Goal: Task Accomplishment & Management: Manage account settings

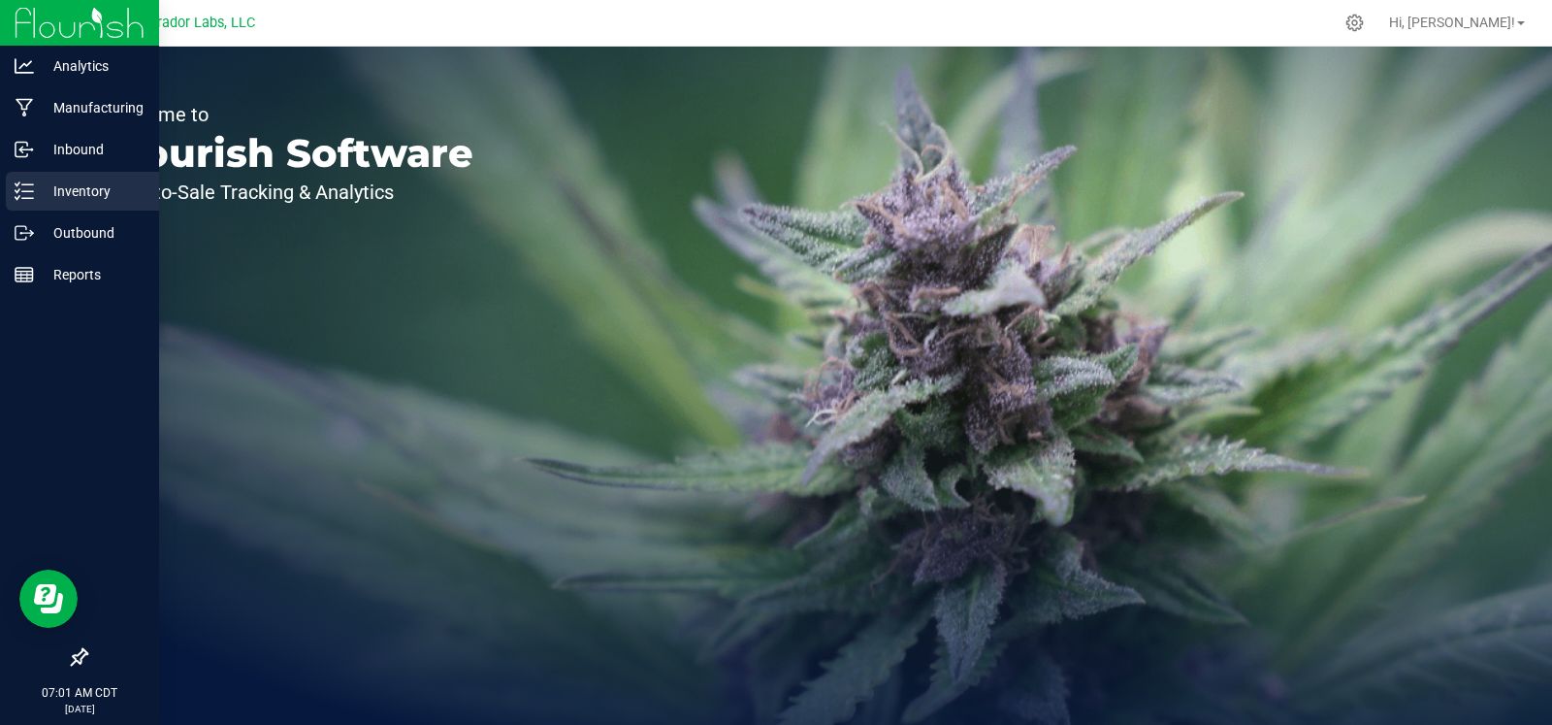
click at [28, 196] on icon at bounding box center [24, 190] width 19 height 19
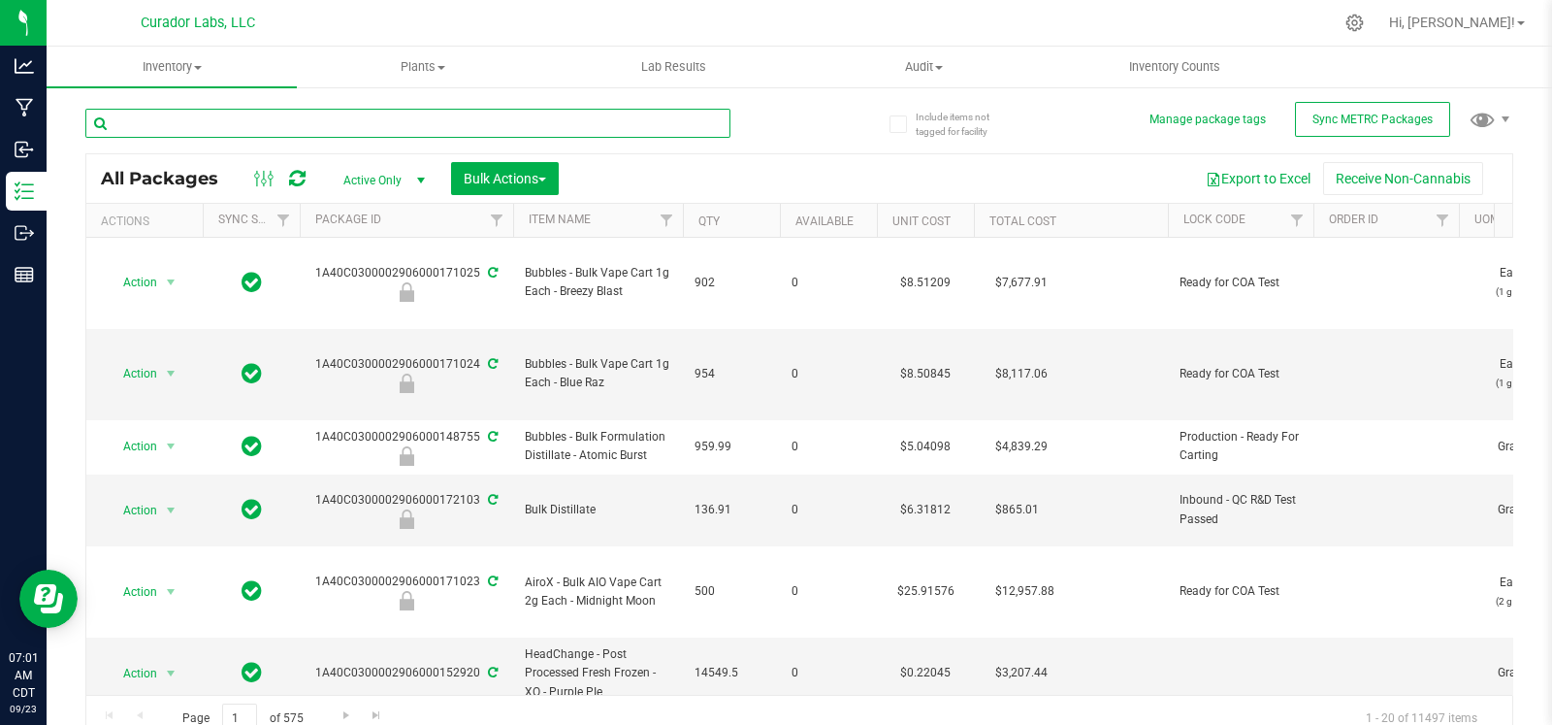
click at [238, 118] on input "text" at bounding box center [407, 123] width 645 height 29
type input "111405"
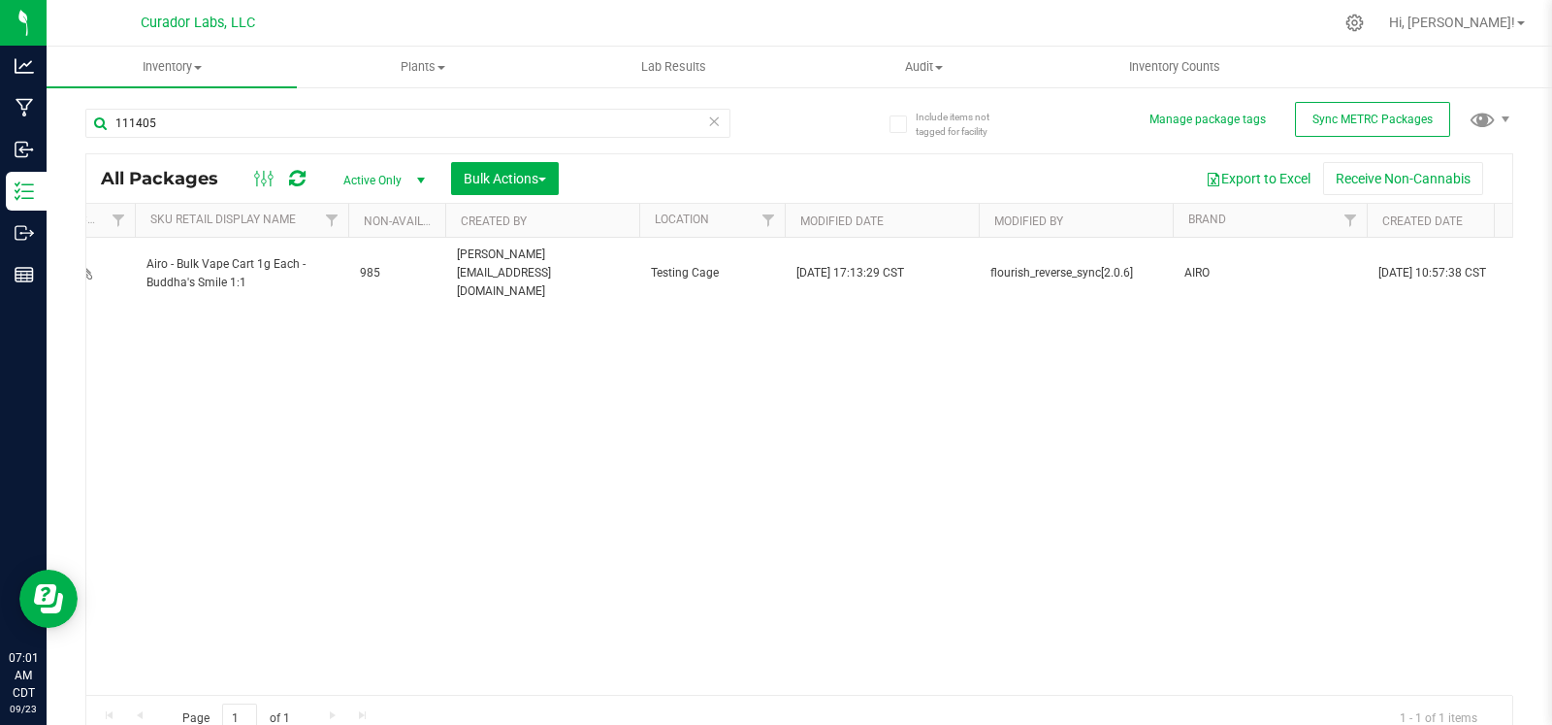
scroll to position [0, 4891]
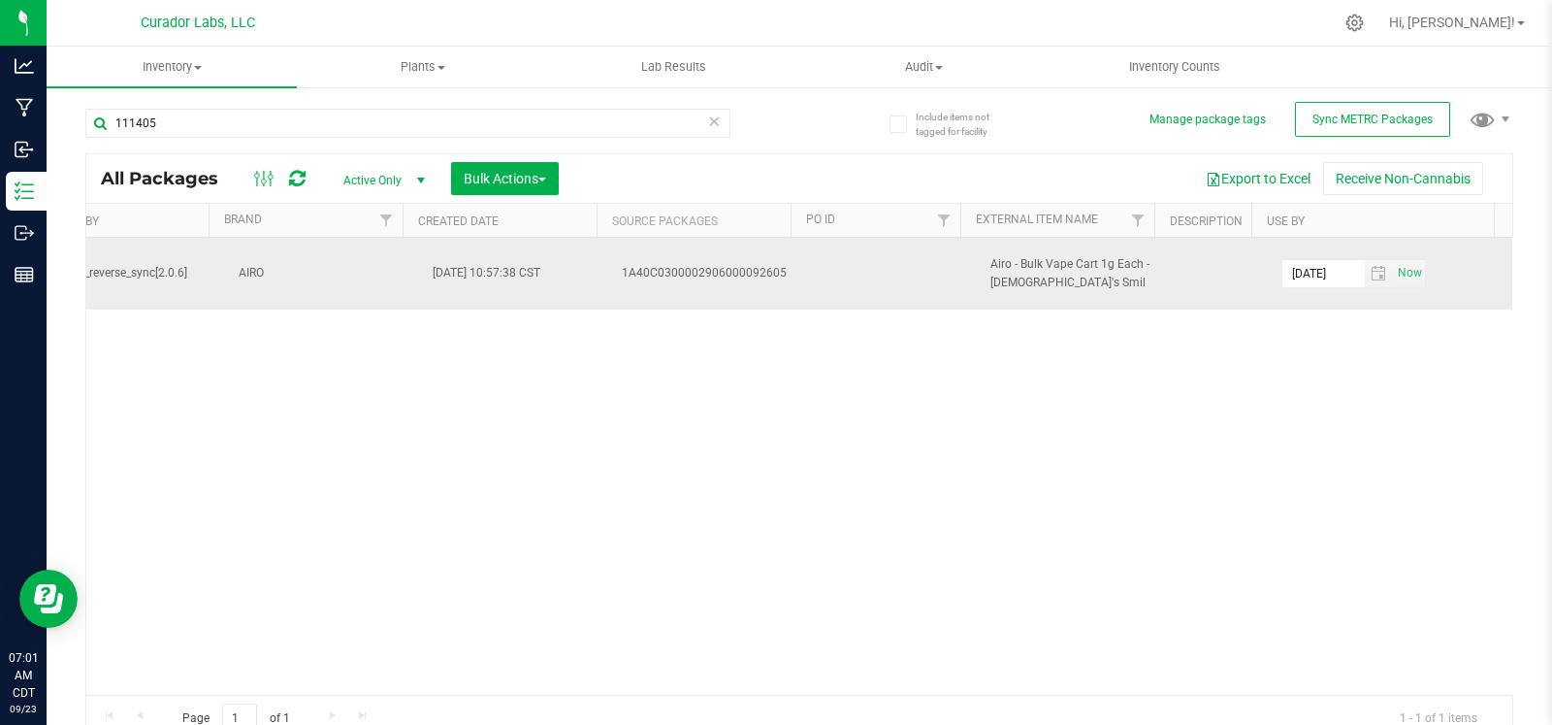
drag, startPoint x: 309, startPoint y: 259, endPoint x: 1402, endPoint y: 278, distance: 1092.6
copy tr "1A40C0300002906000111405 Airo - Bulk Vape Cart 1g Each - Buddha's Smile 1:1 985…"
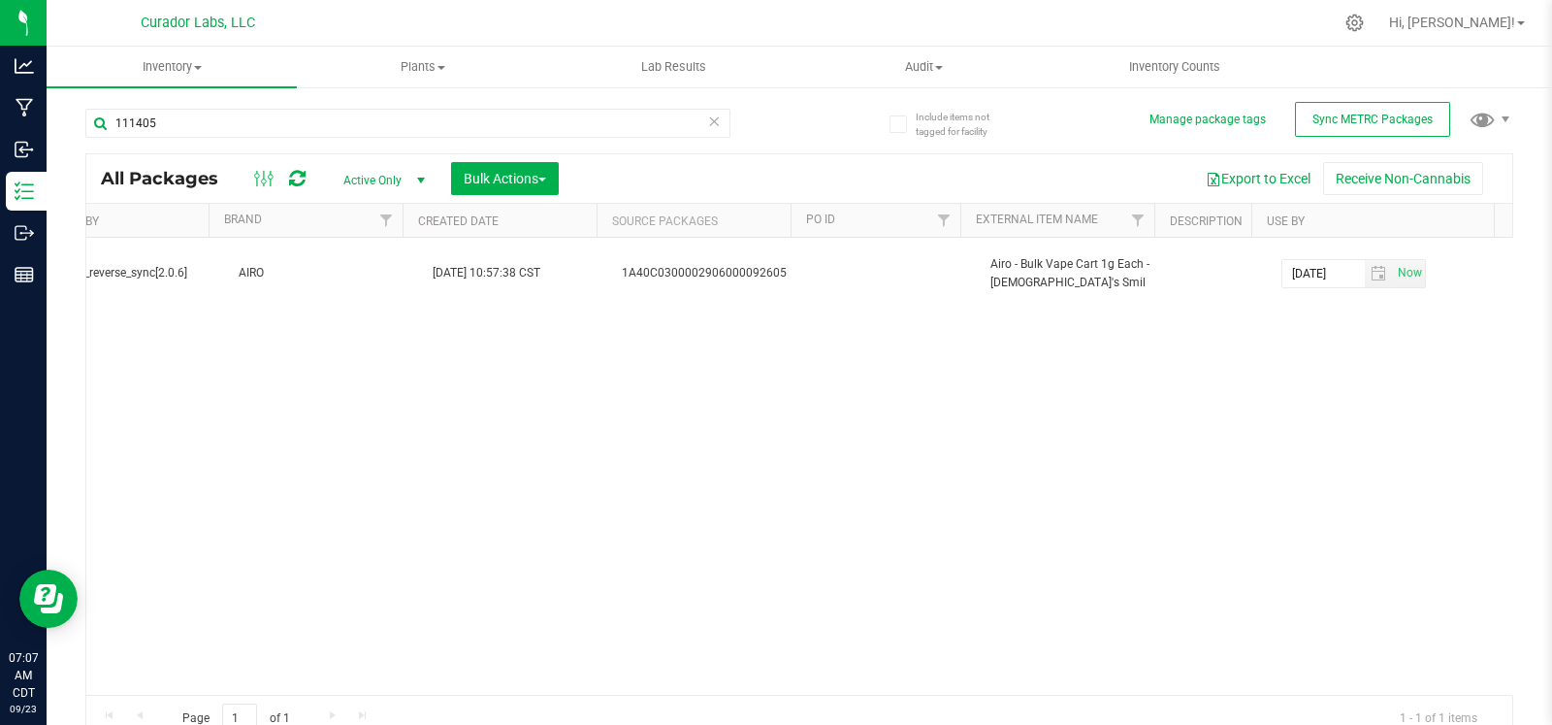
click at [707, 123] on icon at bounding box center [714, 120] width 14 height 23
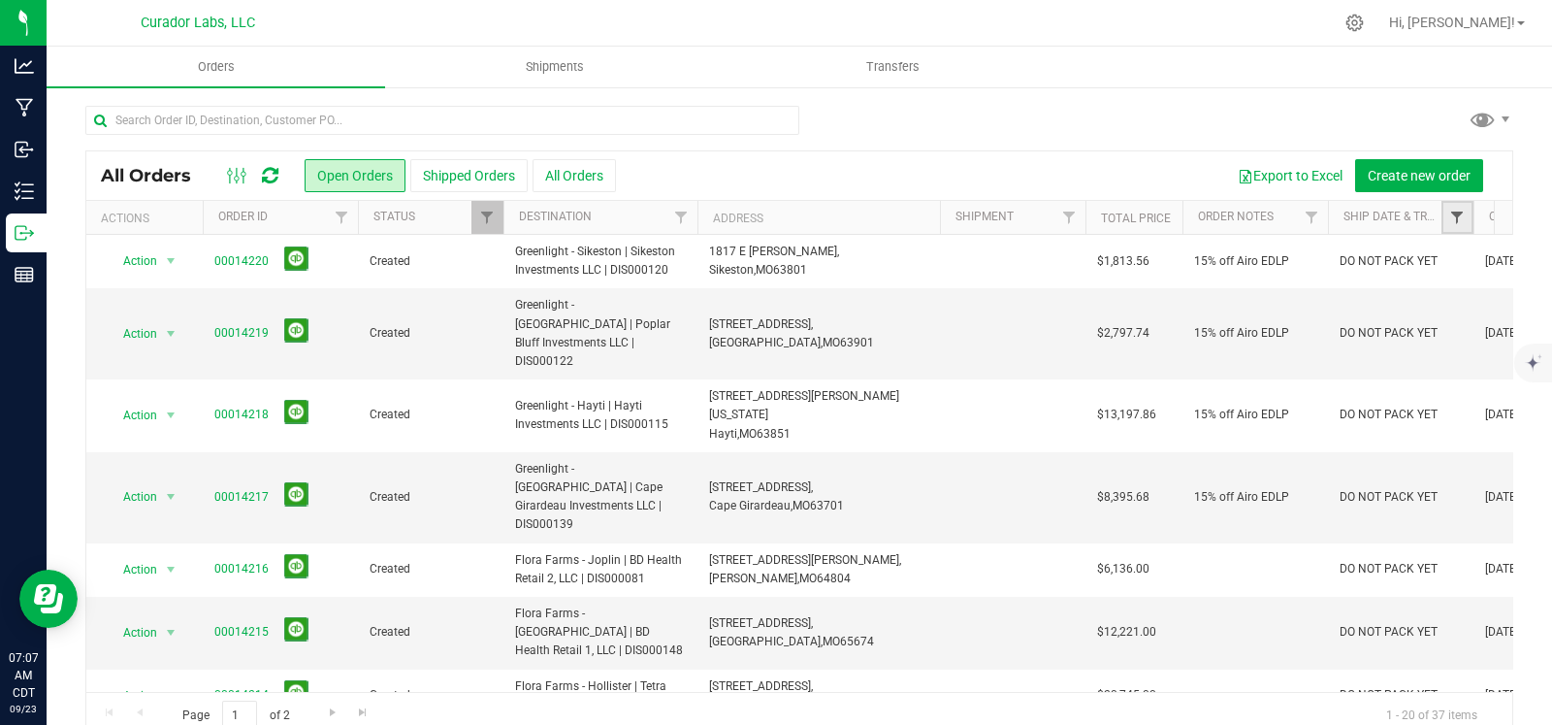
click at [1465, 220] on span "Filter" at bounding box center [1457, 218] width 16 height 16
type input "sst"
click at [1341, 290] on button "Filter" at bounding box center [1387, 311] width 93 height 43
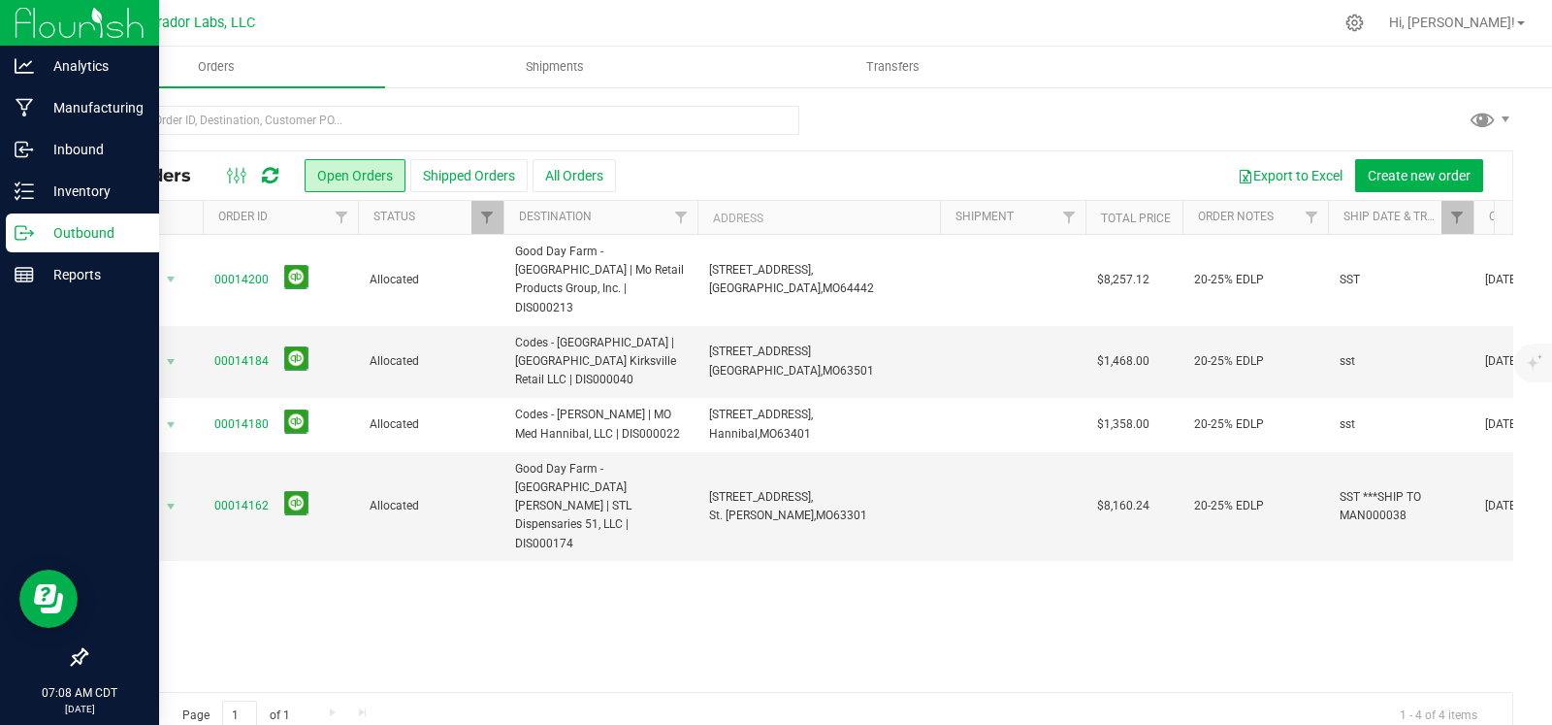
click at [34, 221] on p "Outbound" at bounding box center [92, 232] width 116 height 23
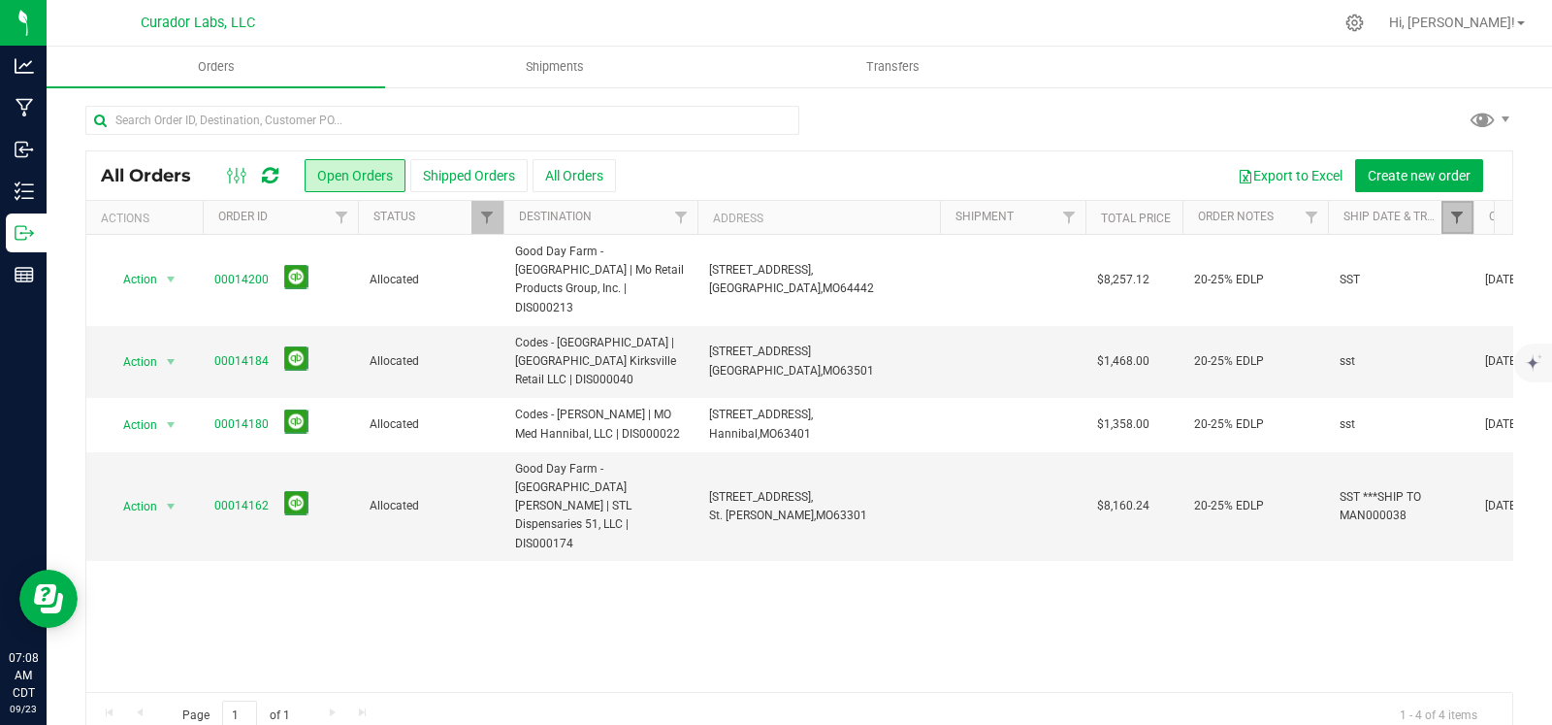
click at [1460, 223] on span "Filter" at bounding box center [1457, 218] width 16 height 16
click at [1492, 308] on button "Clear" at bounding box center [1493, 311] width 93 height 43
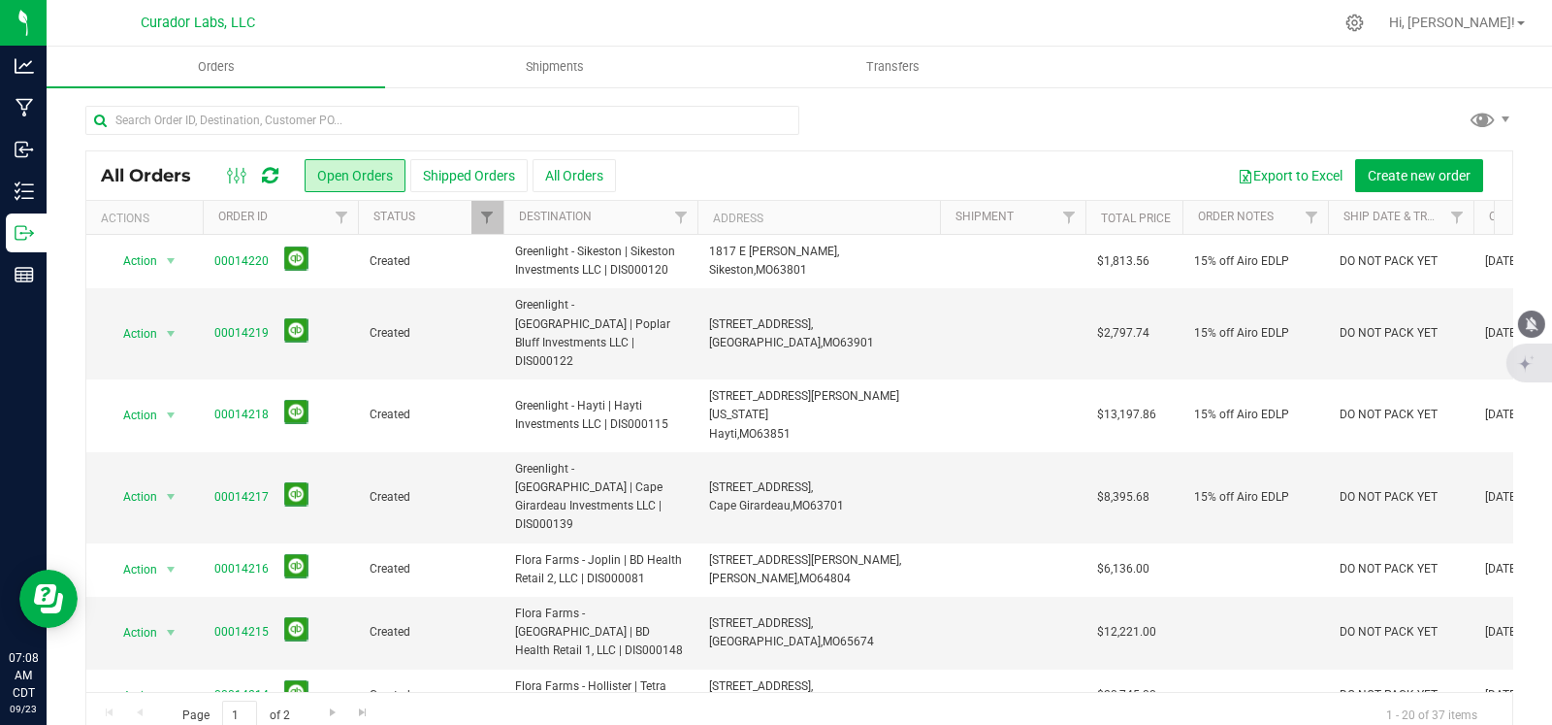
click at [1538, 324] on icon "mute" at bounding box center [1531, 323] width 17 height 17
click at [1529, 322] on icon "mute" at bounding box center [1532, 323] width 13 height 15
click at [1362, 452] on td "DO NOT PACK YET" at bounding box center [1401, 497] width 146 height 91
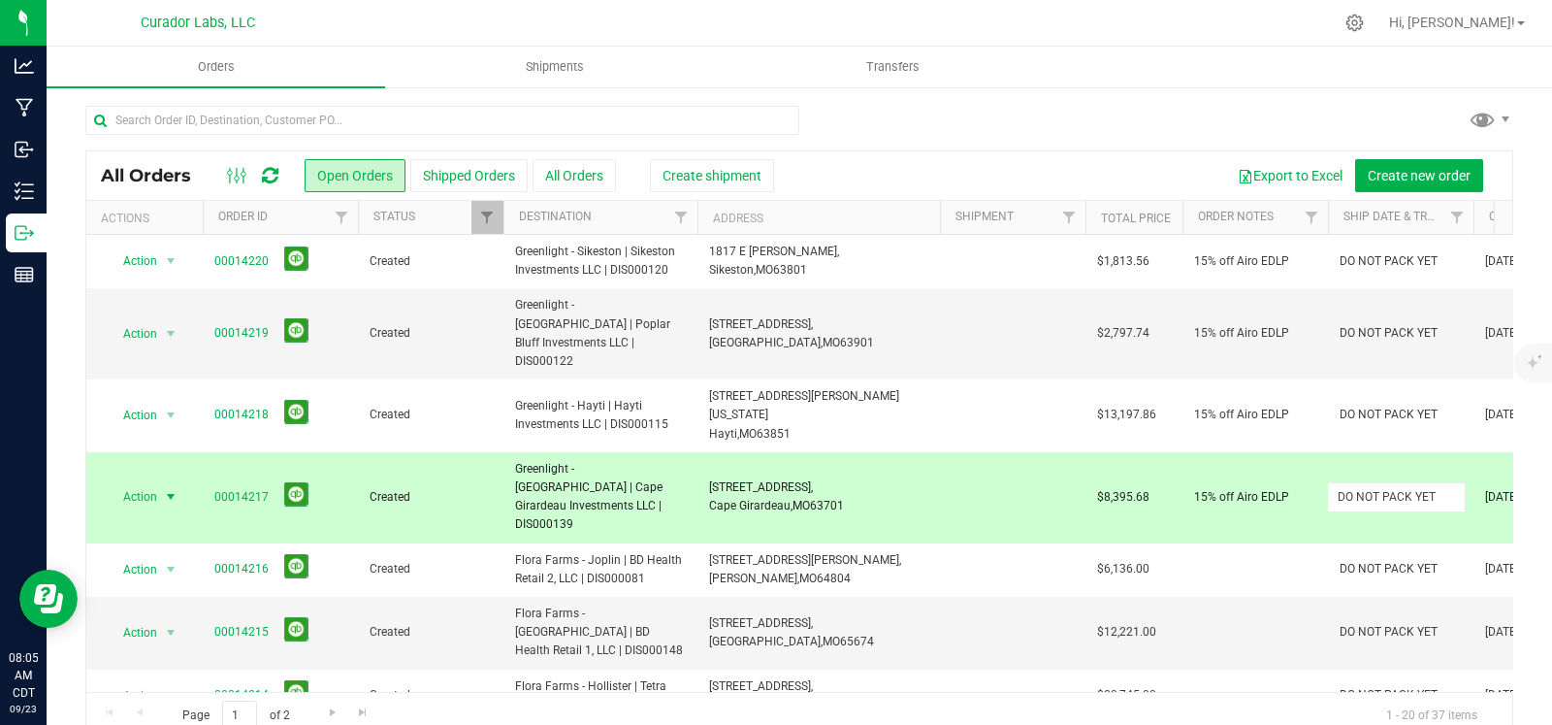
click at [1362, 482] on input "DO NOT PACK YET" at bounding box center [1396, 497] width 139 height 30
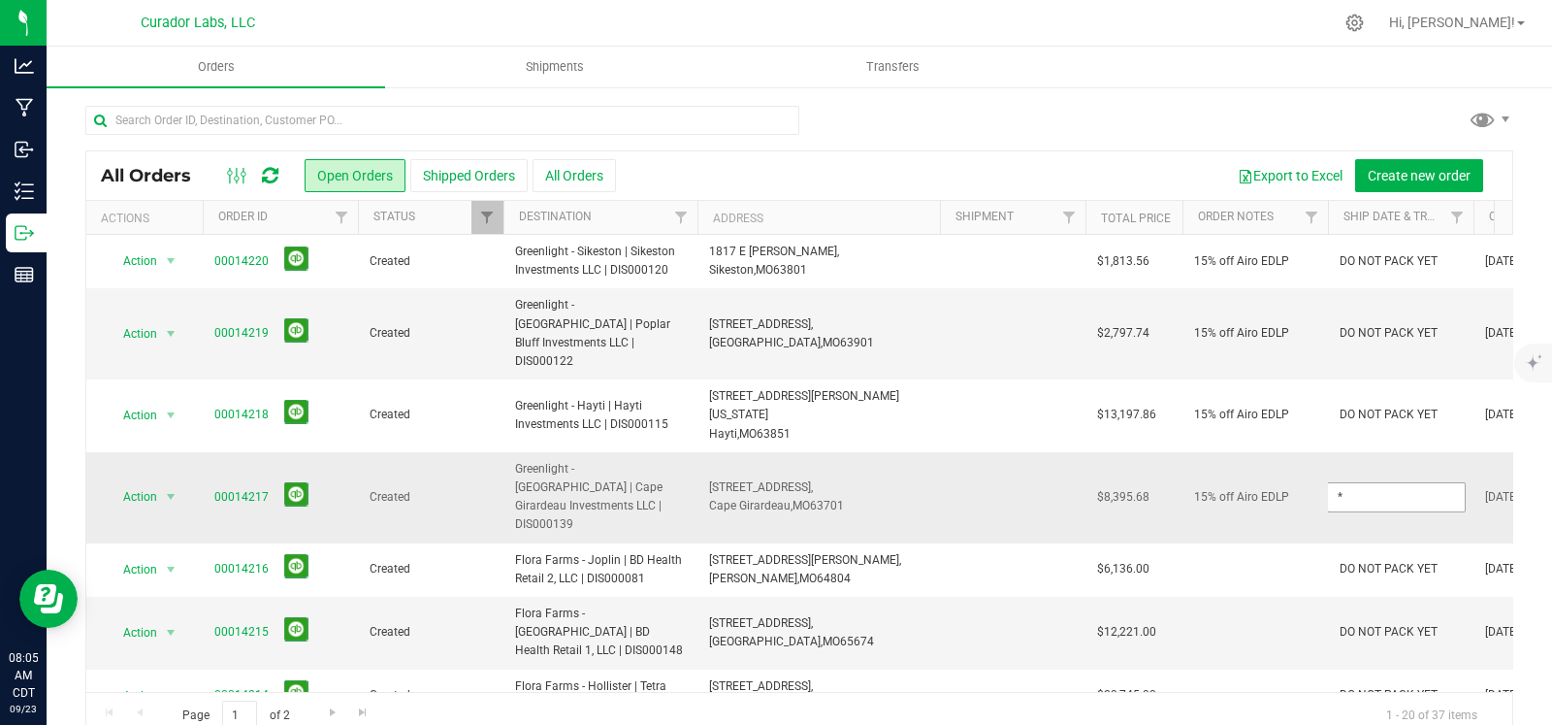
type input "*"
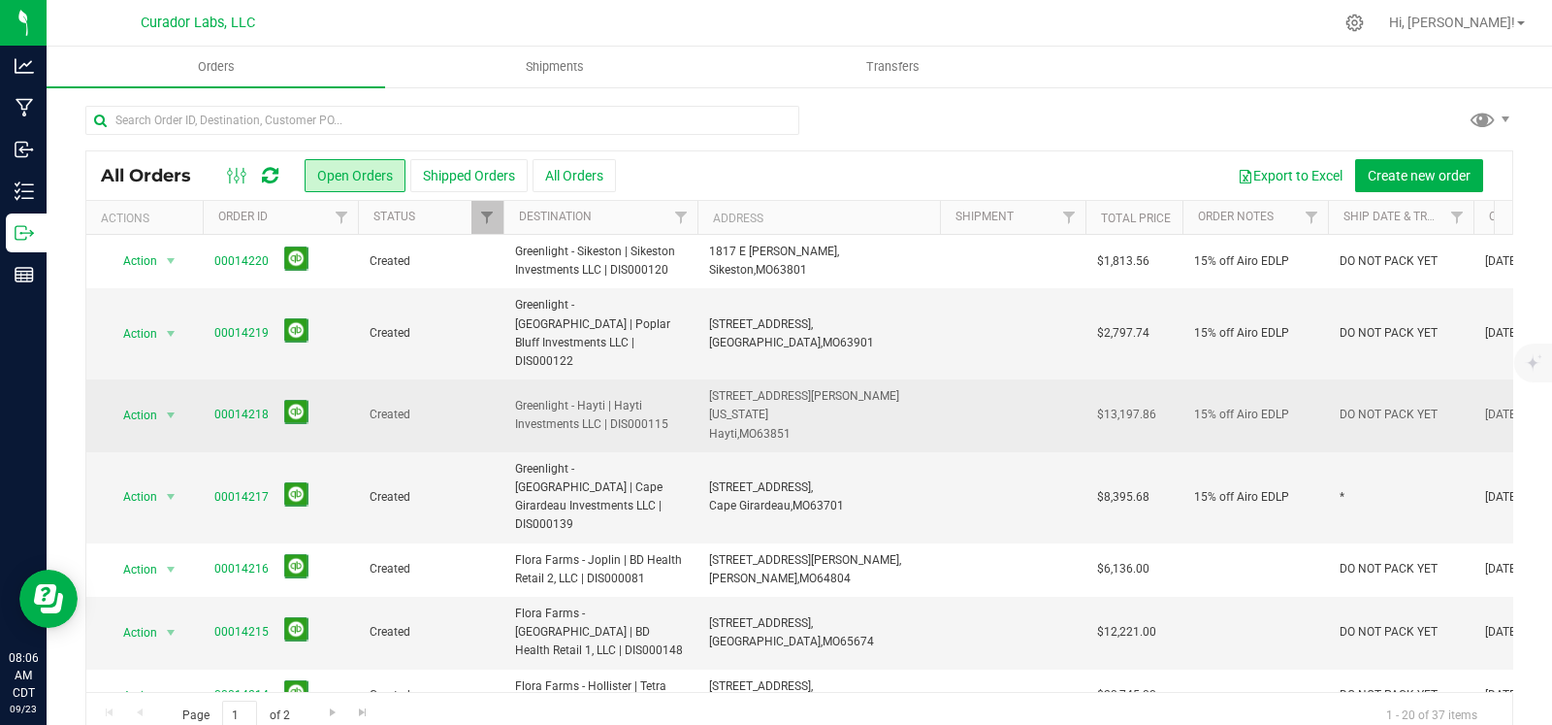
click at [1382, 406] on span "DO NOT PACK YET" at bounding box center [1389, 415] width 98 height 18
click at [1382, 400] on input "DO NOT PACK YET" at bounding box center [1396, 415] width 139 height 30
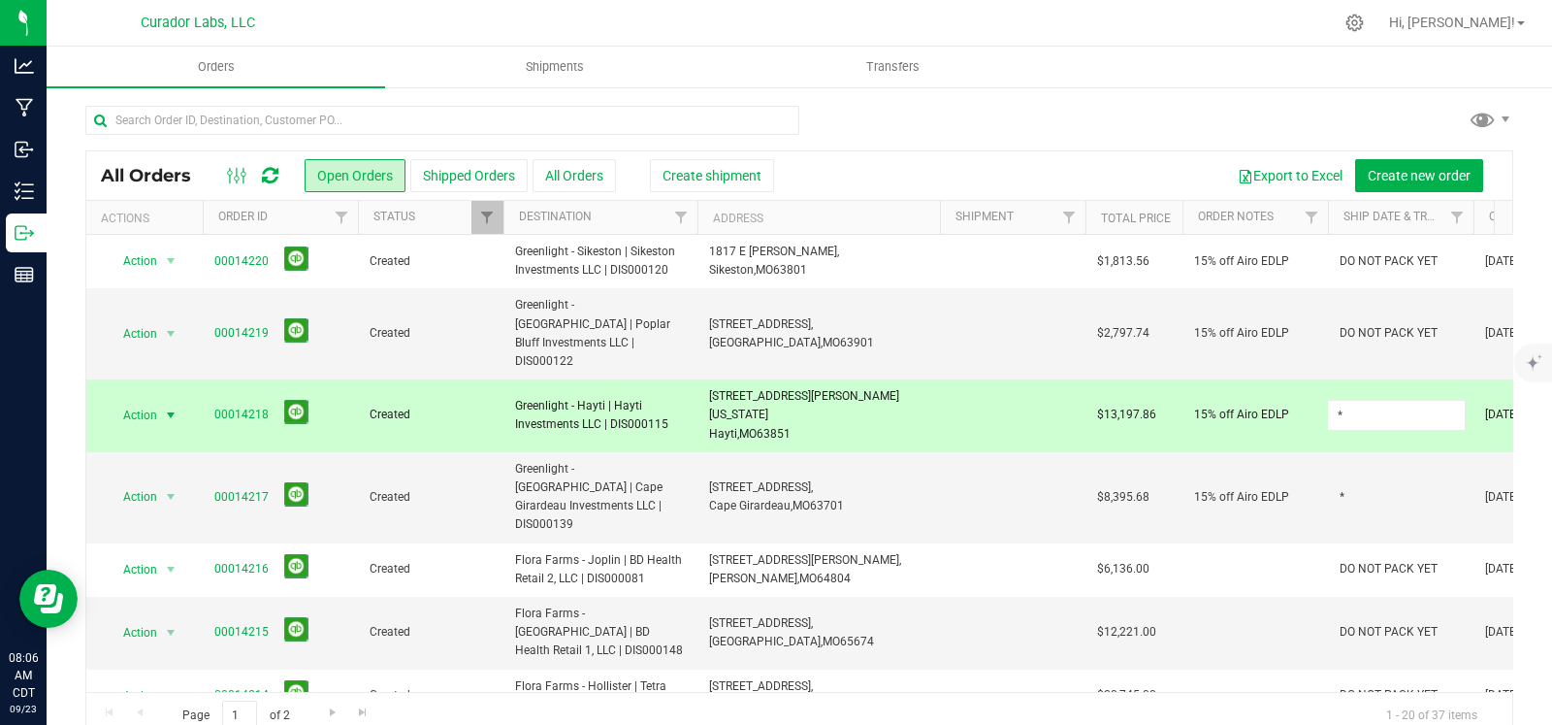
type input "*"
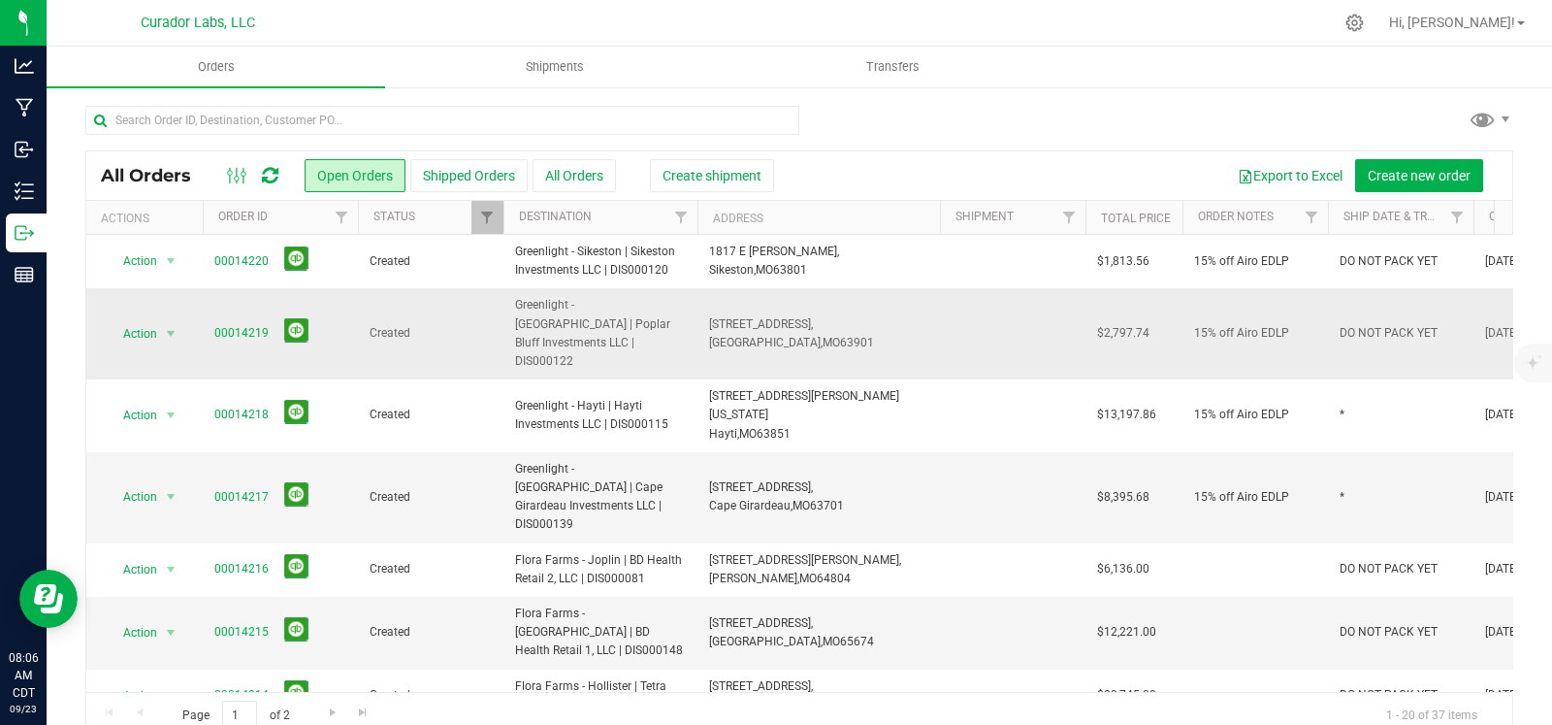
click at [1375, 327] on span "DO NOT PACK YET" at bounding box center [1389, 333] width 98 height 18
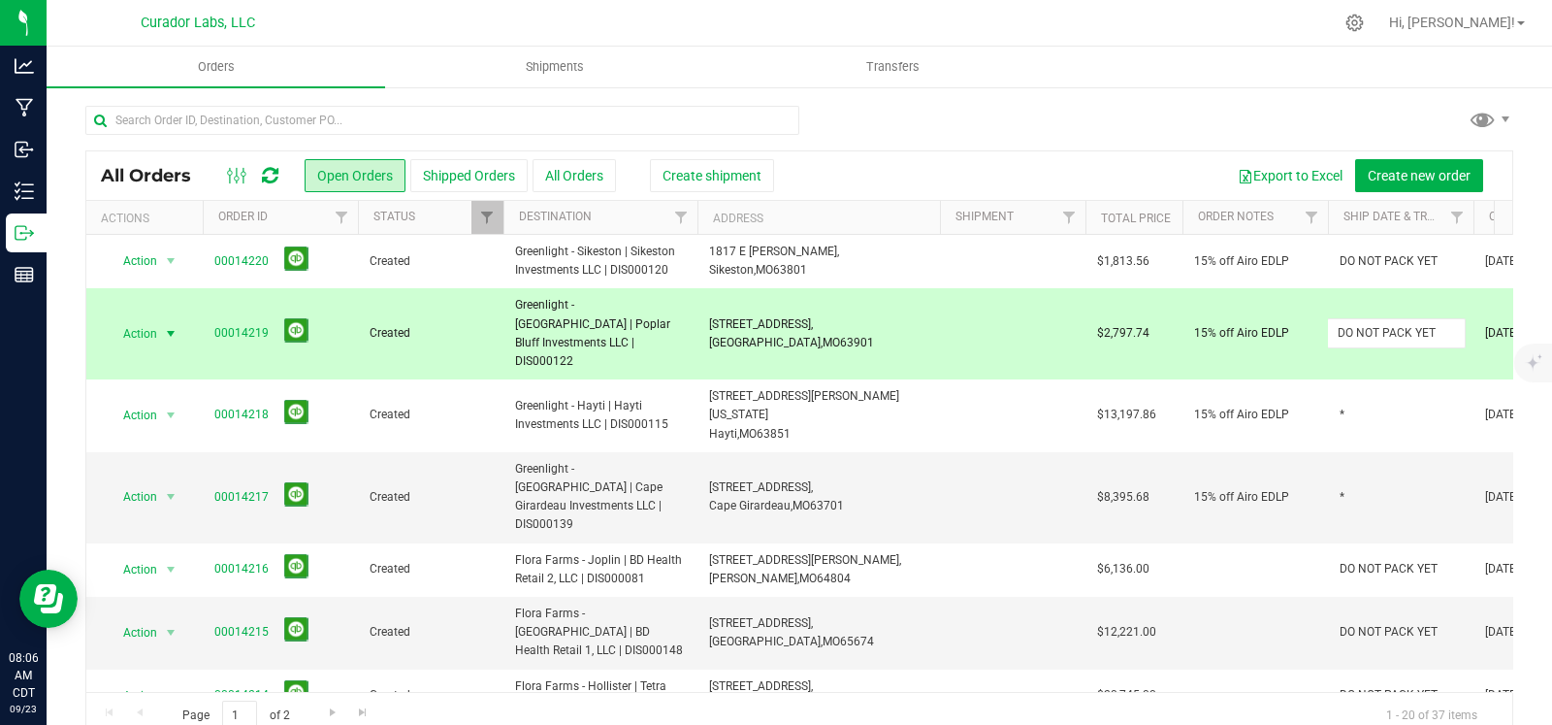
click at [1375, 327] on input "DO NOT PACK YET" at bounding box center [1396, 333] width 139 height 30
type input "*"
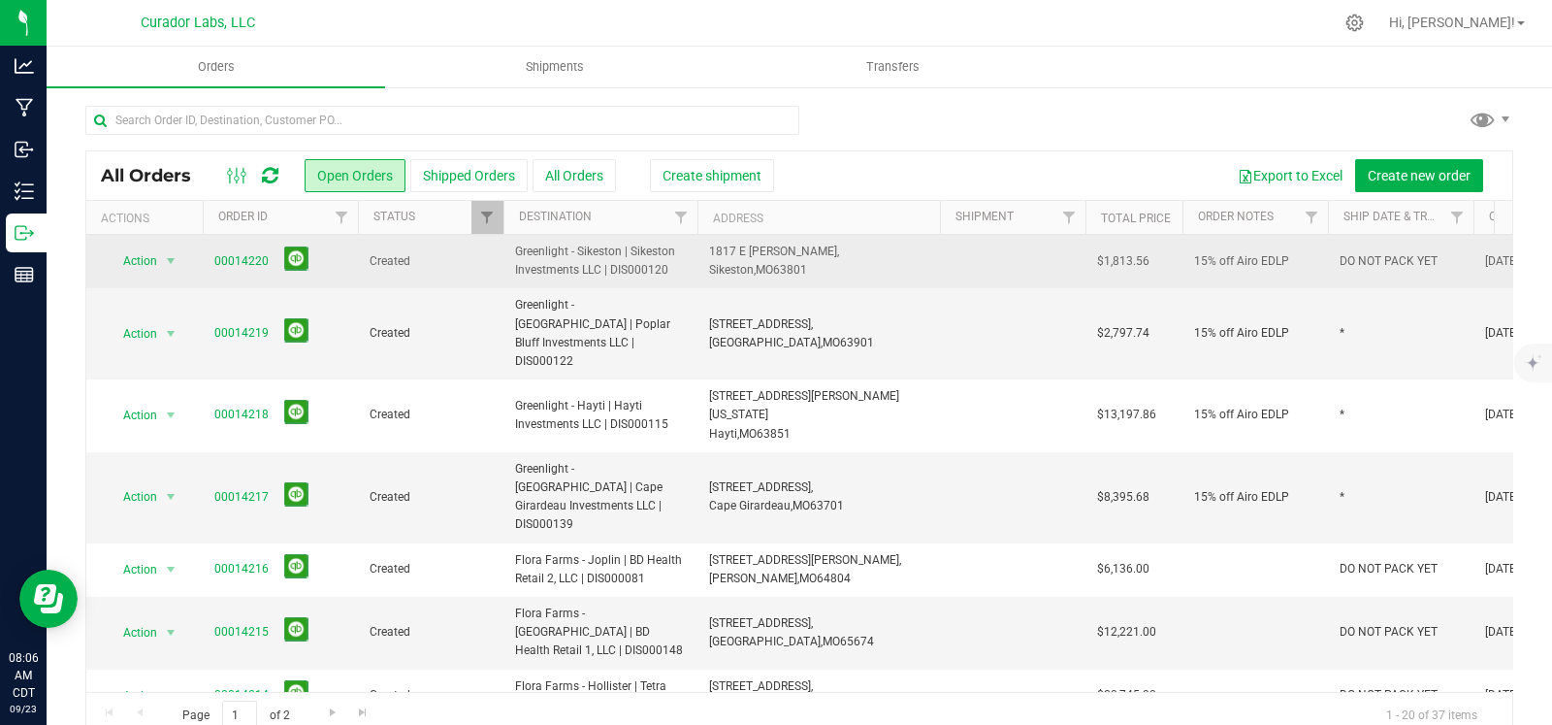
click at [1362, 252] on span "DO NOT PACK YET" at bounding box center [1389, 261] width 98 height 18
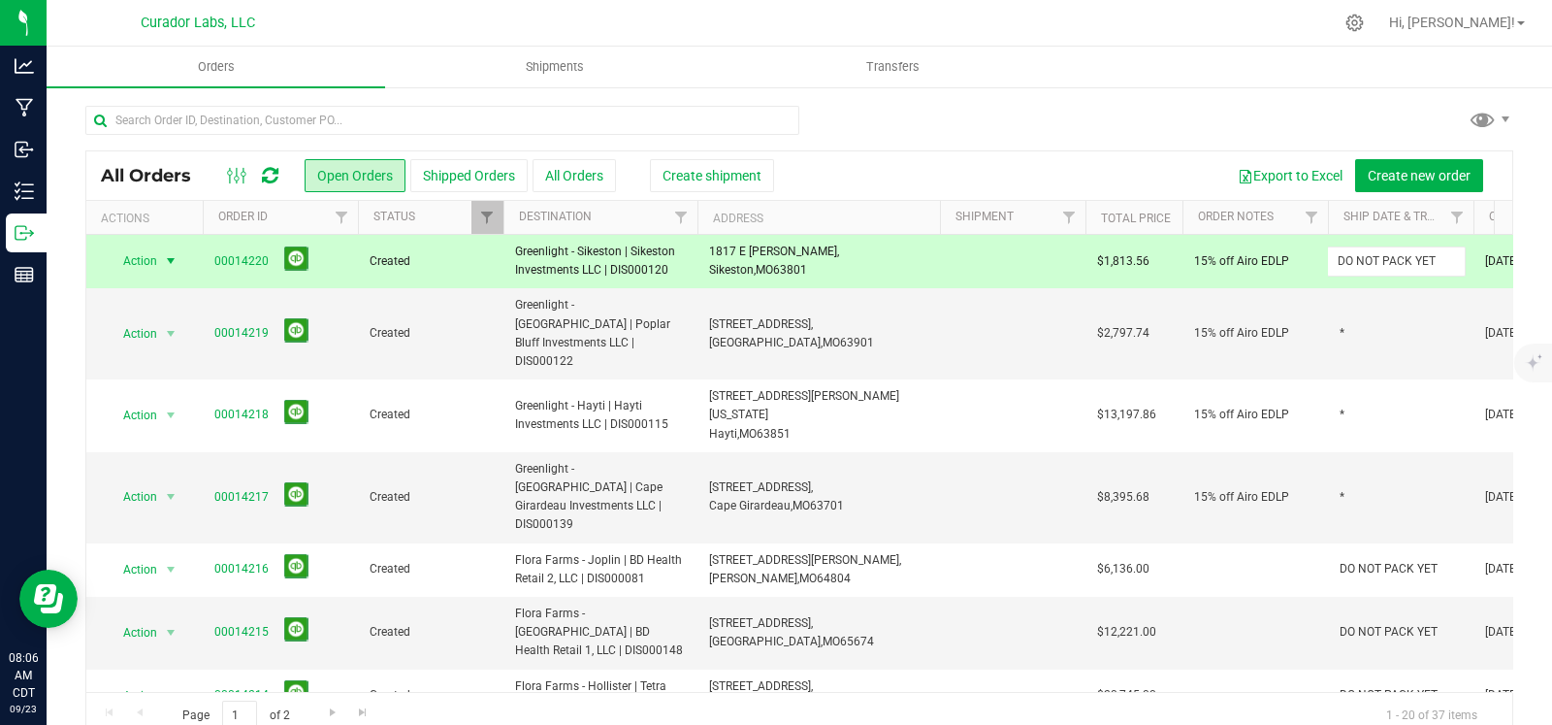
click at [1362, 252] on input "DO NOT PACK YET" at bounding box center [1396, 261] width 139 height 30
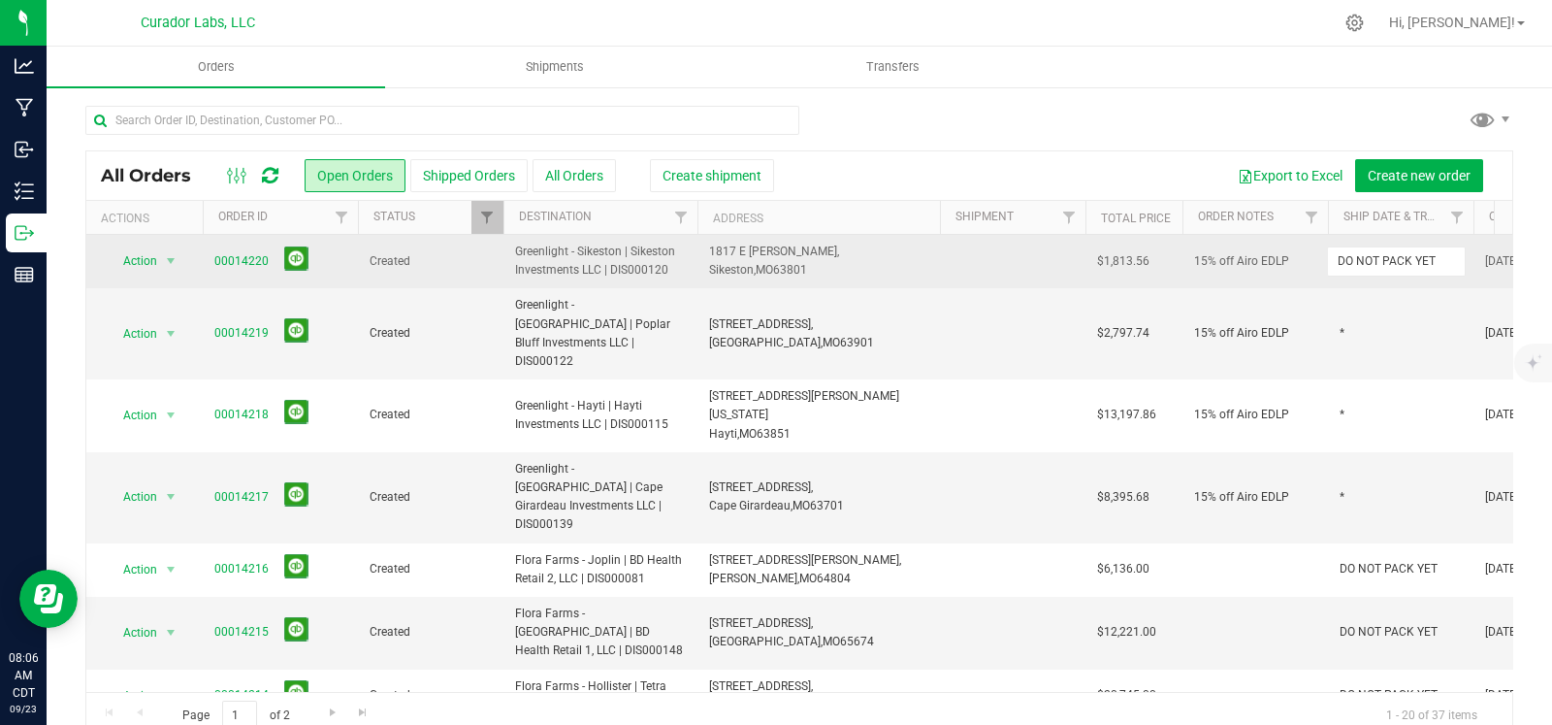
click at [1362, 252] on input "DO NOT PACK YET" at bounding box center [1396, 261] width 139 height 30
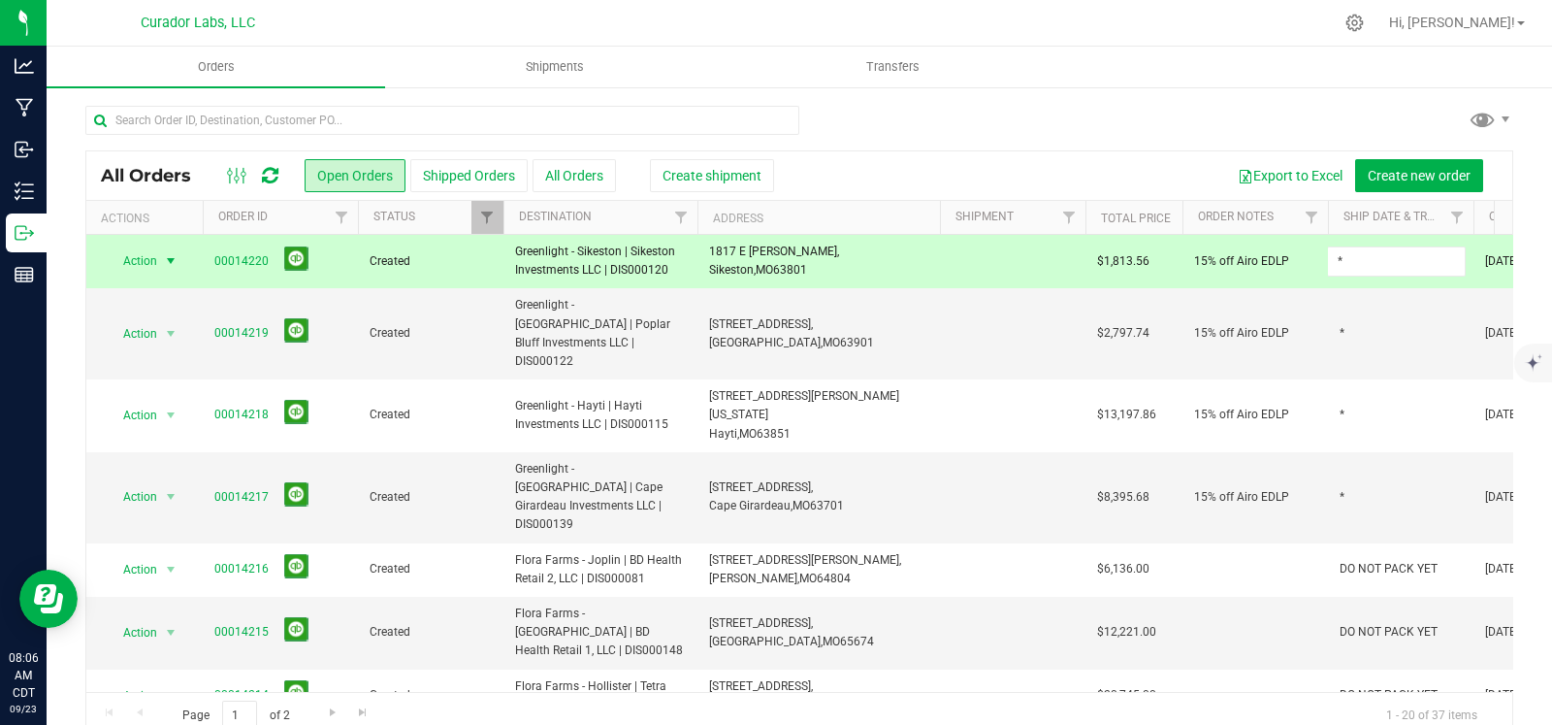
type input "*"
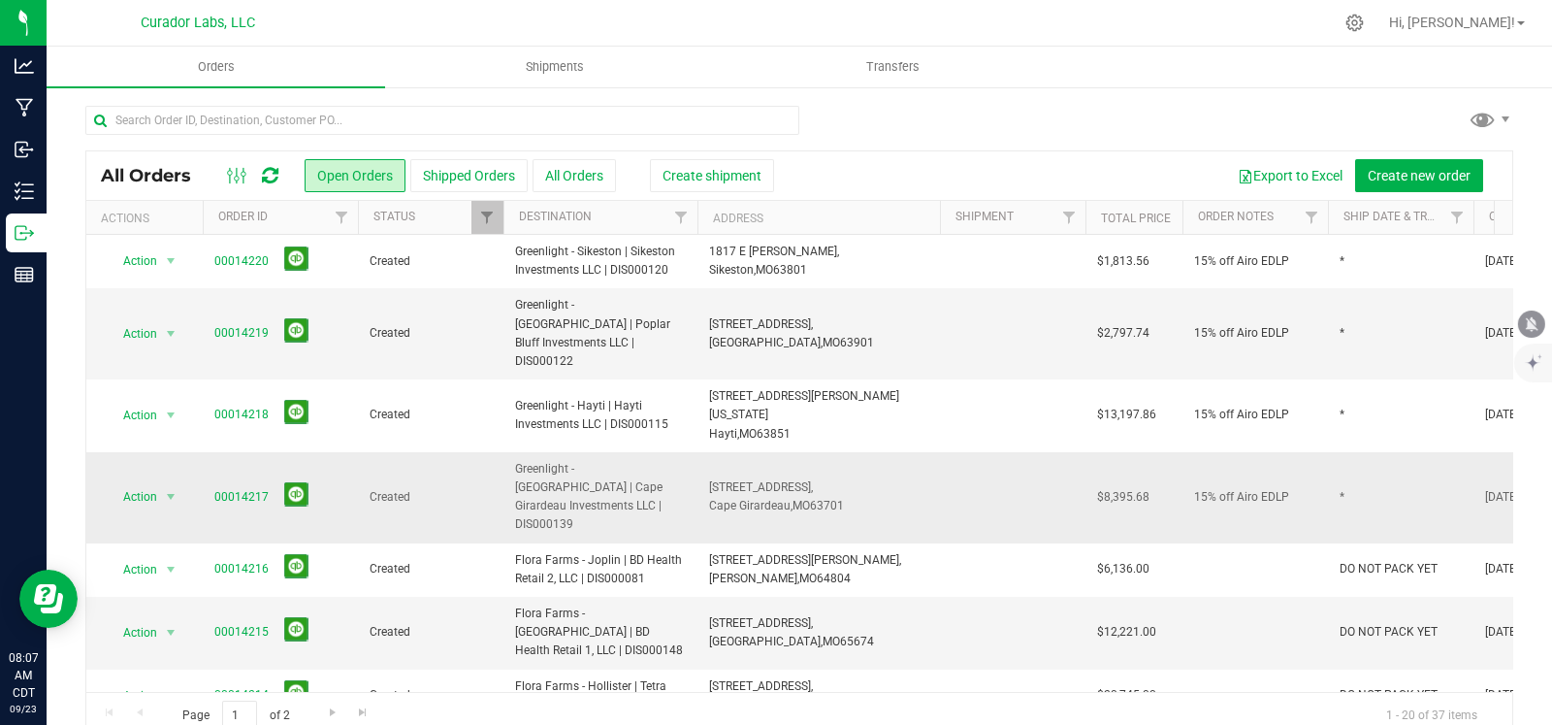
drag, startPoint x: 584, startPoint y: 463, endPoint x: 494, endPoint y: 441, distance: 92.7
click at [494, 452] on tr "Action Action Cancel order Change facility Clone order Edit order Mark as fully…" at bounding box center [1046, 497] width 1921 height 91
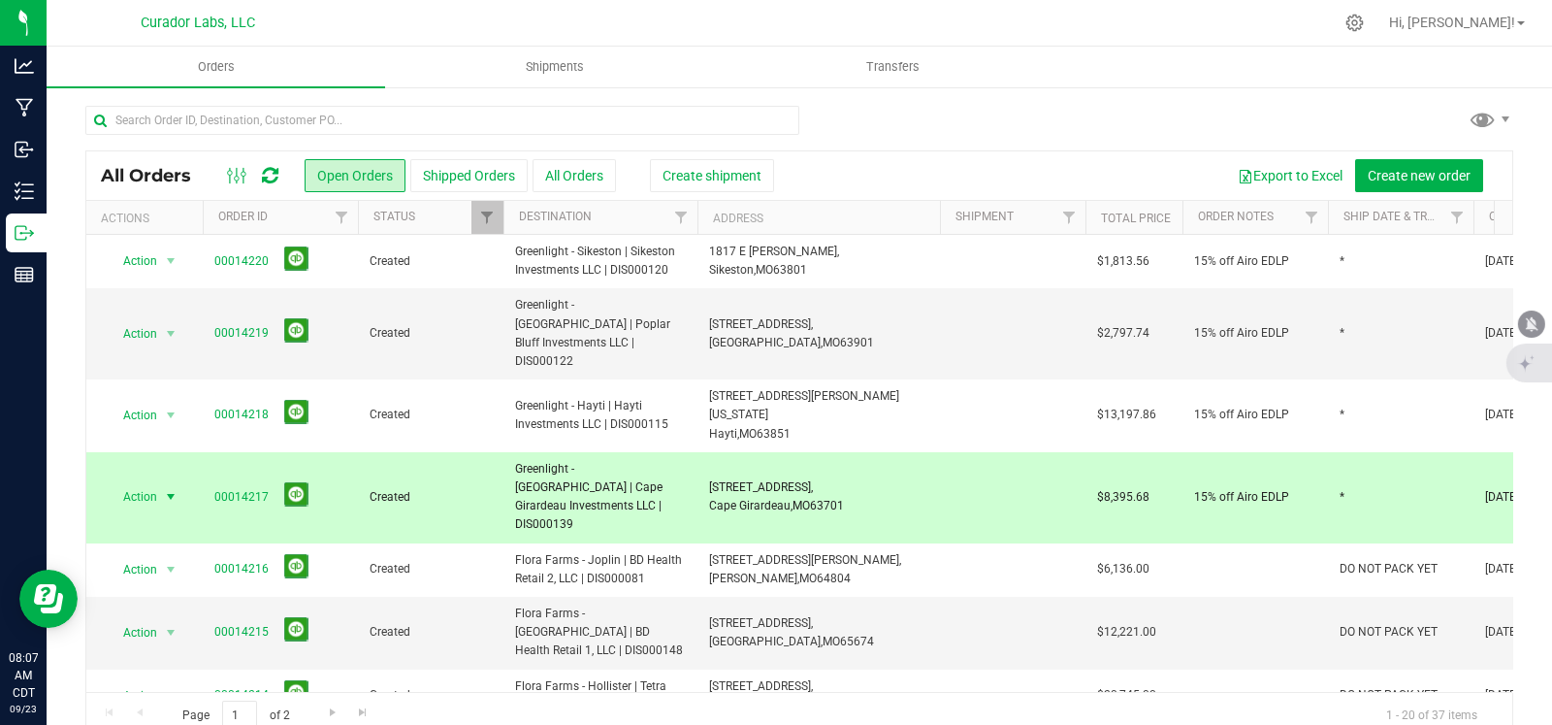
copy tr "Greenlight - [GEOGRAPHIC_DATA] | Cape Girardeau Investments LLC | DIS000139"
drag, startPoint x: 867, startPoint y: 454, endPoint x: 701, endPoint y: 448, distance: 166.0
click at [701, 452] on td "1001 Broadway, Cape Girardeau, MO 63701" at bounding box center [819, 497] width 243 height 91
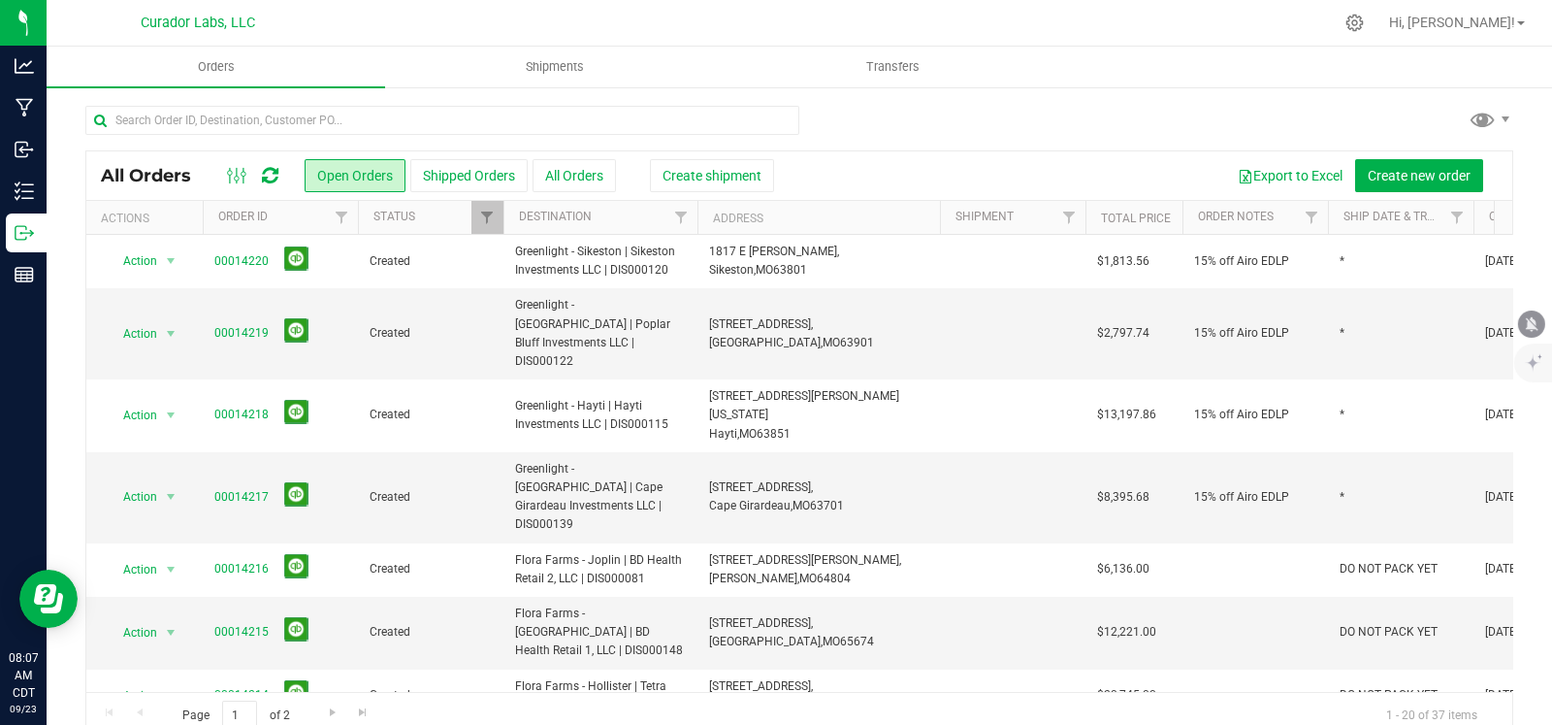
copy span "1001 Broadway, Cape Girardeau, MO 63701"
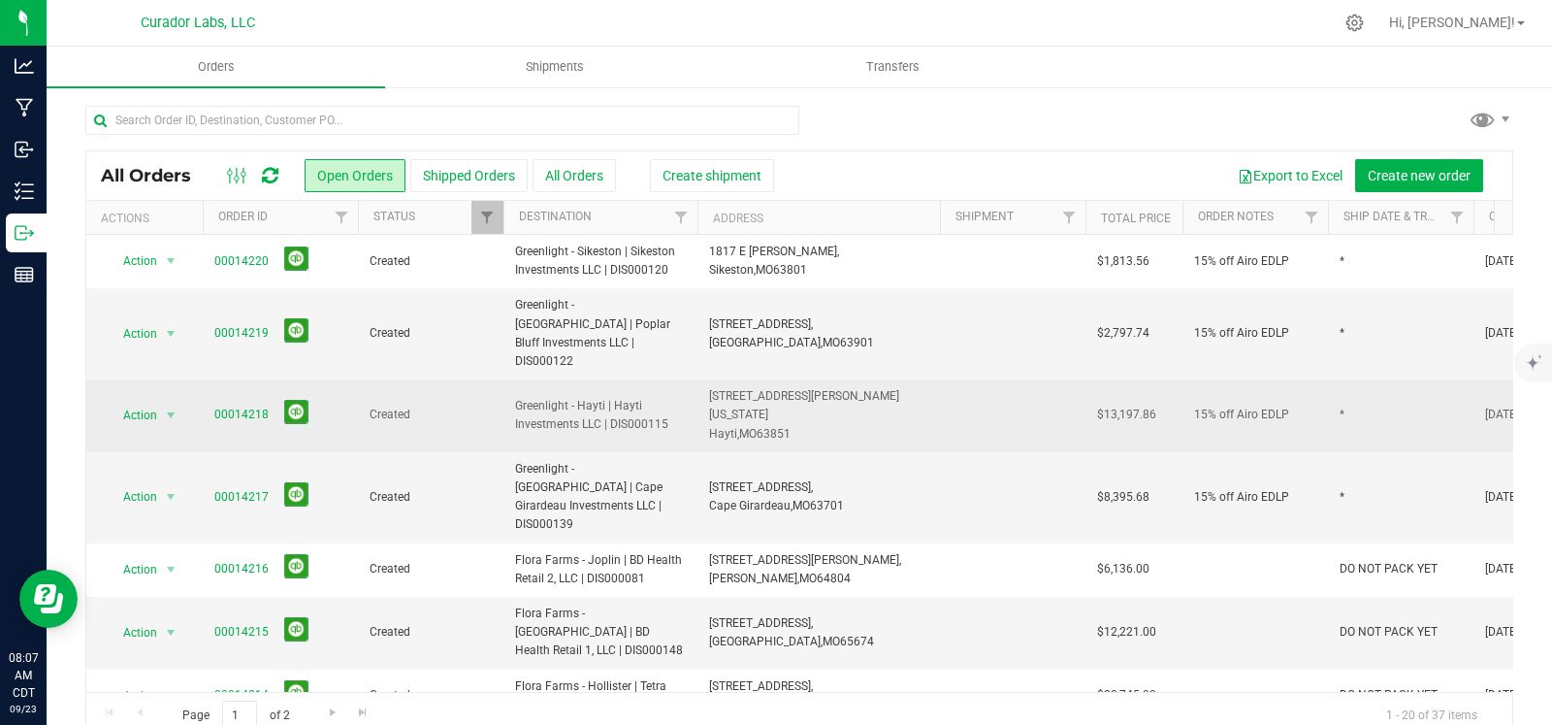
drag, startPoint x: 678, startPoint y: 395, endPoint x: 513, endPoint y: 385, distance: 165.2
click at [513, 385] on td "Greenlight - Hayti | Hayti Investments LLC | DIS000115" at bounding box center [601, 415] width 194 height 73
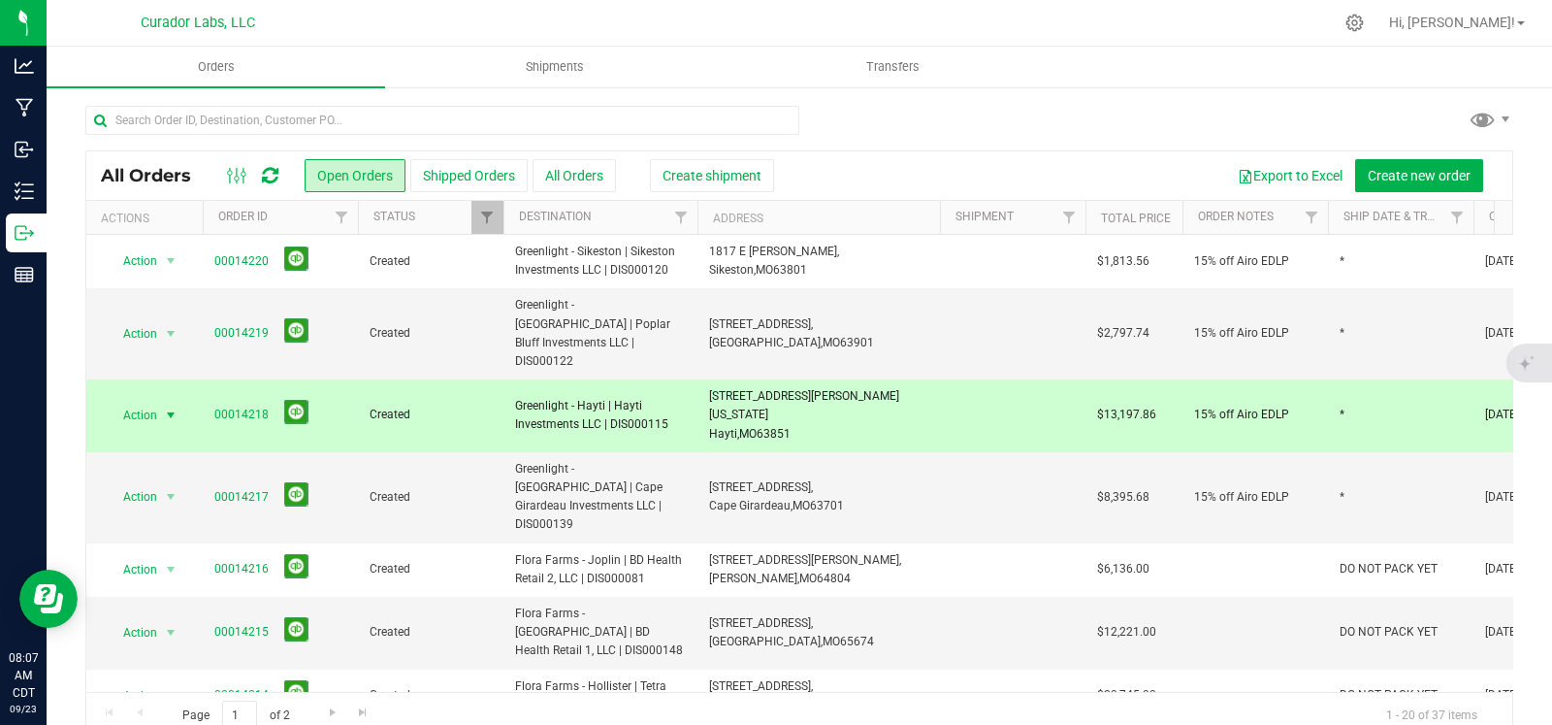
copy span "Greenlight - Hayti | Hayti Investments LLC | DIS000115"
drag, startPoint x: 805, startPoint y: 395, endPoint x: 703, endPoint y: 375, distance: 103.7
click at [703, 379] on td "903 E. Washington St., Hayti, MO 63851" at bounding box center [819, 415] width 243 height 73
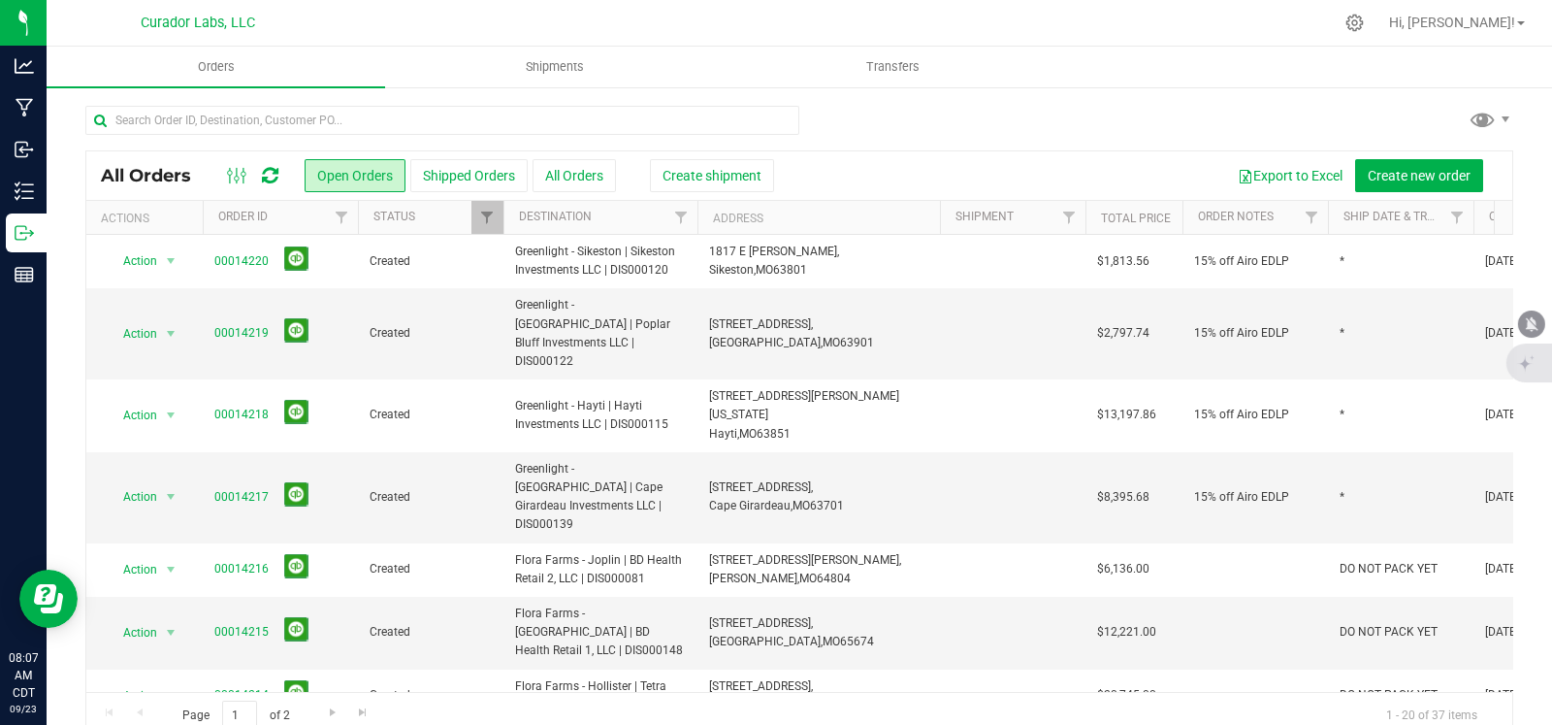
copy span "903 E. Washington St., Hayti, MO 63851"
drag, startPoint x: 592, startPoint y: 341, endPoint x: 501, endPoint y: 312, distance: 95.7
click at [501, 312] on tr "Action Action Cancel order Change facility Clone order Edit order Mark as fully…" at bounding box center [1046, 333] width 1921 height 91
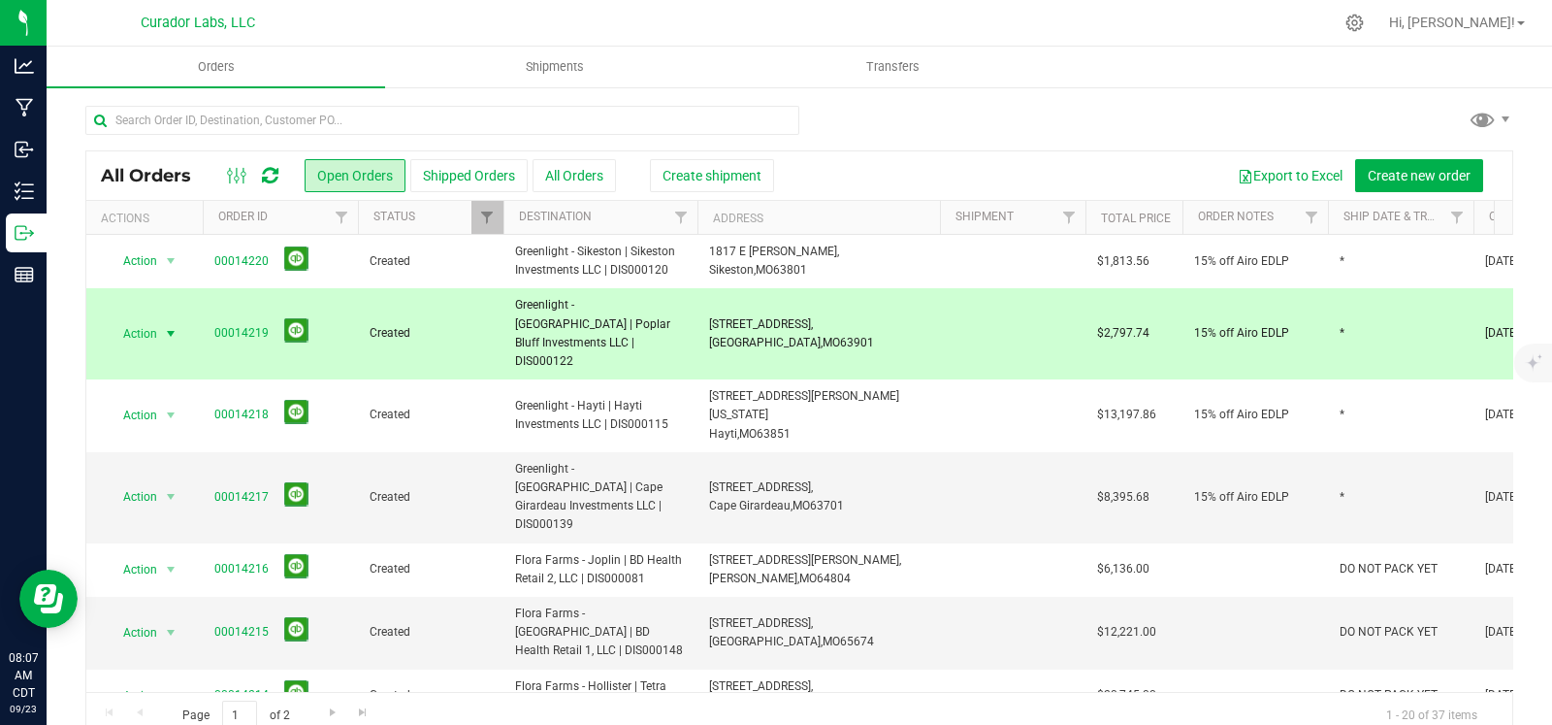
copy tr "Greenlight - [GEOGRAPHIC_DATA] | Poplar Bluff Investments LLC | DIS000122"
drag, startPoint x: 770, startPoint y: 321, endPoint x: 697, endPoint y: 317, distance: 73.8
click at [698, 317] on td "1435 N Westwood Blvd, Poplar Bluff, MO 63901" at bounding box center [819, 333] width 243 height 91
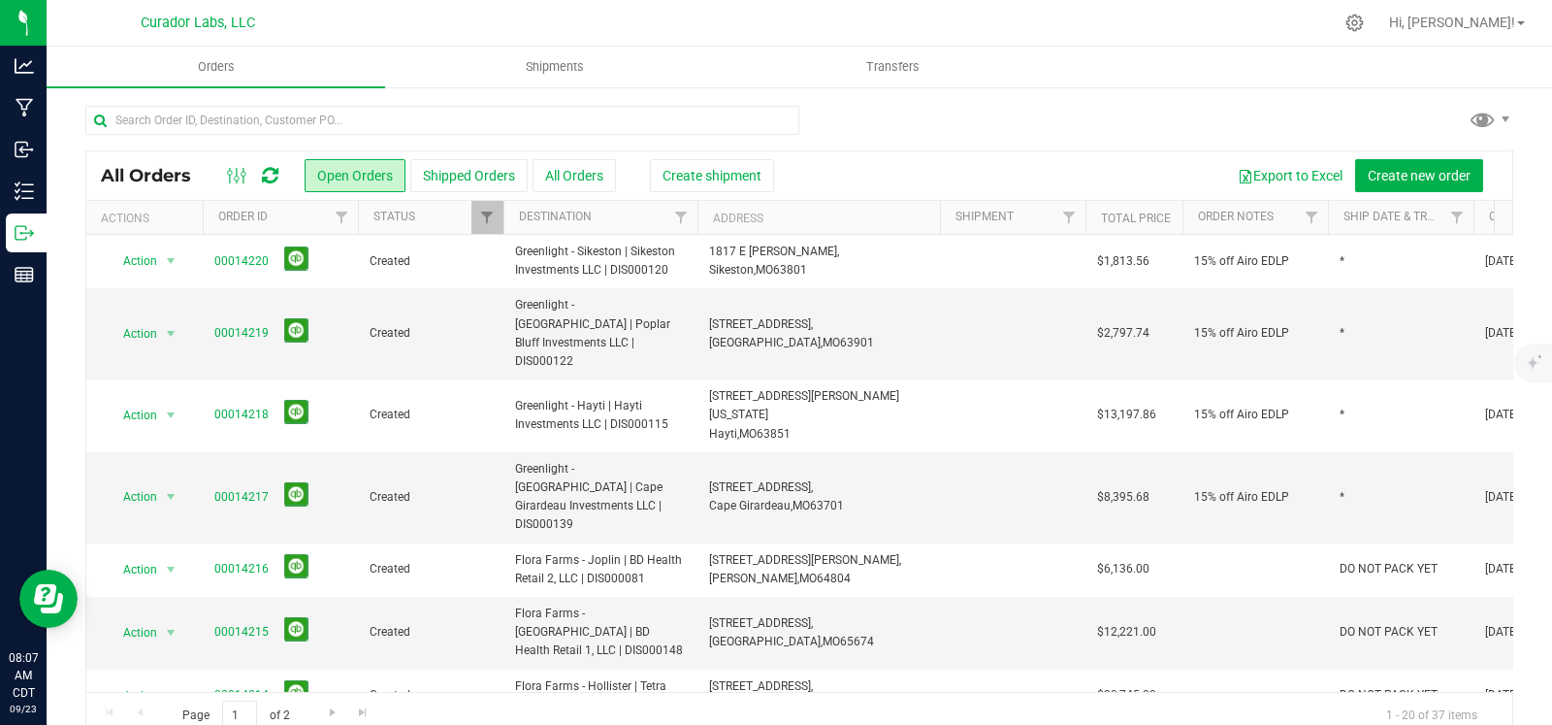
copy span "1435 N Westwood Blvd, Poplar Bluff, MO 63901"
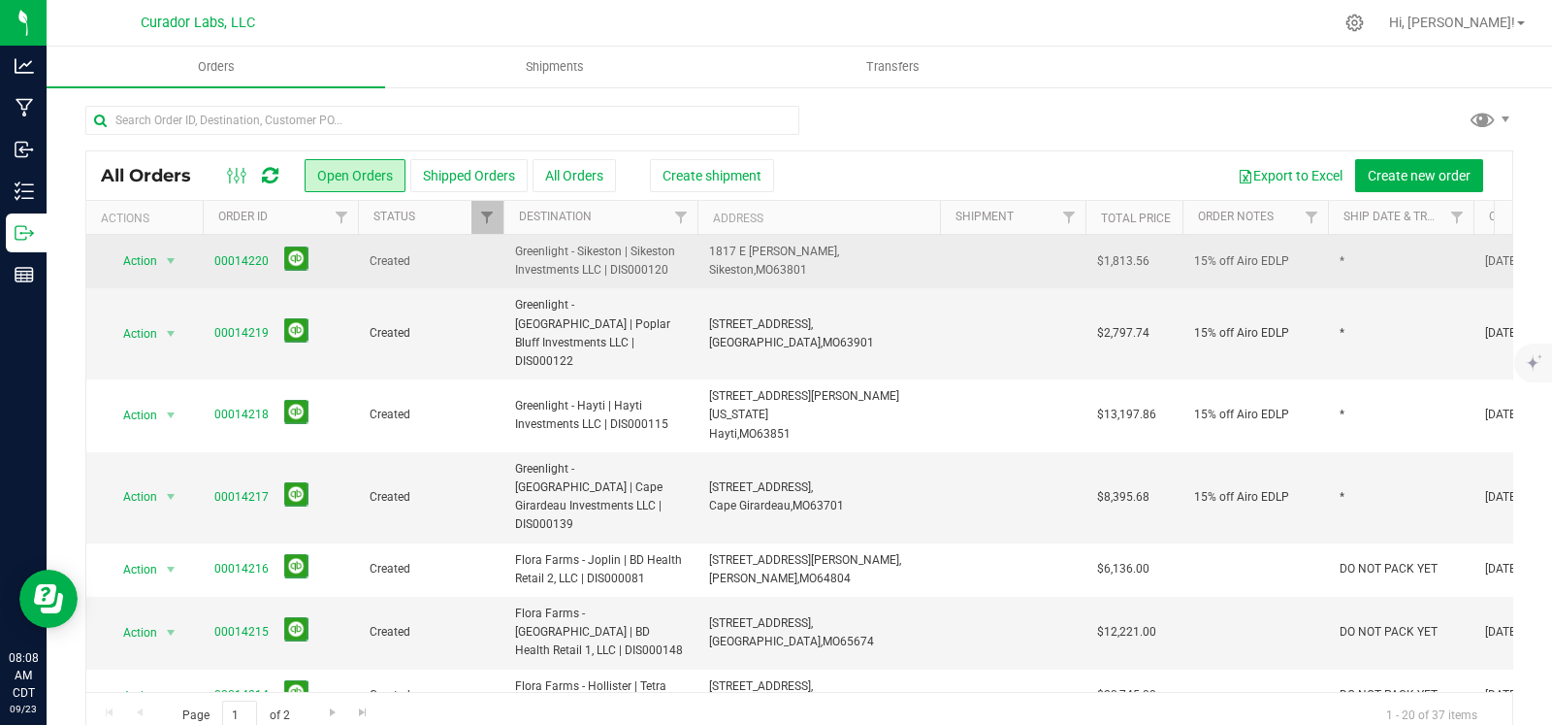
drag, startPoint x: 686, startPoint y: 273, endPoint x: 480, endPoint y: 259, distance: 206.1
click at [480, 259] on tr "Action Action Cancel order Change facility Clone order Edit order Mark as fully…" at bounding box center [1046, 261] width 1921 height 53
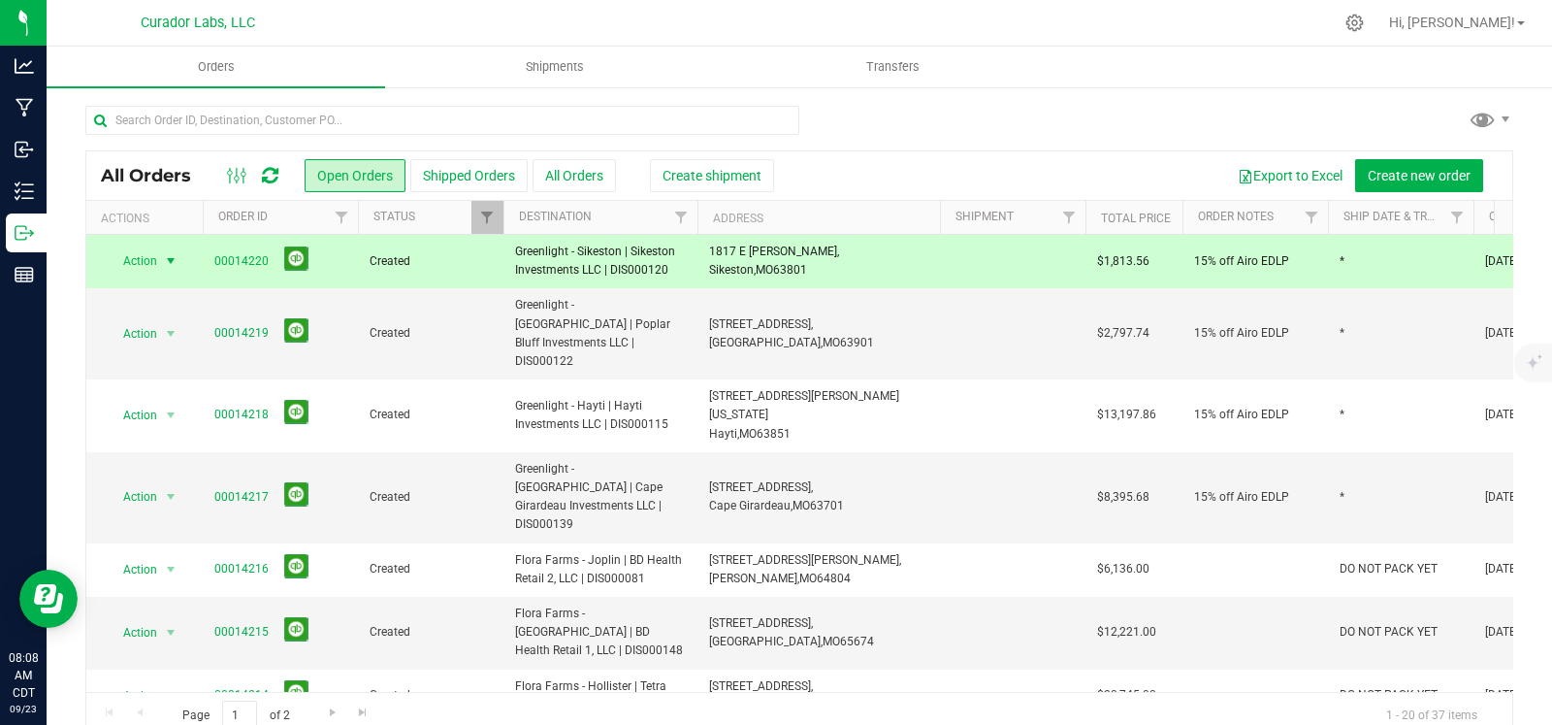
copy tr "Greenlight - Sikeston | Sikeston Investments LLC | DIS000120"
drag, startPoint x: 815, startPoint y: 265, endPoint x: 706, endPoint y: 264, distance: 108.7
click at [706, 264] on td "1817 E Malone, Sikeston, MO 63801" at bounding box center [819, 261] width 243 height 53
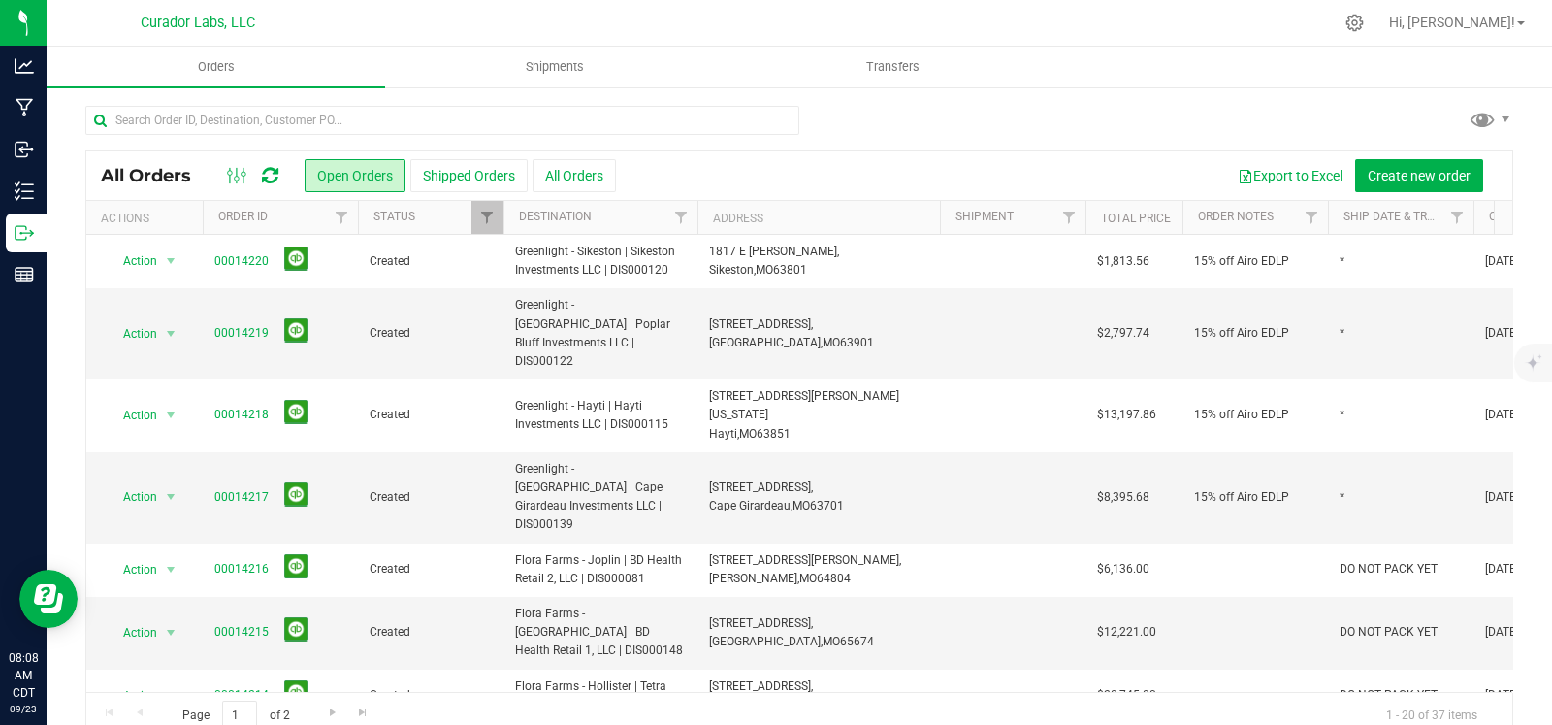
copy span "1817 E Malone, Sikeston, MO 63801"
drag, startPoint x: 1533, startPoint y: 322, endPoint x: 1549, endPoint y: 321, distance: 16.5
click at [1533, 322] on icon "mute" at bounding box center [1532, 323] width 13 height 15
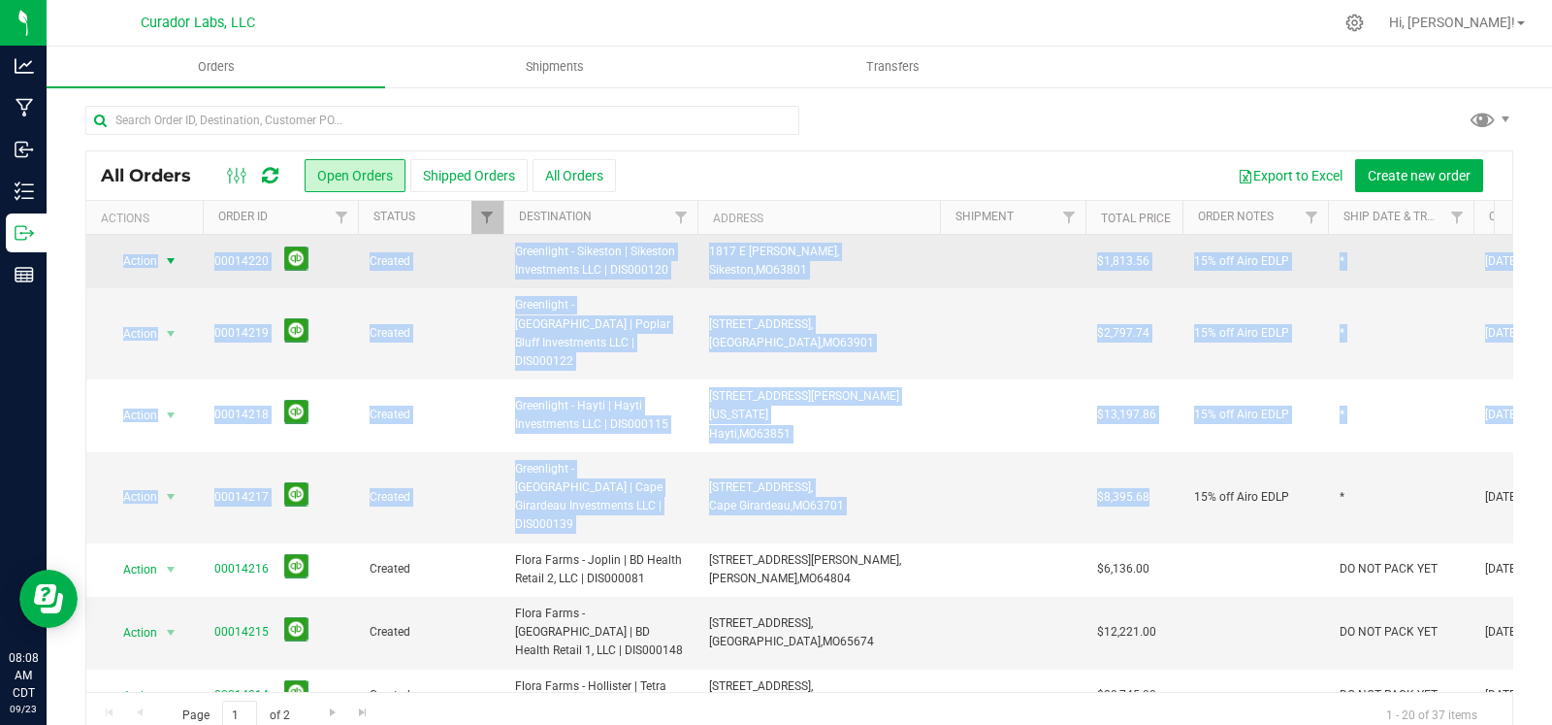
drag, startPoint x: 1170, startPoint y: 449, endPoint x: 112, endPoint y: 264, distance: 1074.5
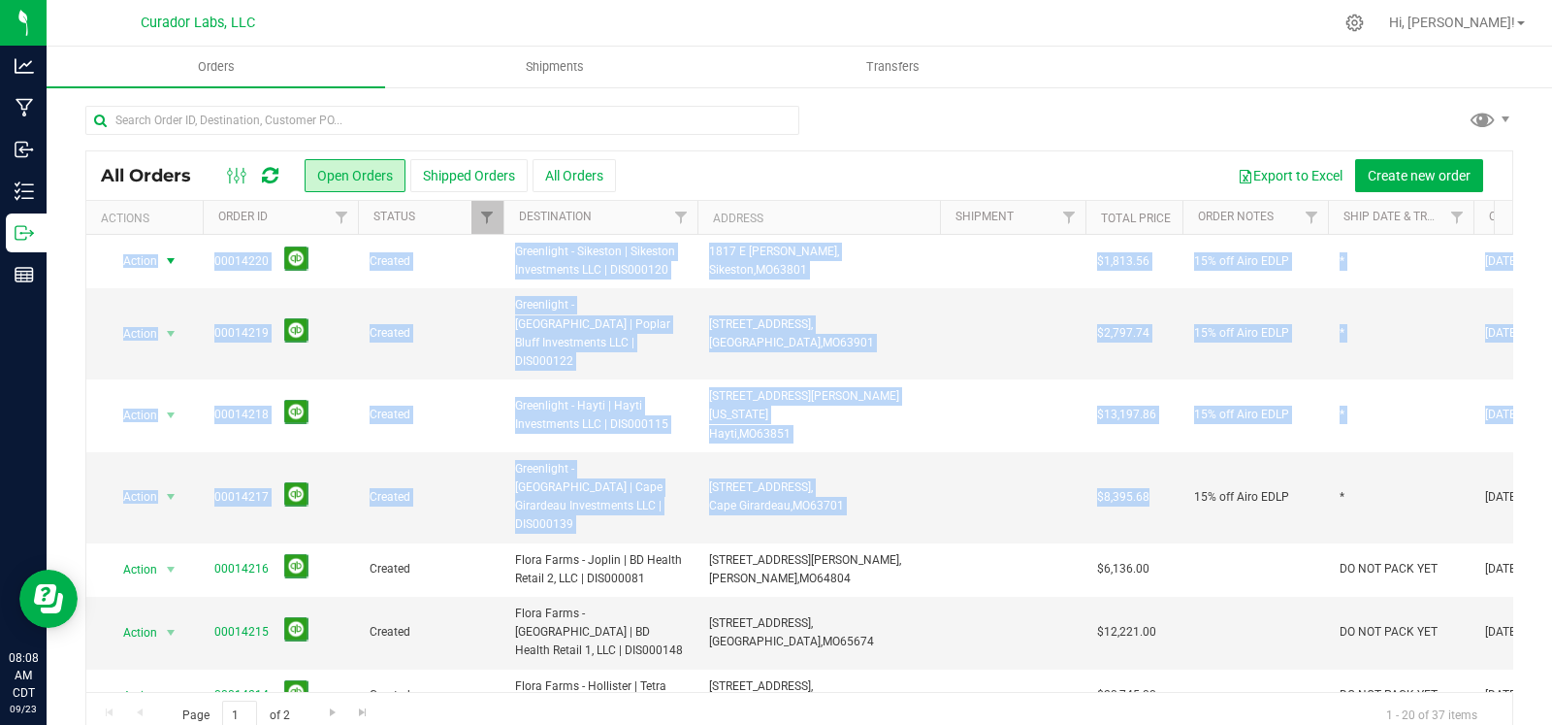
copy tbody "Action Action Cancel order Change facility Clone order Edit order Mark as fully…"
click at [1072, 114] on div at bounding box center [799, 128] width 1428 height 45
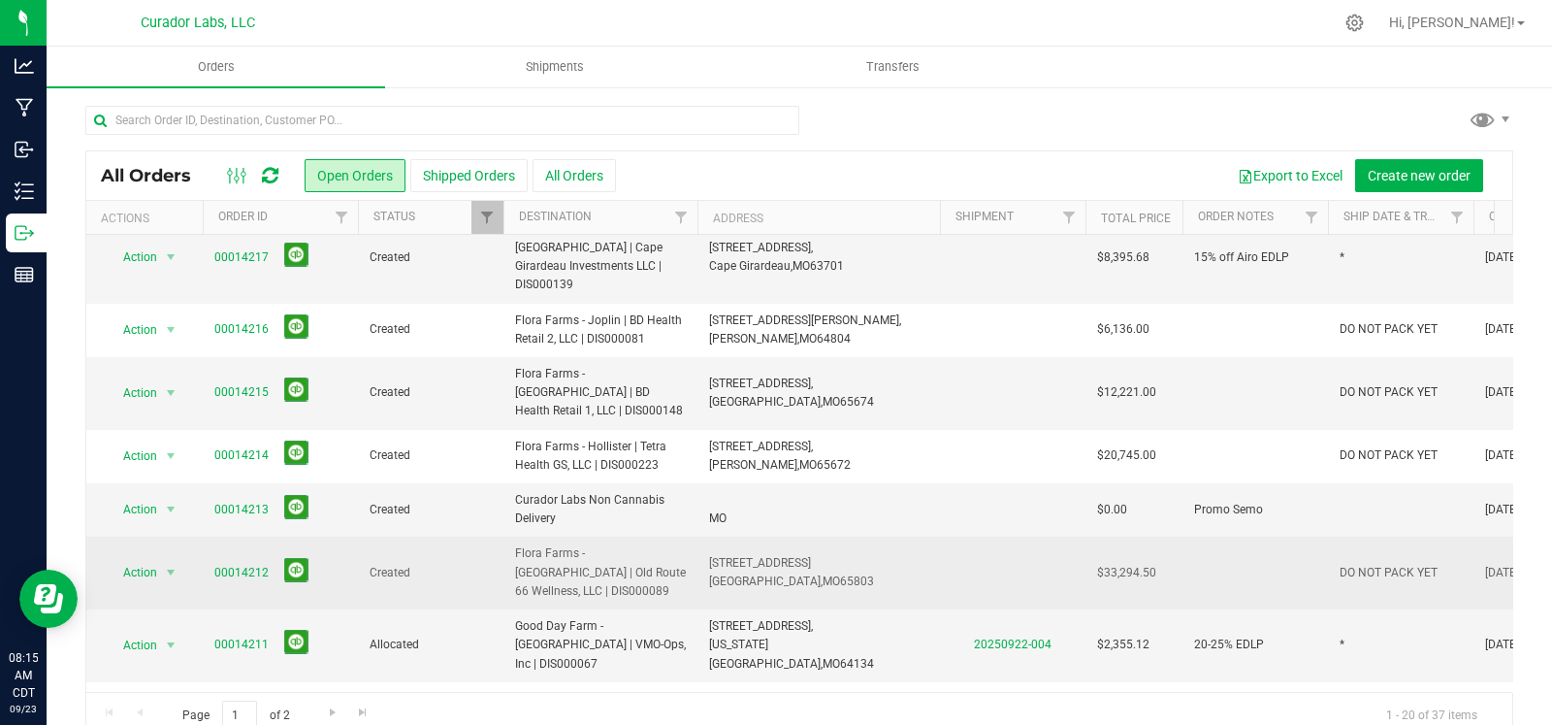
scroll to position [241, 0]
drag, startPoint x: 836, startPoint y: 504, endPoint x: 668, endPoint y: 487, distance: 168.7
click at [668, 536] on tr "Action Action Cancel order Change facility Clone order Edit order Mark as fully…" at bounding box center [1046, 572] width 1921 height 73
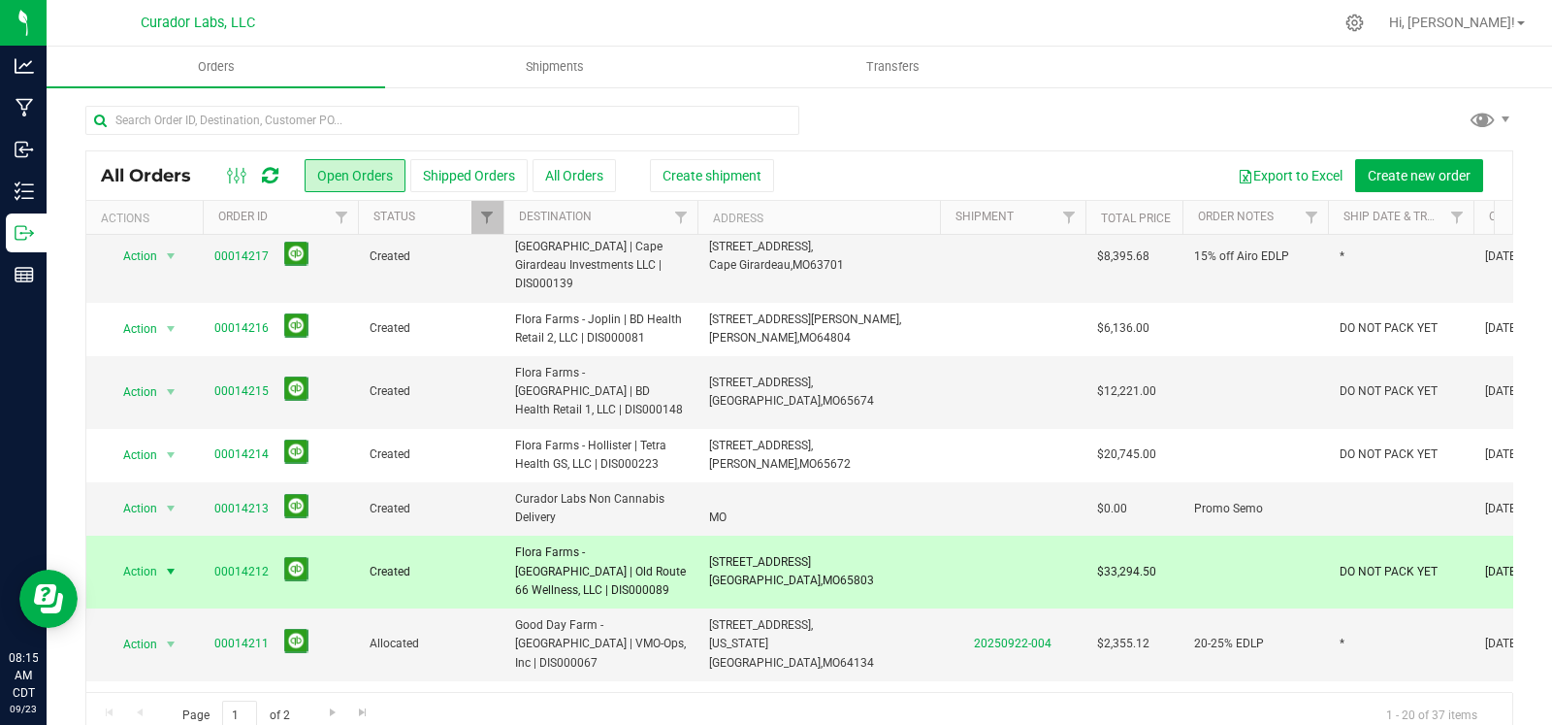
drag, startPoint x: 784, startPoint y: 491, endPoint x: 829, endPoint y: 505, distance: 47.9
click at [784, 555] on span "[STREET_ADDRESS]" at bounding box center [760, 562] width 102 height 14
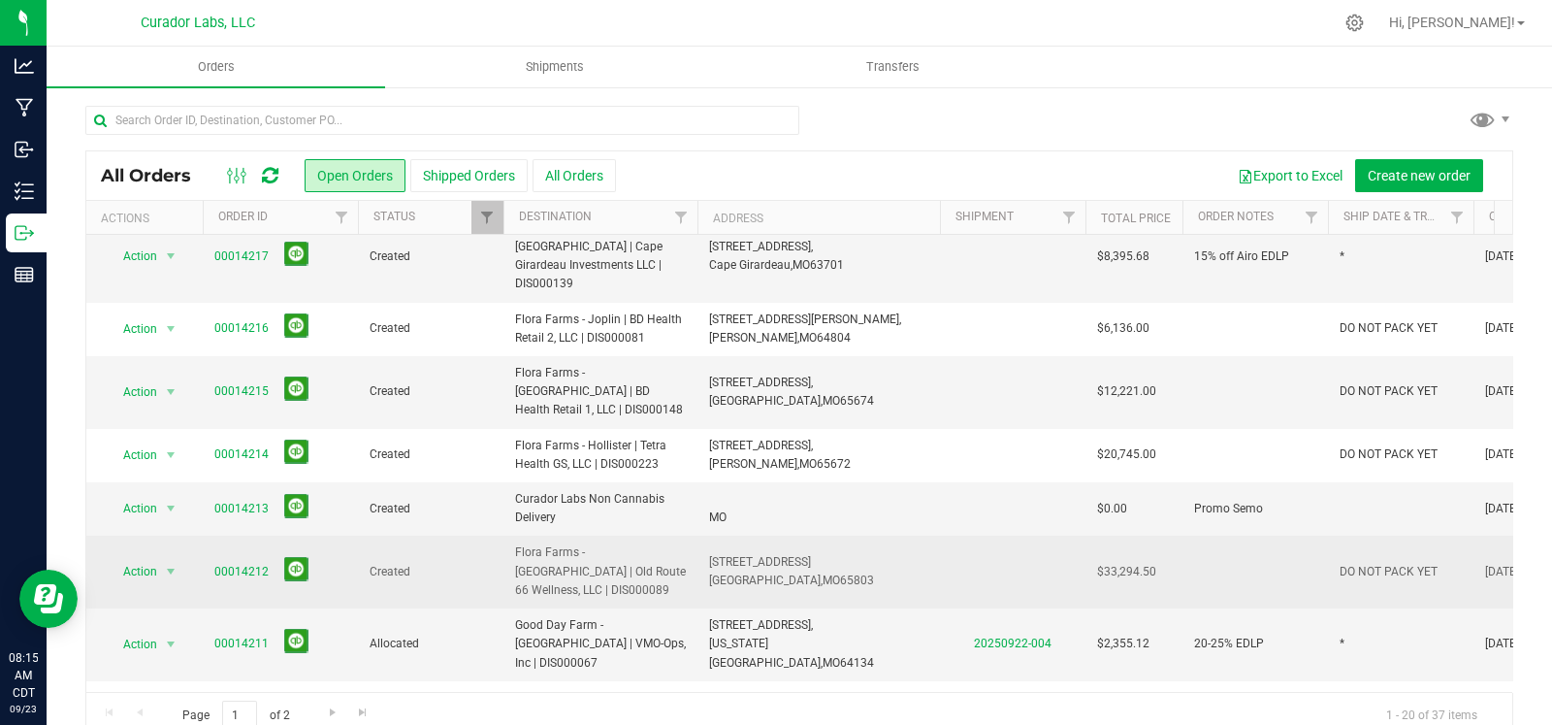
drag, startPoint x: 760, startPoint y: 499, endPoint x: 703, endPoint y: 495, distance: 56.4
click at [703, 536] on td "2823 N Glenstone Ave, Springfield, MO 65803" at bounding box center [819, 572] width 243 height 73
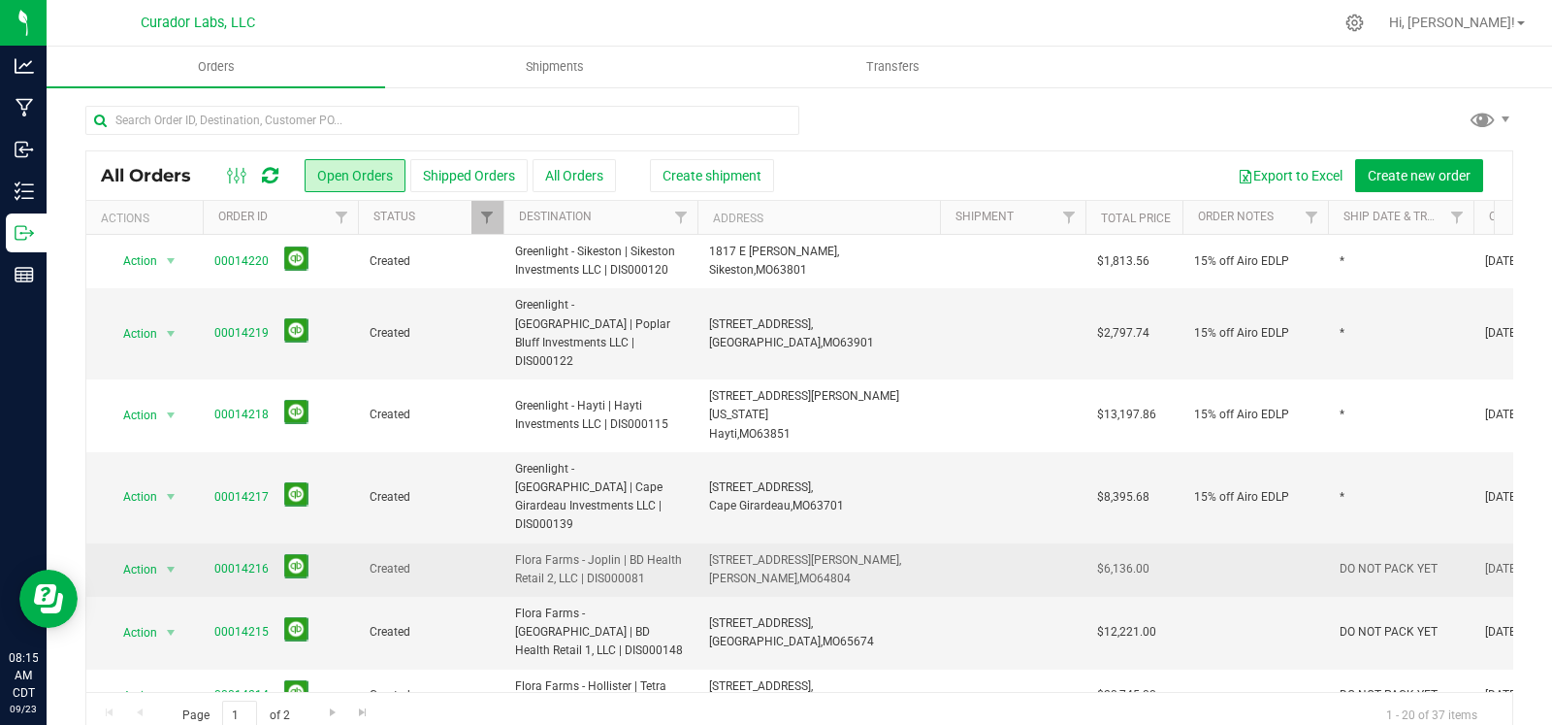
scroll to position [0, 0]
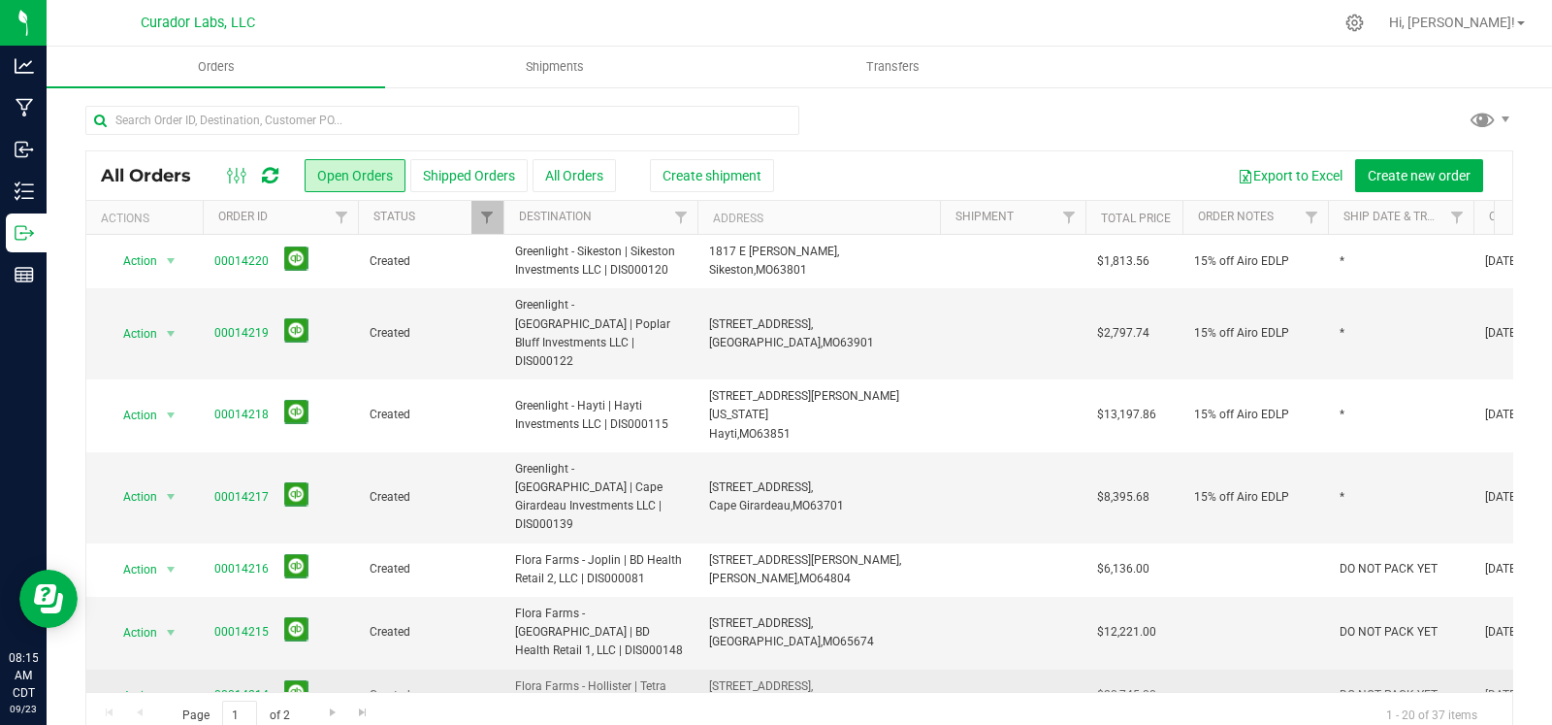
drag, startPoint x: 821, startPoint y: 626, endPoint x: 704, endPoint y: 623, distance: 116.5
click at [704, 669] on td "165 Hollister Parkway, Hollister, MO 65672" at bounding box center [819, 695] width 243 height 53
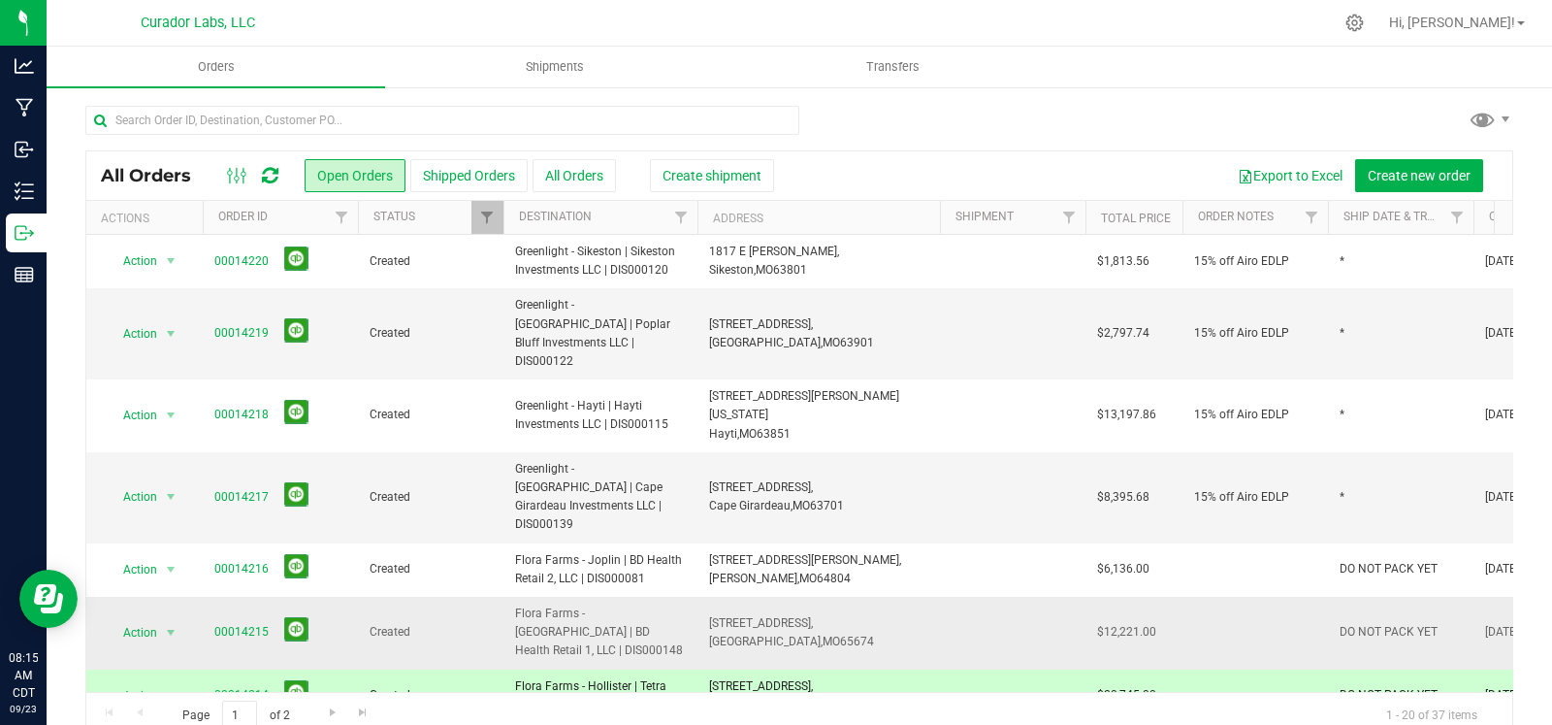
drag, startPoint x: 805, startPoint y: 578, endPoint x: 709, endPoint y: 560, distance: 97.8
click at [709, 597] on td "68 E 300th Rd, Humansville, MO 65674" at bounding box center [819, 633] width 243 height 73
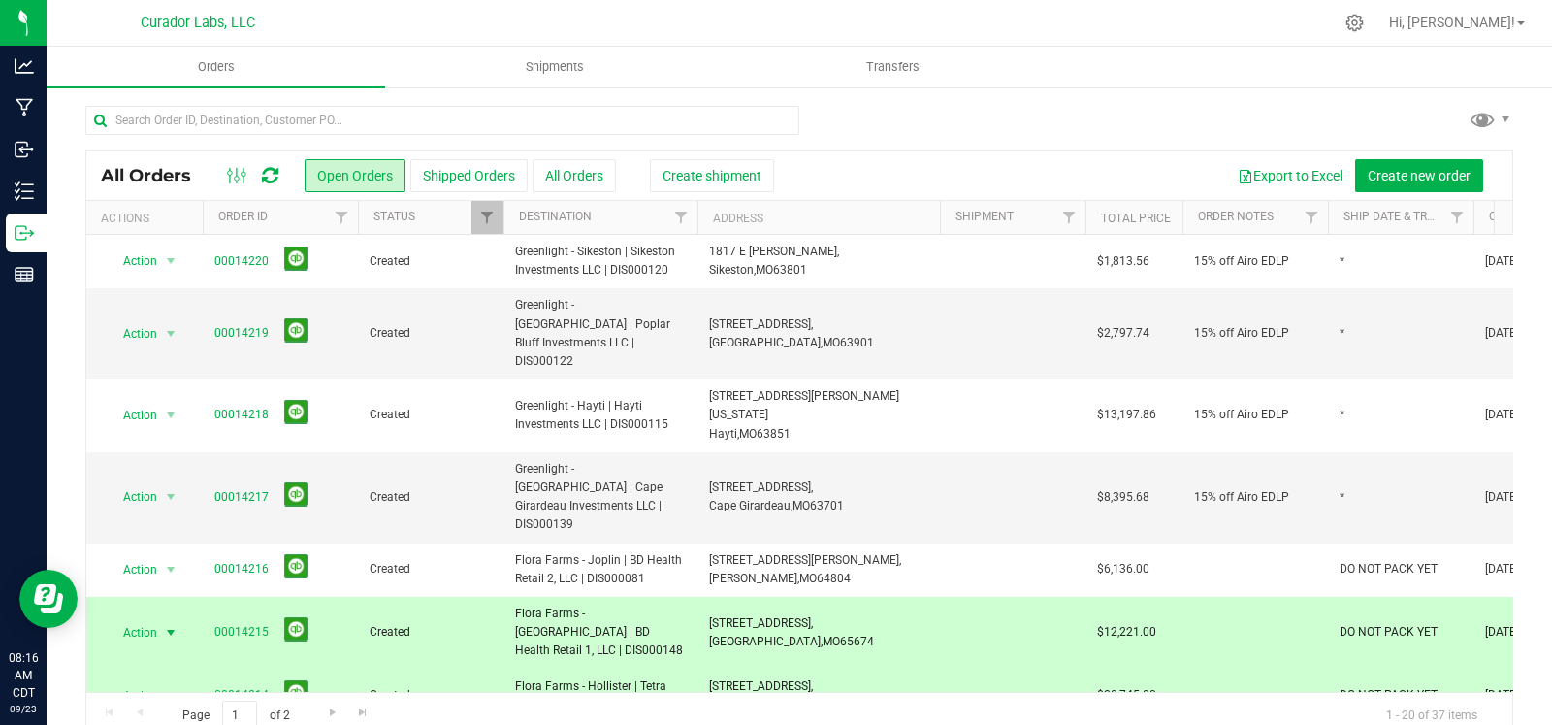
drag, startPoint x: 827, startPoint y: 637, endPoint x: 700, endPoint y: 614, distance: 128.2
click at [700, 669] on td "165 Hollister Parkway, Hollister, MO 65672" at bounding box center [819, 695] width 243 height 53
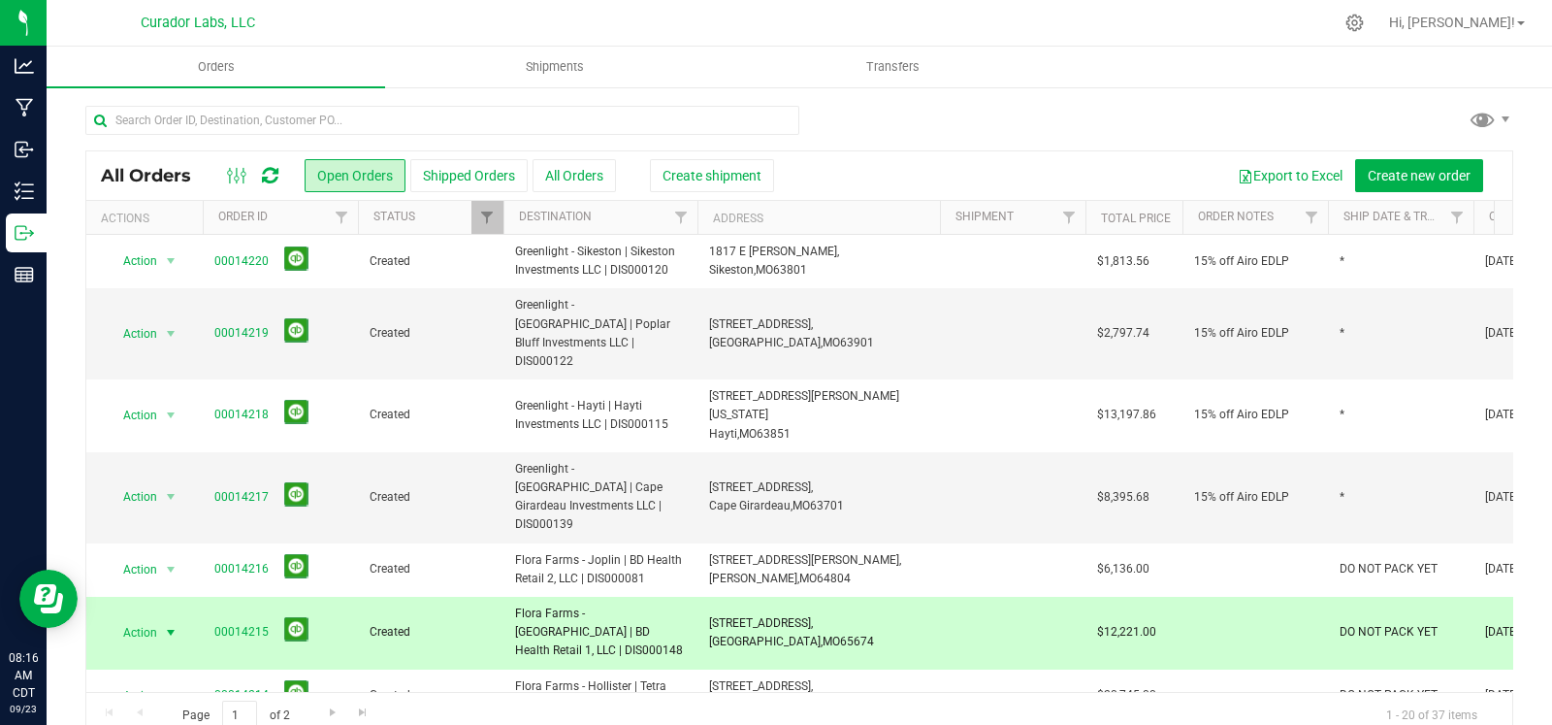
drag, startPoint x: 841, startPoint y: 573, endPoint x: 695, endPoint y: 562, distance: 147.0
click at [695, 597] on tr "Action Action Cancel order Change facility Clone order Edit order Mark as fully…" at bounding box center [1046, 633] width 1921 height 73
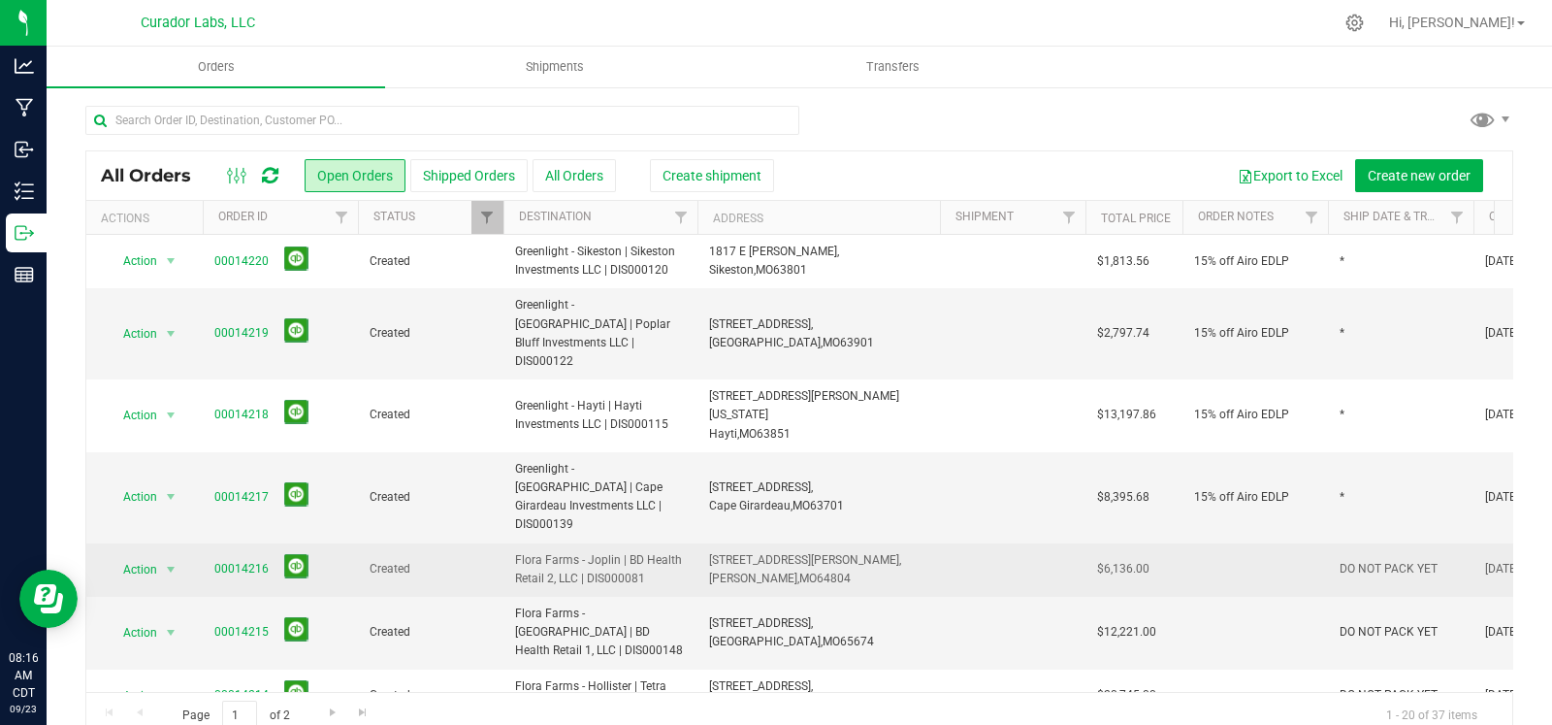
drag, startPoint x: 817, startPoint y: 521, endPoint x: 703, endPoint y: 512, distance: 113.8
click at [703, 543] on td "4027 Richard Joseph Blvd, Joplin, MO 64804" at bounding box center [819, 569] width 243 height 53
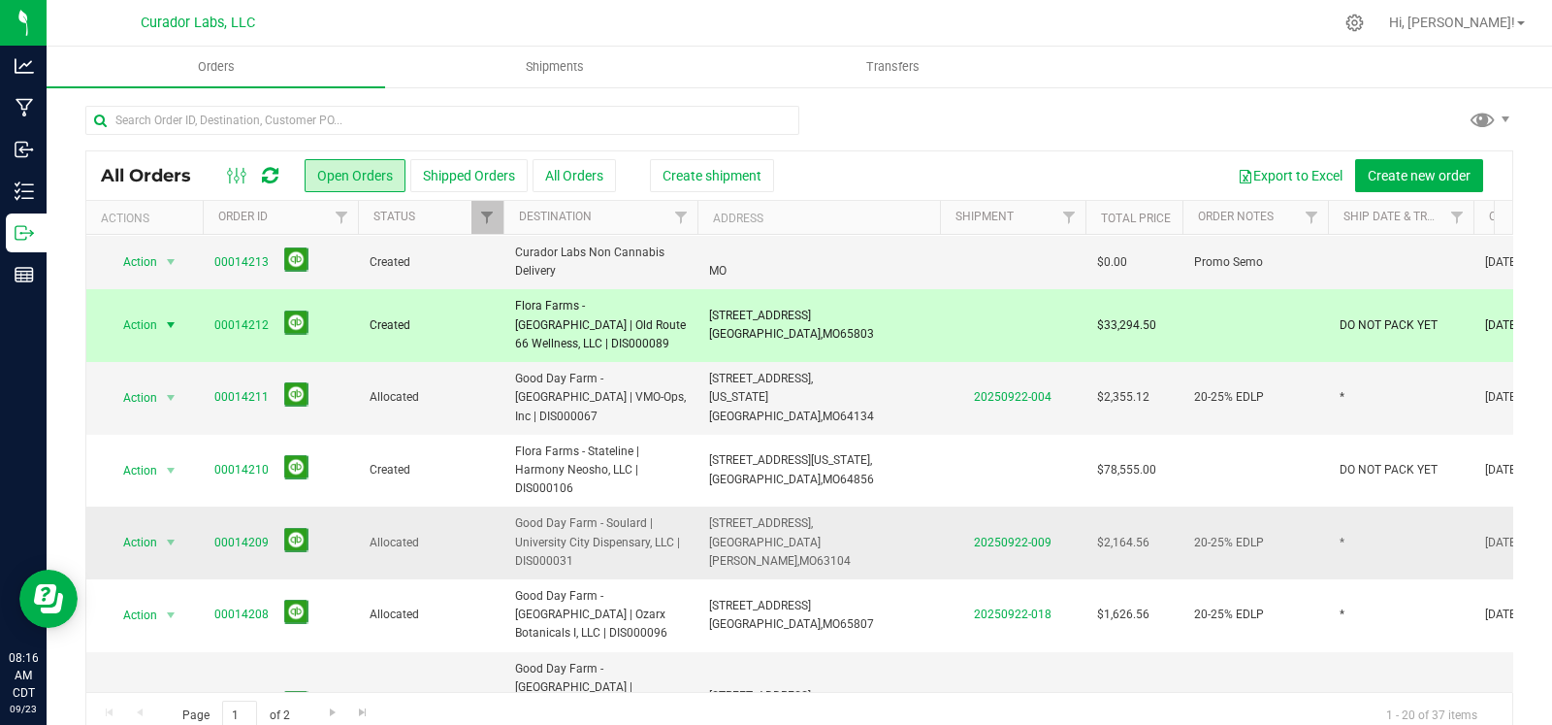
scroll to position [496, 0]
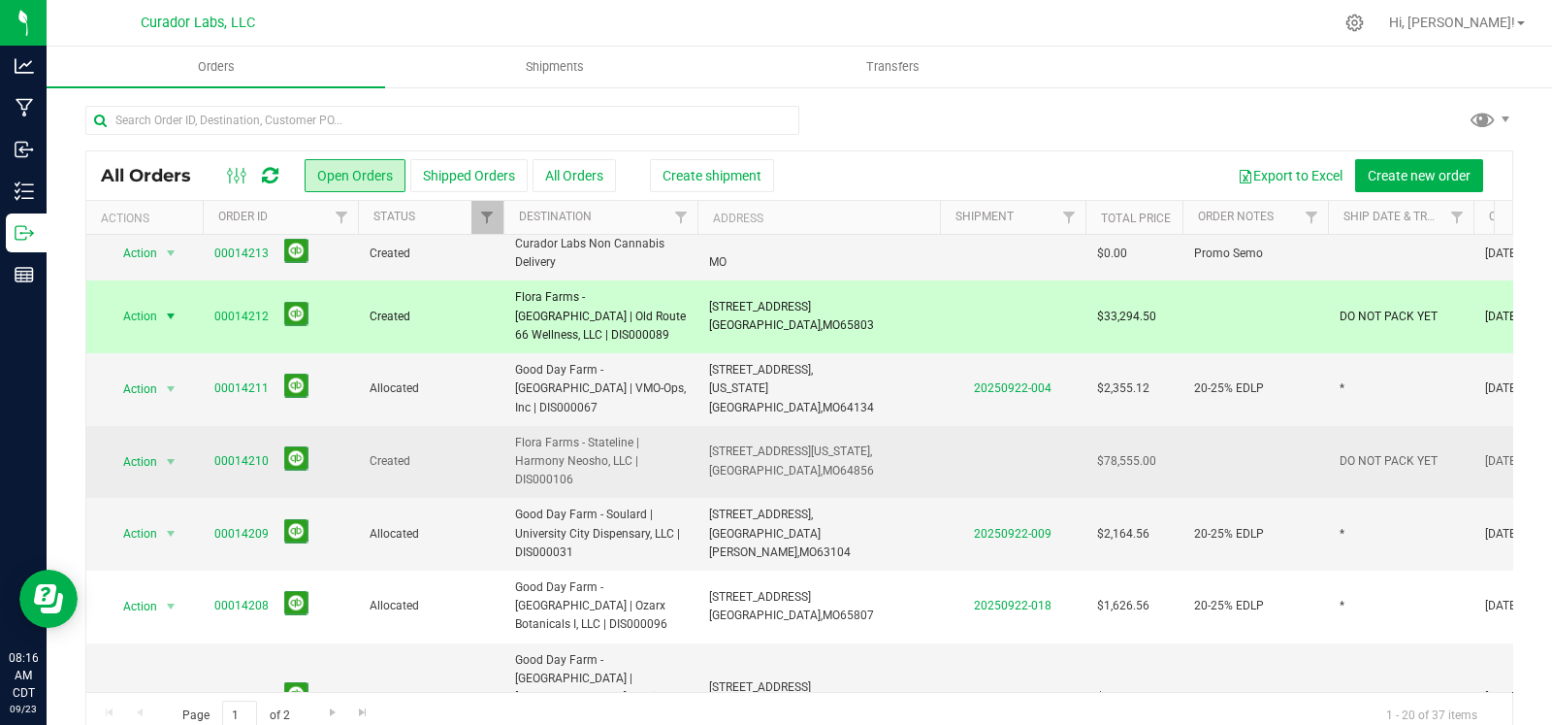
drag, startPoint x: 837, startPoint y: 382, endPoint x: 701, endPoint y: 373, distance: 136.2
click at [701, 426] on td "70 Missouri Lane, Pineville, MO 64856" at bounding box center [819, 462] width 243 height 73
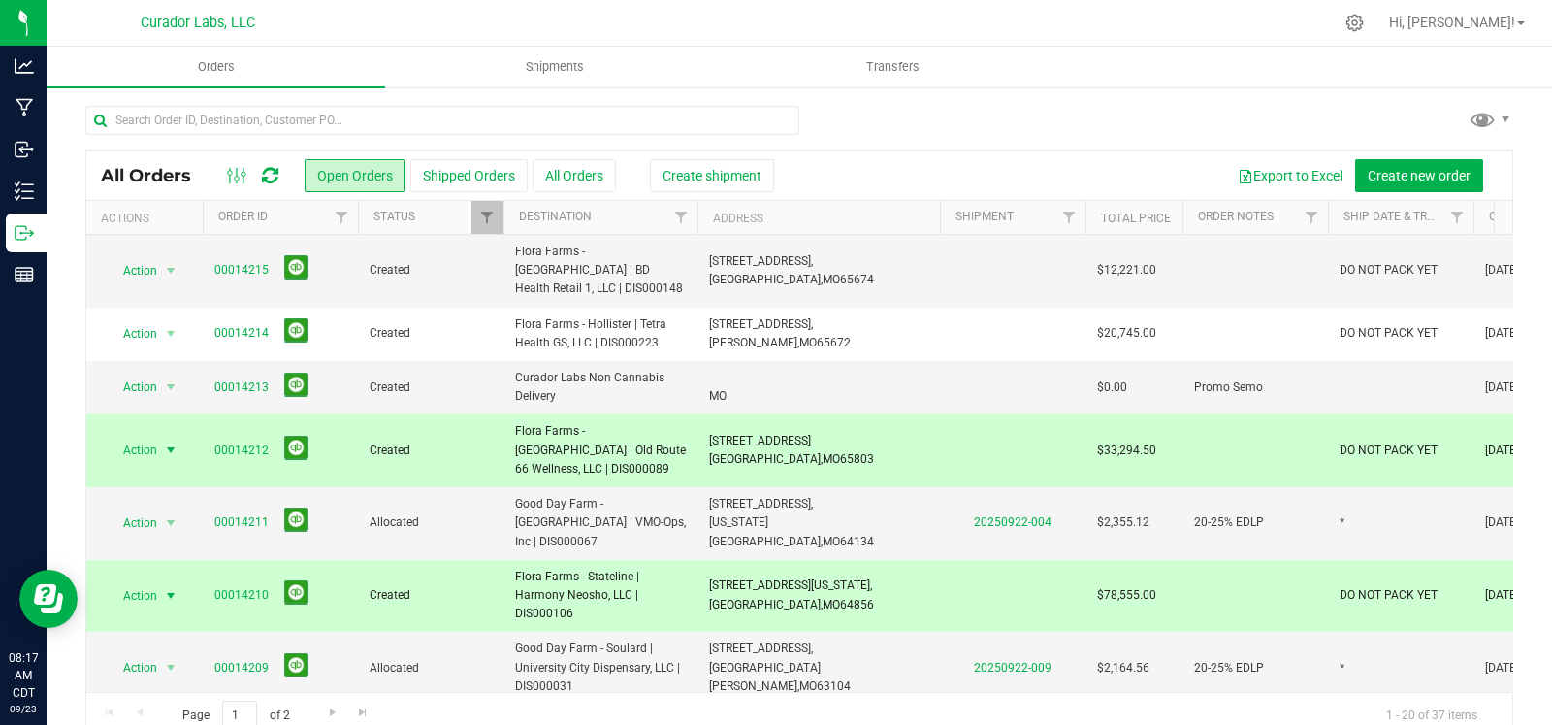
scroll to position [338, 0]
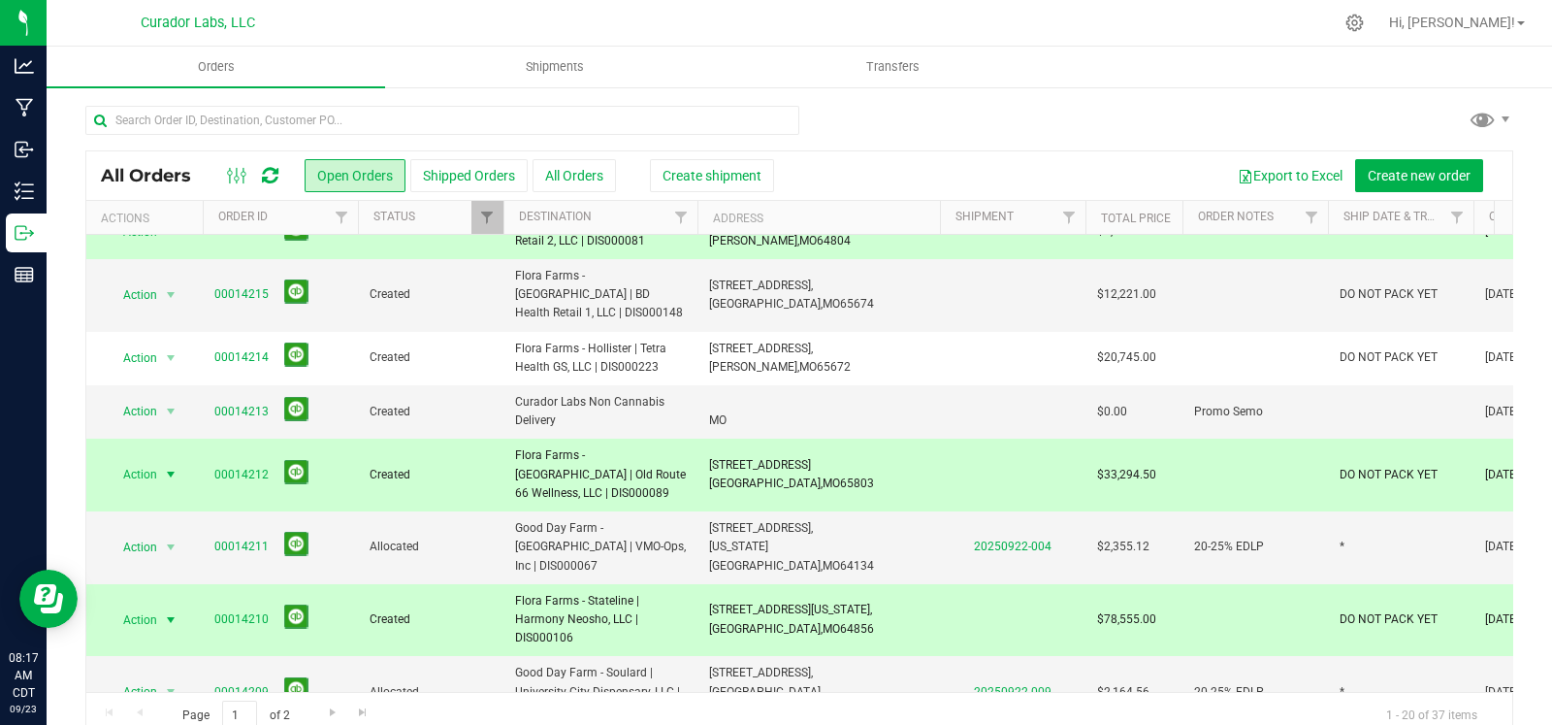
click at [1360, 610] on span "DO NOT PACK YET" at bounding box center [1389, 619] width 98 height 18
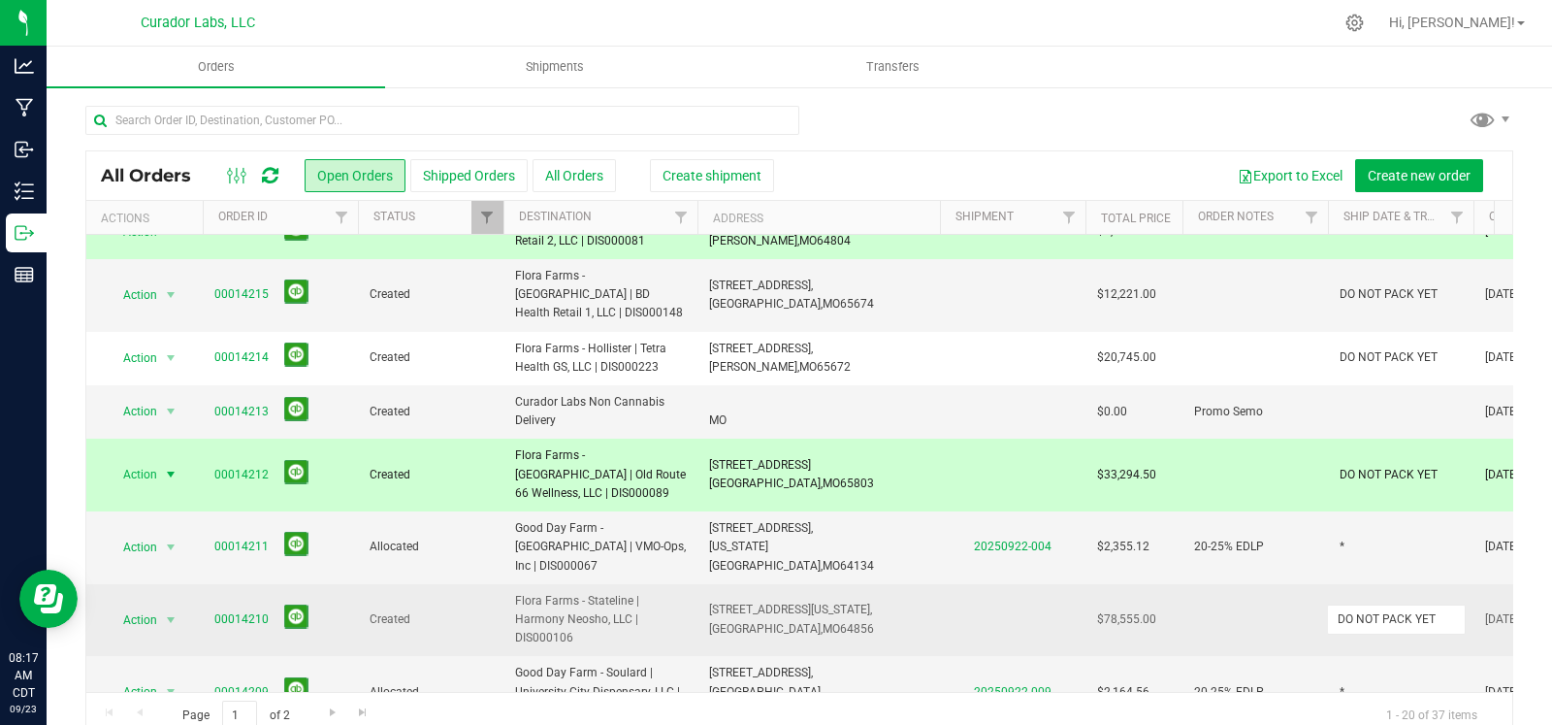
click at [1360, 604] on input "DO NOT PACK YET" at bounding box center [1396, 619] width 139 height 30
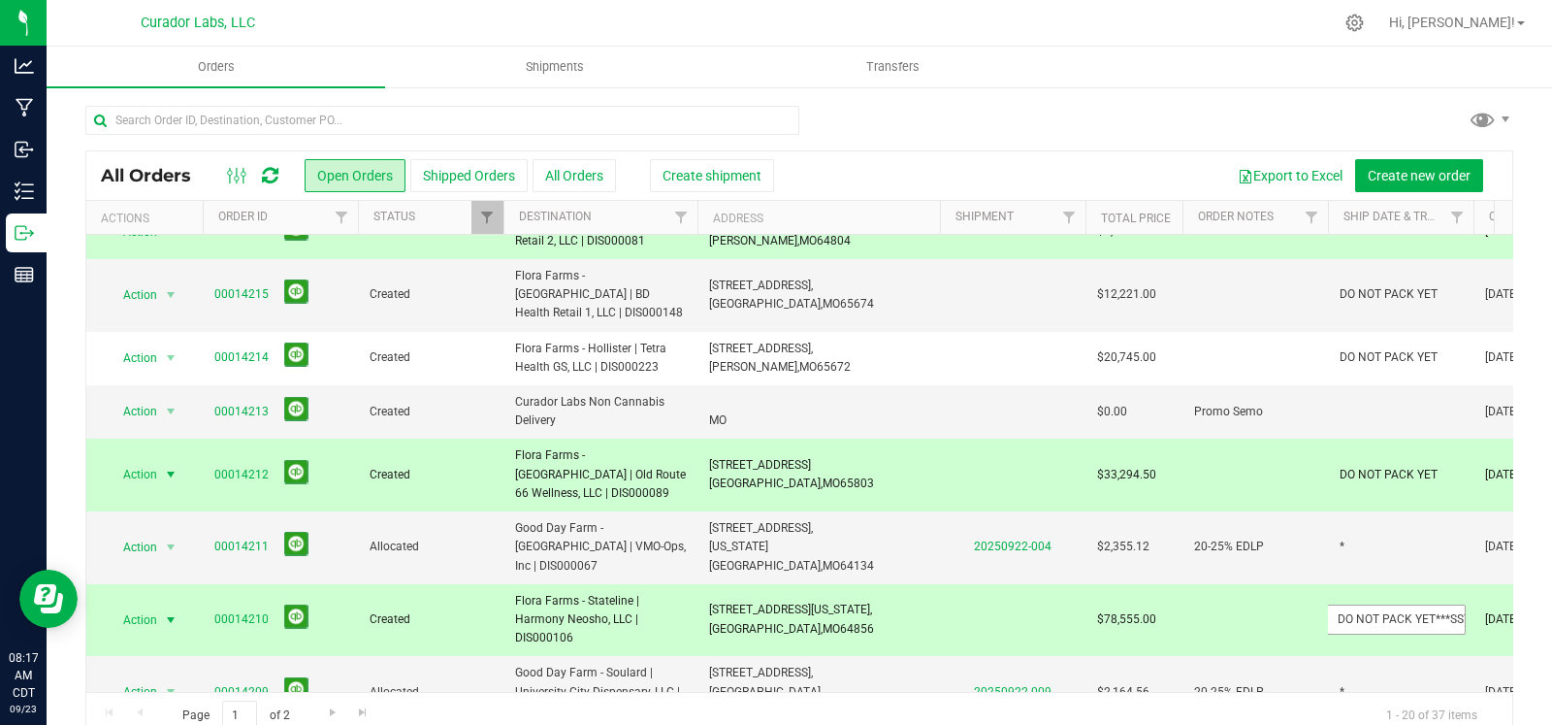
scroll to position [0, 5]
type input "DO NOT PACK YET***SST"
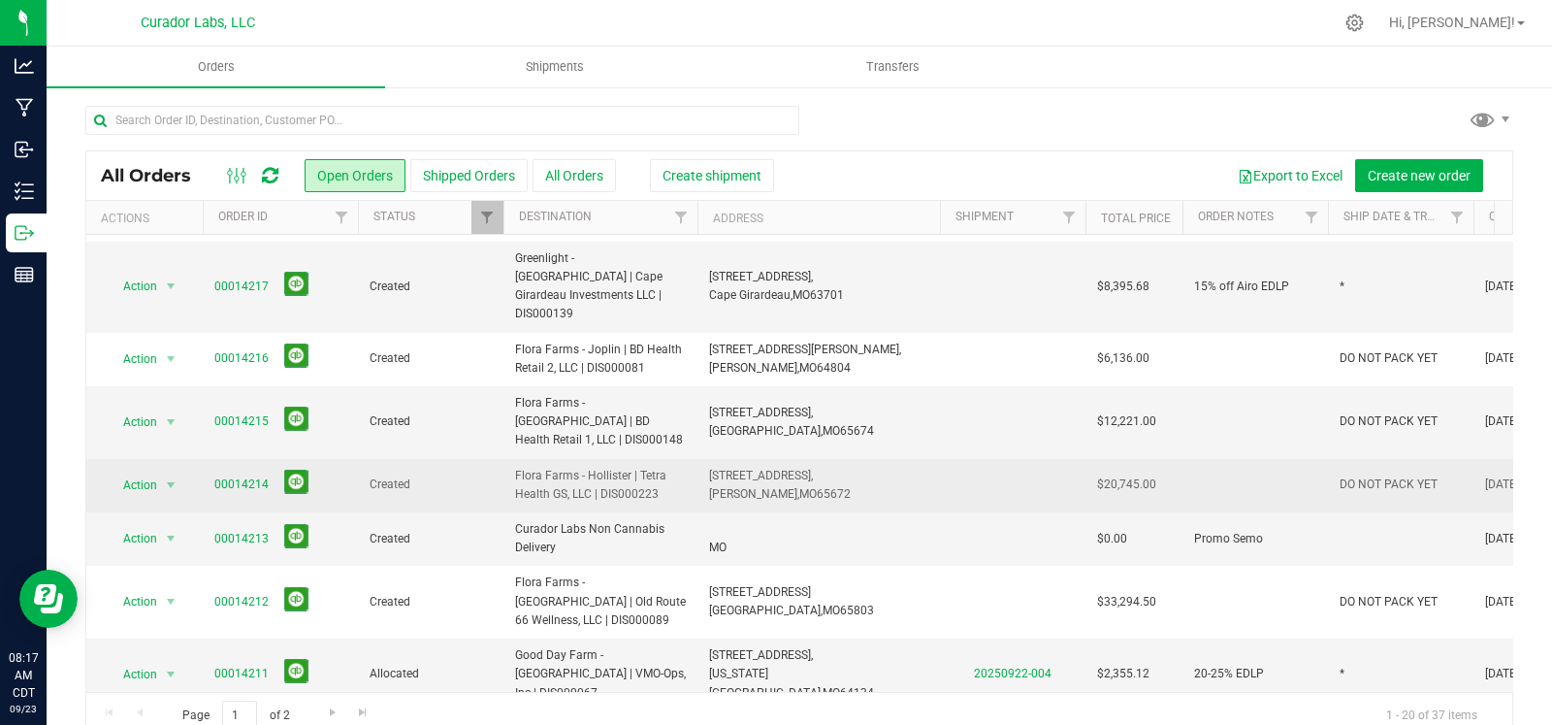
scroll to position [203, 0]
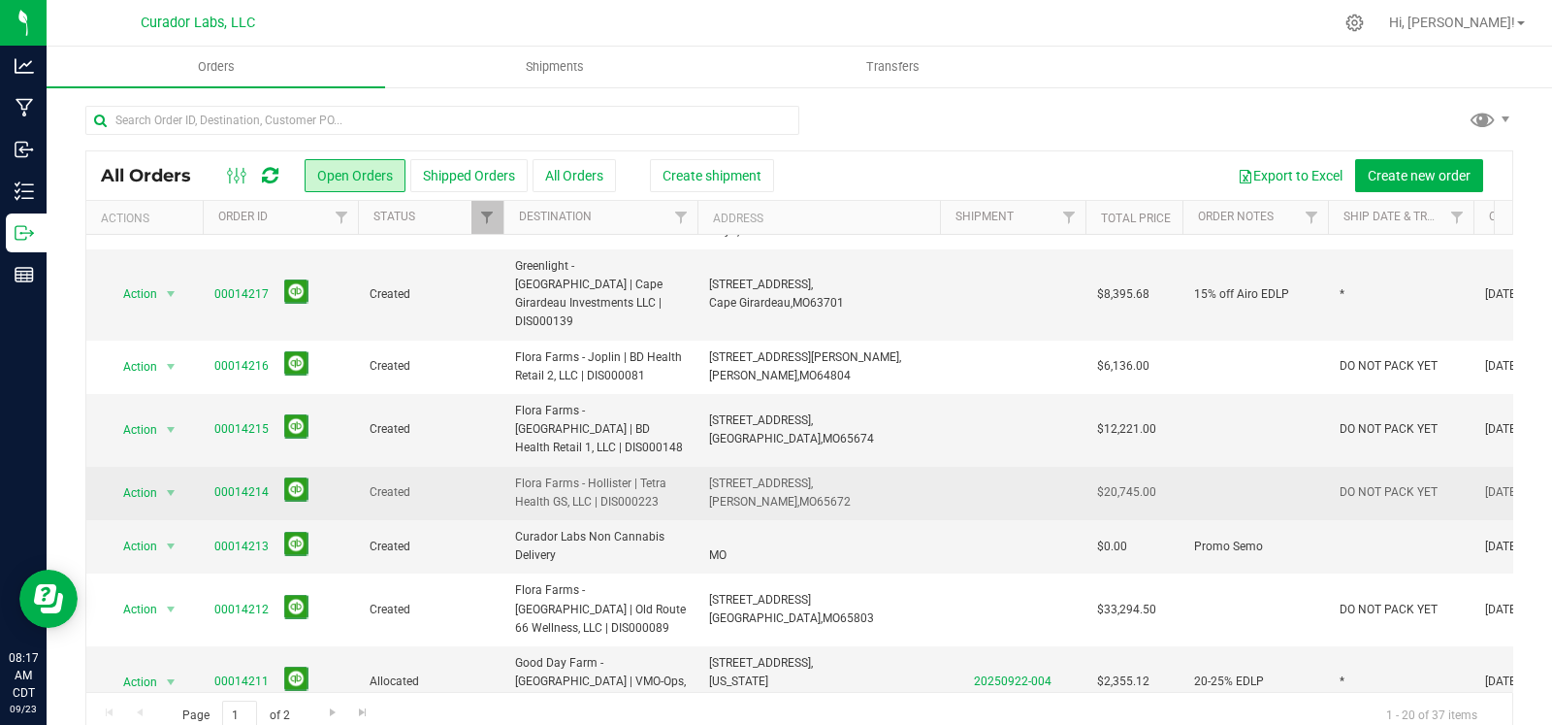
click at [1354, 483] on span "DO NOT PACK YET" at bounding box center [1389, 492] width 98 height 18
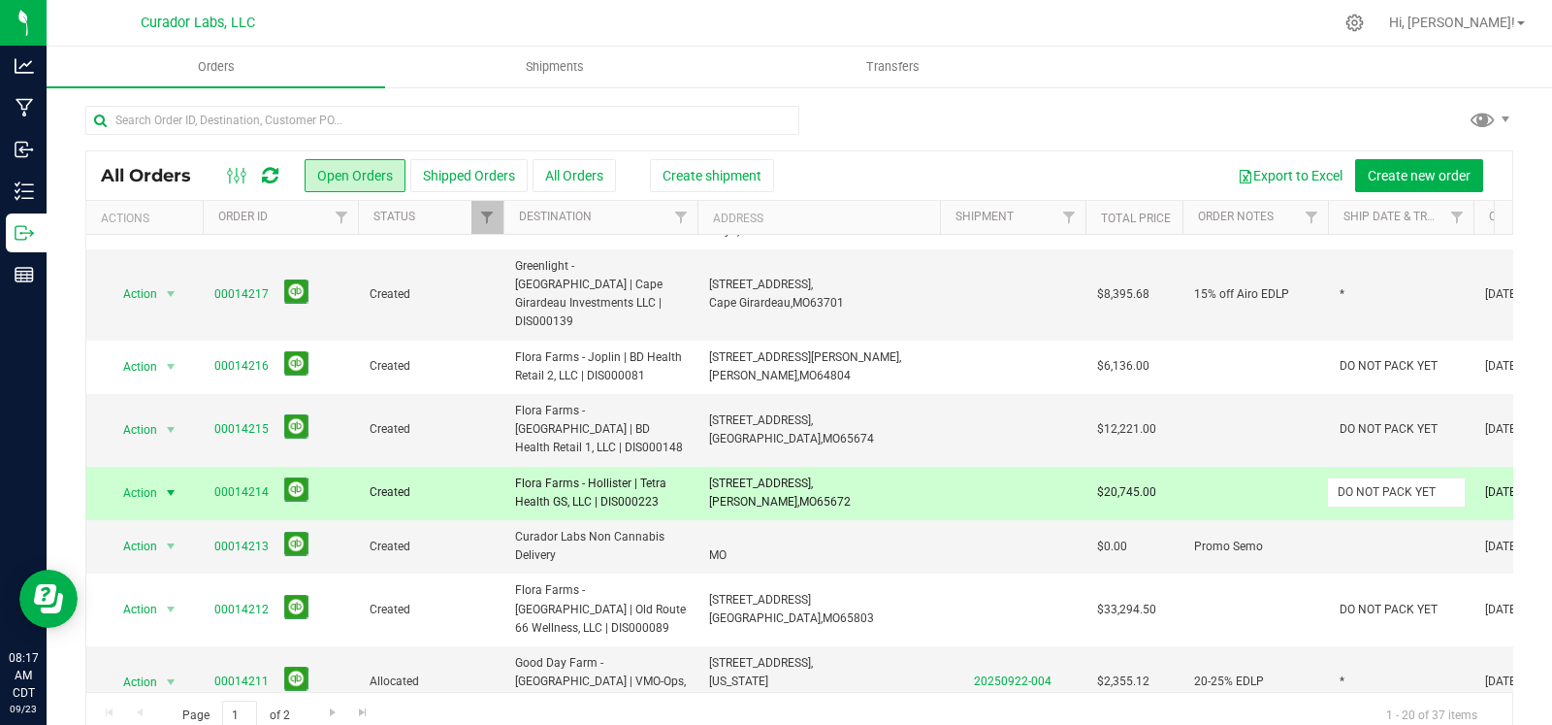
click at [1358, 477] on input "DO NOT PACK YET" at bounding box center [1396, 492] width 139 height 30
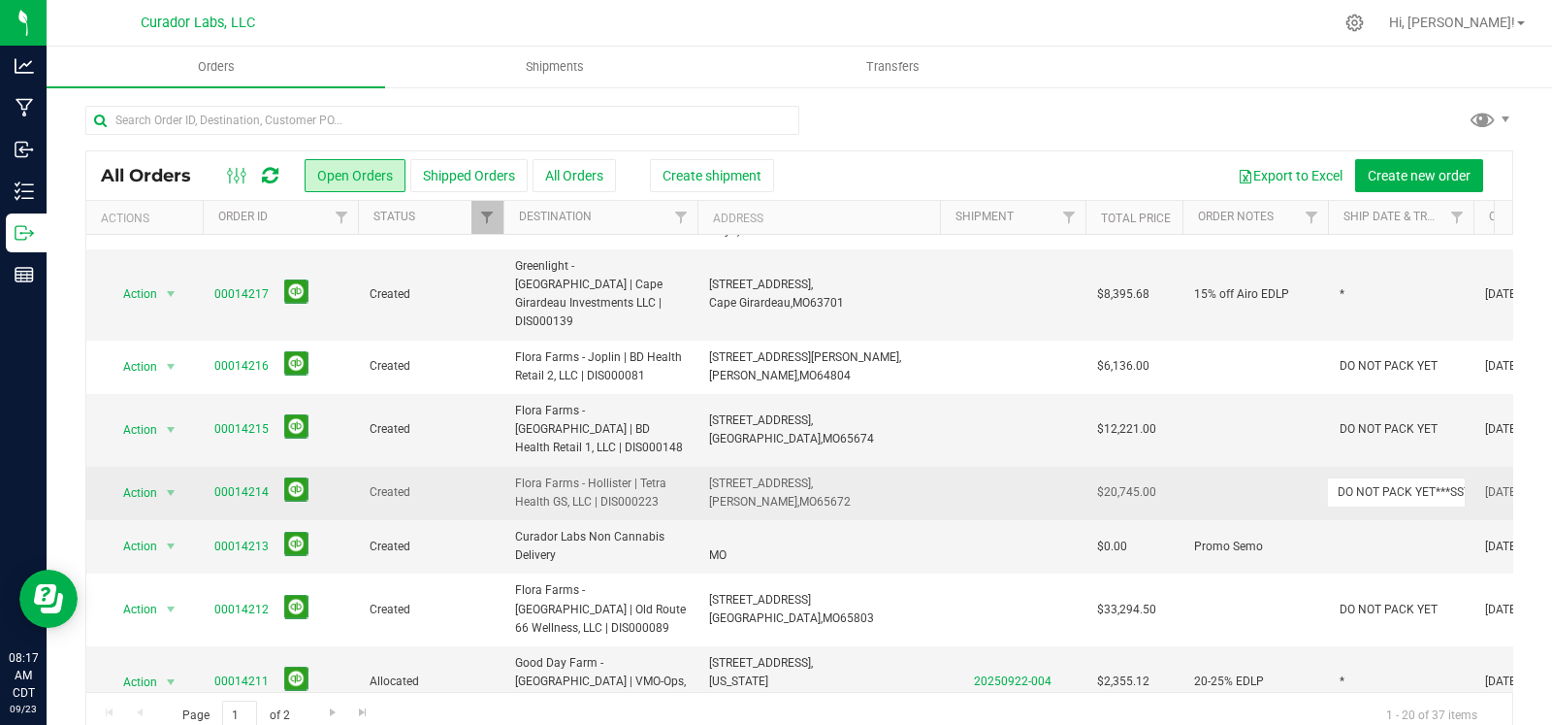
scroll to position [0, 5]
type input "DO NOT PACK YET***SST"
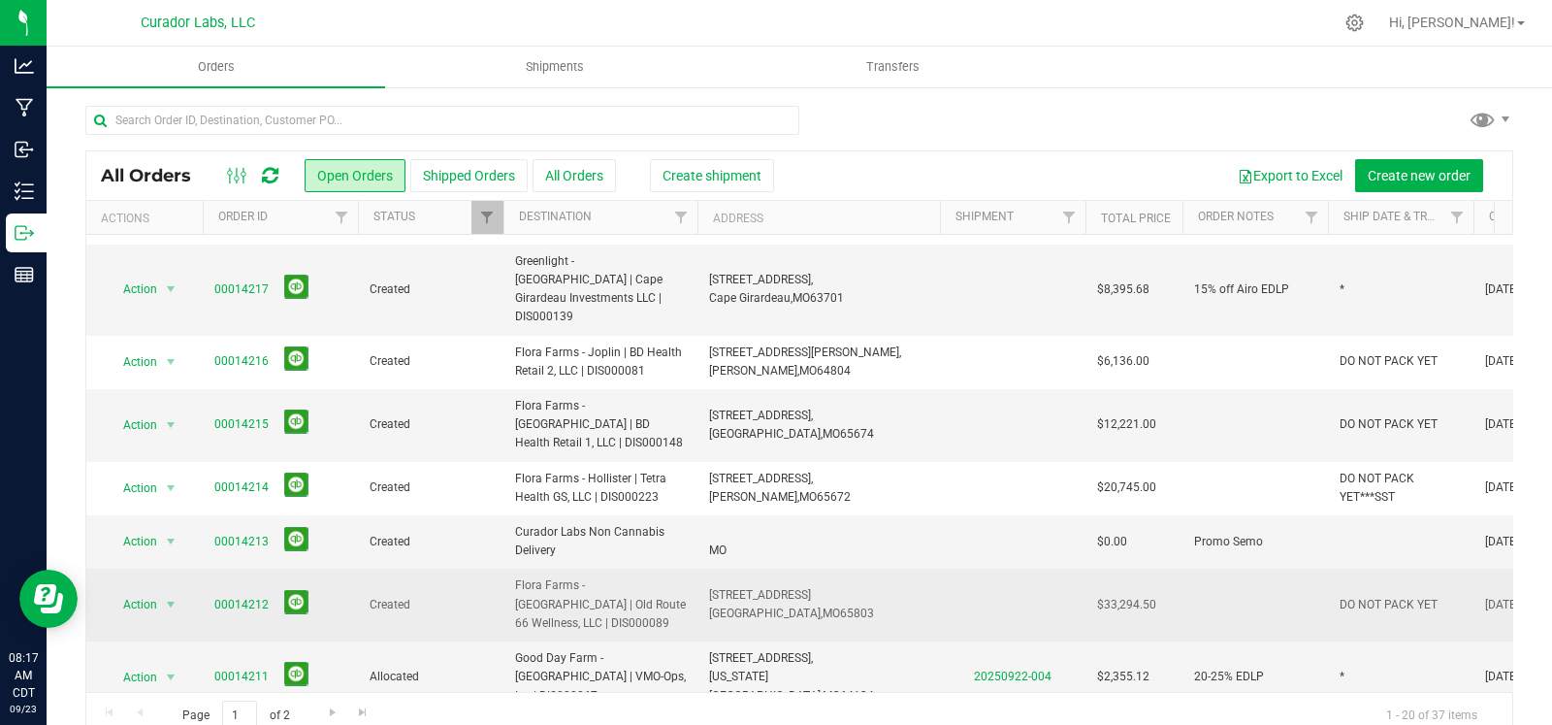
scroll to position [194, 0]
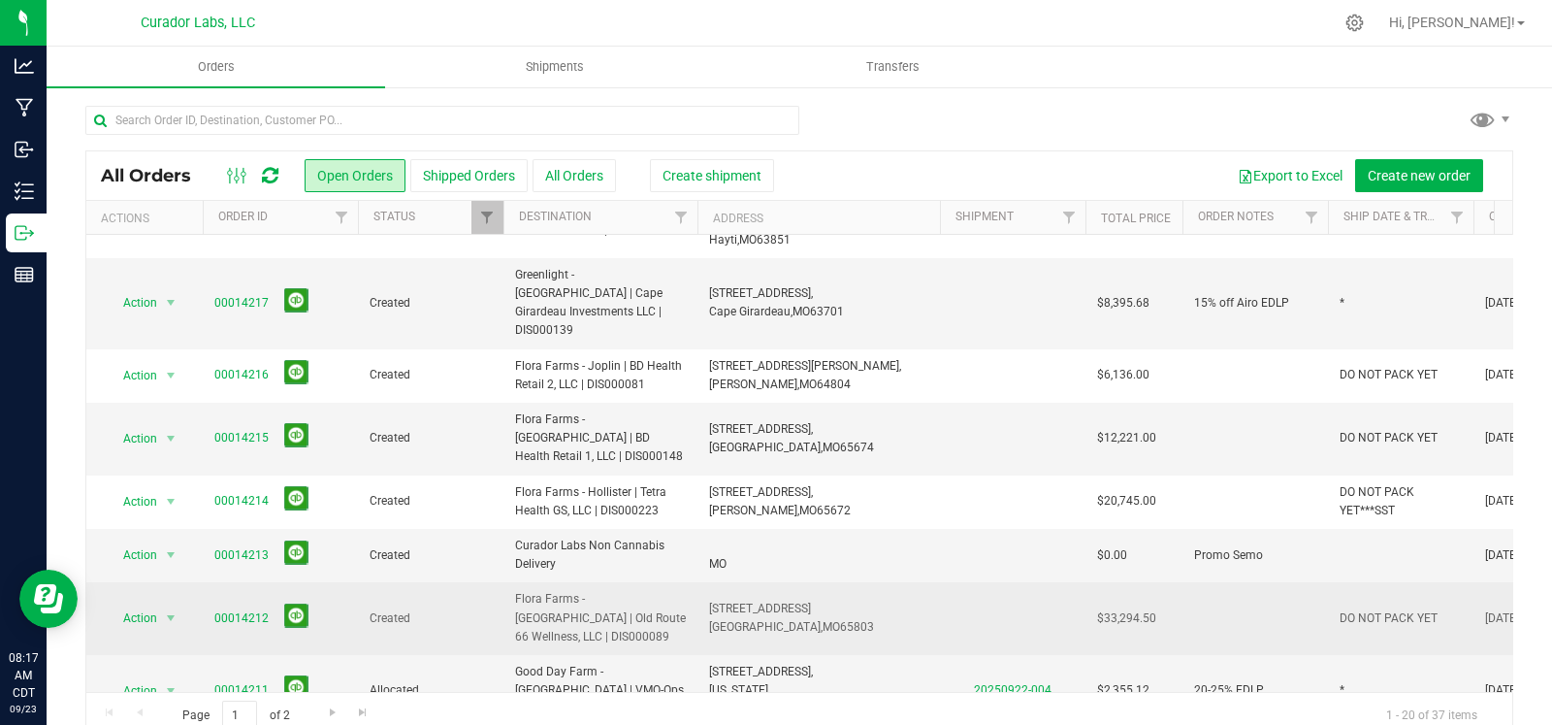
drag, startPoint x: 584, startPoint y: 560, endPoint x: 485, endPoint y: 531, distance: 103.1
click at [485, 582] on tr "Action Action Cancel order Change facility Clone order Edit order Mark as fully…" at bounding box center [1046, 618] width 1921 height 73
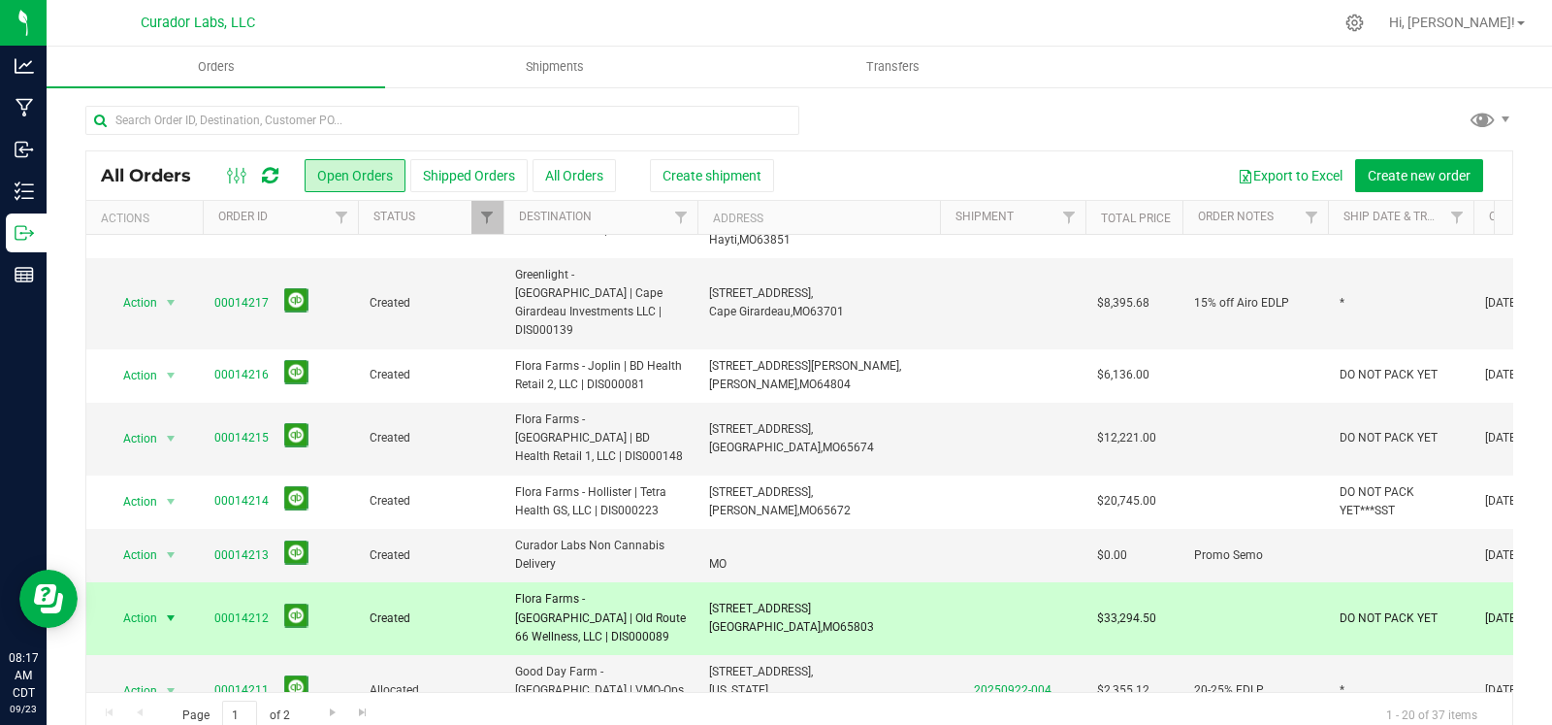
copy tr "Flora Farms - [GEOGRAPHIC_DATA] | Old Route 66 Wellness, LLC | DIS000089"
drag, startPoint x: 828, startPoint y: 546, endPoint x: 699, endPoint y: 536, distance: 129.4
click at [699, 582] on td "2823 N Glenstone Ave, Springfield, MO 65803" at bounding box center [819, 618] width 243 height 73
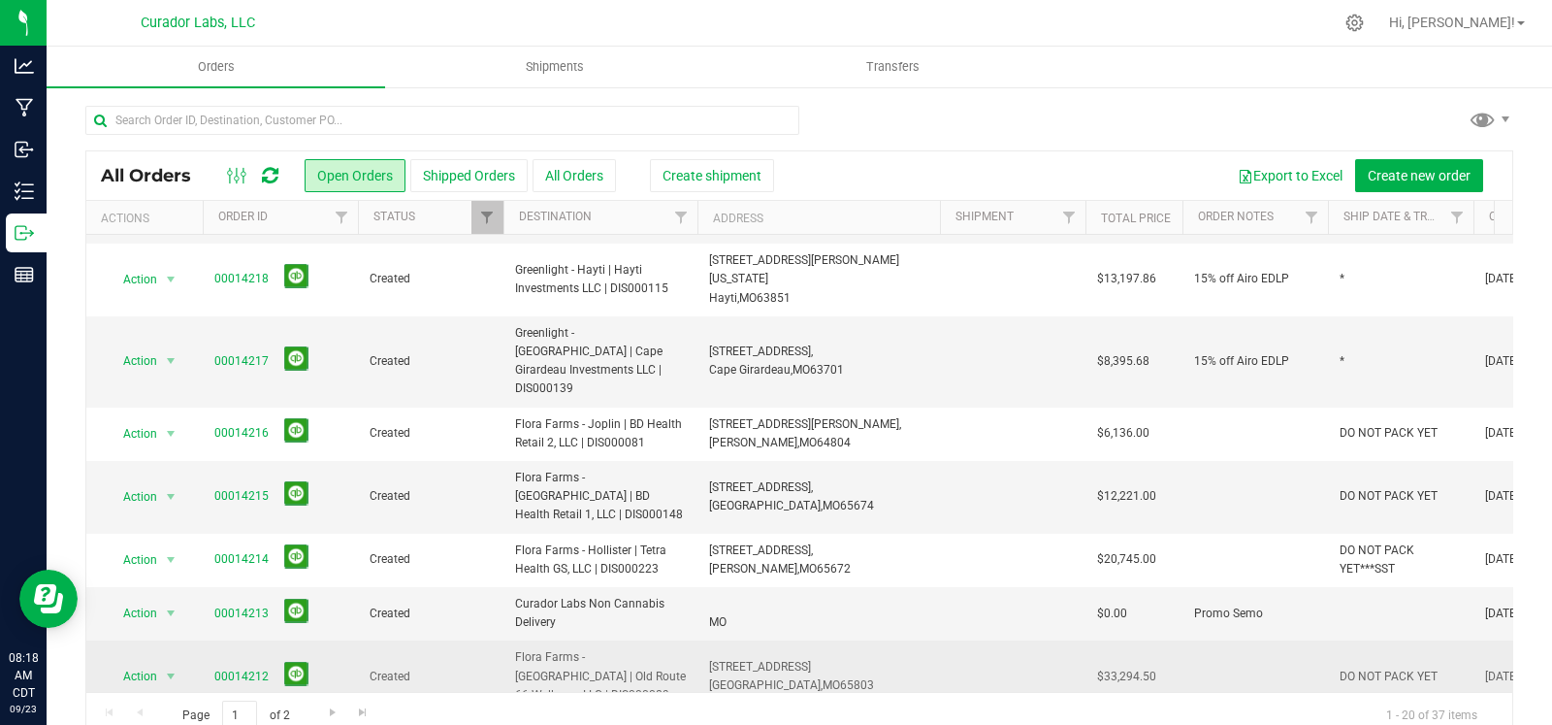
scroll to position [71, 0]
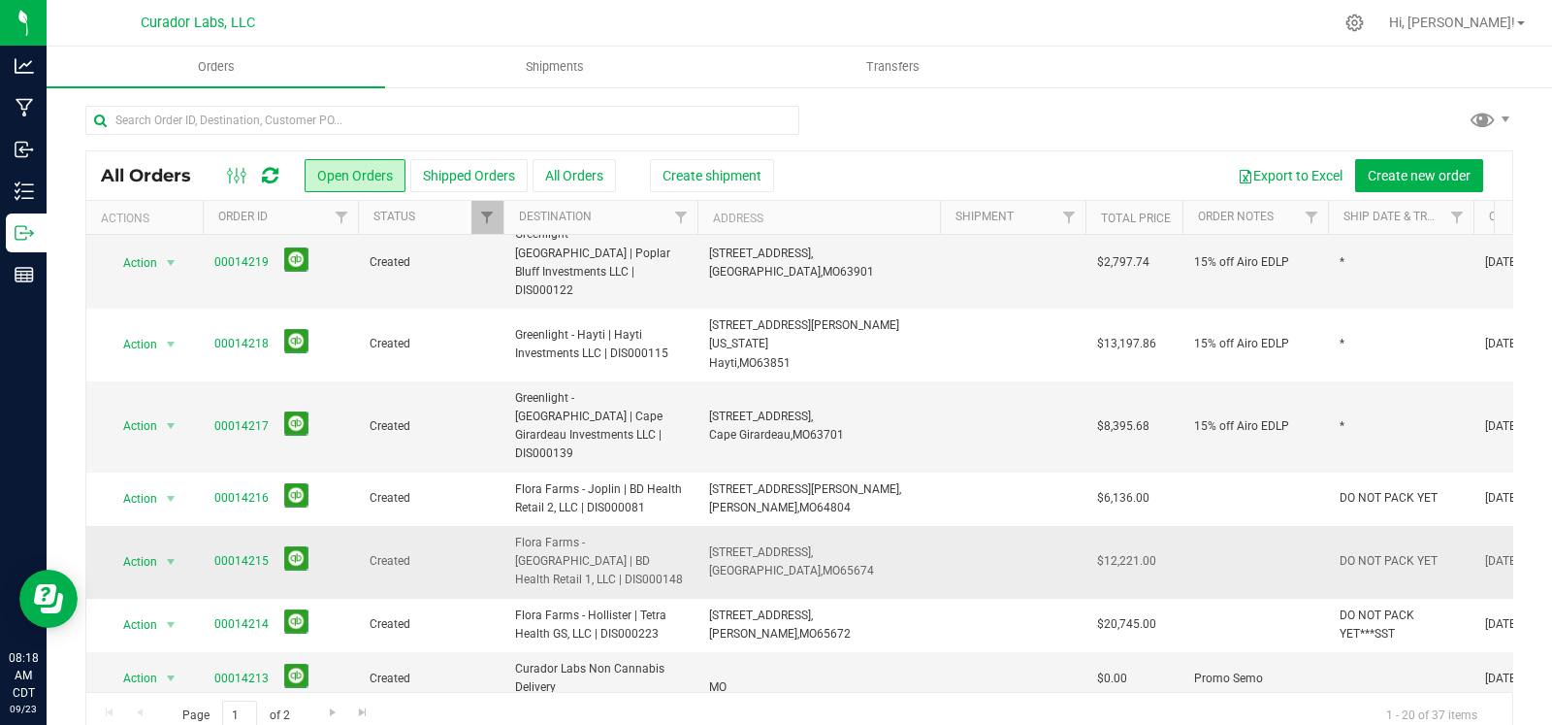
drag, startPoint x: 684, startPoint y: 502, endPoint x: 505, endPoint y: 490, distance: 178.9
click at [505, 526] on td "Flora Farms - [GEOGRAPHIC_DATA] | BD Health Retail 1, LLC | DIS000148" at bounding box center [601, 562] width 194 height 73
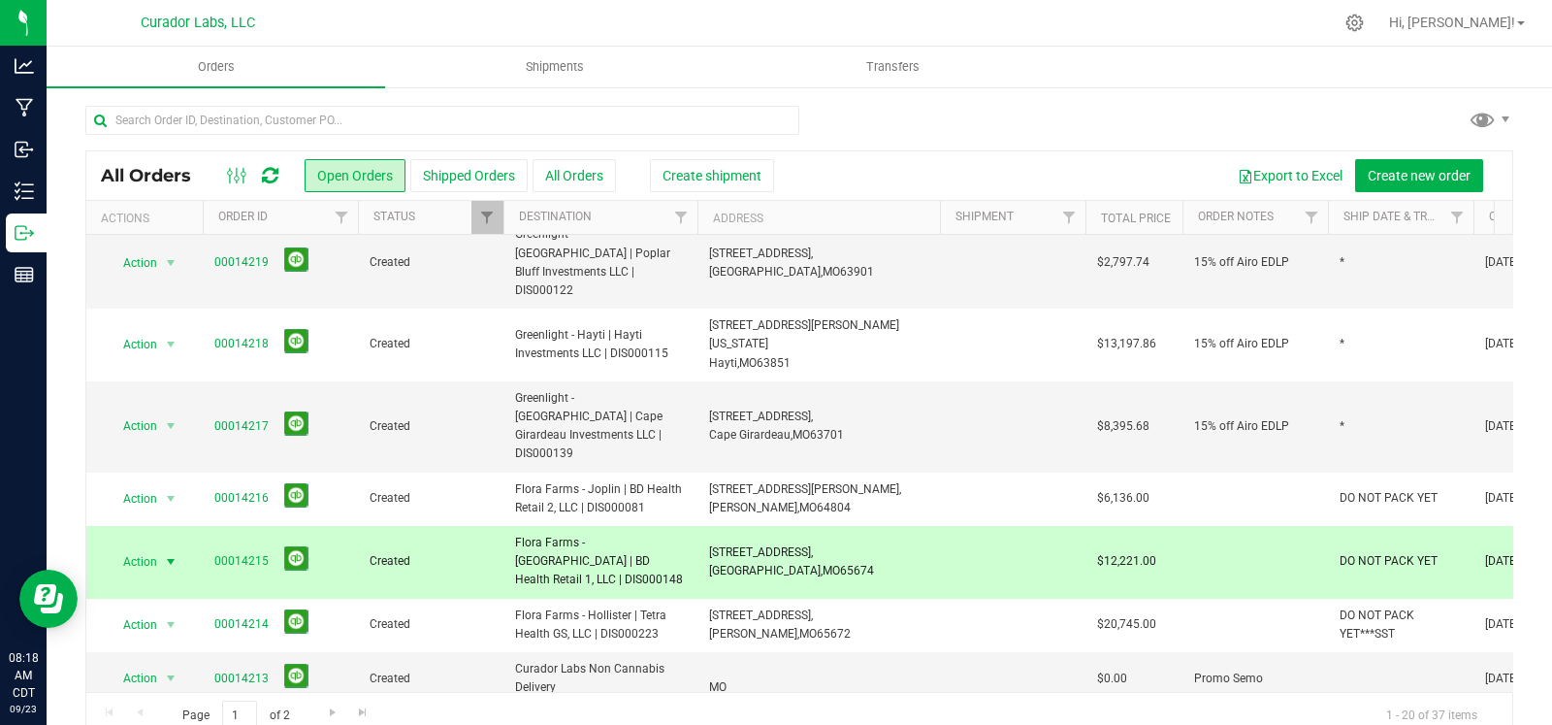
drag, startPoint x: 857, startPoint y: 502, endPoint x: 707, endPoint y: 502, distance: 149.4
click at [707, 526] on td "68 E 300th Rd, Humansville, MO 65674" at bounding box center [819, 562] width 243 height 73
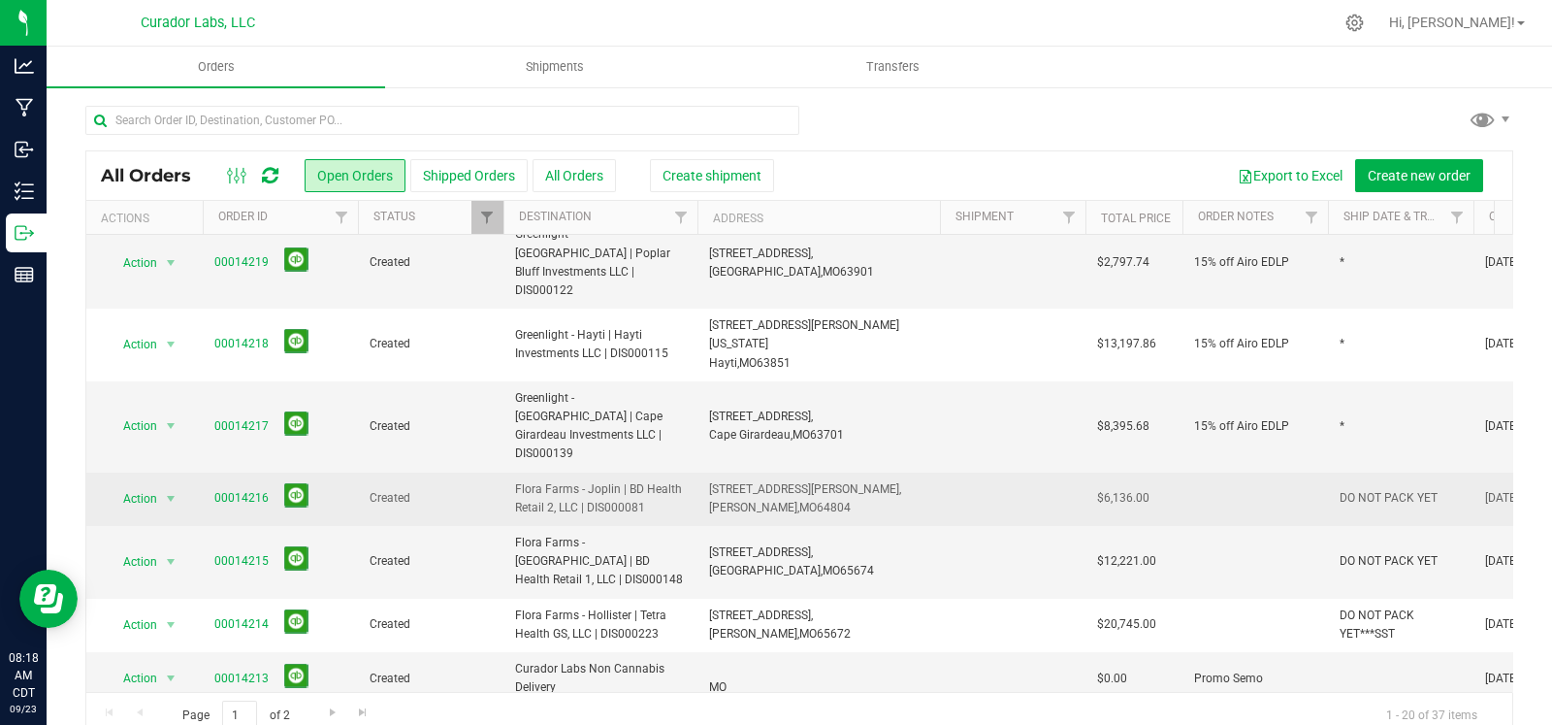
drag, startPoint x: 668, startPoint y: 447, endPoint x: 505, endPoint y: 438, distance: 163.3
click at [505, 472] on td "Flora Farms - Joplin | BD Health Retail 2, LLC | DIS000081" at bounding box center [601, 498] width 194 height 53
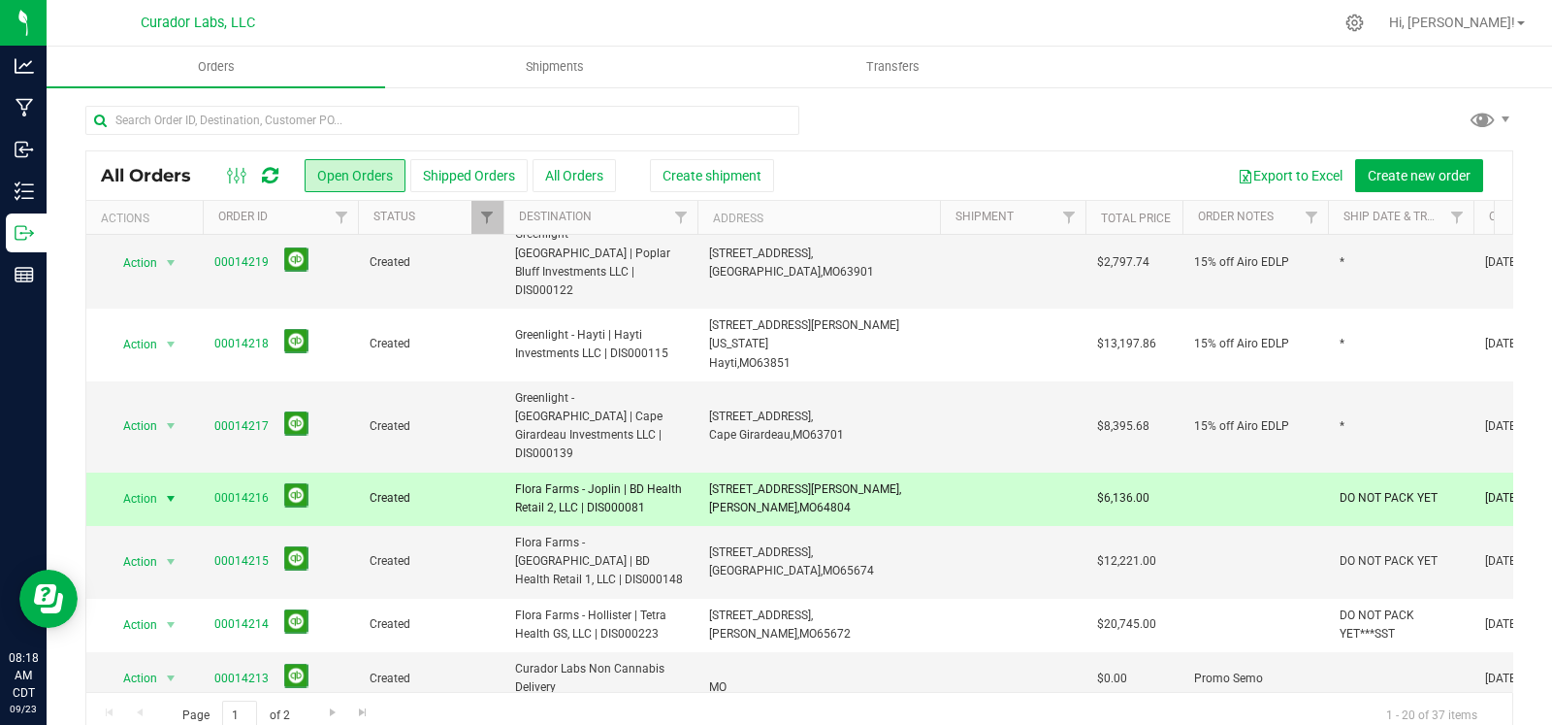
drag, startPoint x: 816, startPoint y: 448, endPoint x: 710, endPoint y: 439, distance: 106.1
click at [710, 480] on span "4027 Richard Joseph Blvd, Joplin, MO 64804" at bounding box center [805, 498] width 192 height 37
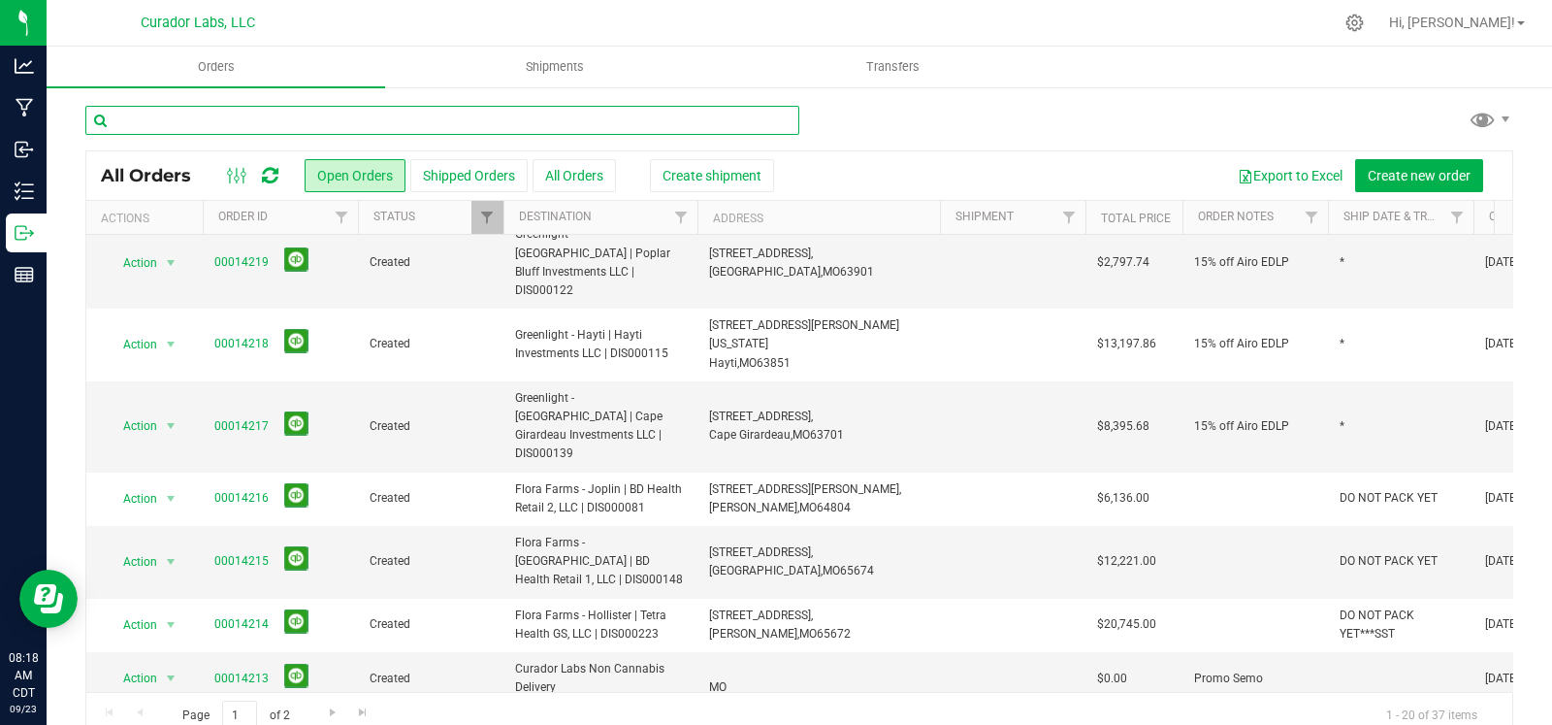
drag, startPoint x: 484, startPoint y: 123, endPoint x: 464, endPoint y: 125, distance: 20.5
click at [484, 123] on input "text" at bounding box center [442, 120] width 714 height 29
type input "flora"
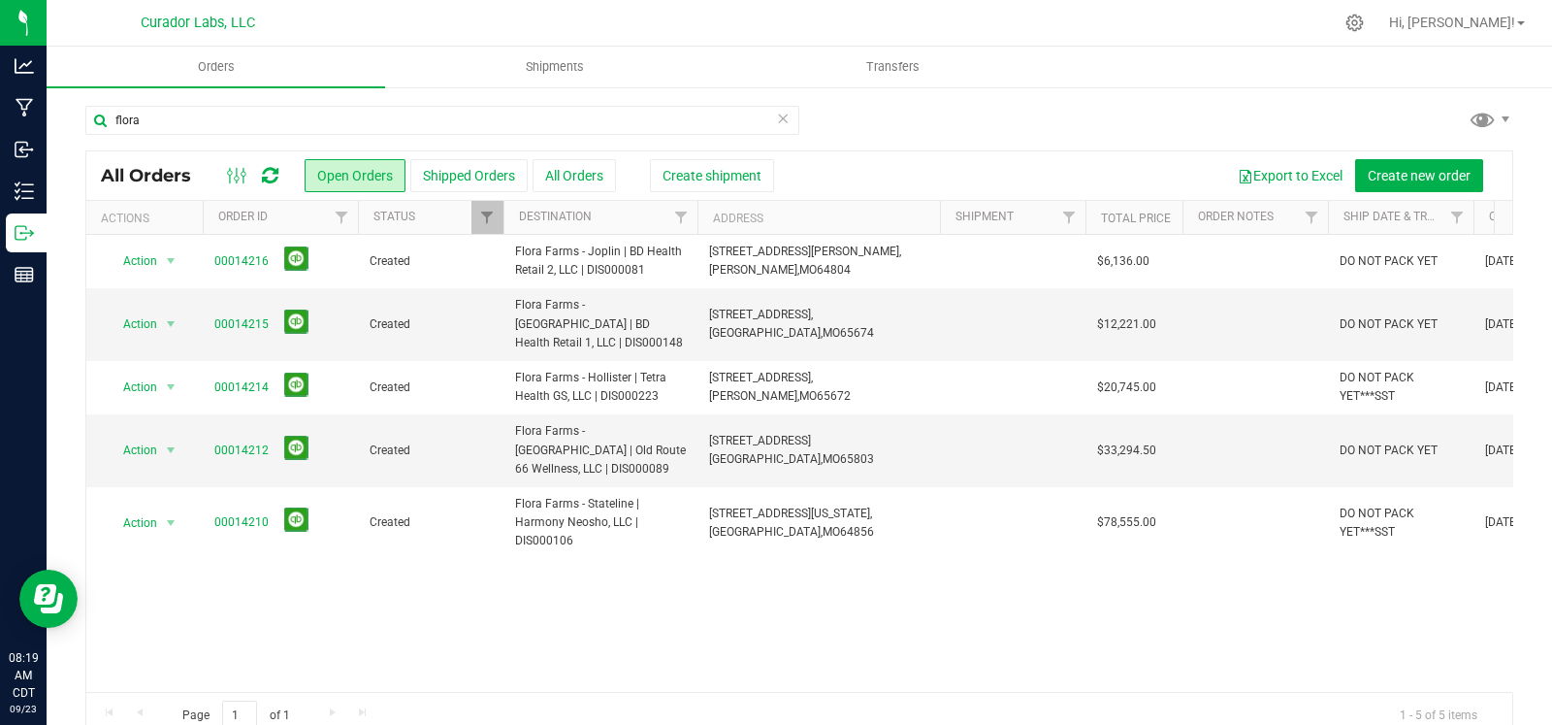
click at [776, 123] on icon at bounding box center [783, 117] width 14 height 23
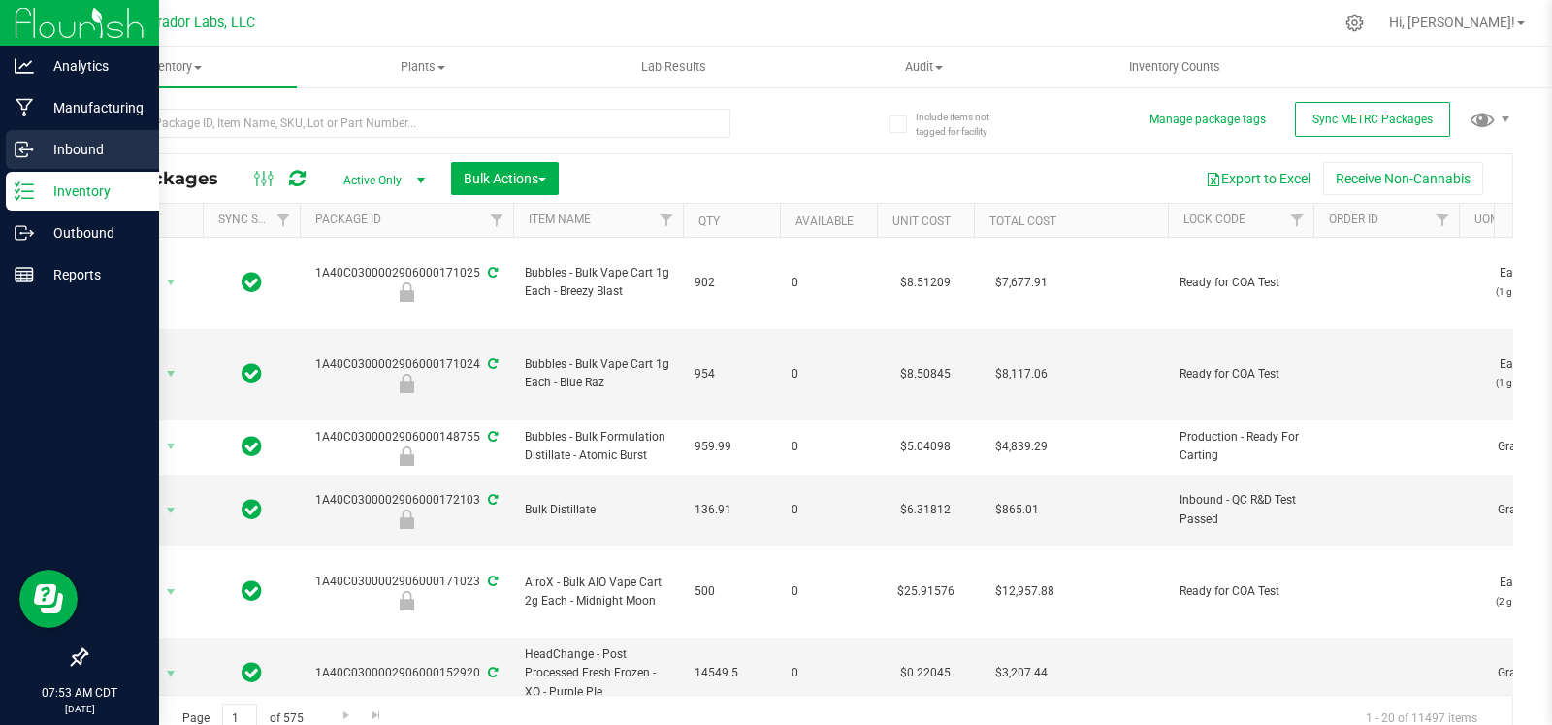
scroll to position [0, 4892]
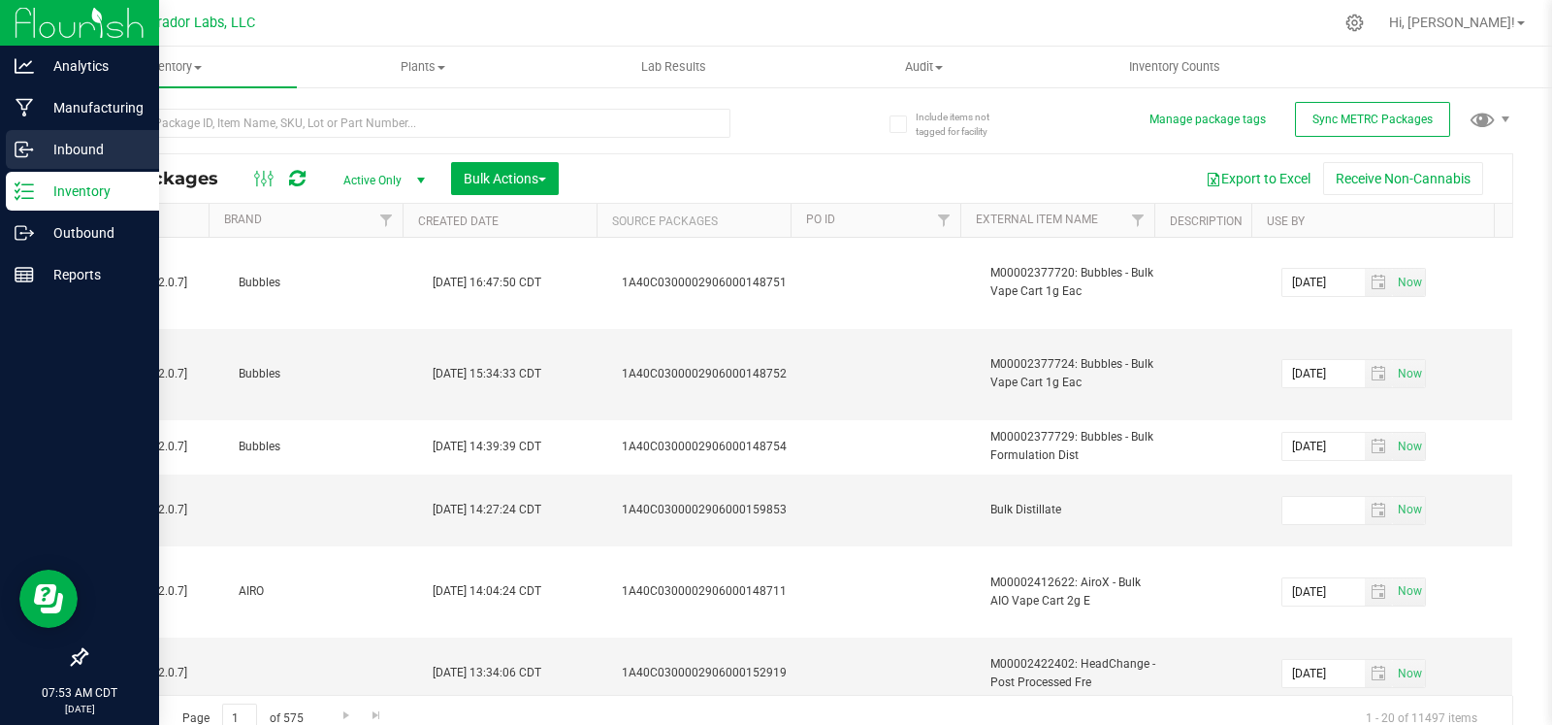
click at [35, 147] on p "Inbound" at bounding box center [92, 149] width 116 height 23
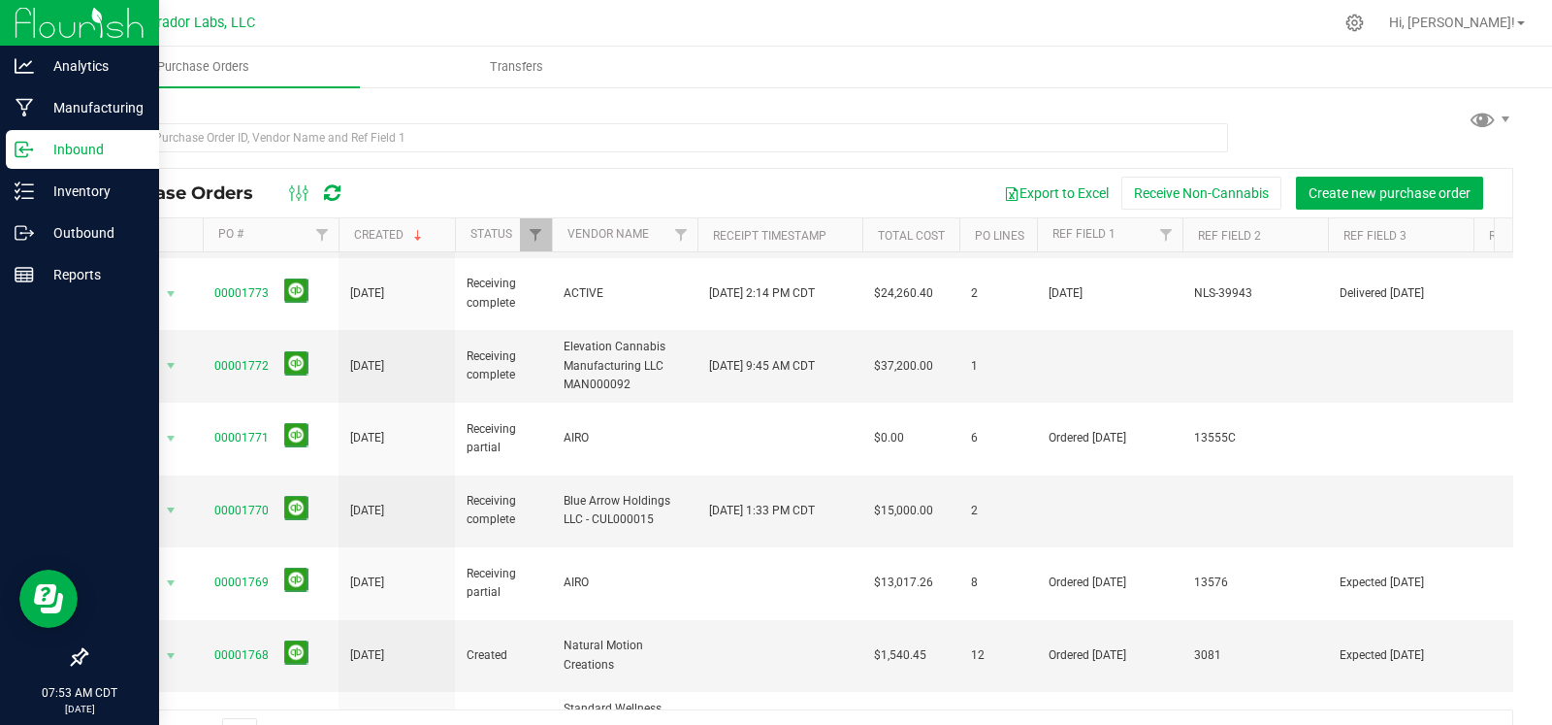
scroll to position [49, 0]
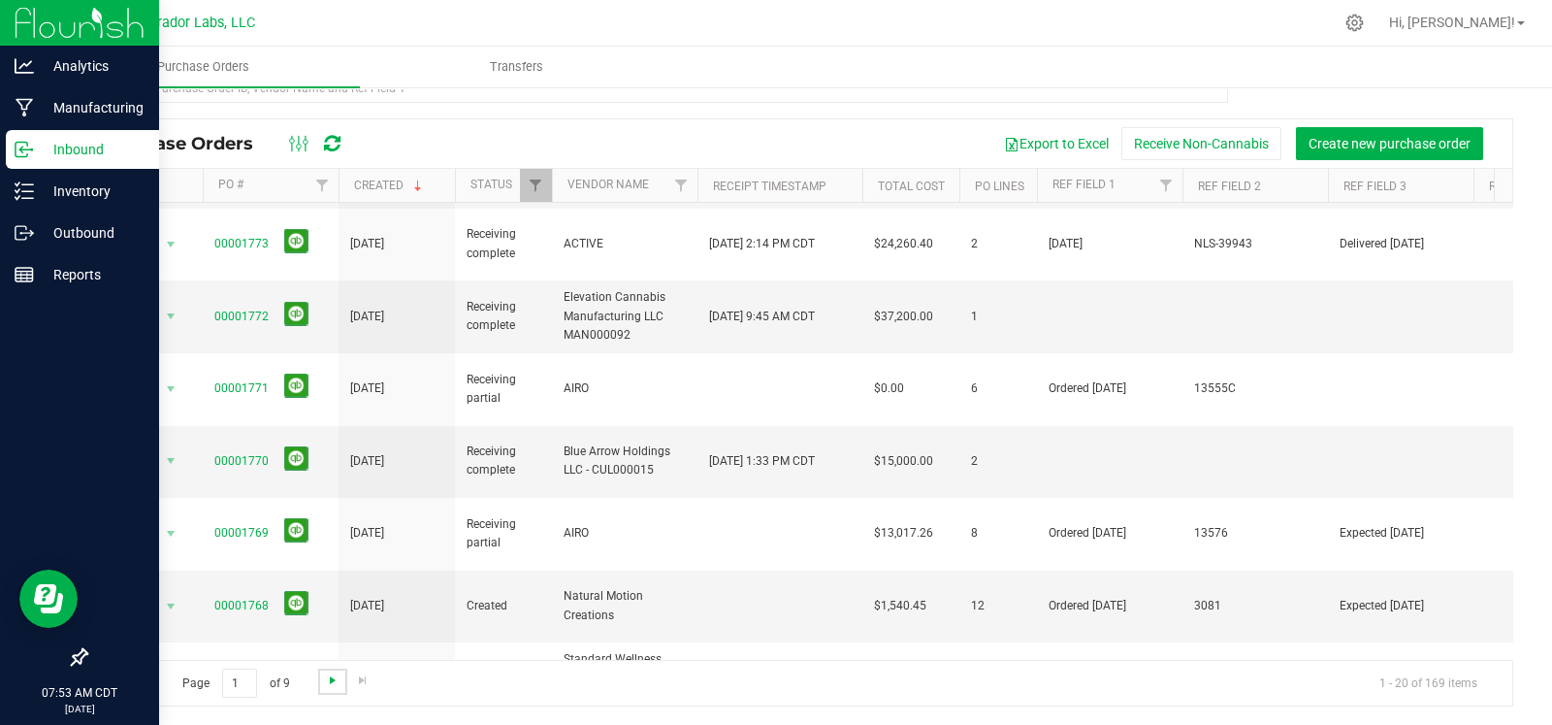
click at [325, 673] on span "Go to the next page" at bounding box center [333, 680] width 16 height 16
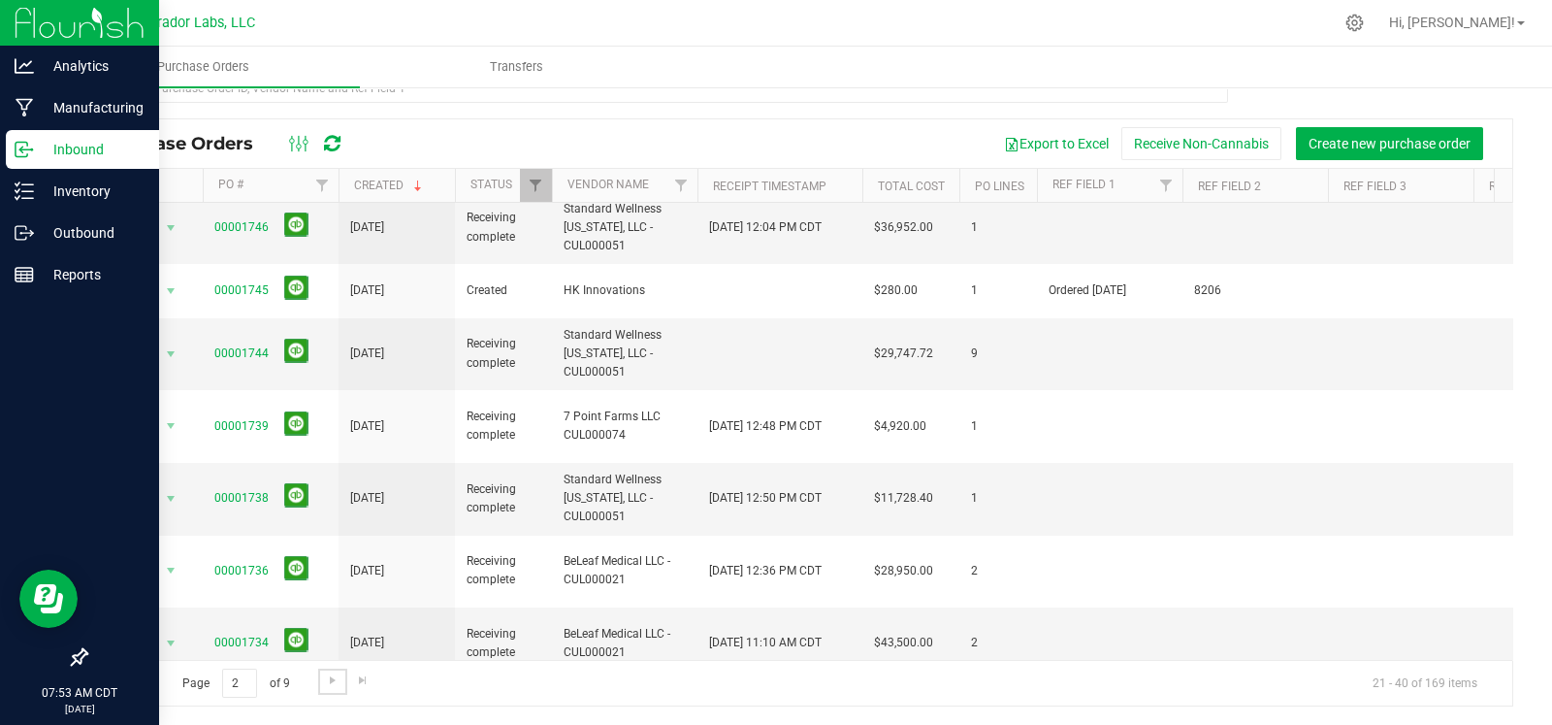
scroll to position [0, 0]
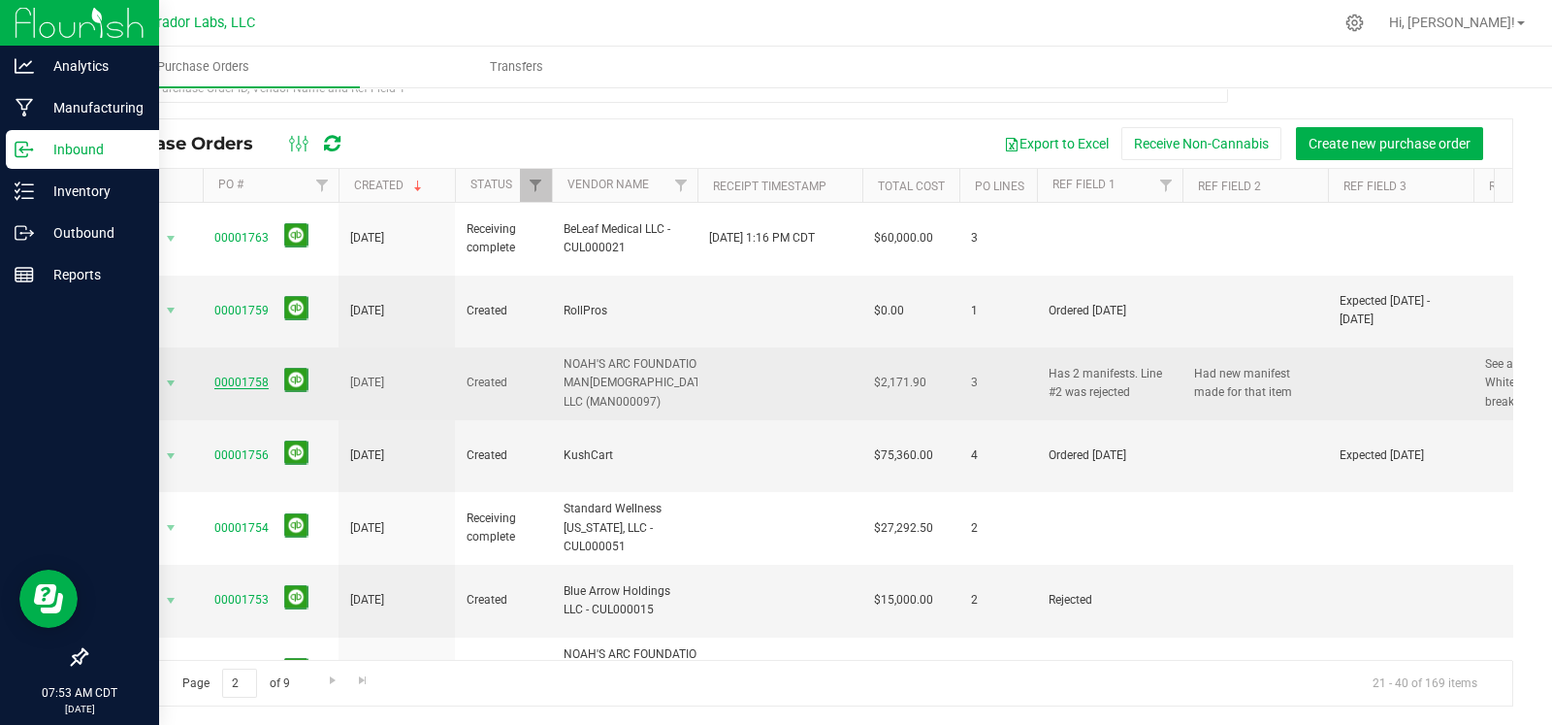
click at [224, 375] on link "00001758" at bounding box center [241, 382] width 54 height 14
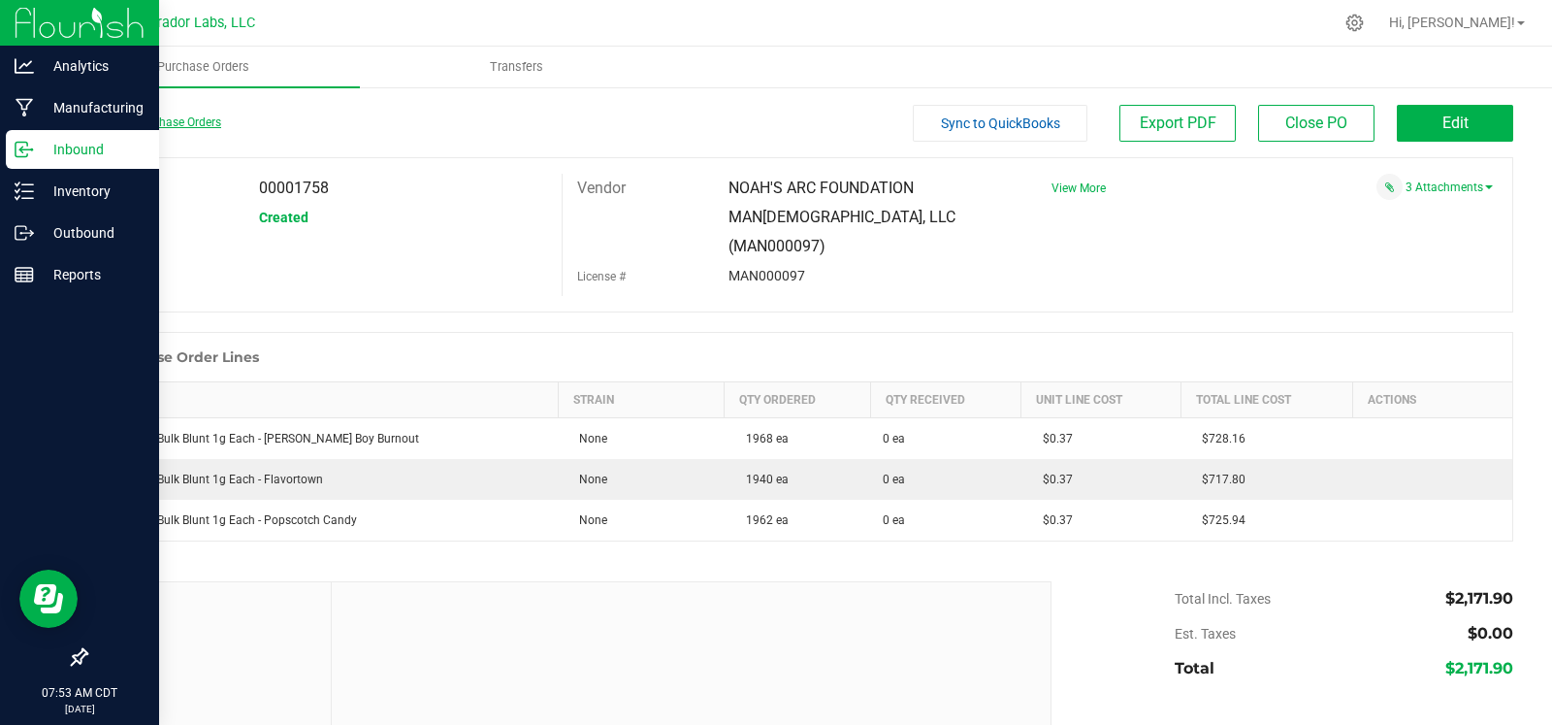
click at [109, 125] on link "Back to Purchase Orders" at bounding box center [153, 122] width 136 height 14
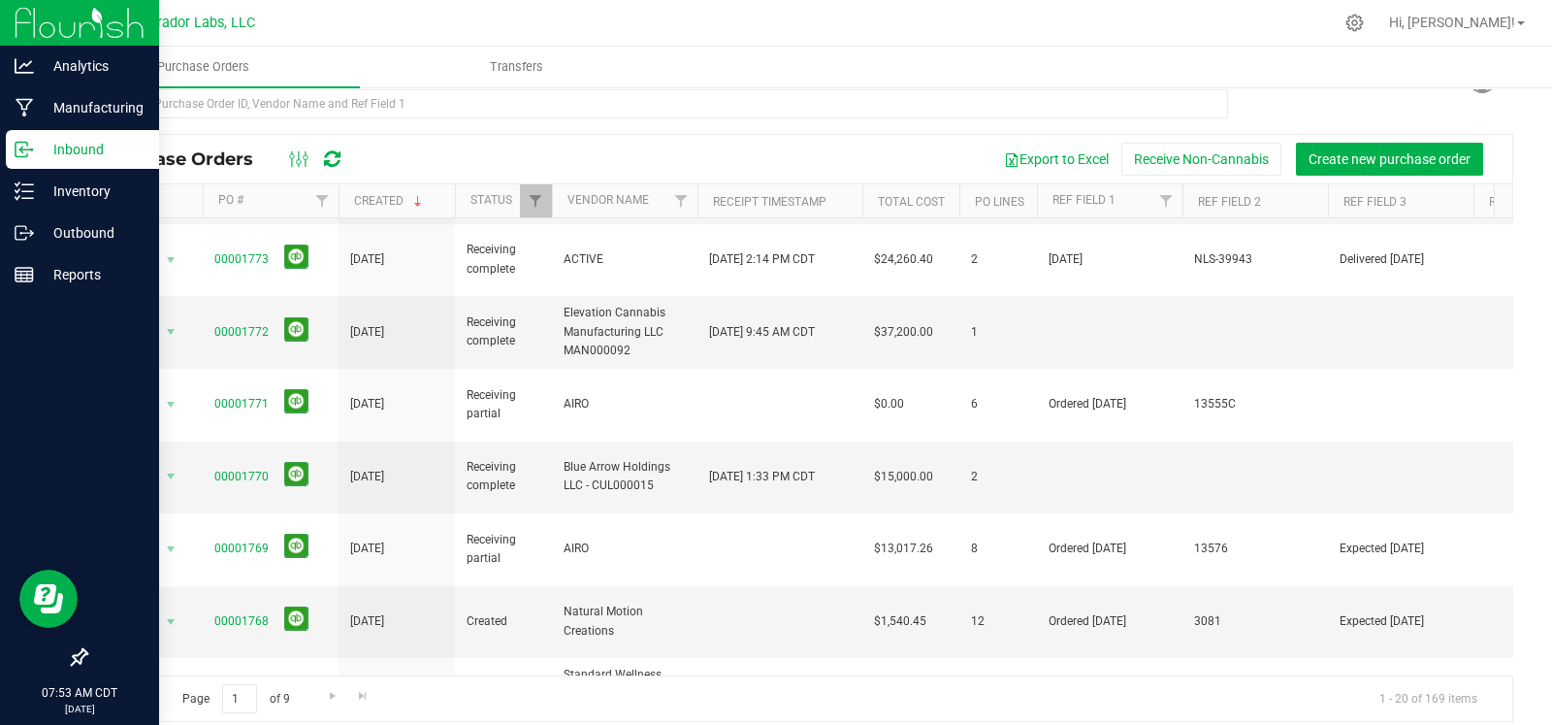
scroll to position [49, 0]
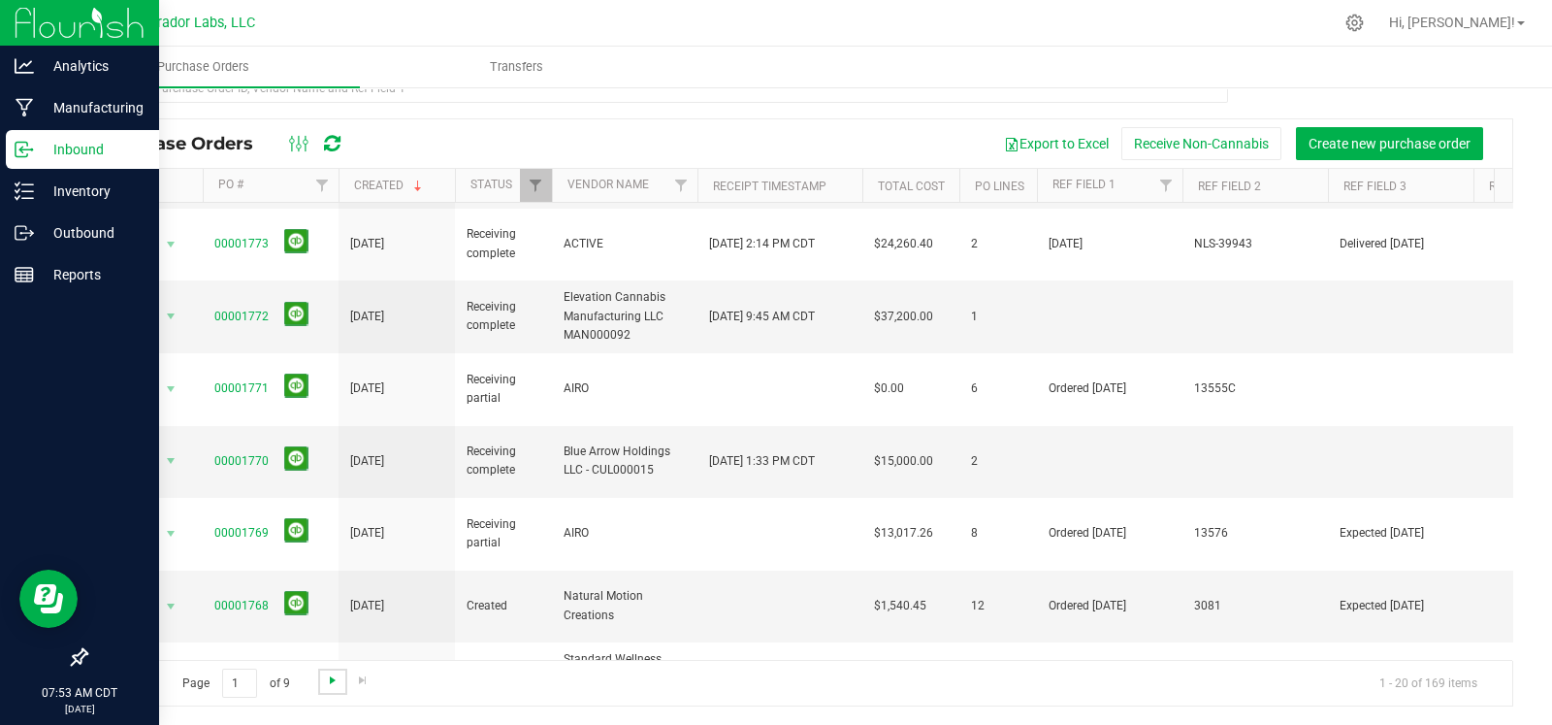
click at [329, 678] on span "Go to the next page" at bounding box center [333, 680] width 16 height 16
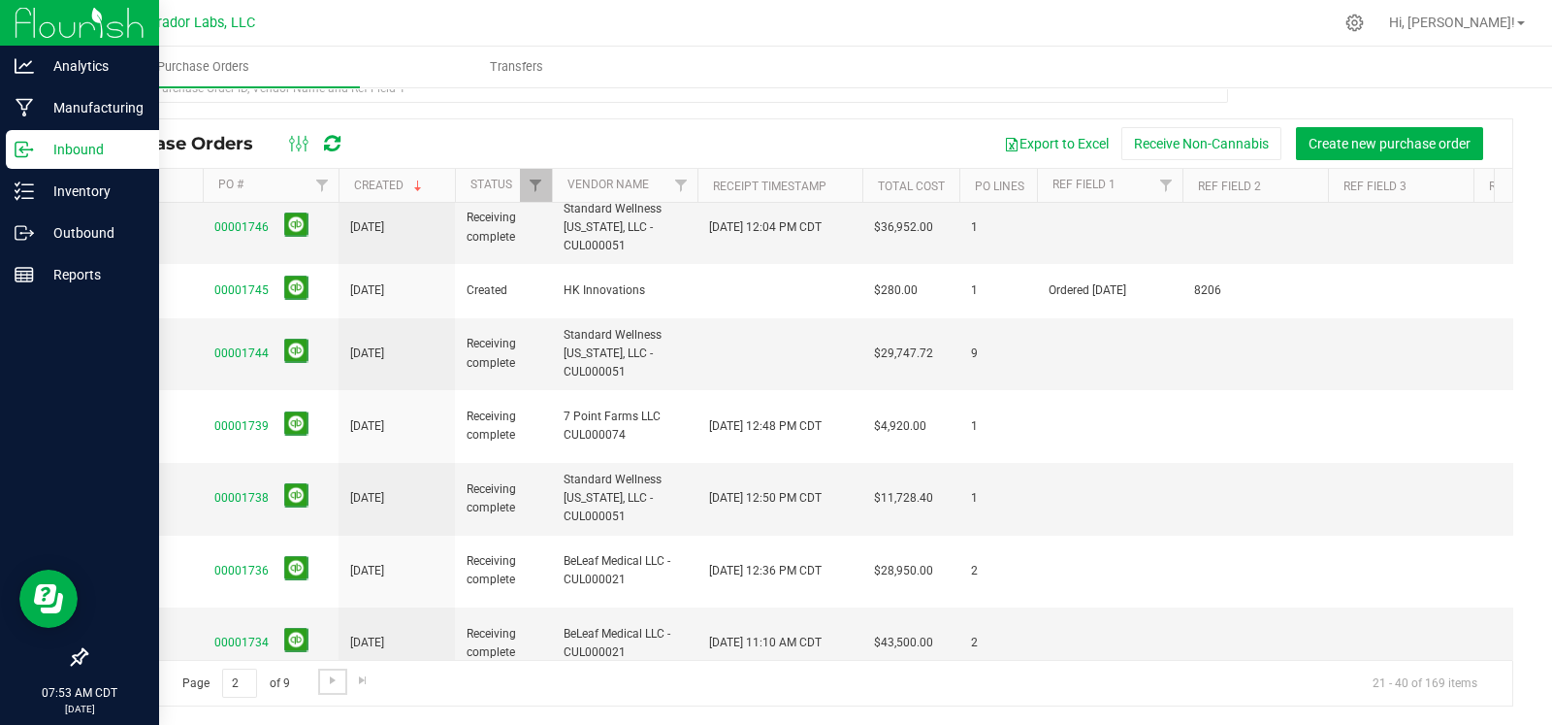
scroll to position [0, 0]
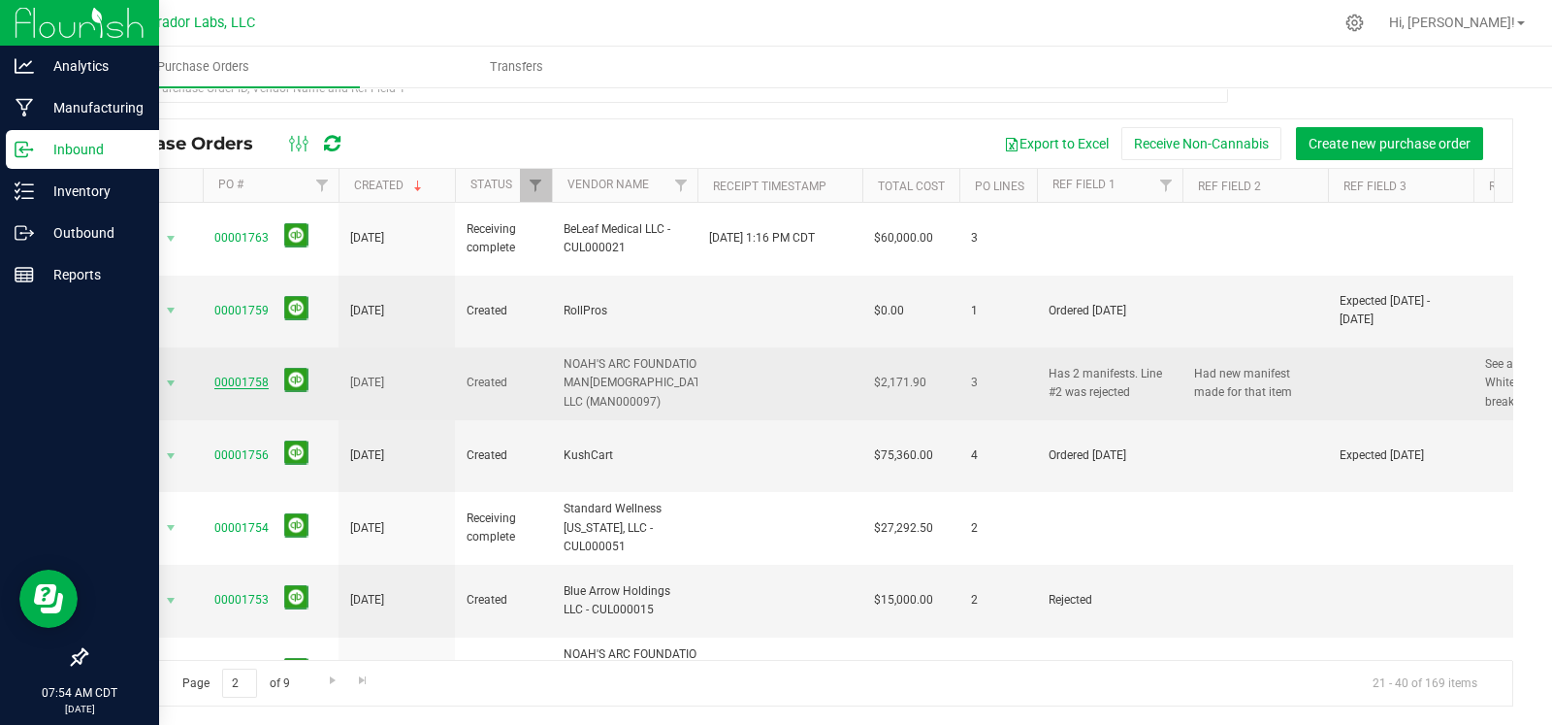
click at [228, 375] on link "00001758" at bounding box center [241, 382] width 54 height 14
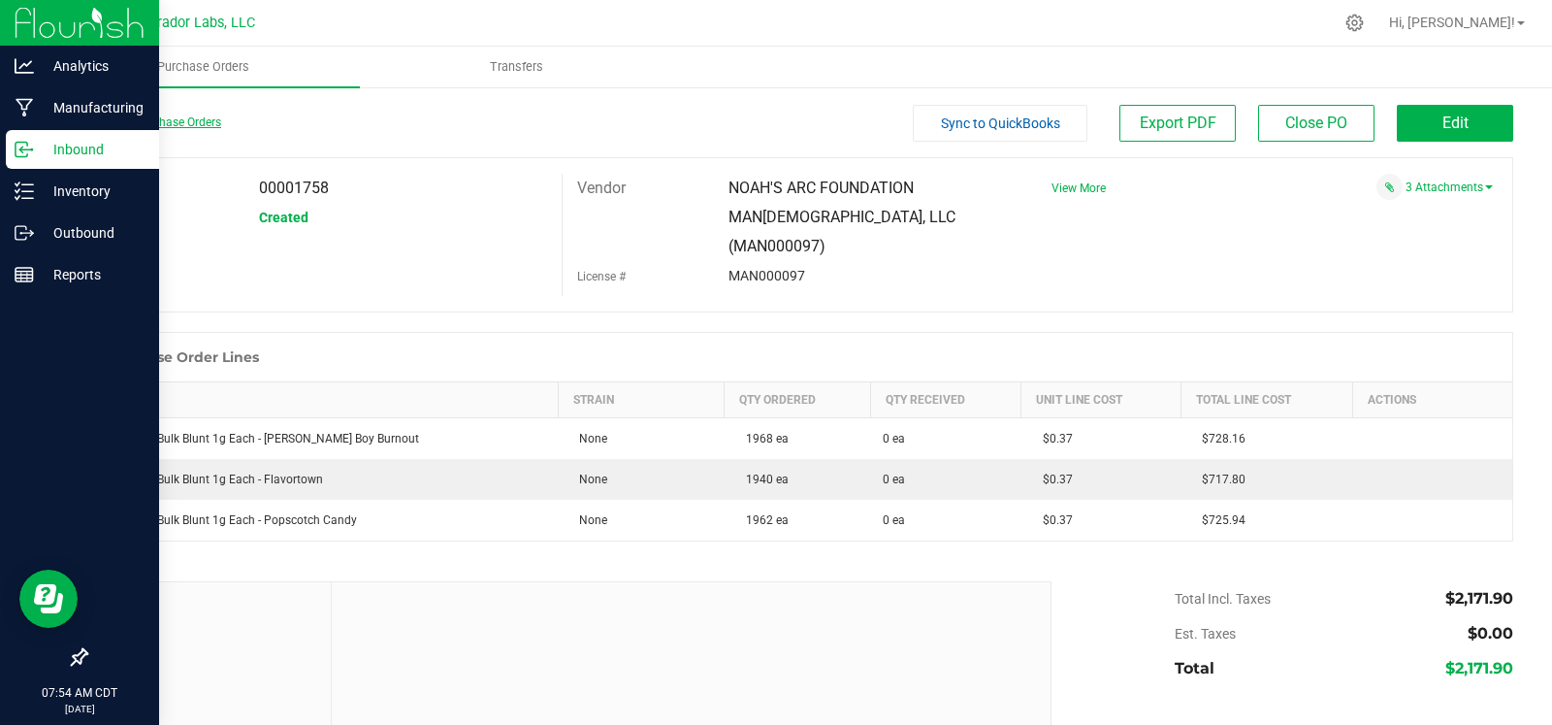
click at [136, 115] on link "Back to Purchase Orders" at bounding box center [153, 122] width 136 height 14
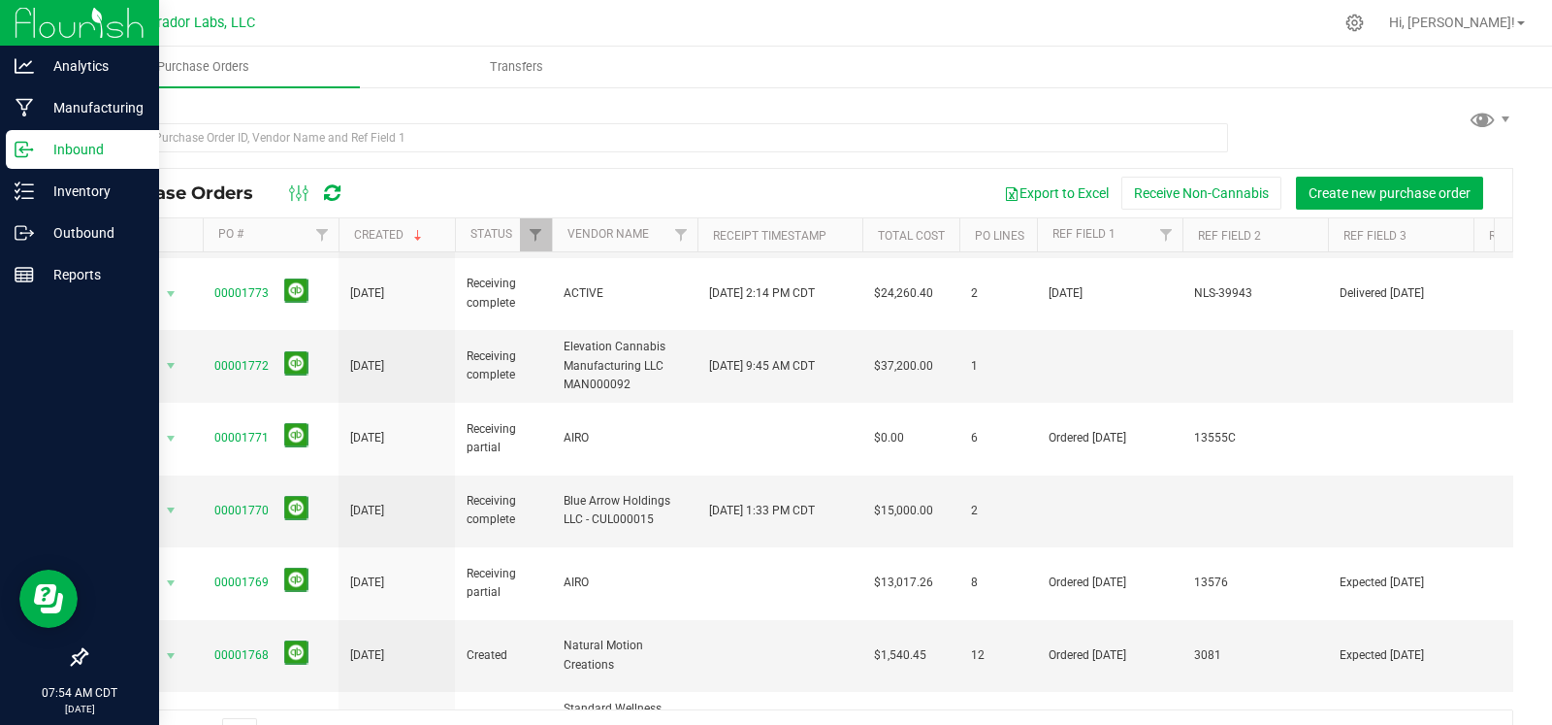
scroll to position [49, 0]
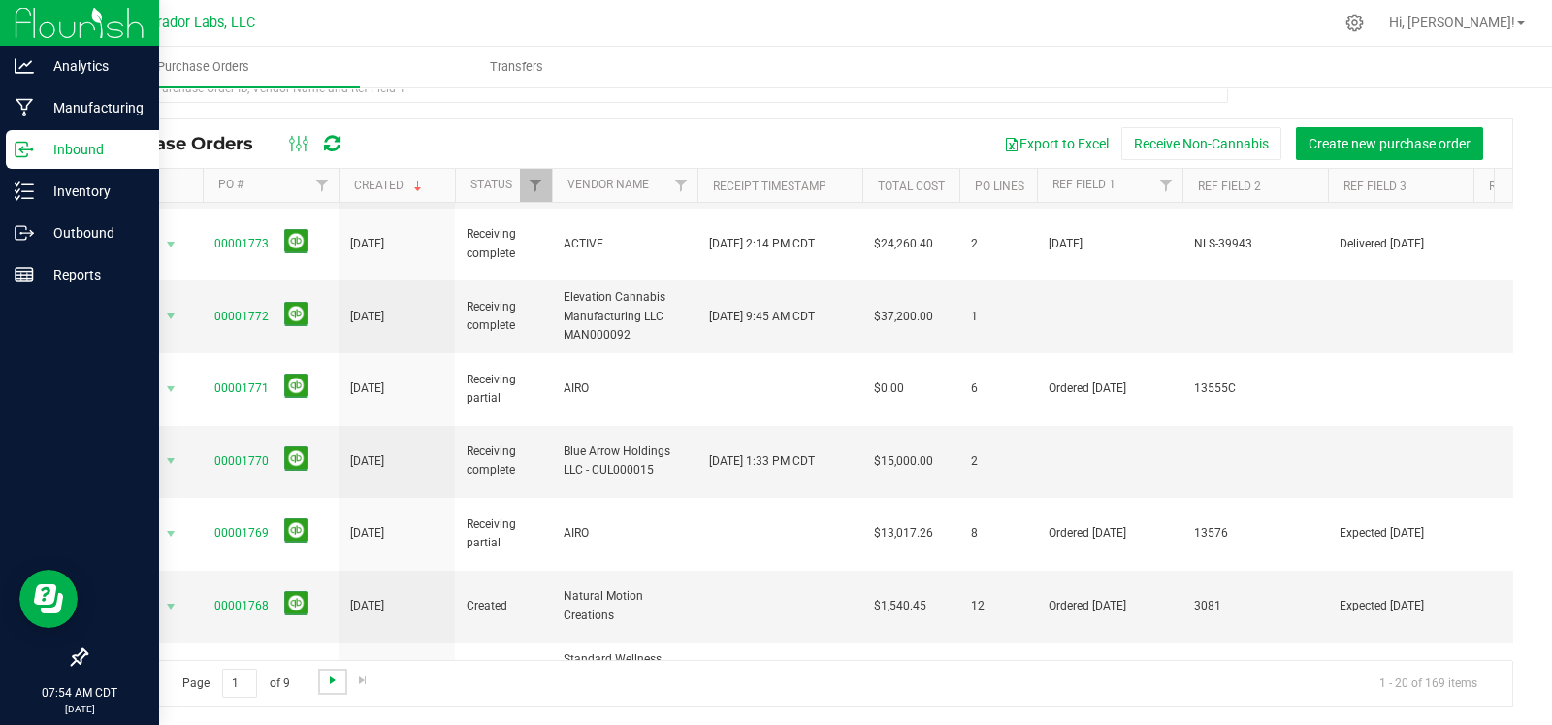
click at [328, 682] on span "Go to the next page" at bounding box center [333, 680] width 16 height 16
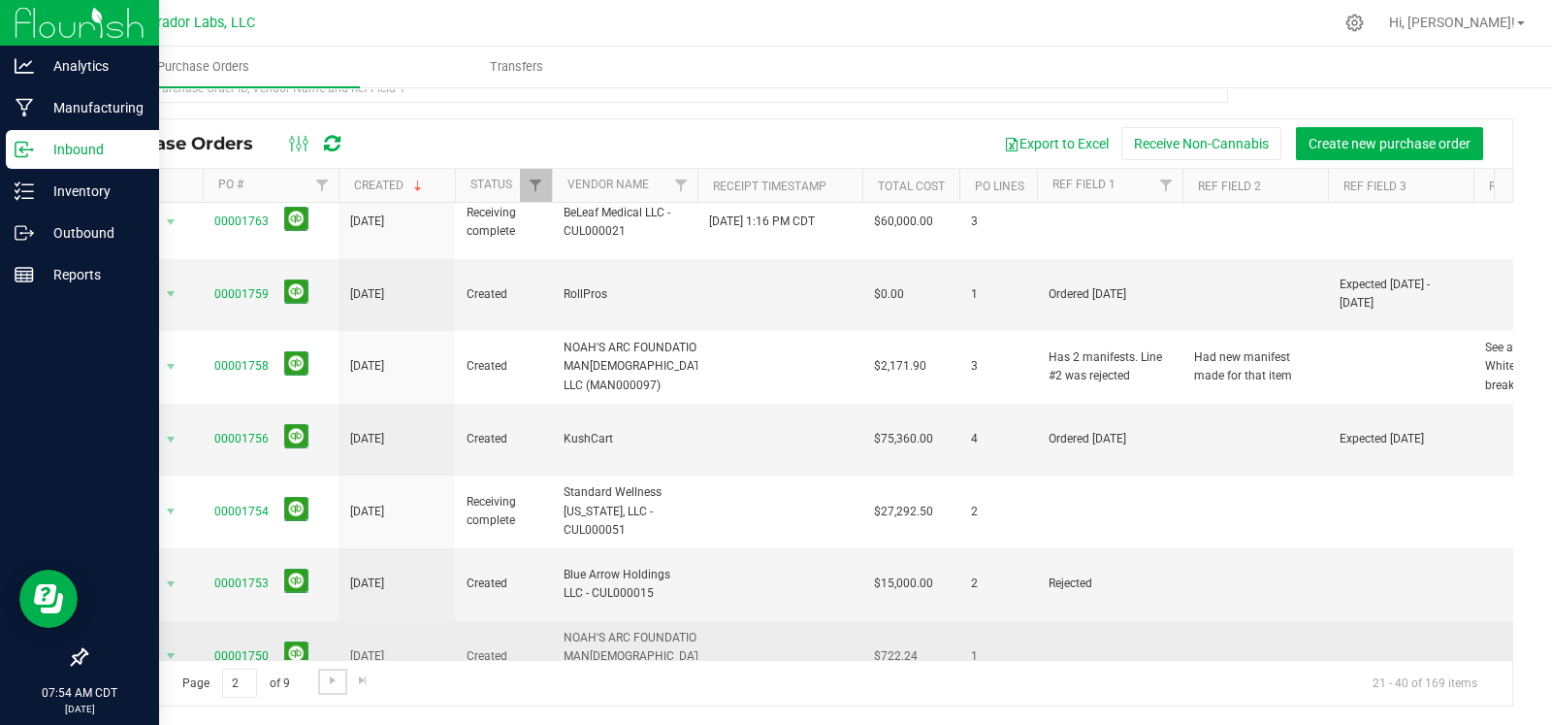
scroll to position [18, 0]
click at [240, 647] on link "00001750" at bounding box center [241, 654] width 54 height 14
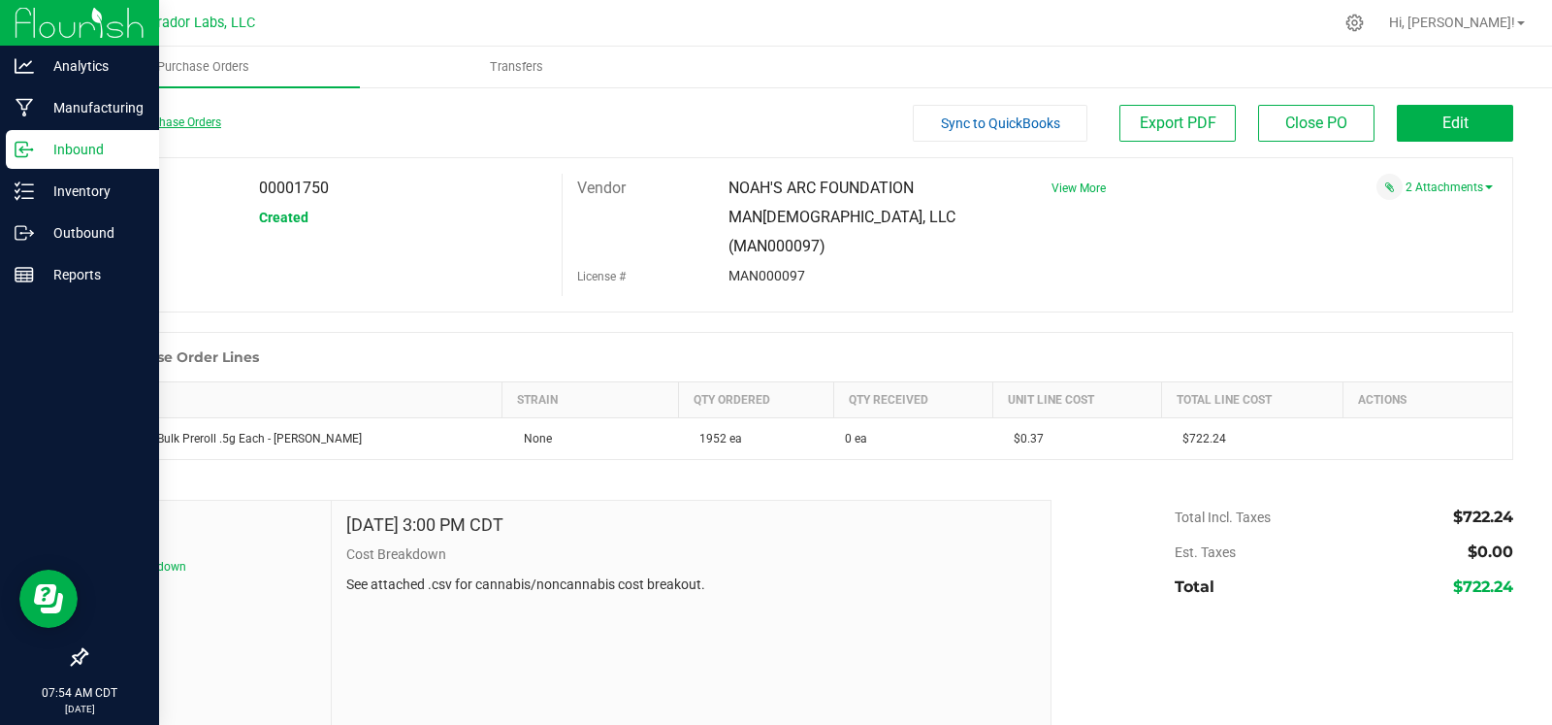
click at [149, 120] on link "Back to Purchase Orders" at bounding box center [153, 122] width 136 height 14
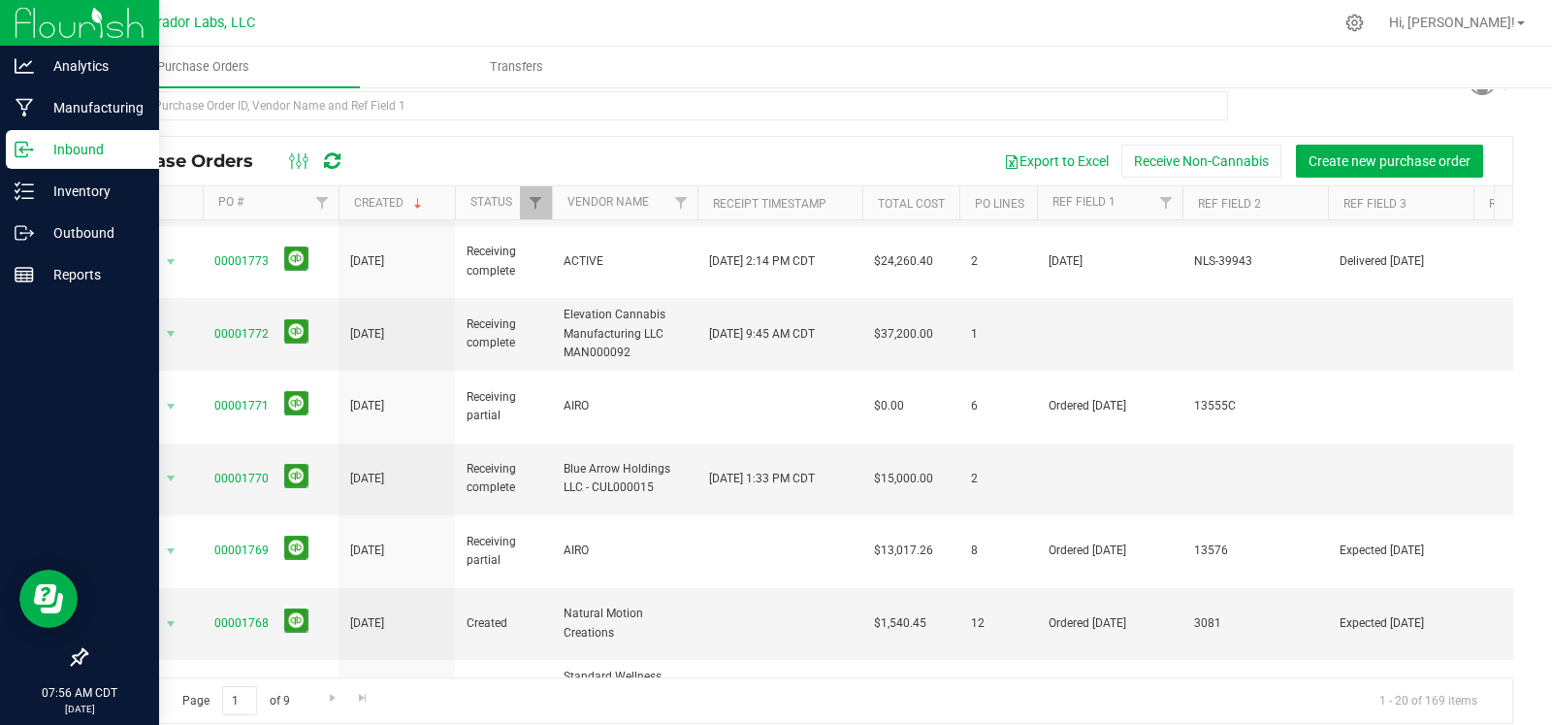
scroll to position [49, 0]
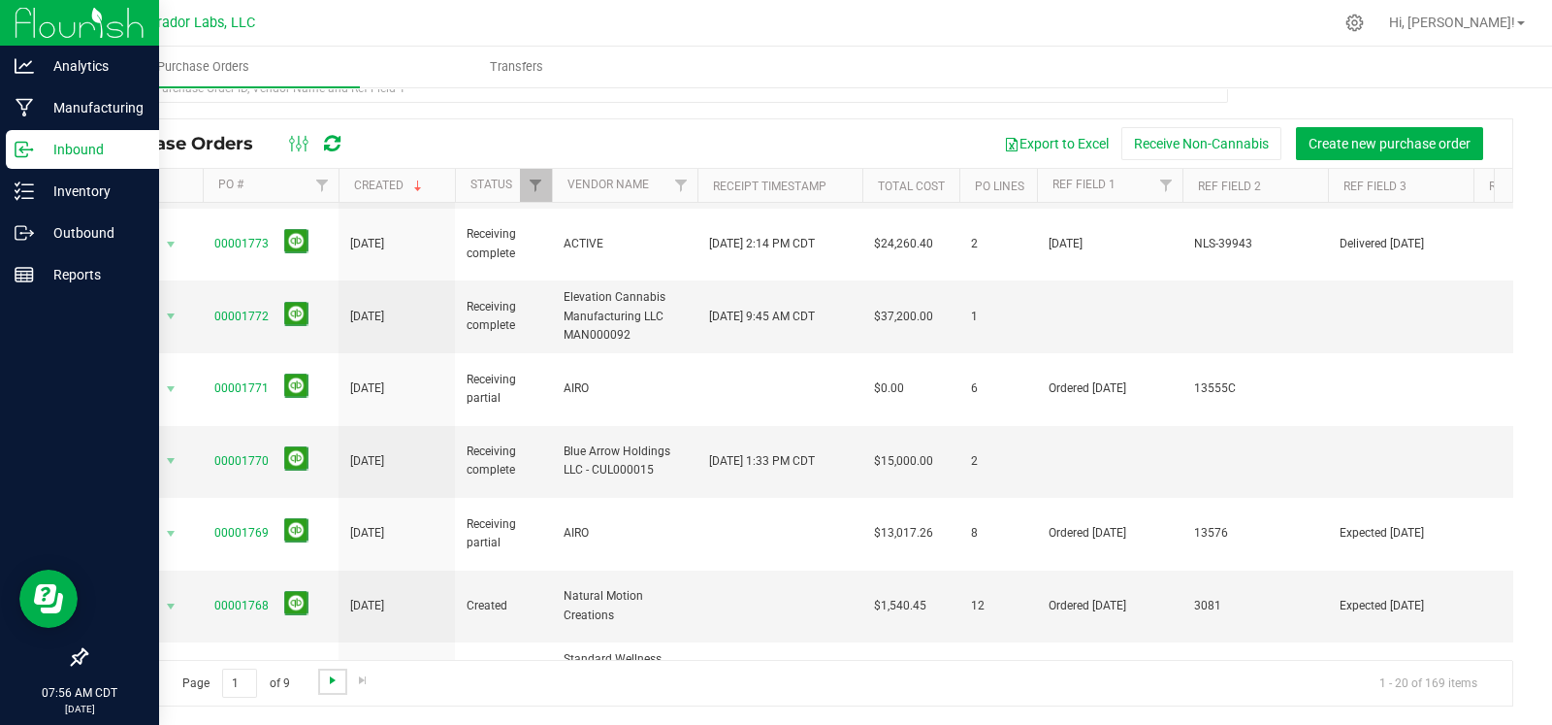
click at [330, 681] on span "Go to the next page" at bounding box center [333, 680] width 16 height 16
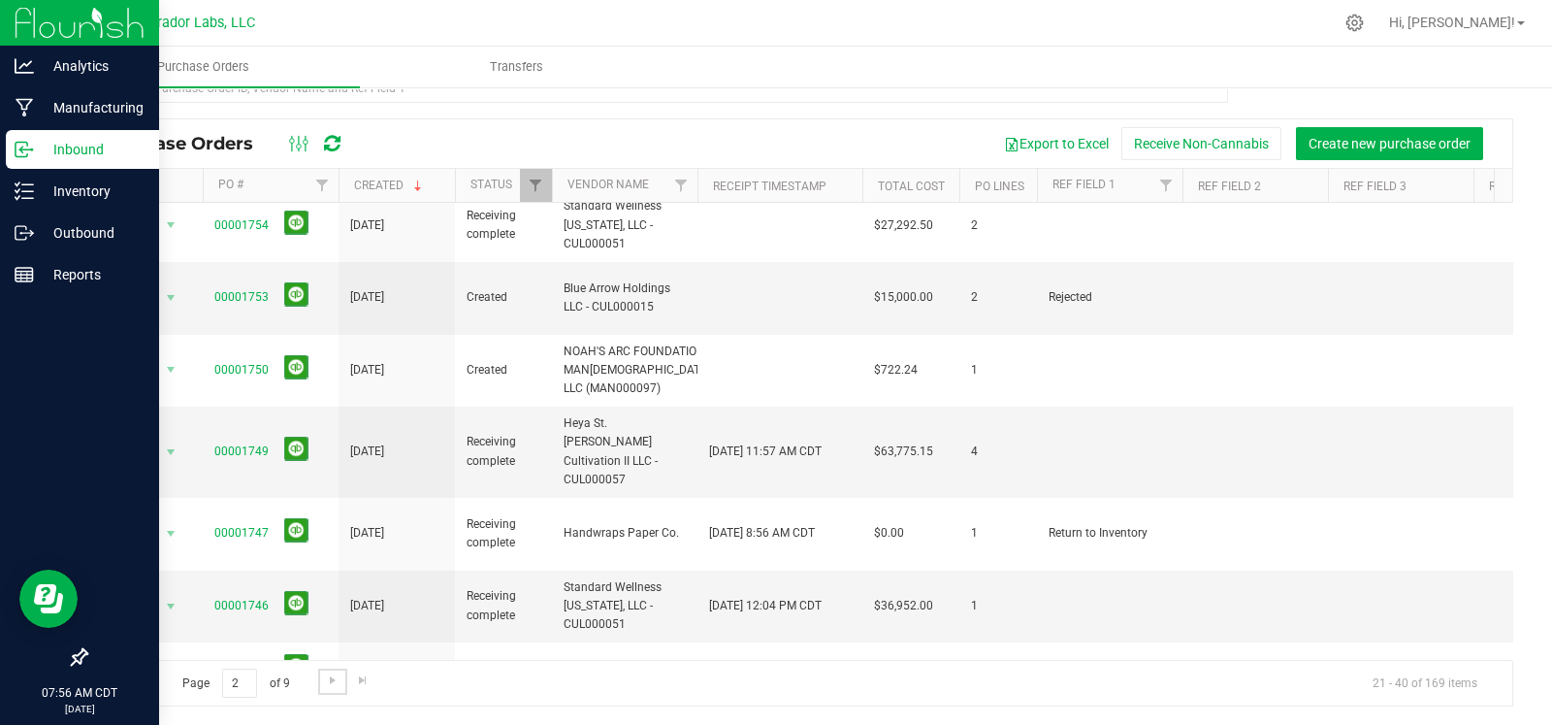
scroll to position [75, 0]
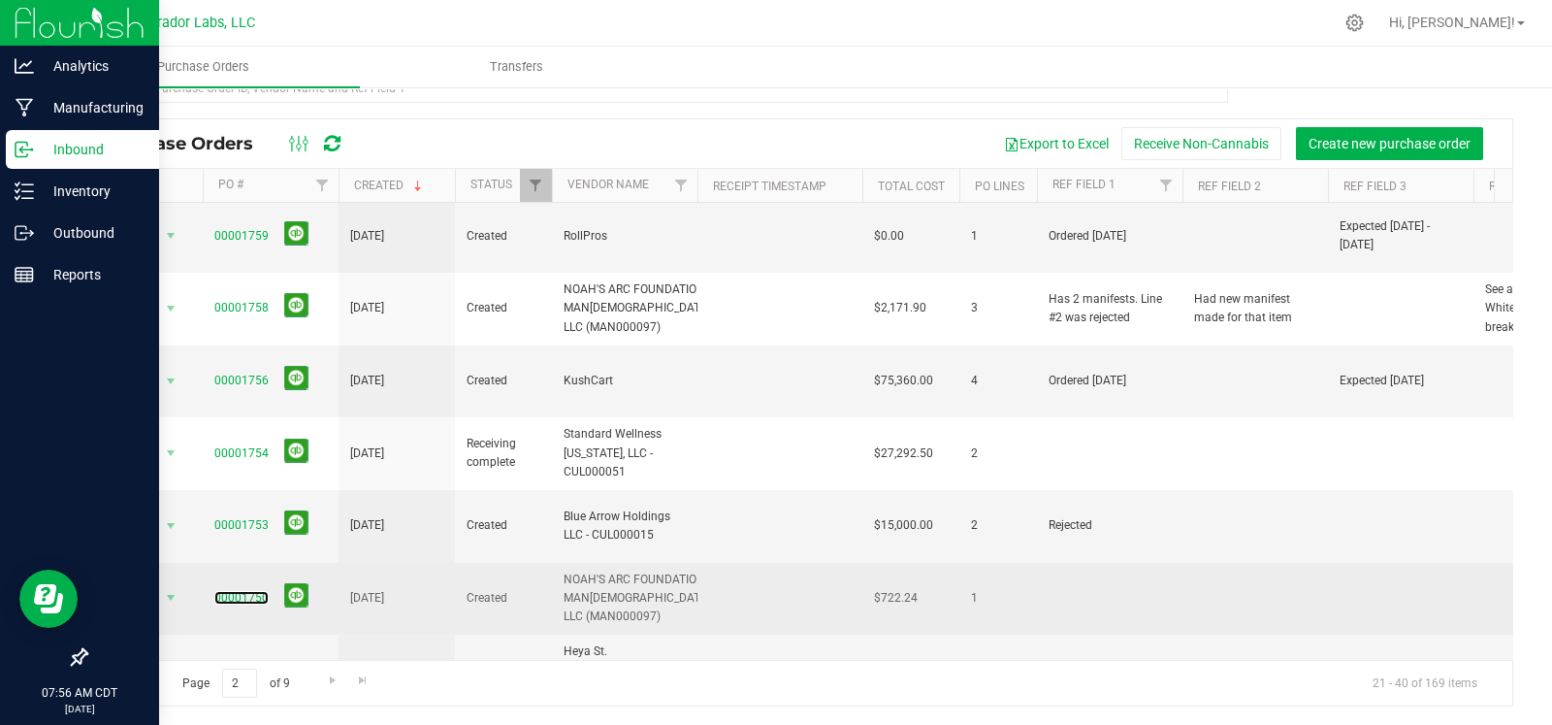
click at [233, 591] on link "00001750" at bounding box center [241, 598] width 54 height 14
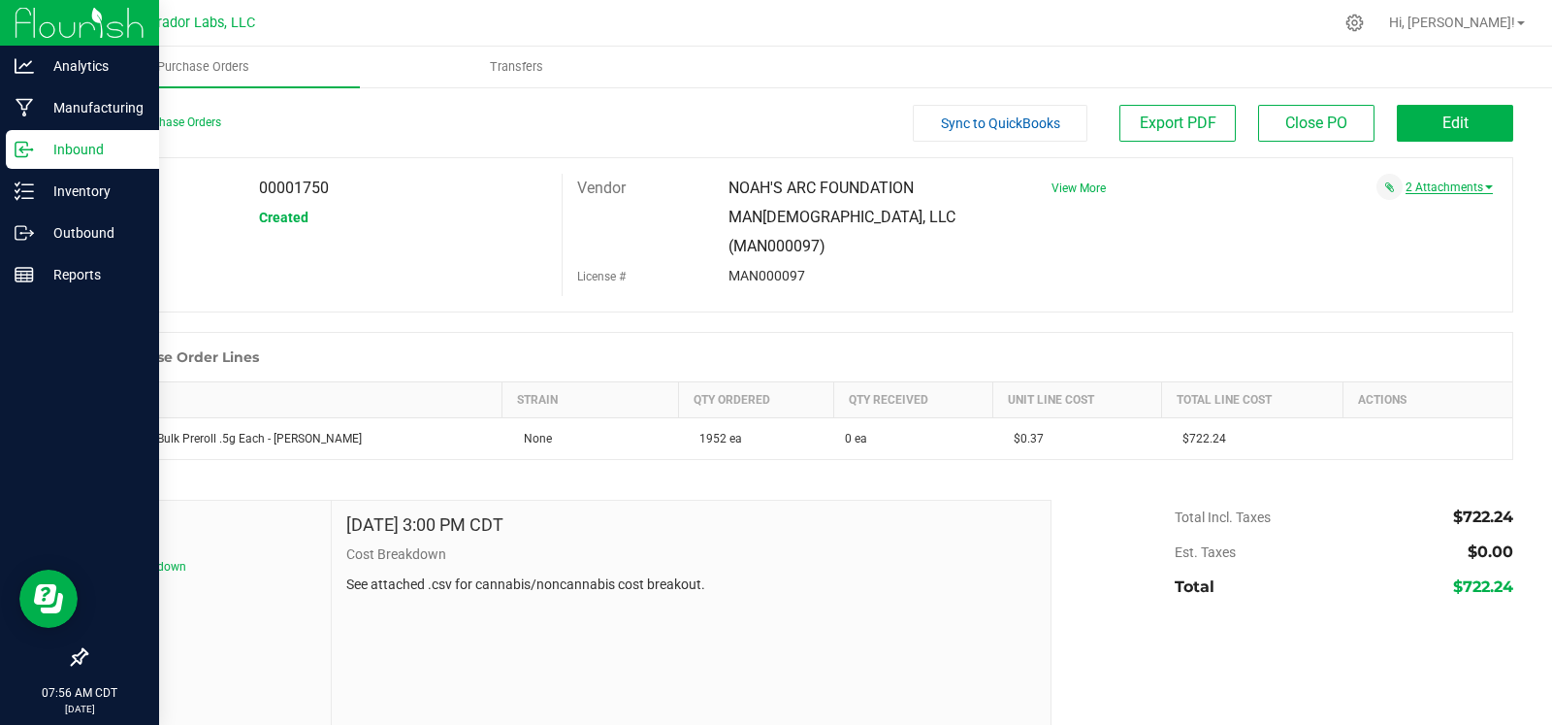
click at [1468, 191] on link "2 Attachments" at bounding box center [1449, 187] width 87 height 14
click at [191, 121] on link "Back to Purchase Orders" at bounding box center [153, 122] width 136 height 14
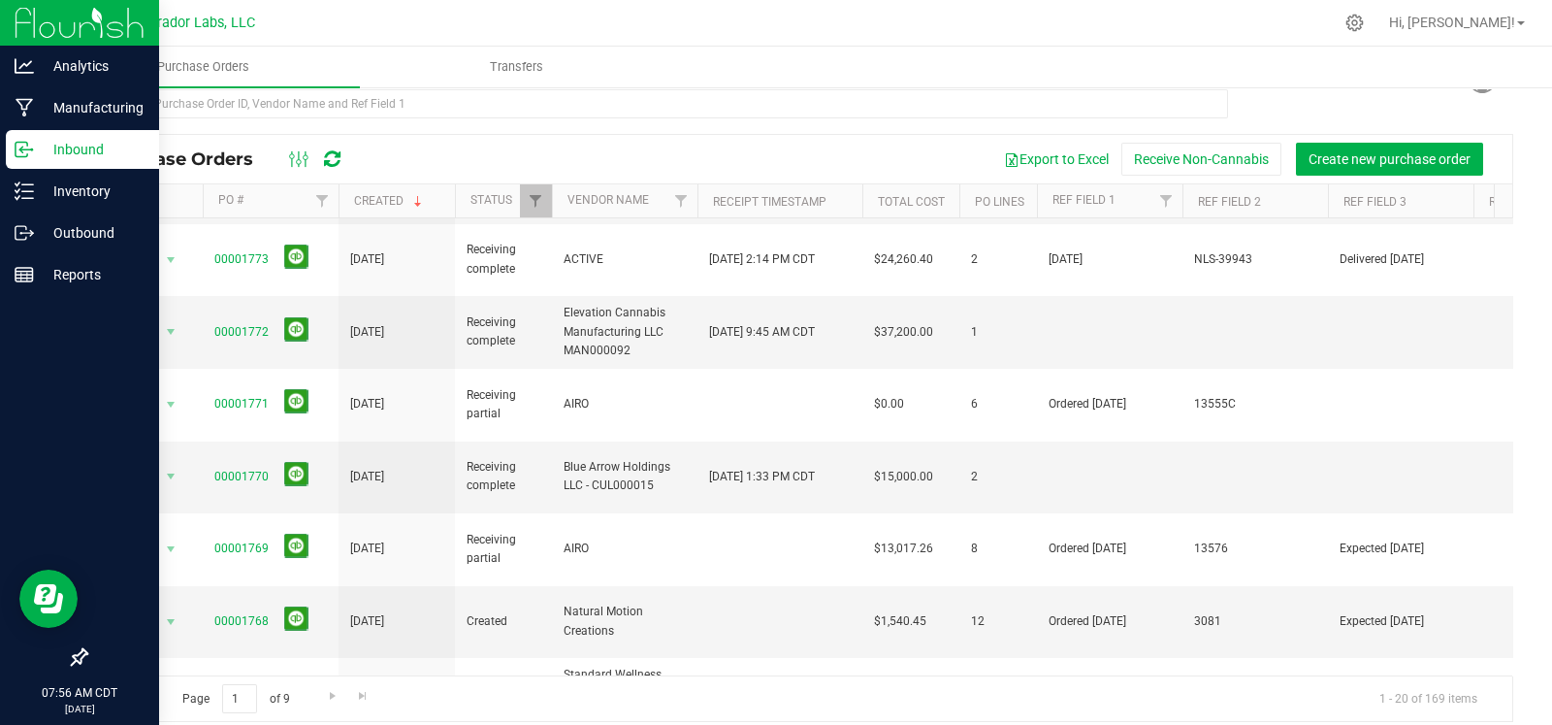
scroll to position [49, 0]
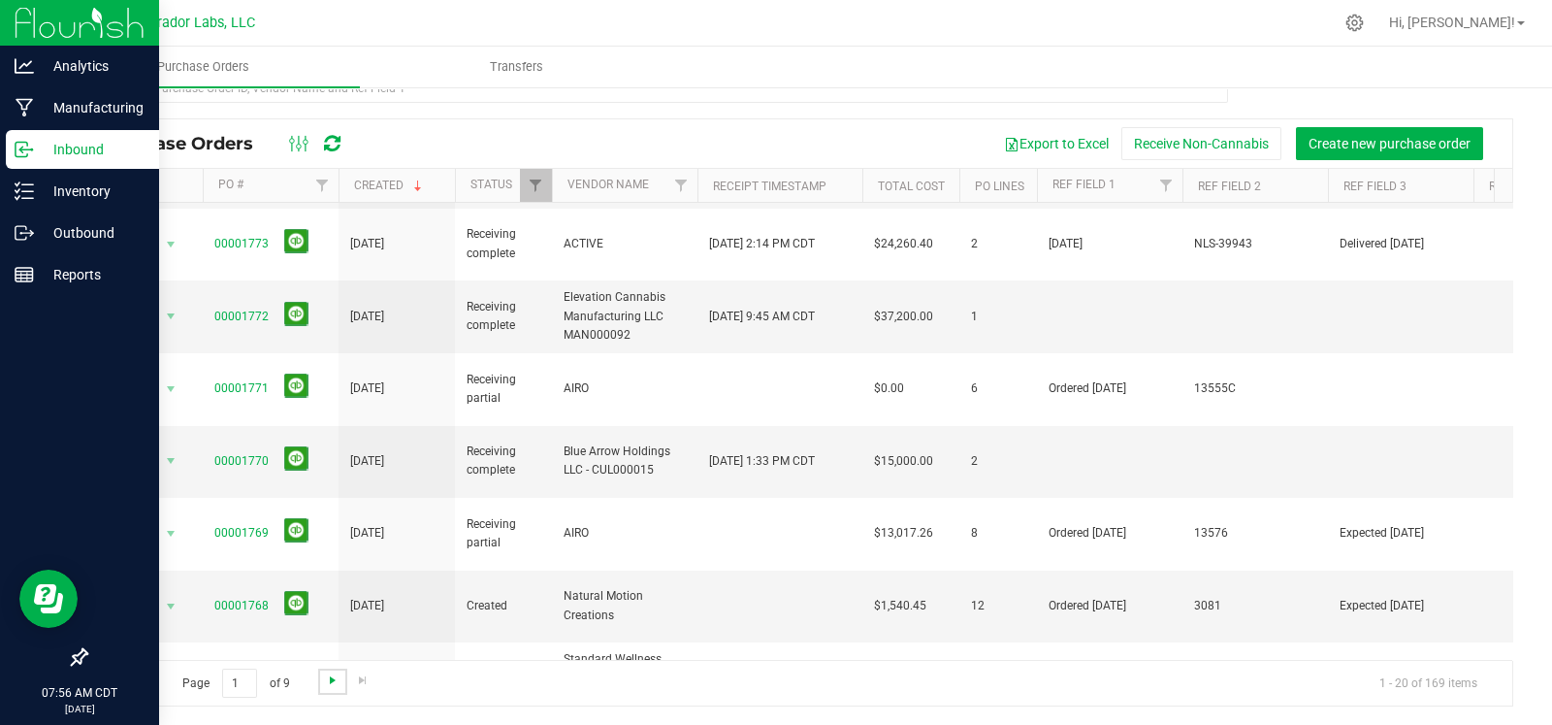
click at [332, 686] on span "Go to the next page" at bounding box center [333, 680] width 16 height 16
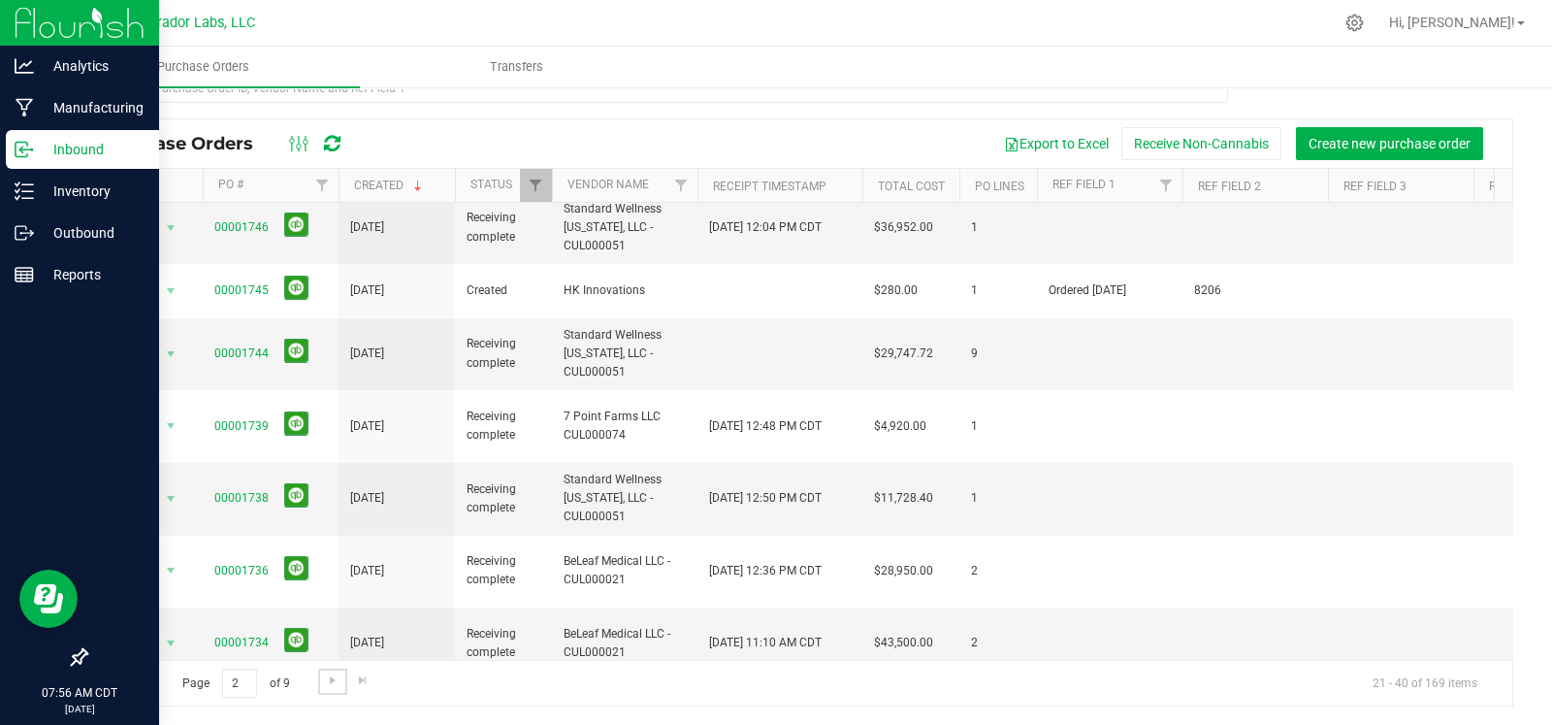
scroll to position [0, 0]
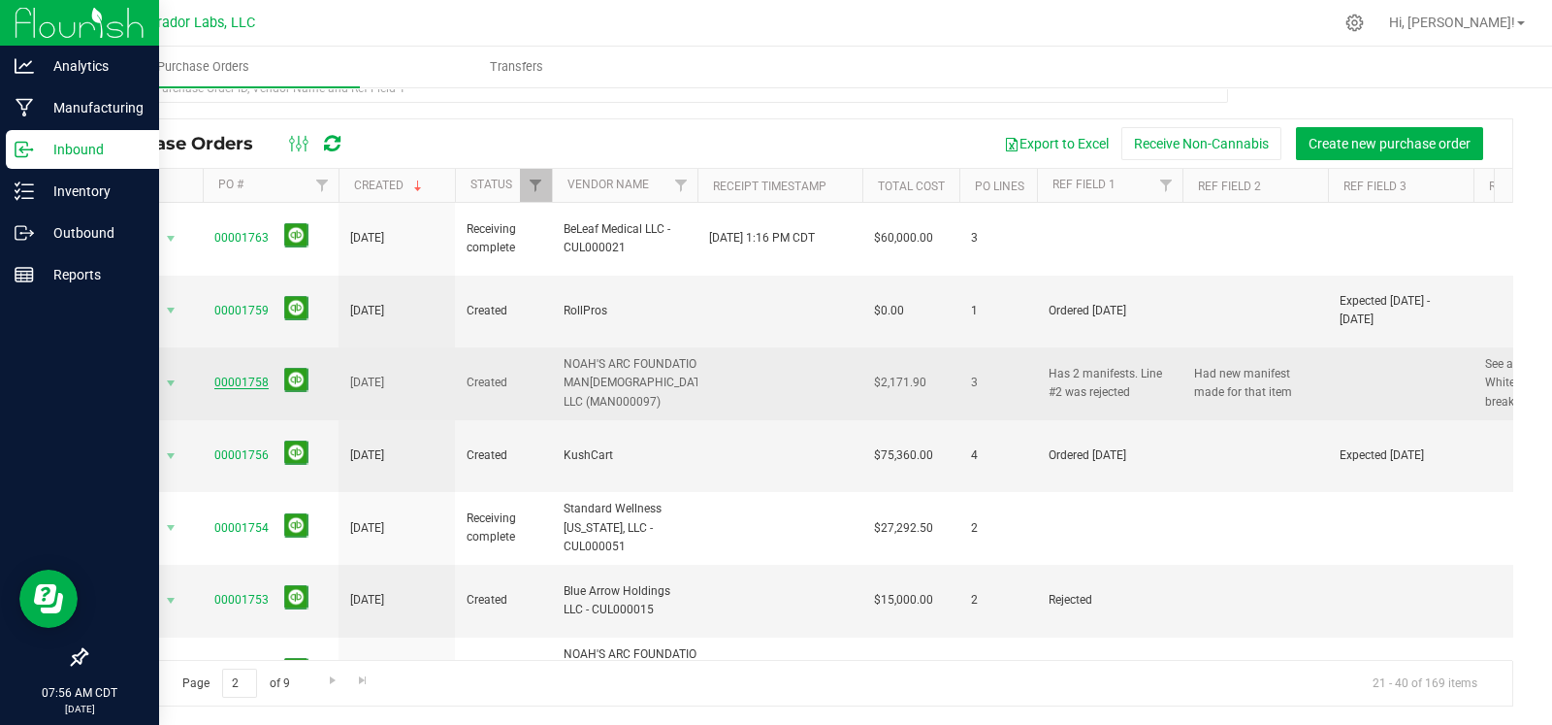
click at [233, 375] on link "00001758" at bounding box center [241, 382] width 54 height 14
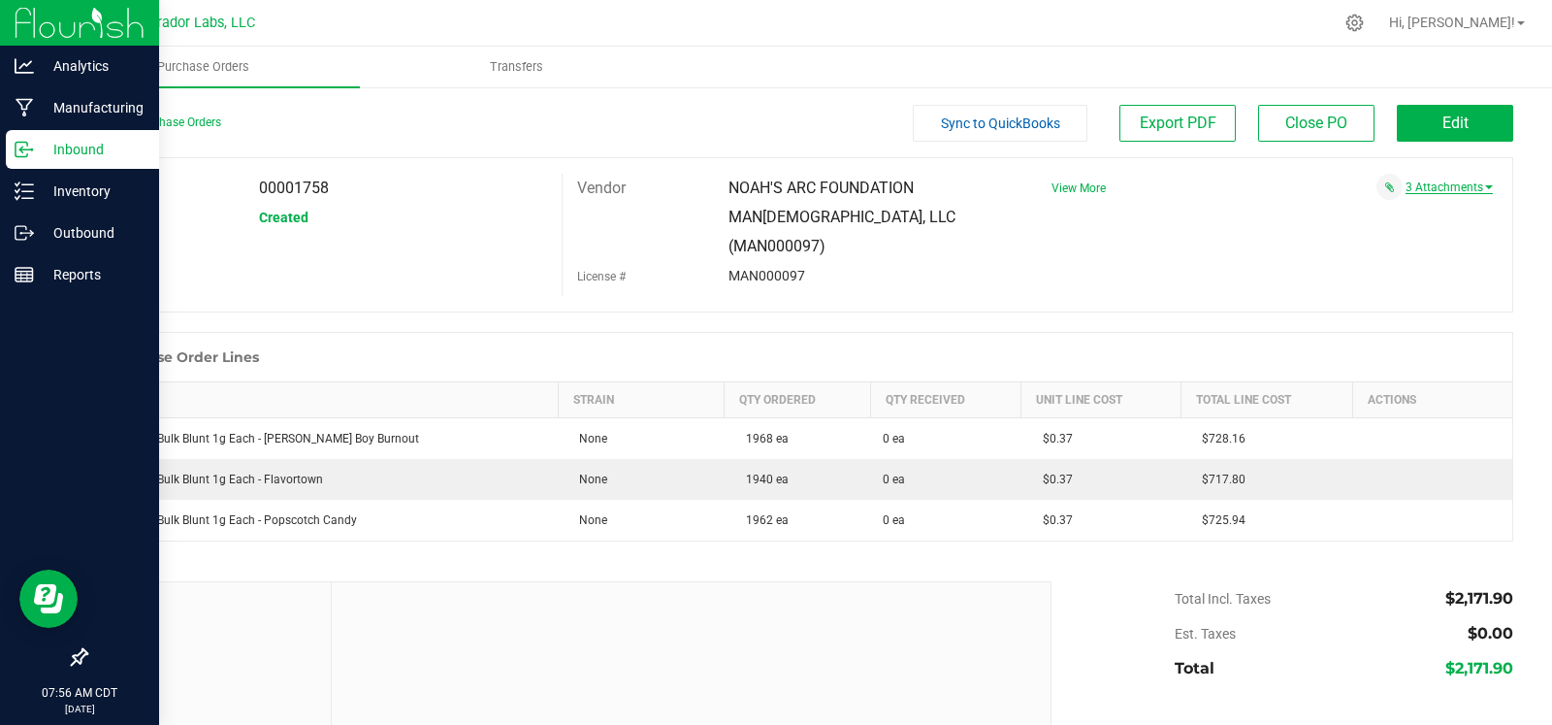
click at [1470, 180] on link "3 Attachments" at bounding box center [1449, 187] width 87 height 14
click at [537, 203] on div "Created" at bounding box center [402, 217] width 317 height 29
click at [141, 118] on link "Back to Purchase Orders" at bounding box center [153, 122] width 136 height 14
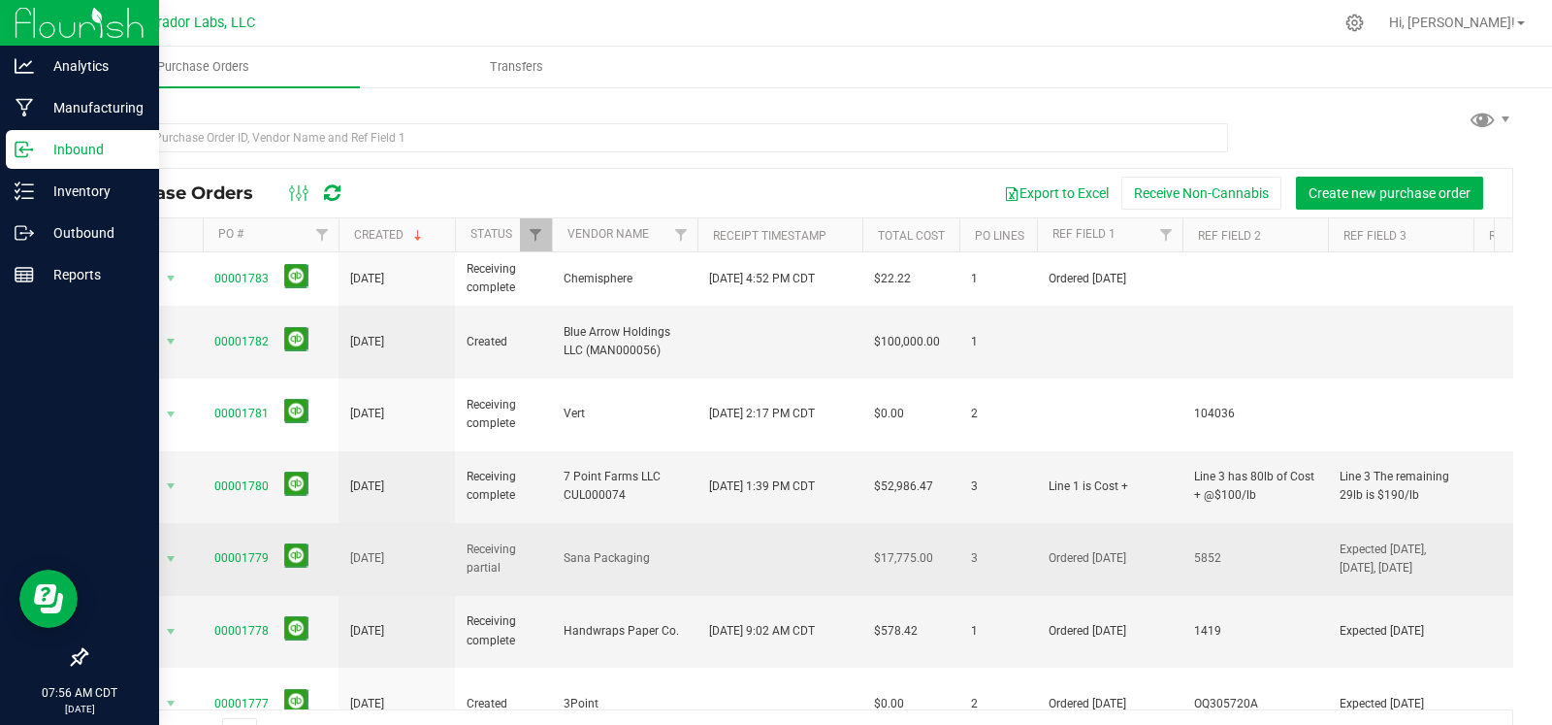
scroll to position [681, 0]
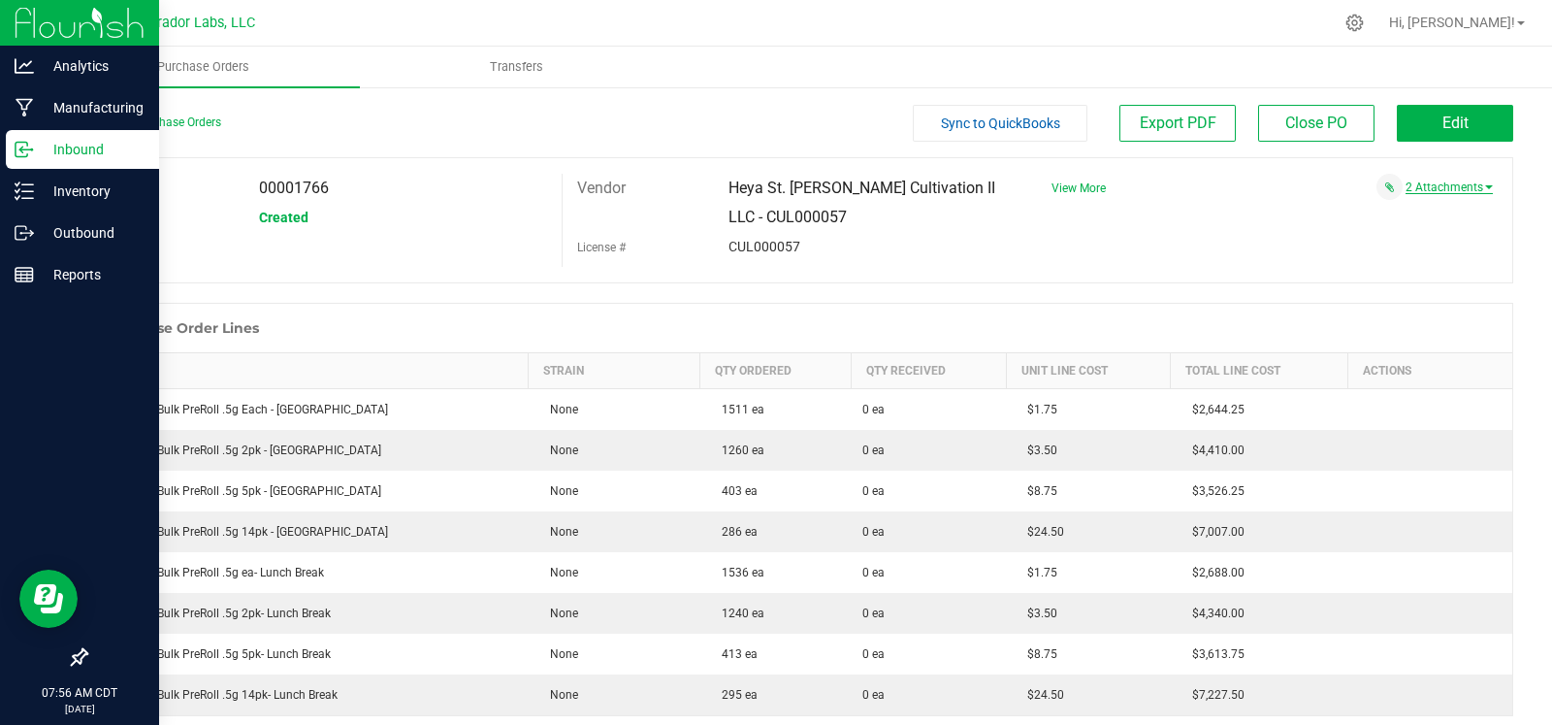
click at [1469, 191] on link "2 Attachments" at bounding box center [1449, 187] width 87 height 14
click at [1023, 273] on div "PO 00001766 Status Created Vendor Heya St. Ann Cultivation II LLC - CUL000057 L…" at bounding box center [799, 220] width 1428 height 126
click at [160, 130] on div "Back to Purchase Orders" at bounding box center [263, 122] width 357 height 35
click at [160, 127] on link "Back to Purchase Orders" at bounding box center [153, 122] width 136 height 14
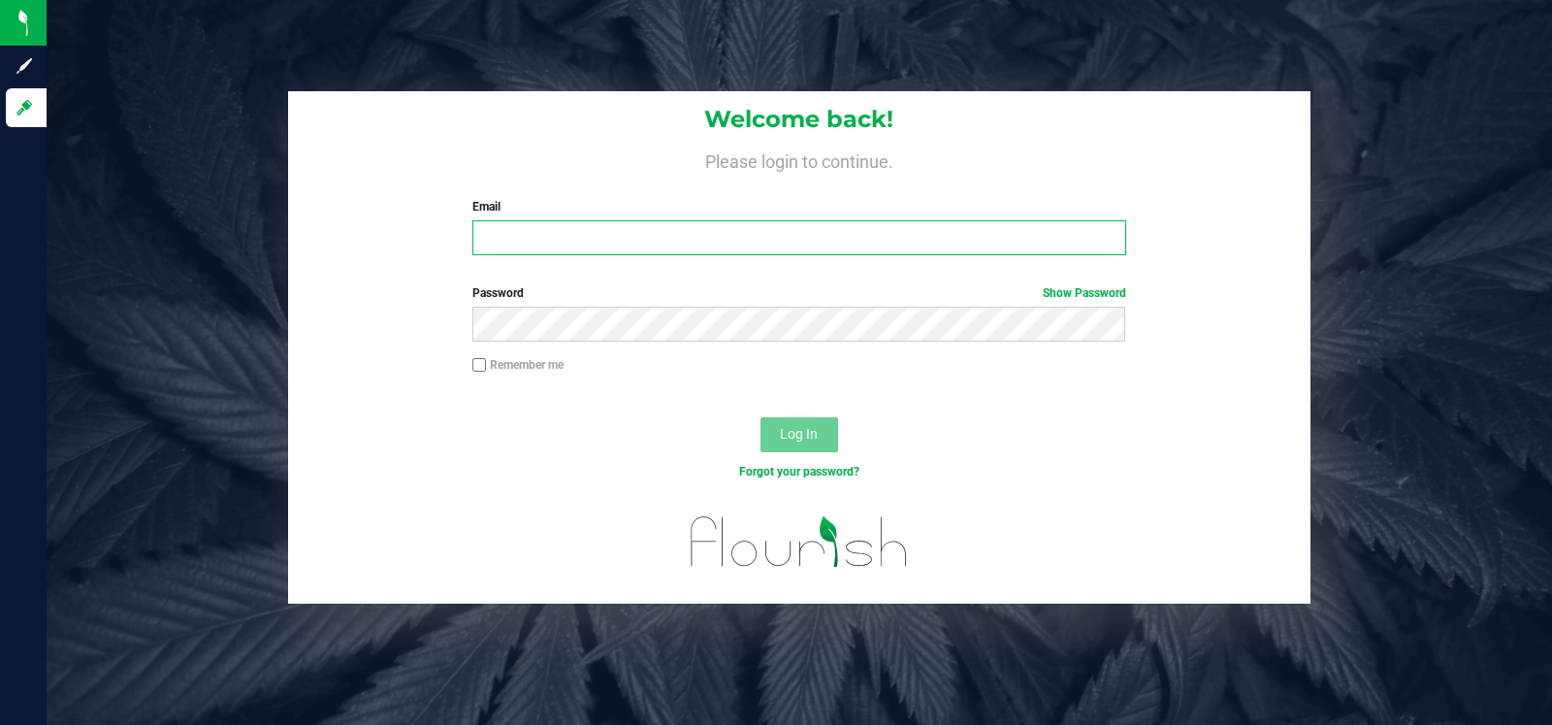
type input "[EMAIL_ADDRESS][PERSON_NAME][DOMAIN_NAME]"
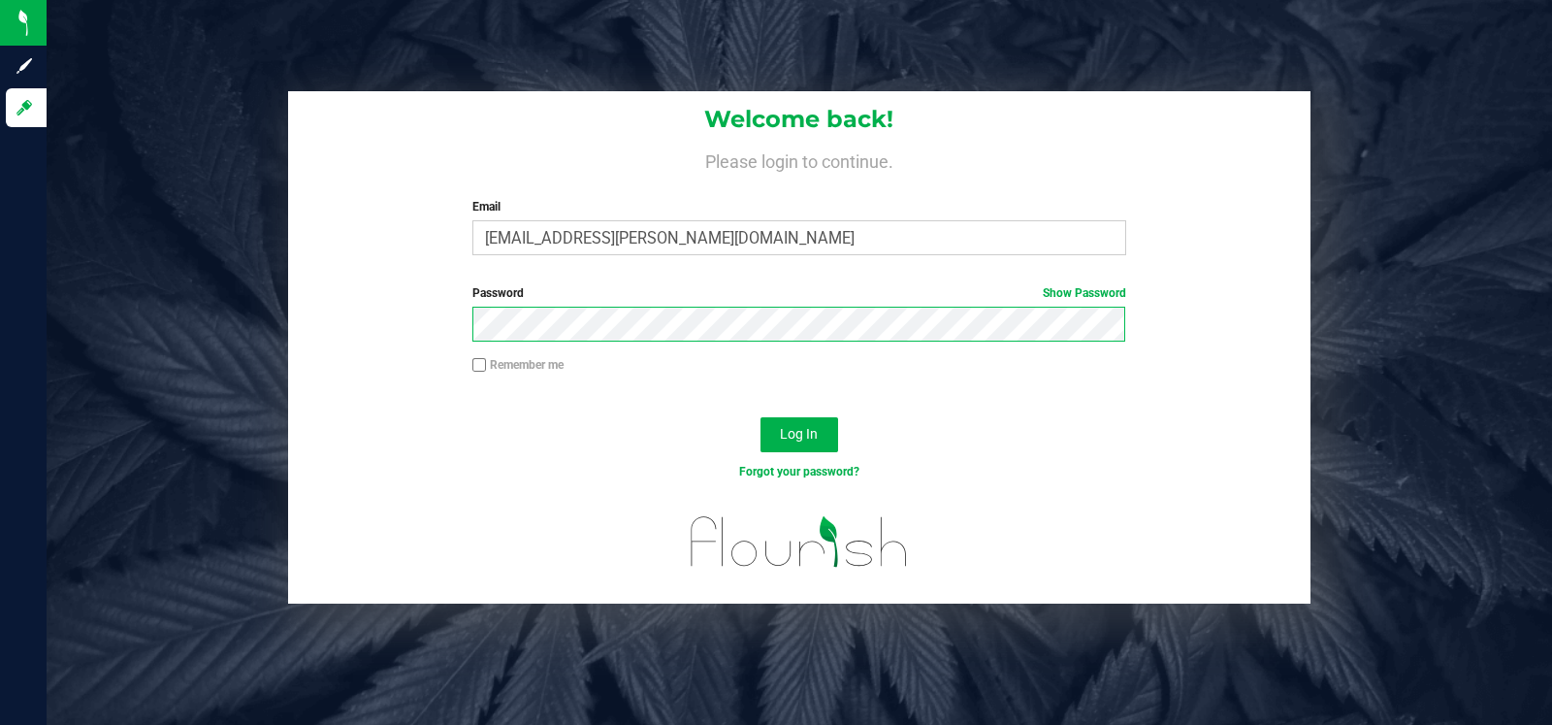
click at [761, 417] on button "Log In" at bounding box center [800, 434] width 78 height 35
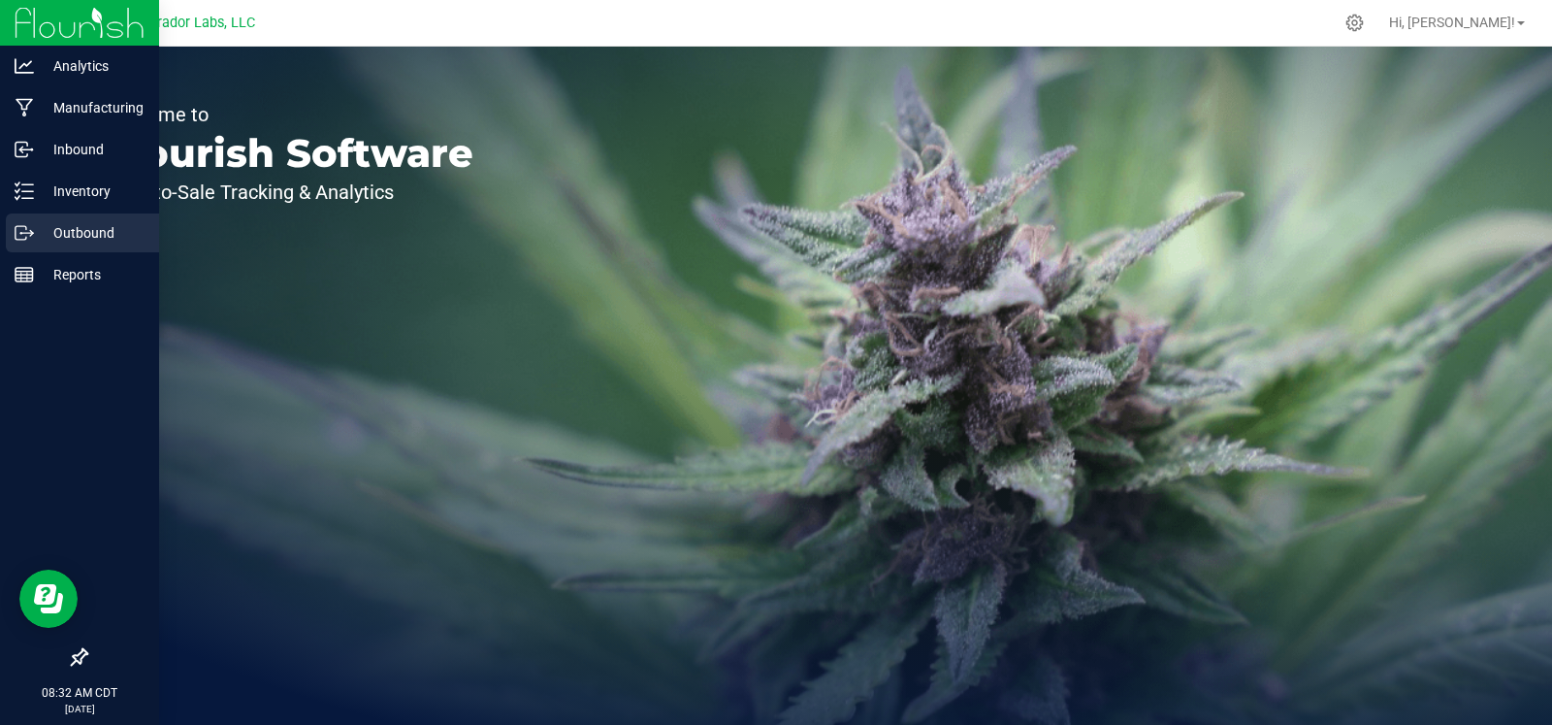
click at [0, 220] on link "Outbound" at bounding box center [79, 234] width 159 height 42
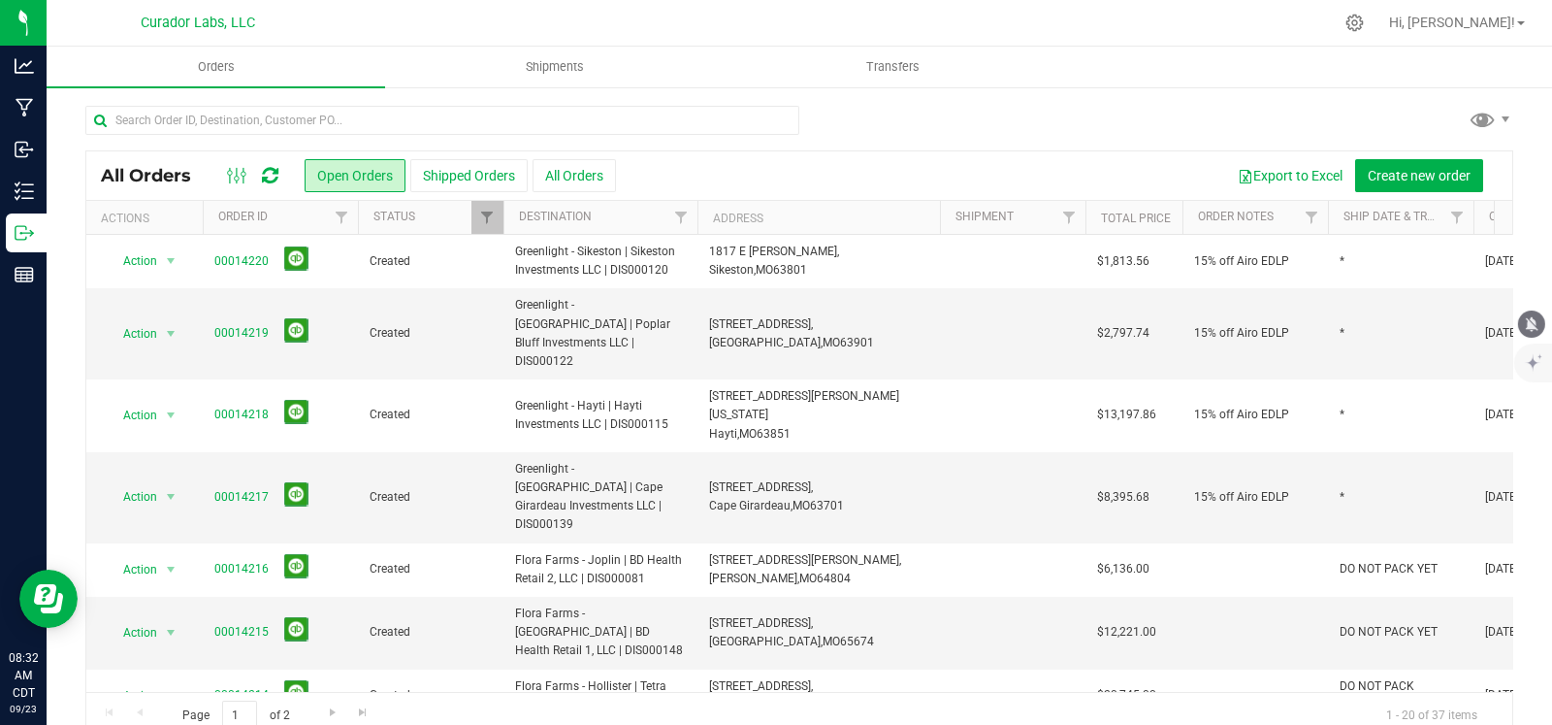
click at [1528, 320] on icon "mute" at bounding box center [1532, 323] width 13 height 15
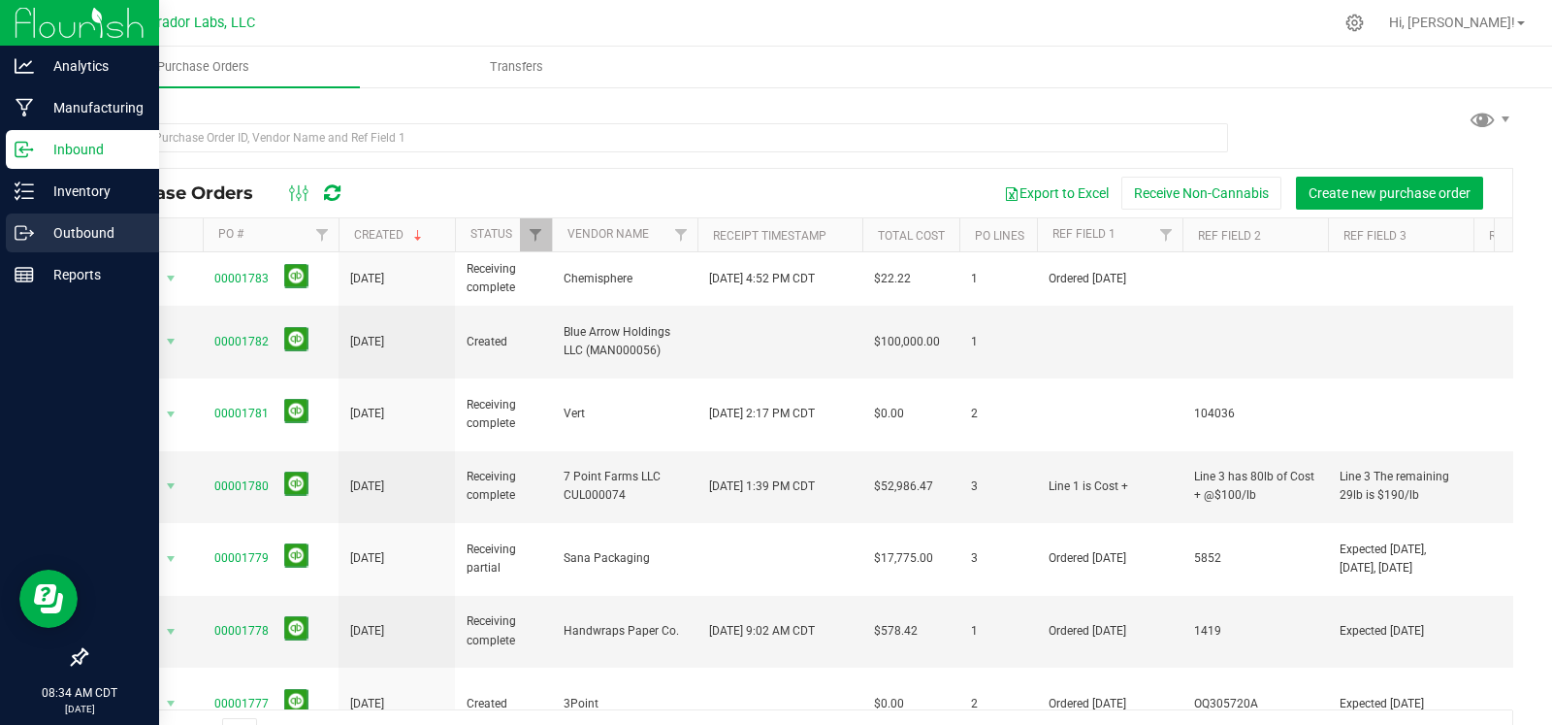
click at [43, 230] on p "Outbound" at bounding box center [92, 232] width 116 height 23
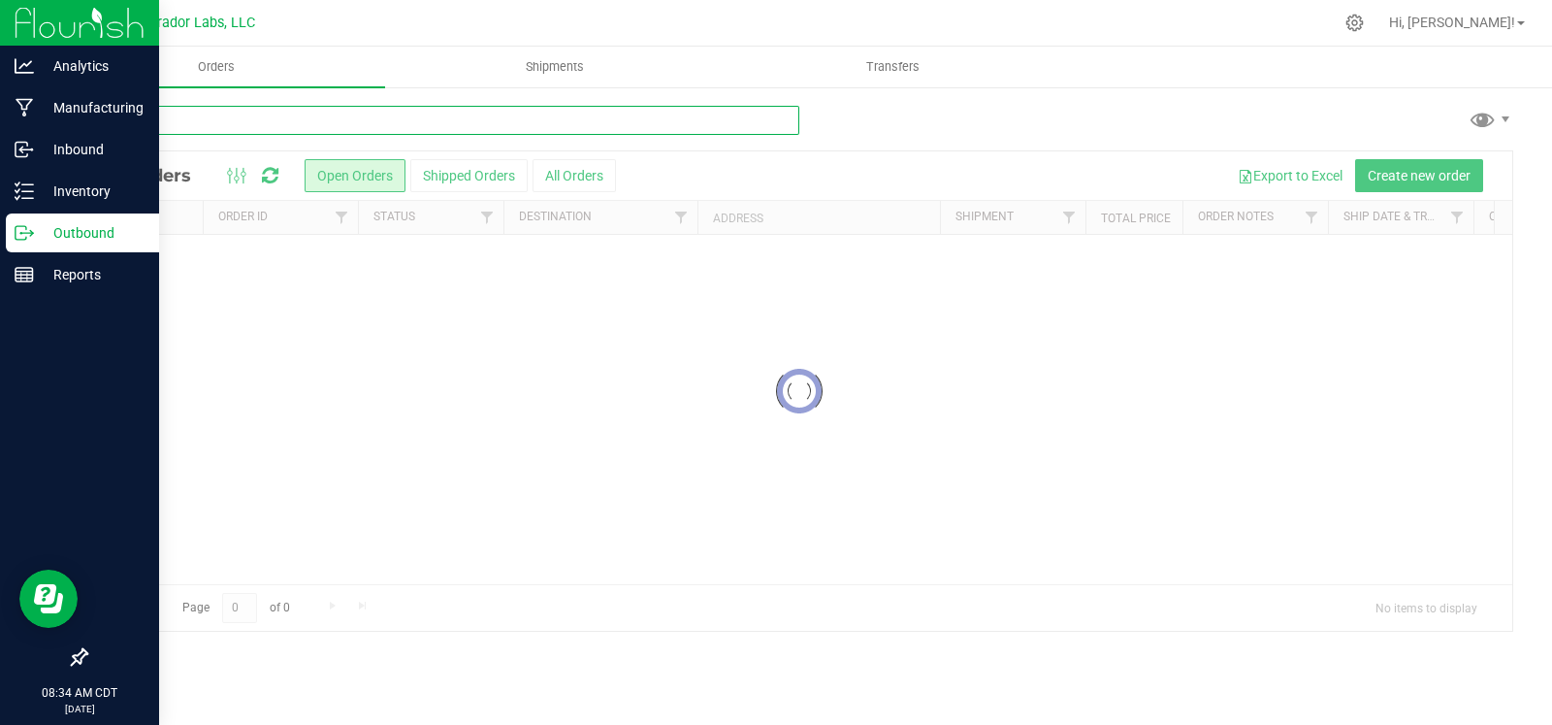
click at [227, 134] on input "text" at bounding box center [442, 120] width 714 height 29
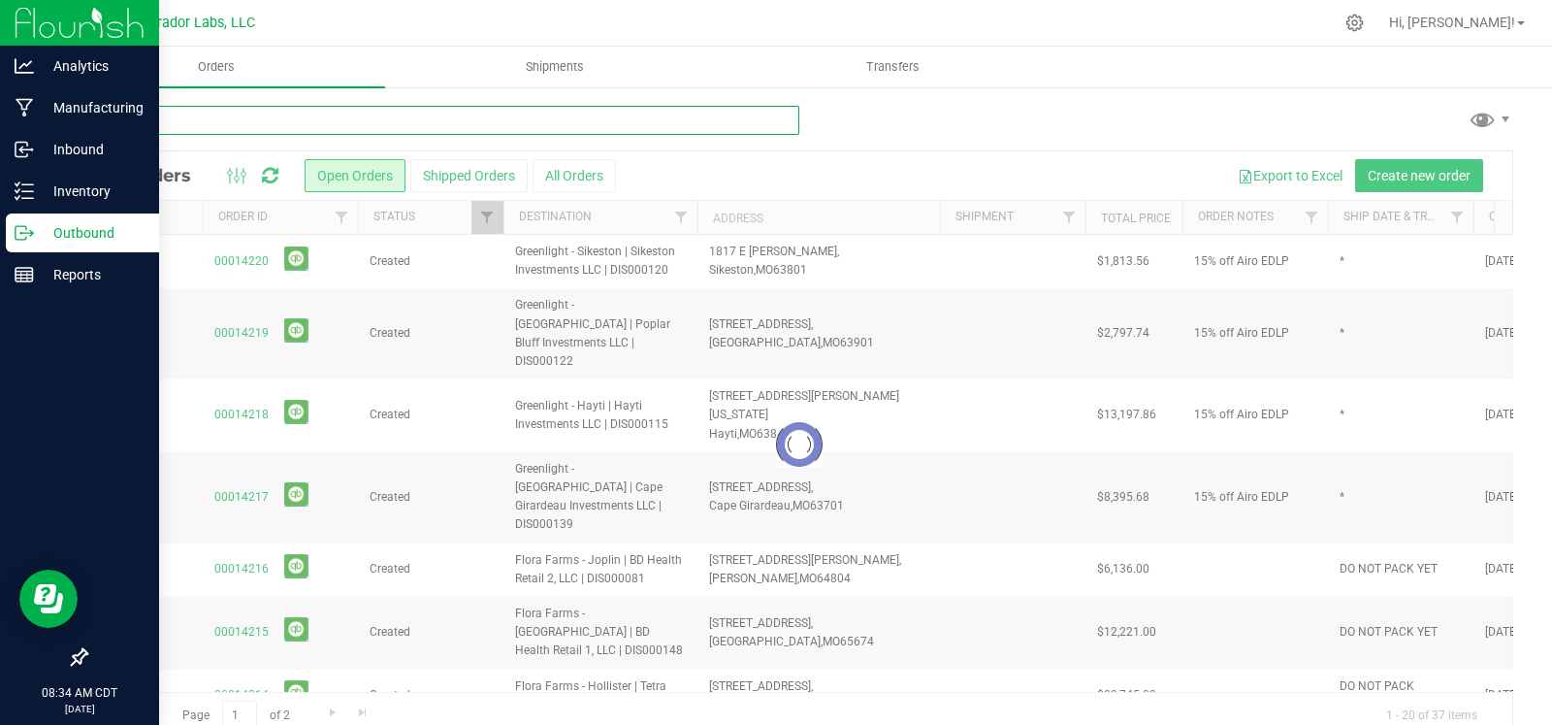
click at [225, 121] on input "text" at bounding box center [442, 120] width 714 height 29
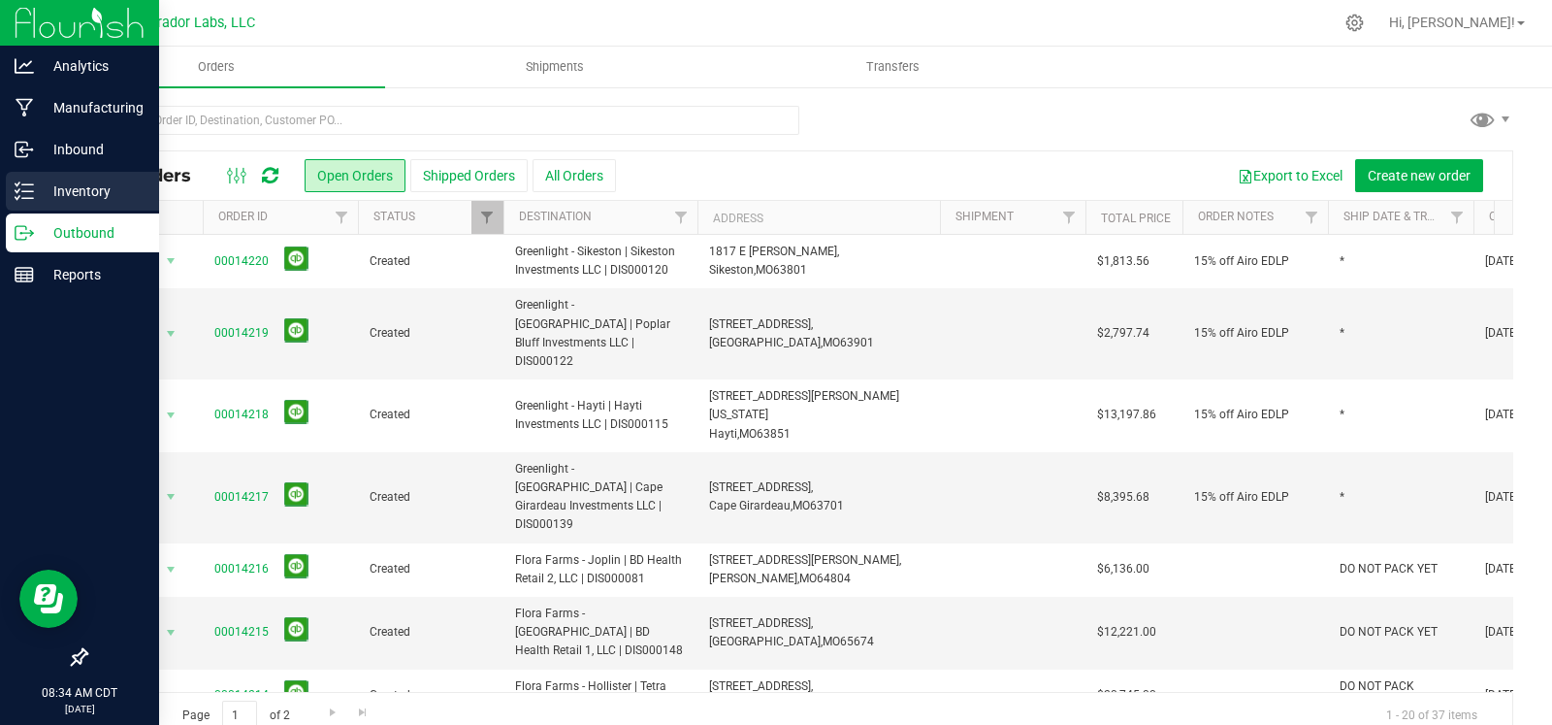
click at [37, 200] on p "Inventory" at bounding box center [92, 190] width 116 height 23
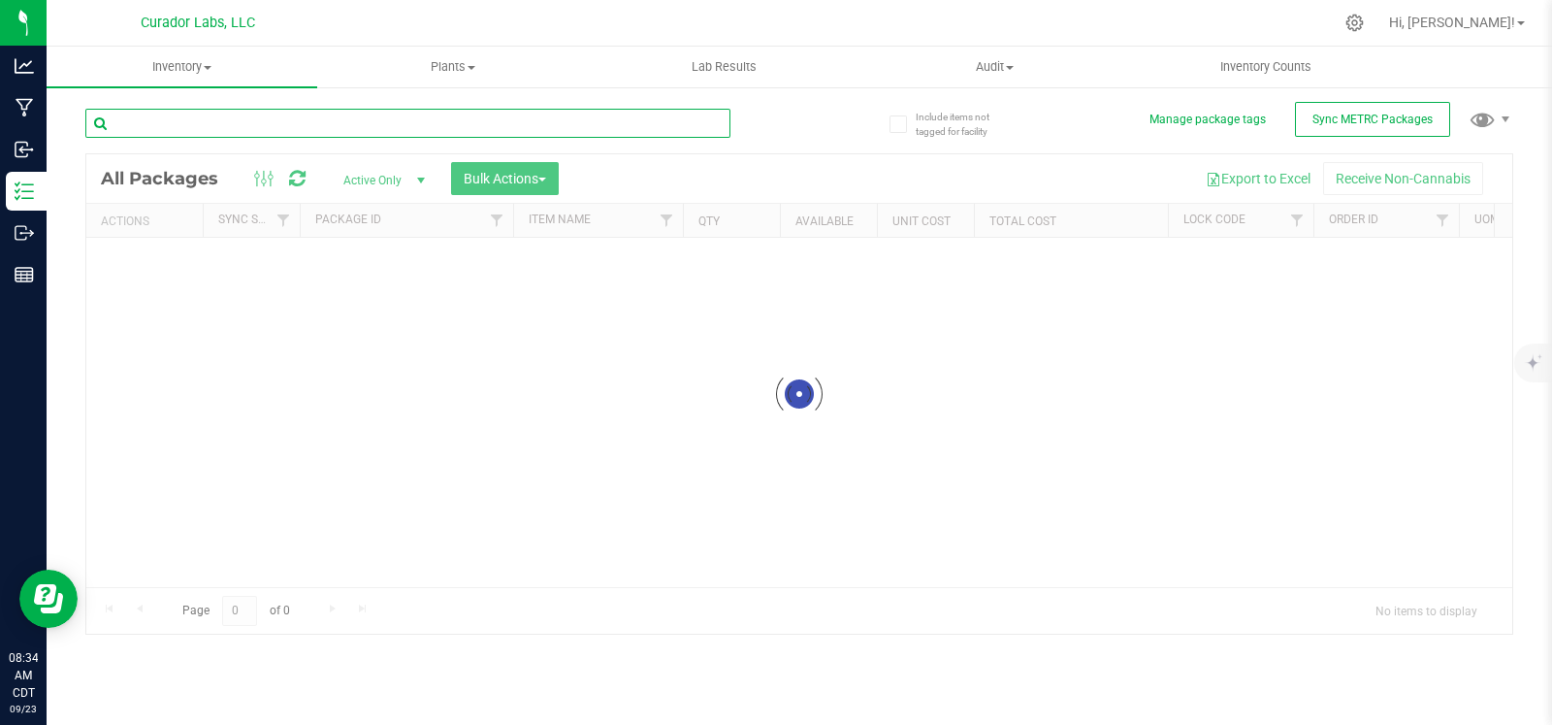
click at [296, 118] on input "text" at bounding box center [407, 123] width 645 height 29
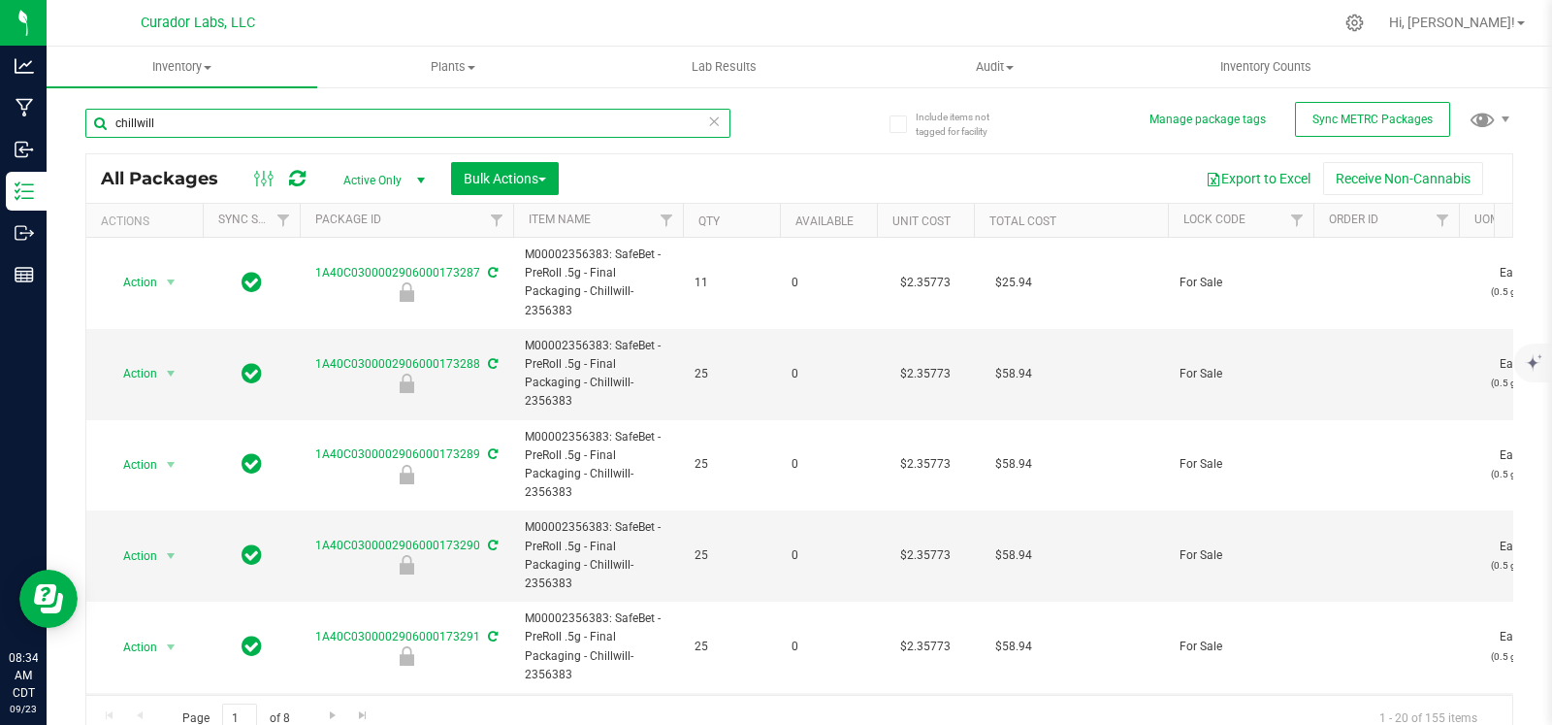
type input "chillwill"
click at [1410, 220] on th "Order Id" at bounding box center [1387, 221] width 146 height 34
click at [1407, 219] on th "Order Id" at bounding box center [1387, 221] width 146 height 34
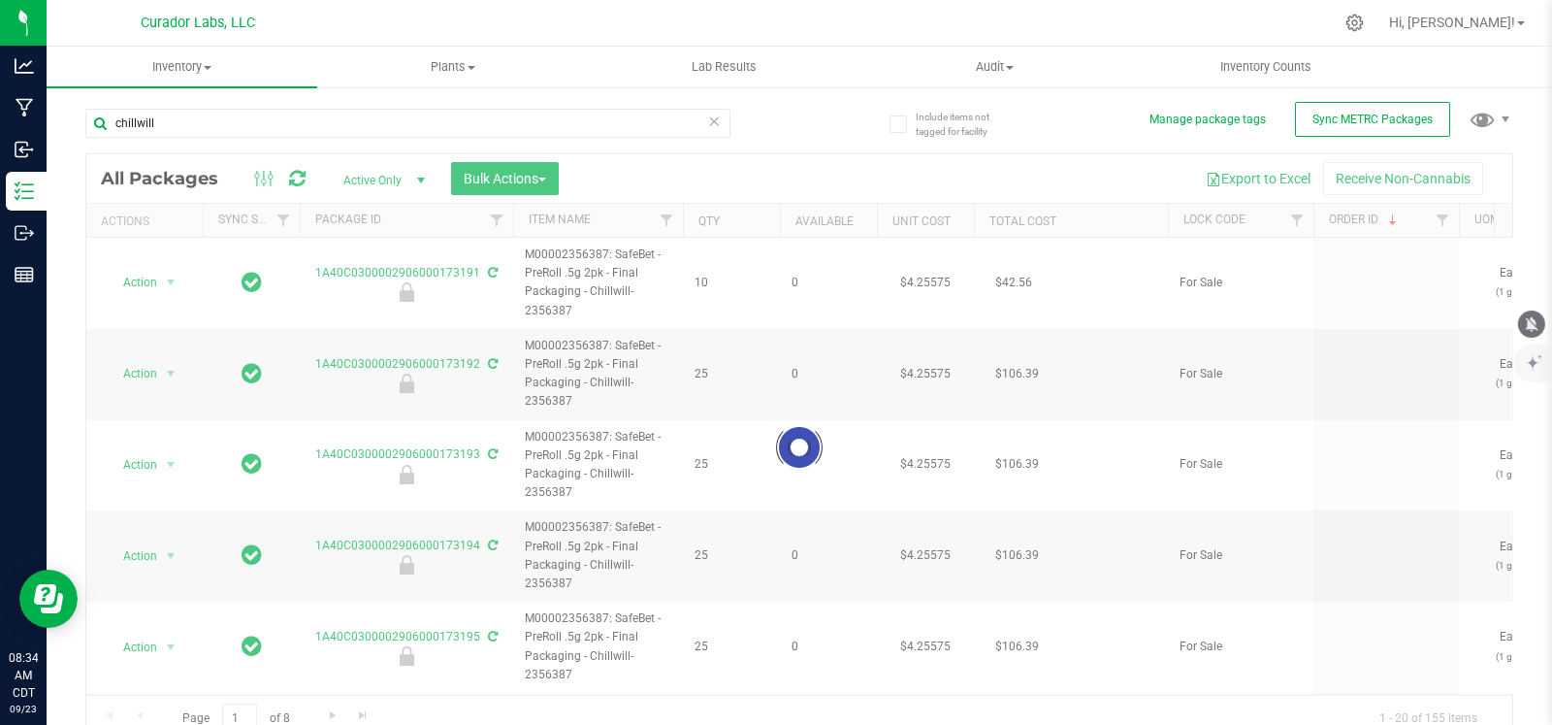
click at [1538, 317] on icon "mute" at bounding box center [1531, 323] width 17 height 17
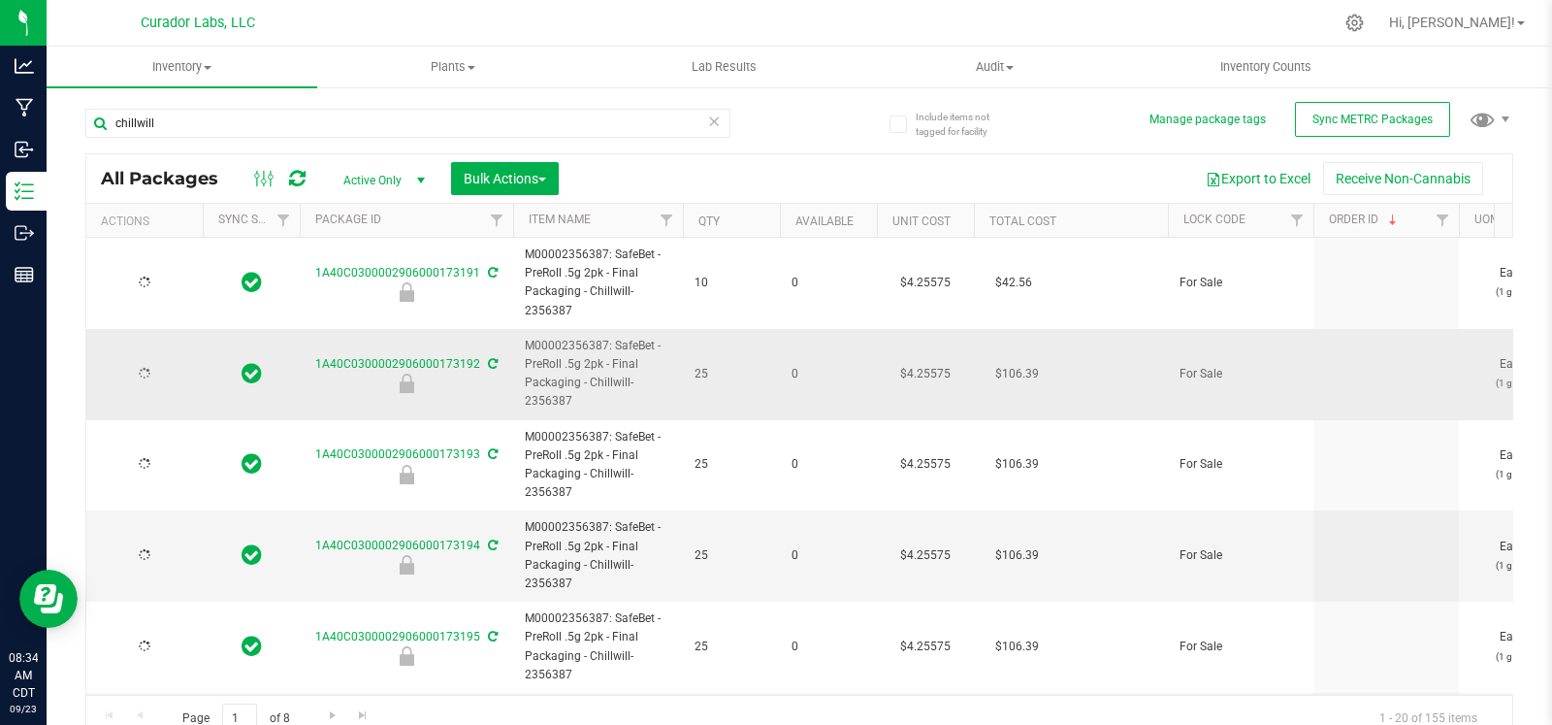
type input "[DATE]"
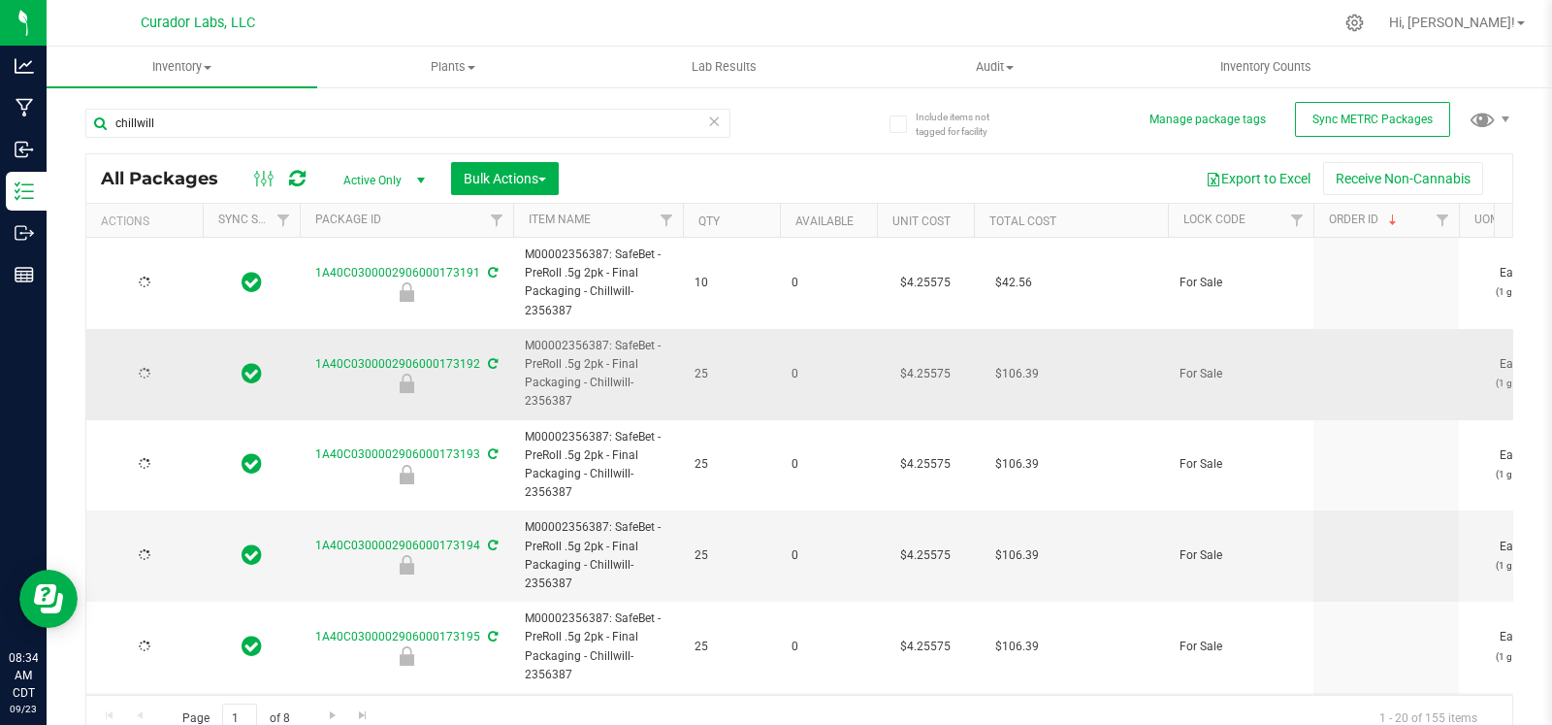
type input "[DATE]"
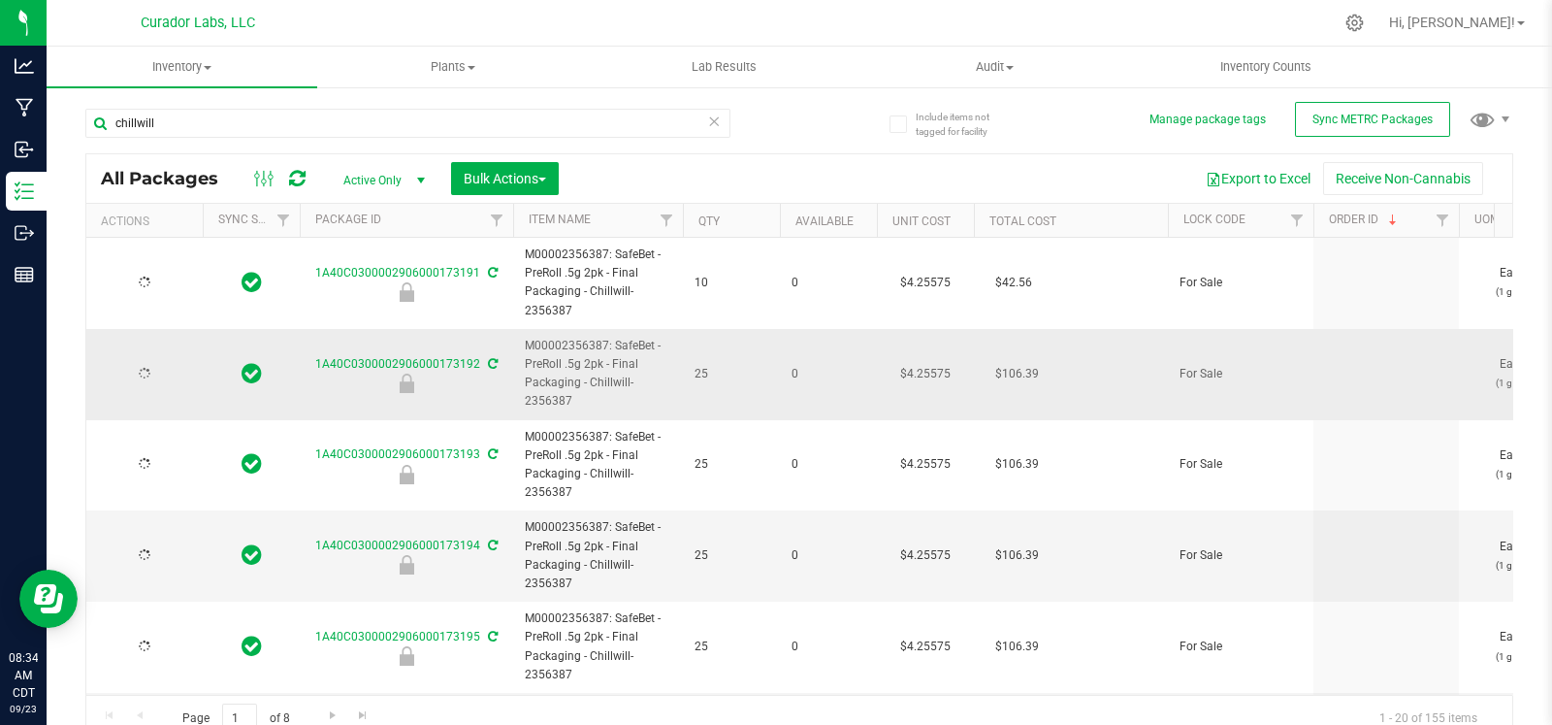
type input "[DATE]"
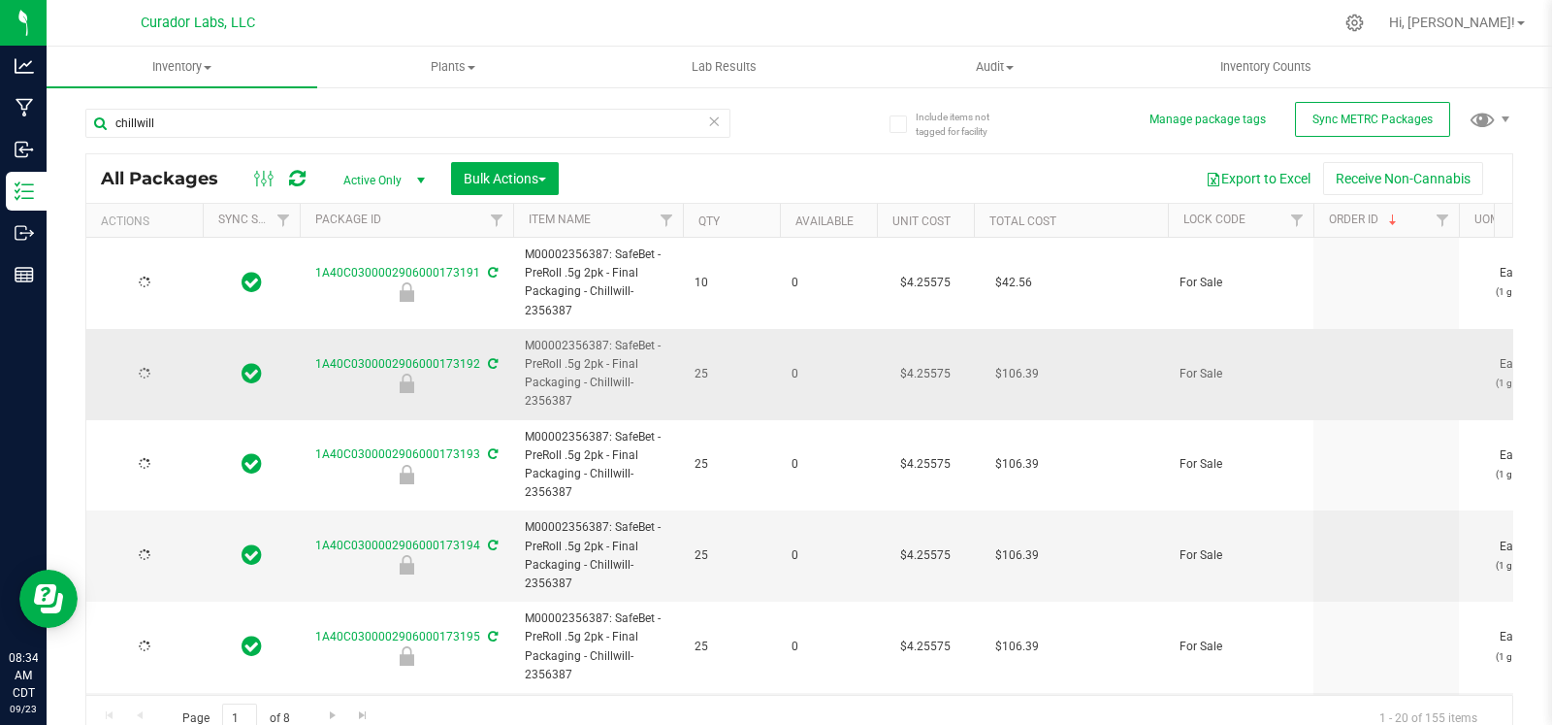
type input "[DATE]"
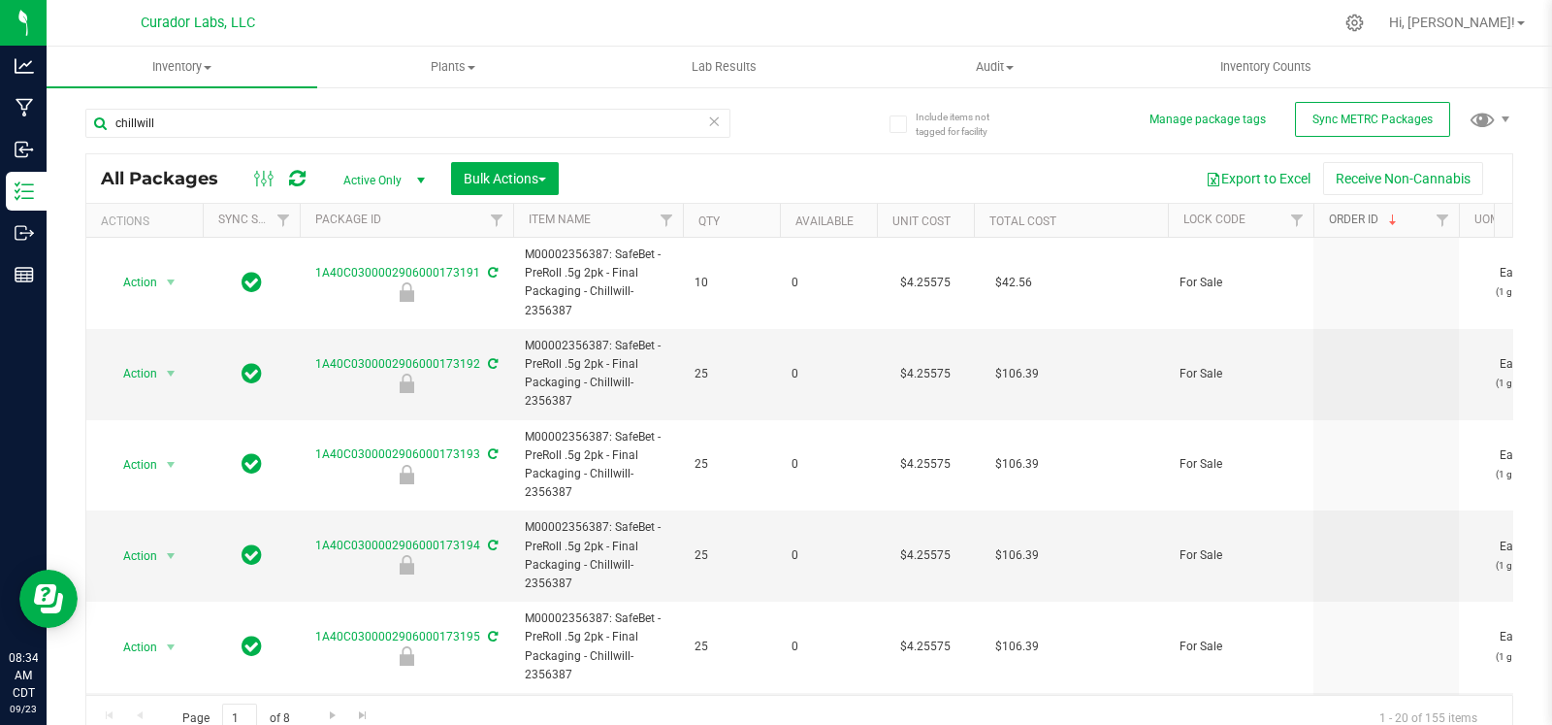
click at [1396, 221] on span at bounding box center [1393, 220] width 16 height 16
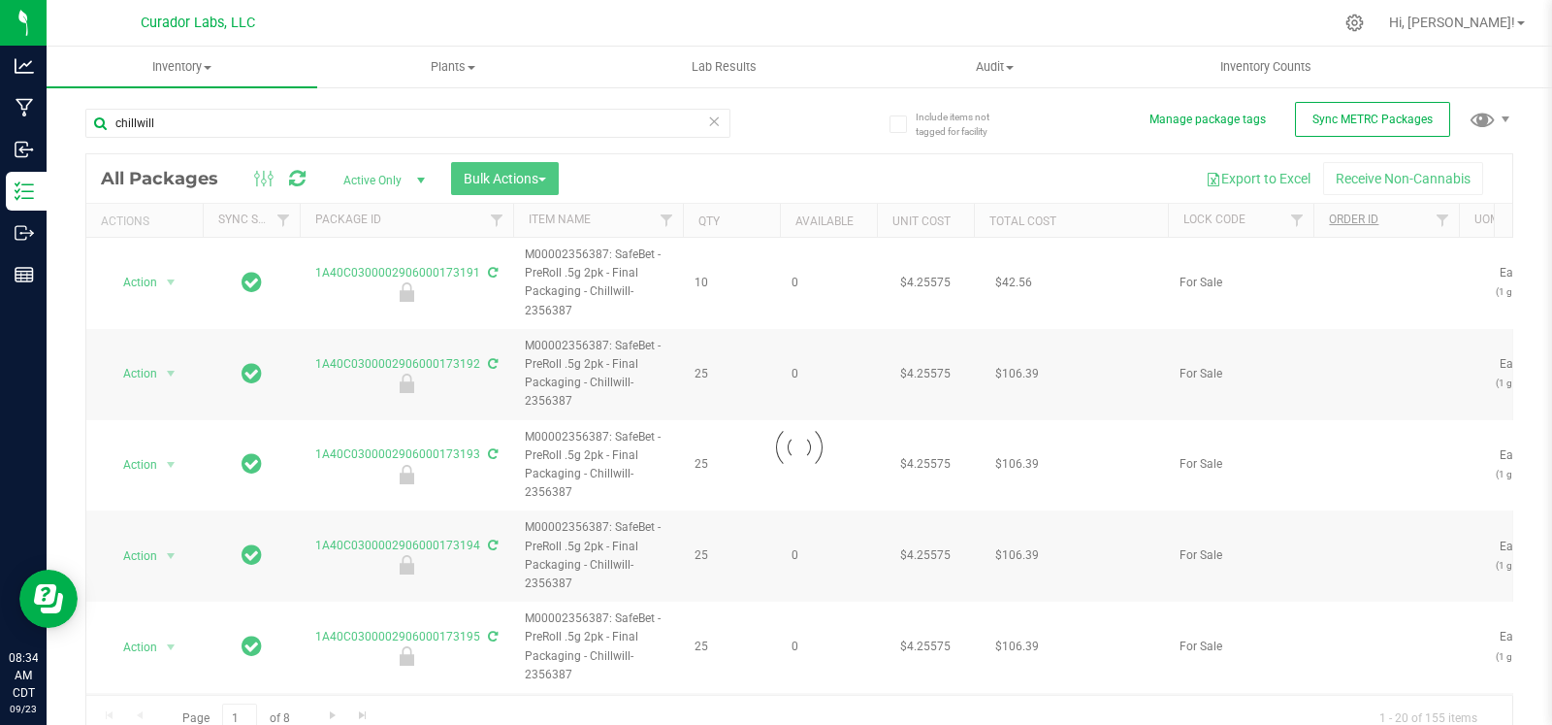
click at [1396, 221] on div at bounding box center [799, 447] width 1426 height 587
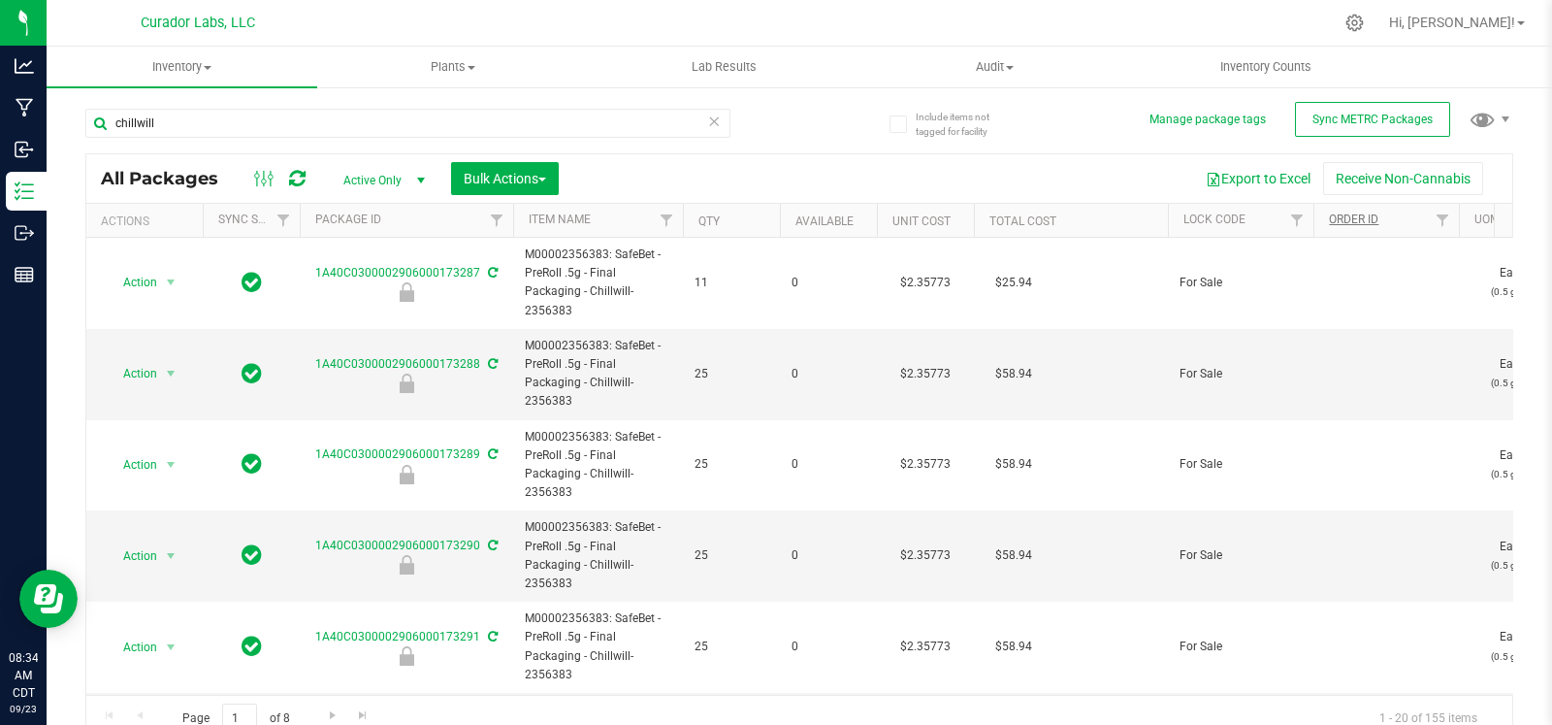
click at [1395, 219] on th "Order Id" at bounding box center [1387, 221] width 146 height 34
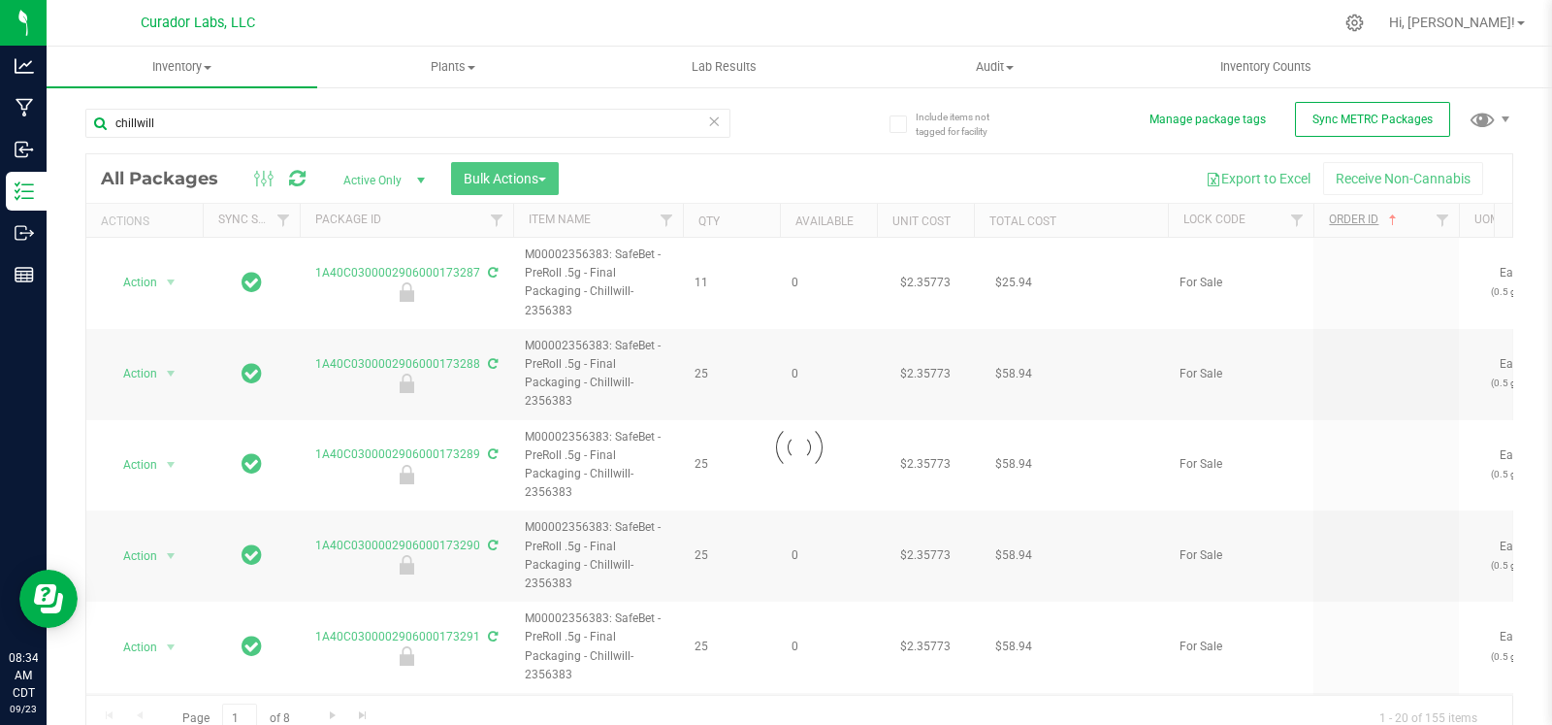
click at [419, 181] on div at bounding box center [799, 447] width 1426 height 587
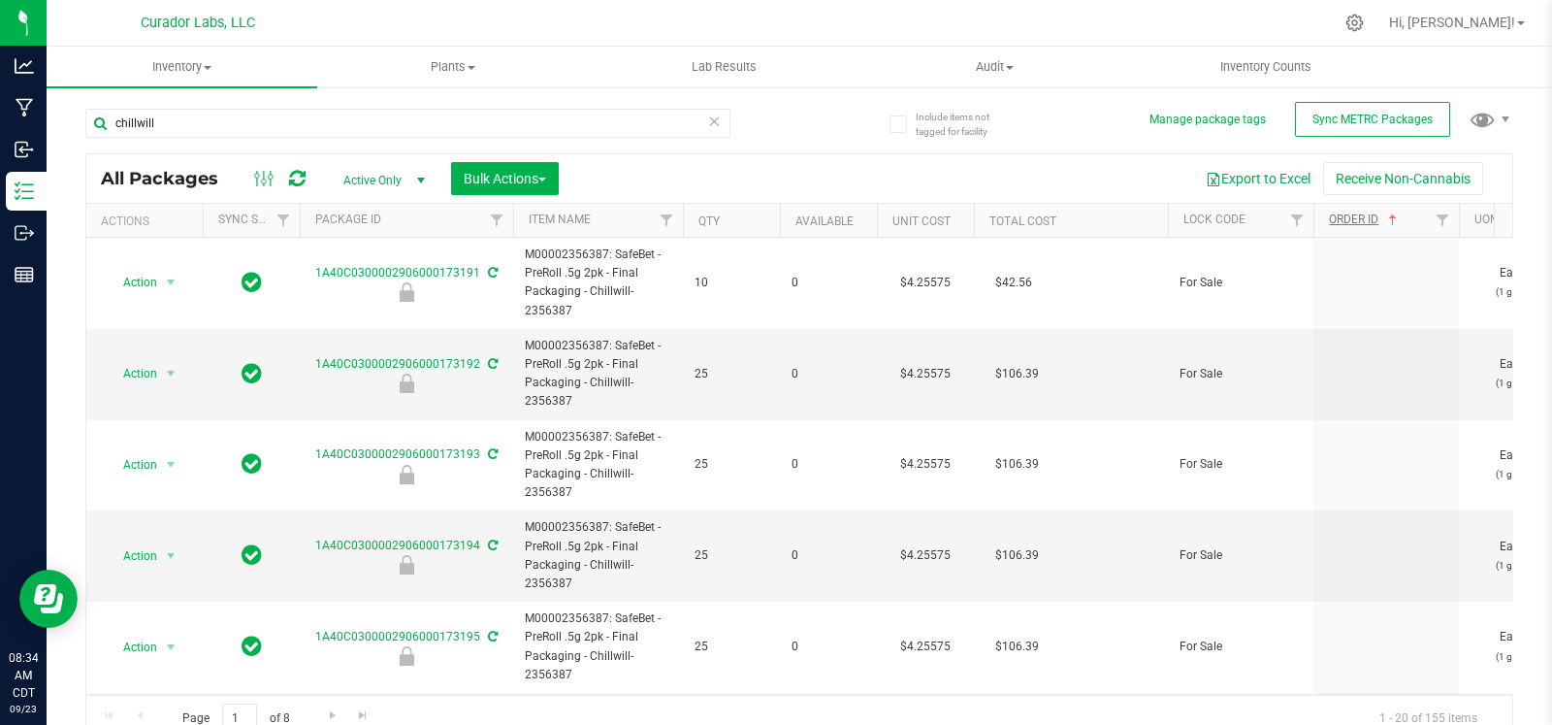
click at [422, 180] on span "select" at bounding box center [421, 181] width 16 height 16
click at [373, 290] on li "All" at bounding box center [379, 297] width 105 height 29
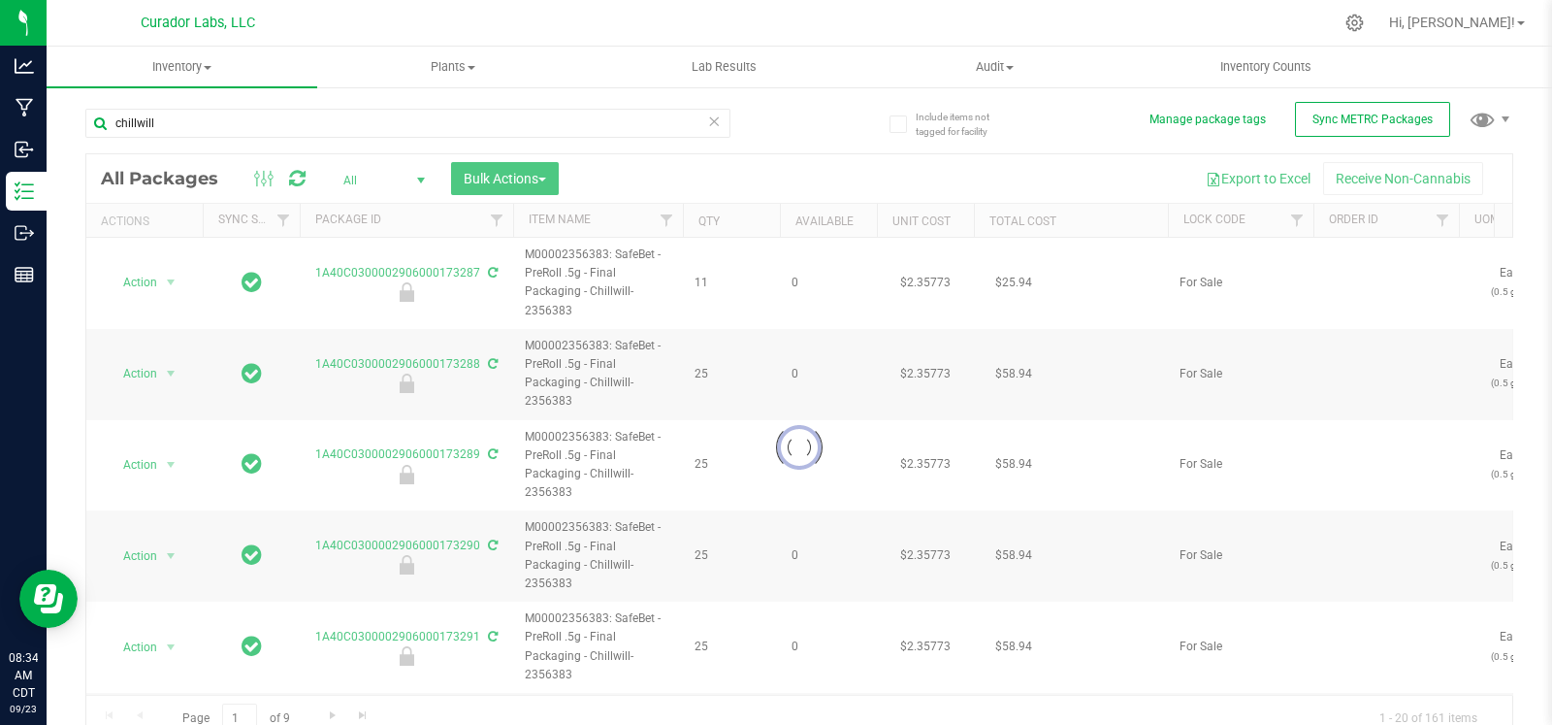
click at [1402, 225] on div at bounding box center [799, 447] width 1426 height 587
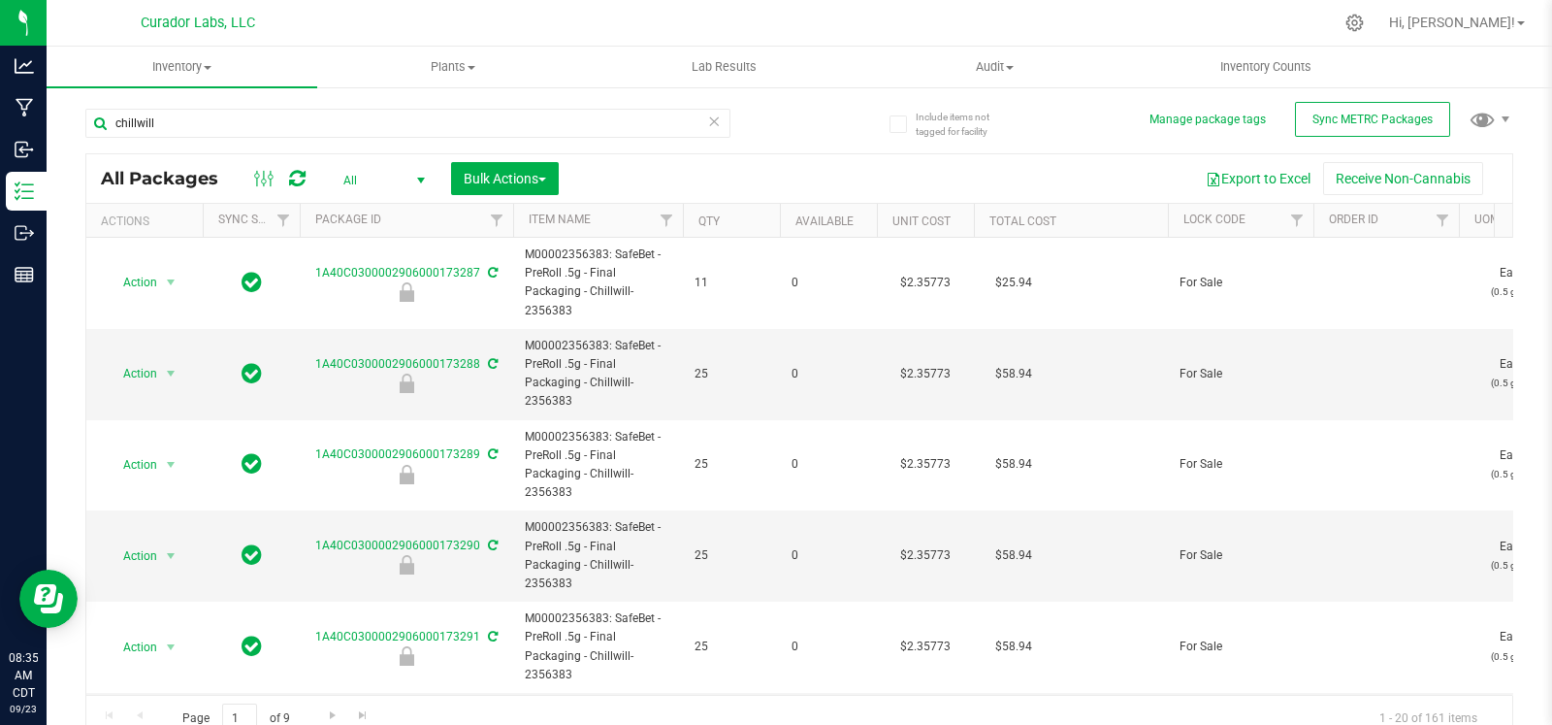
click at [1401, 218] on th "Order Id" at bounding box center [1387, 221] width 146 height 34
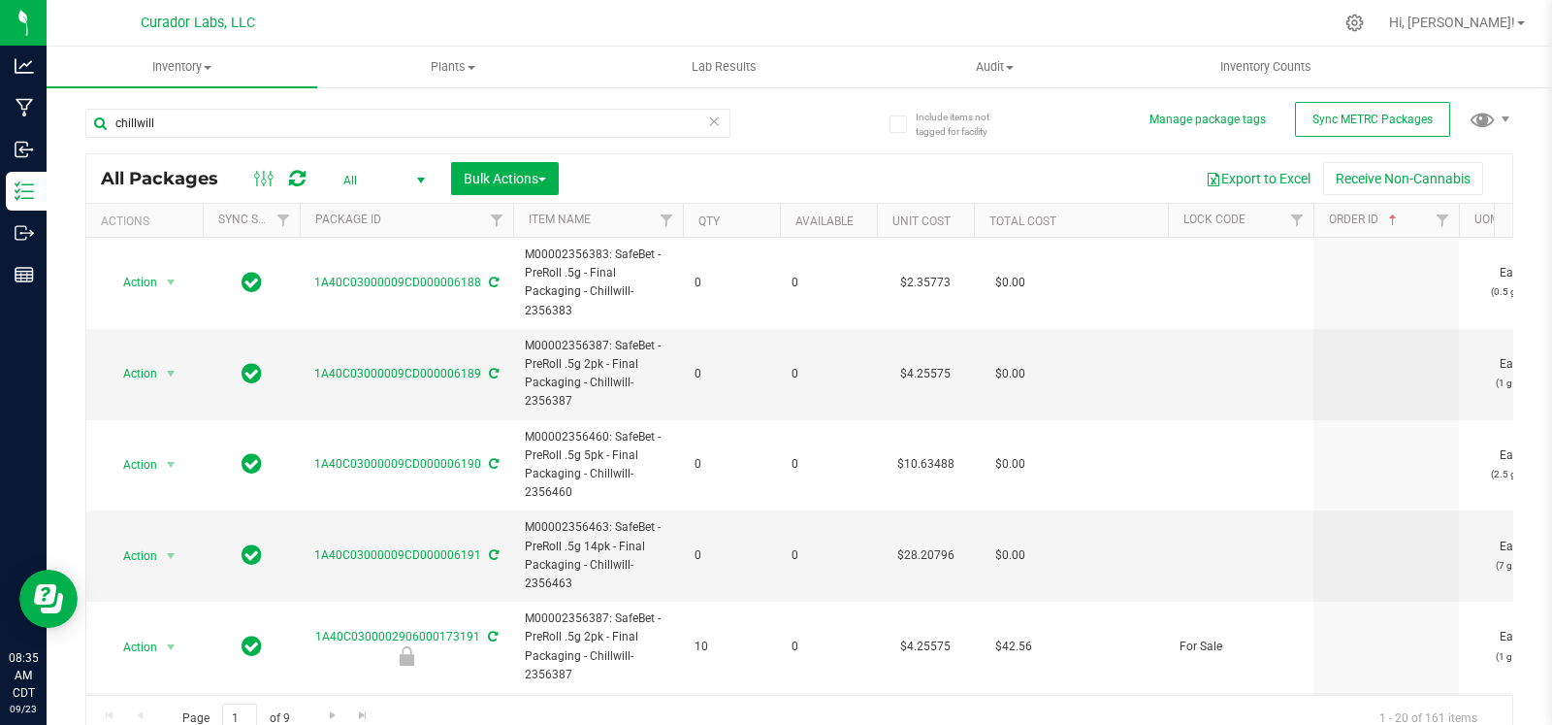
click at [1402, 215] on th "Order Id" at bounding box center [1387, 221] width 146 height 34
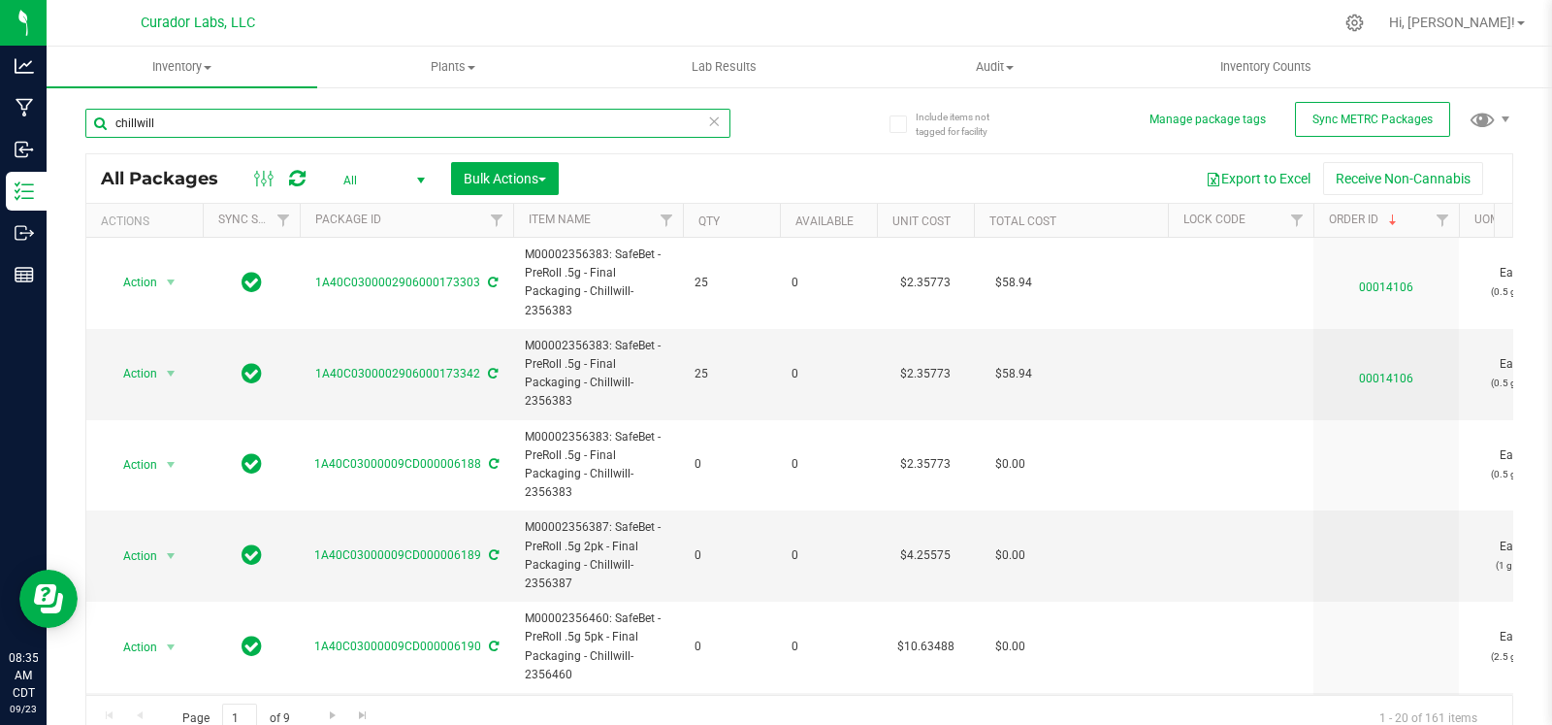
click at [251, 128] on input "chillwill" at bounding box center [407, 123] width 645 height 29
click at [250, 132] on input "chillwill" at bounding box center [407, 123] width 645 height 29
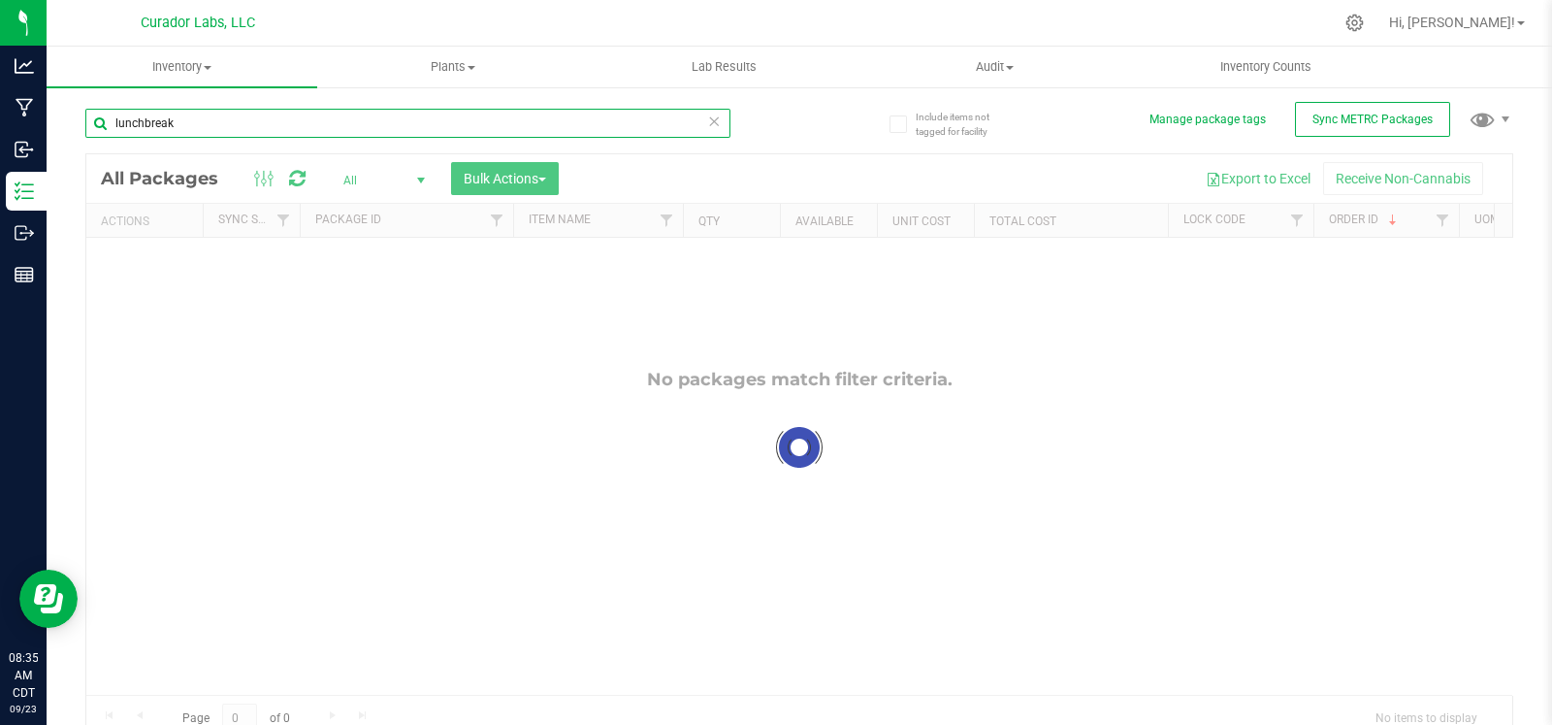
click at [143, 123] on input "lunchbreak" at bounding box center [407, 123] width 645 height 29
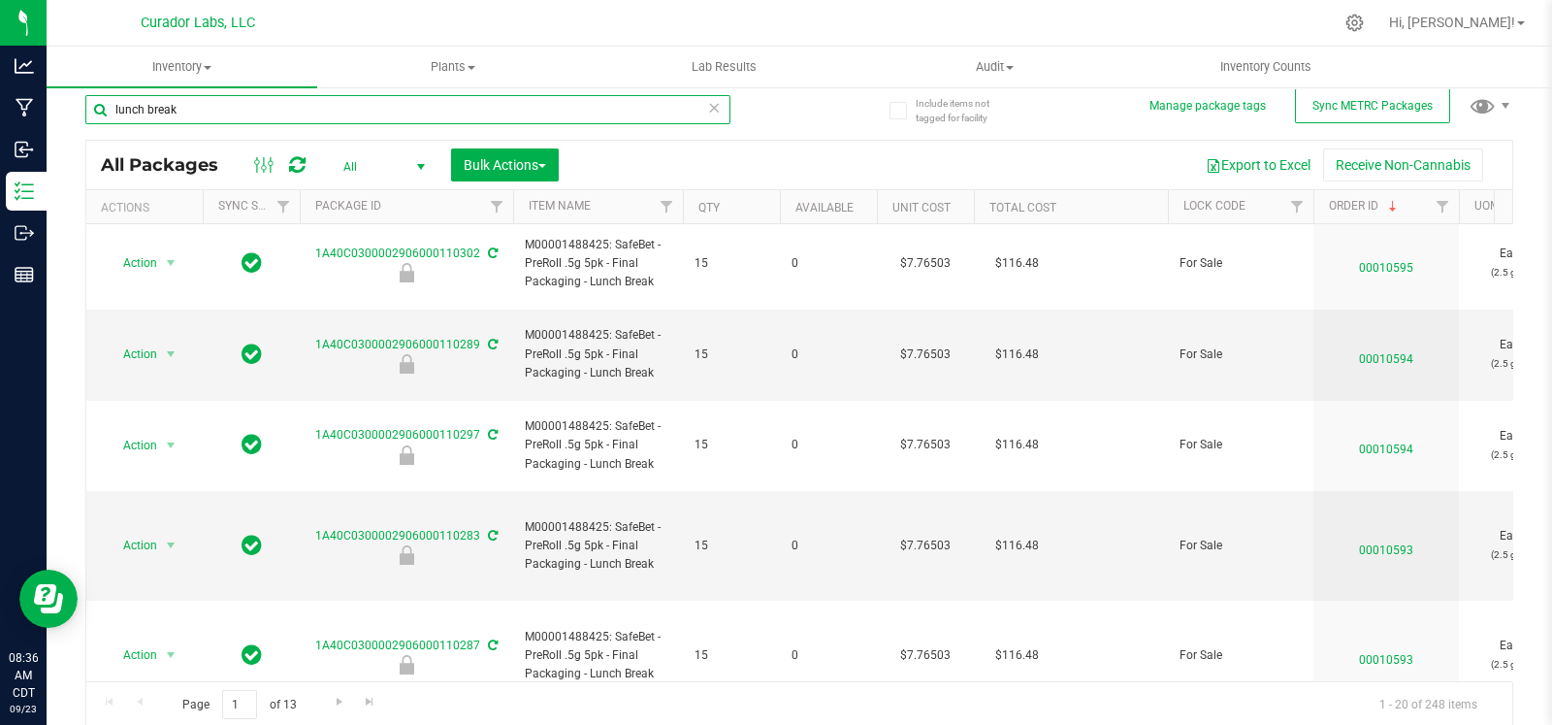
scroll to position [16, 0]
type input "lunch break"
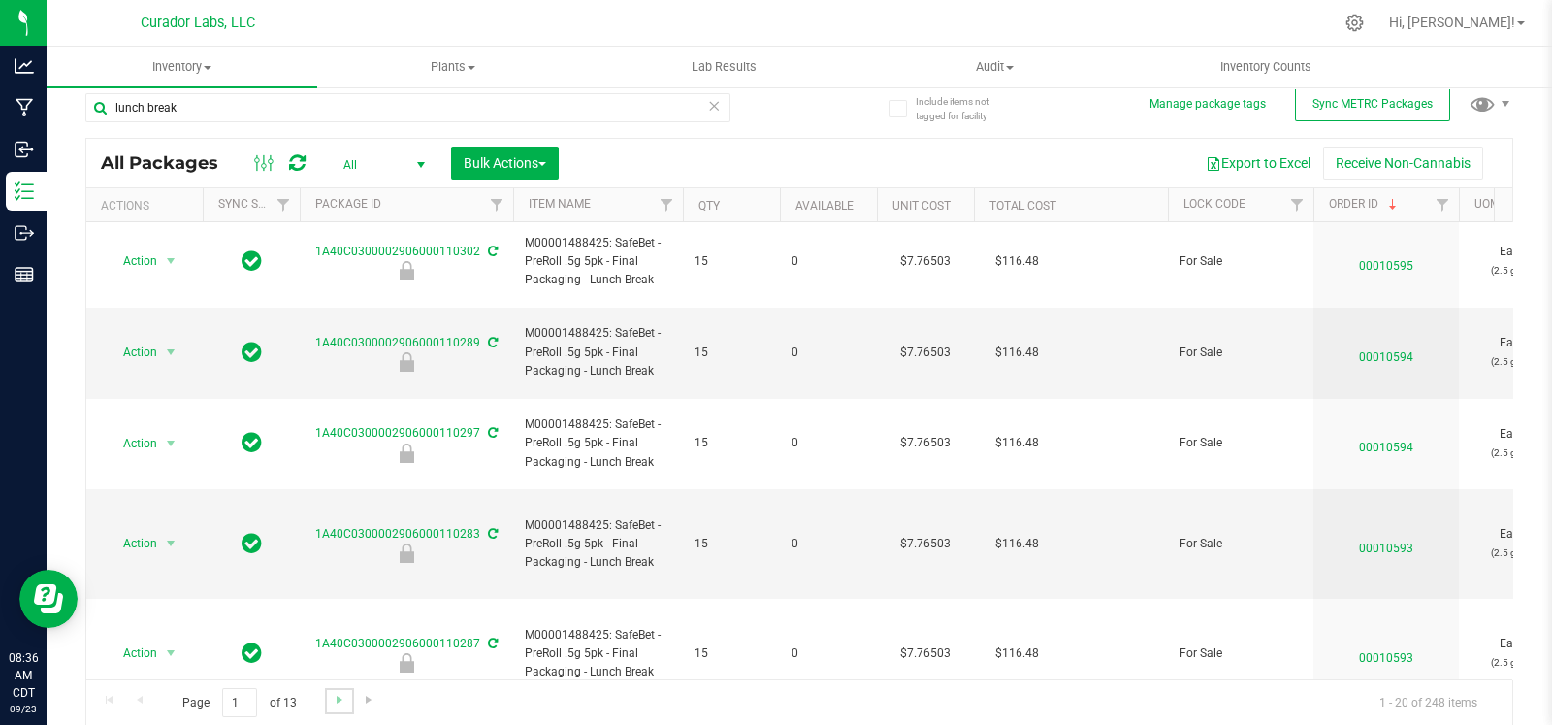
click at [340, 706] on link "Go to the next page" at bounding box center [339, 701] width 28 height 26
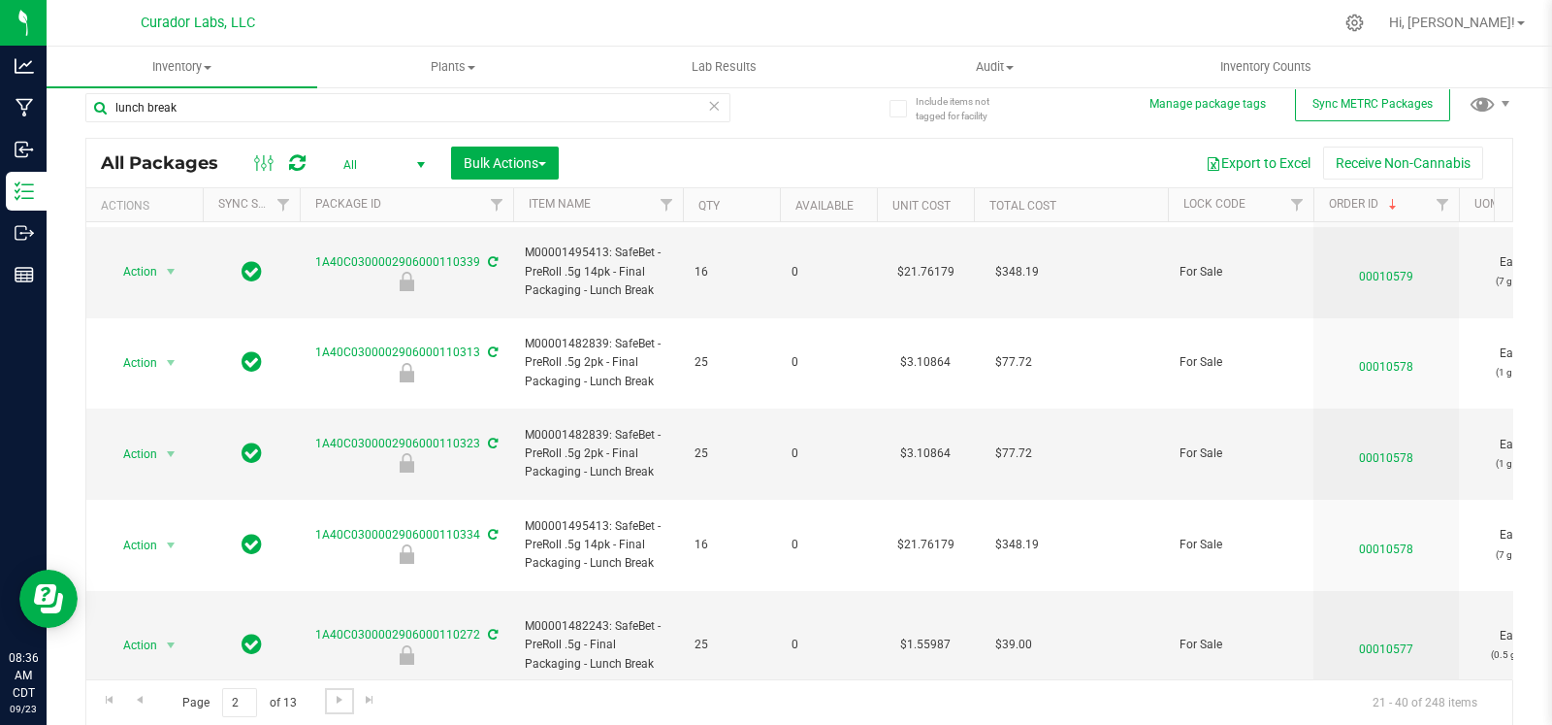
scroll to position [1117, 0]
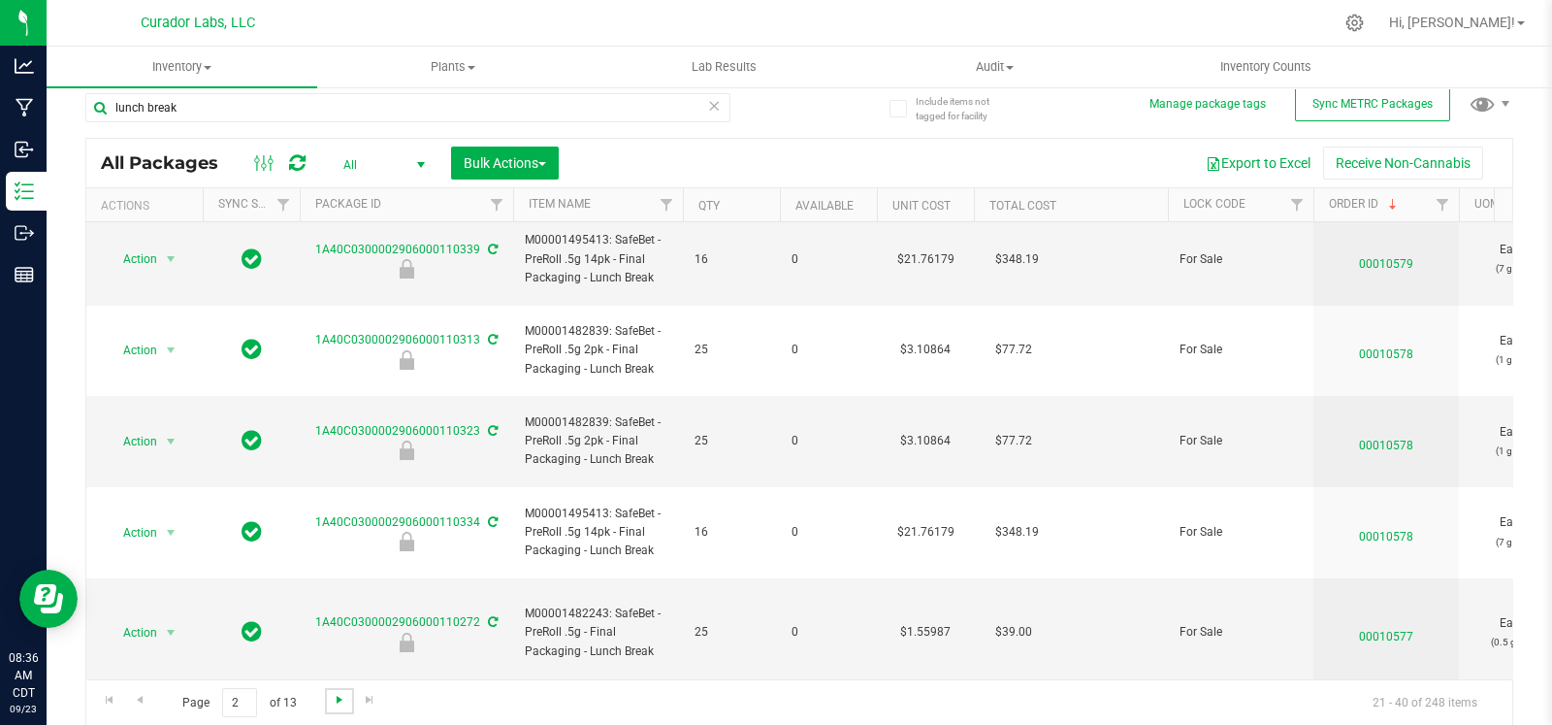
click at [341, 701] on span "Go to the next page" at bounding box center [340, 700] width 16 height 16
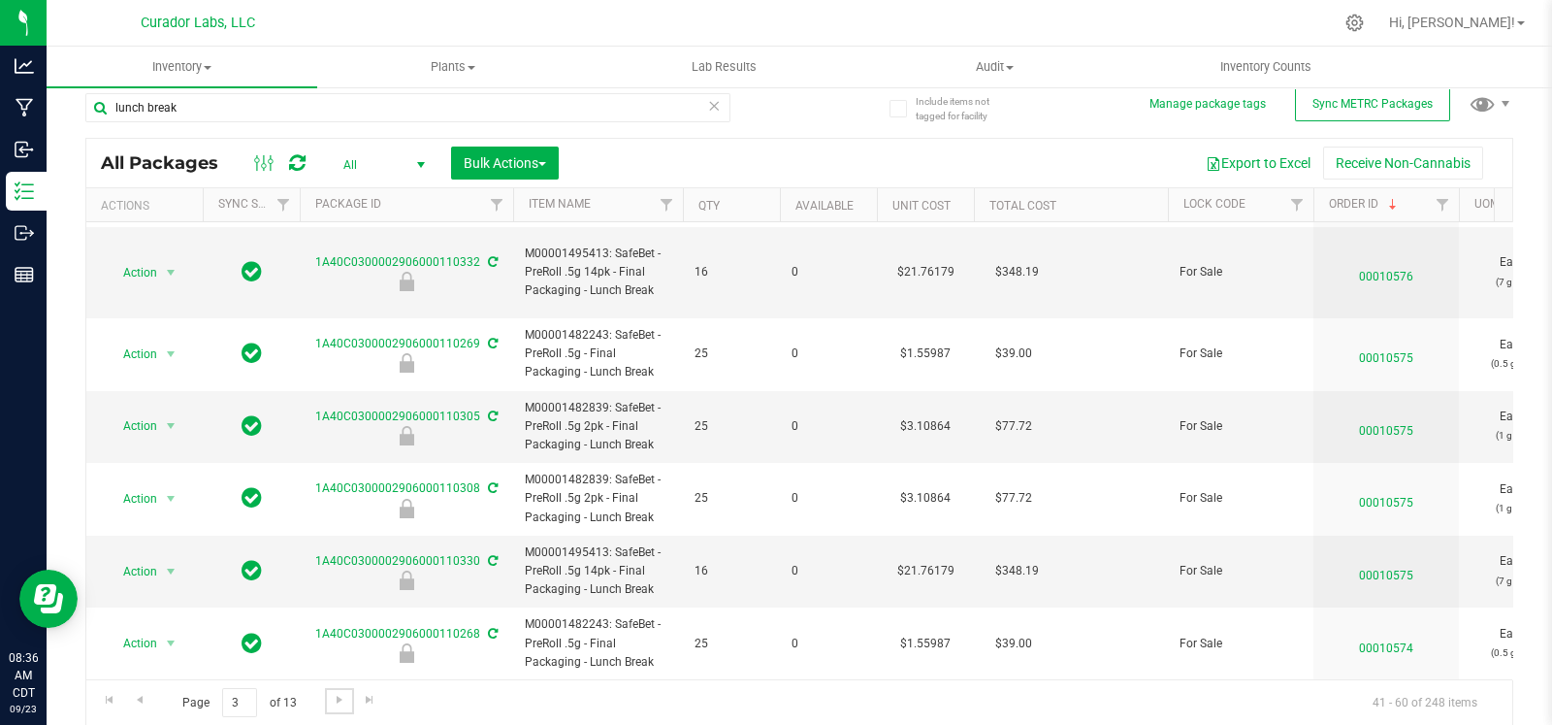
scroll to position [1005, 0]
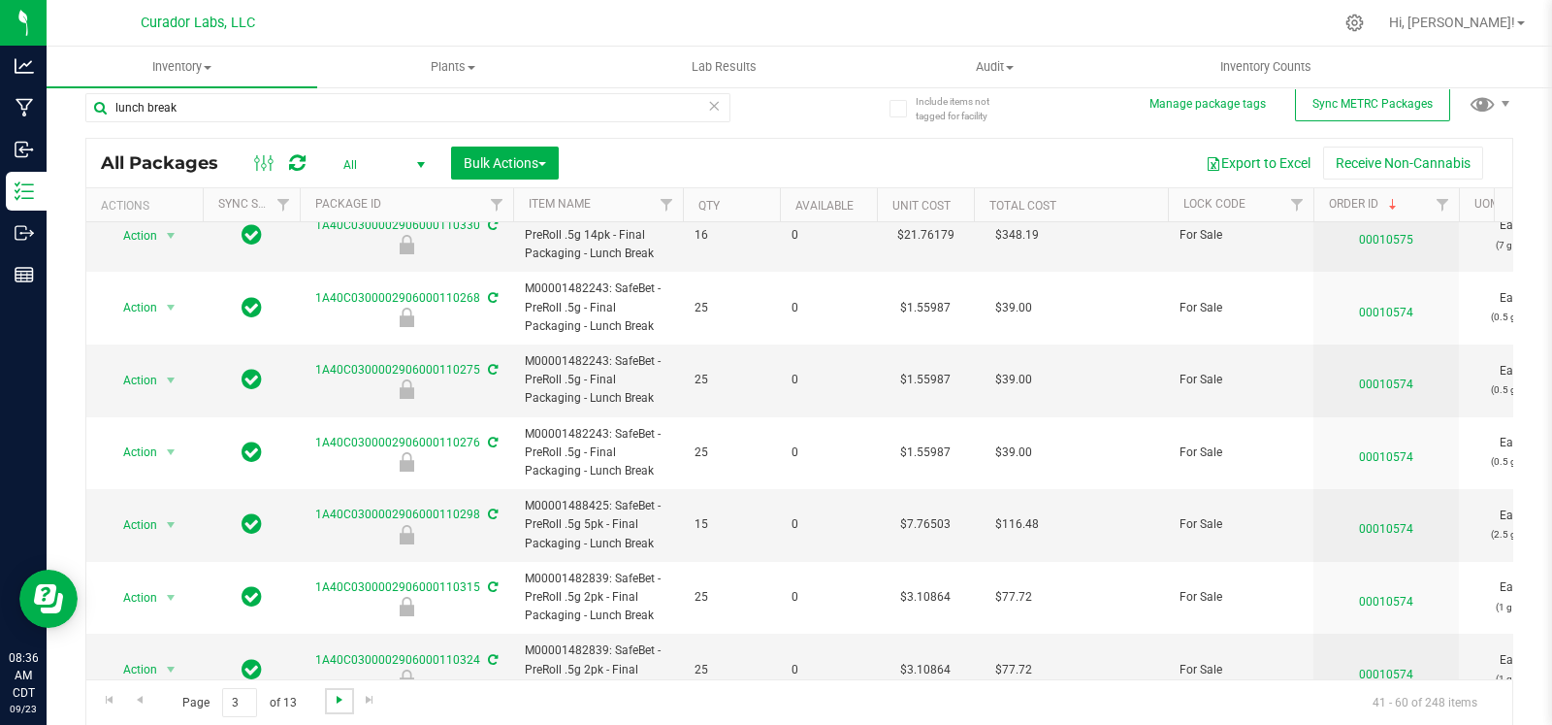
click at [332, 699] on span "Go to the next page" at bounding box center [340, 700] width 16 height 16
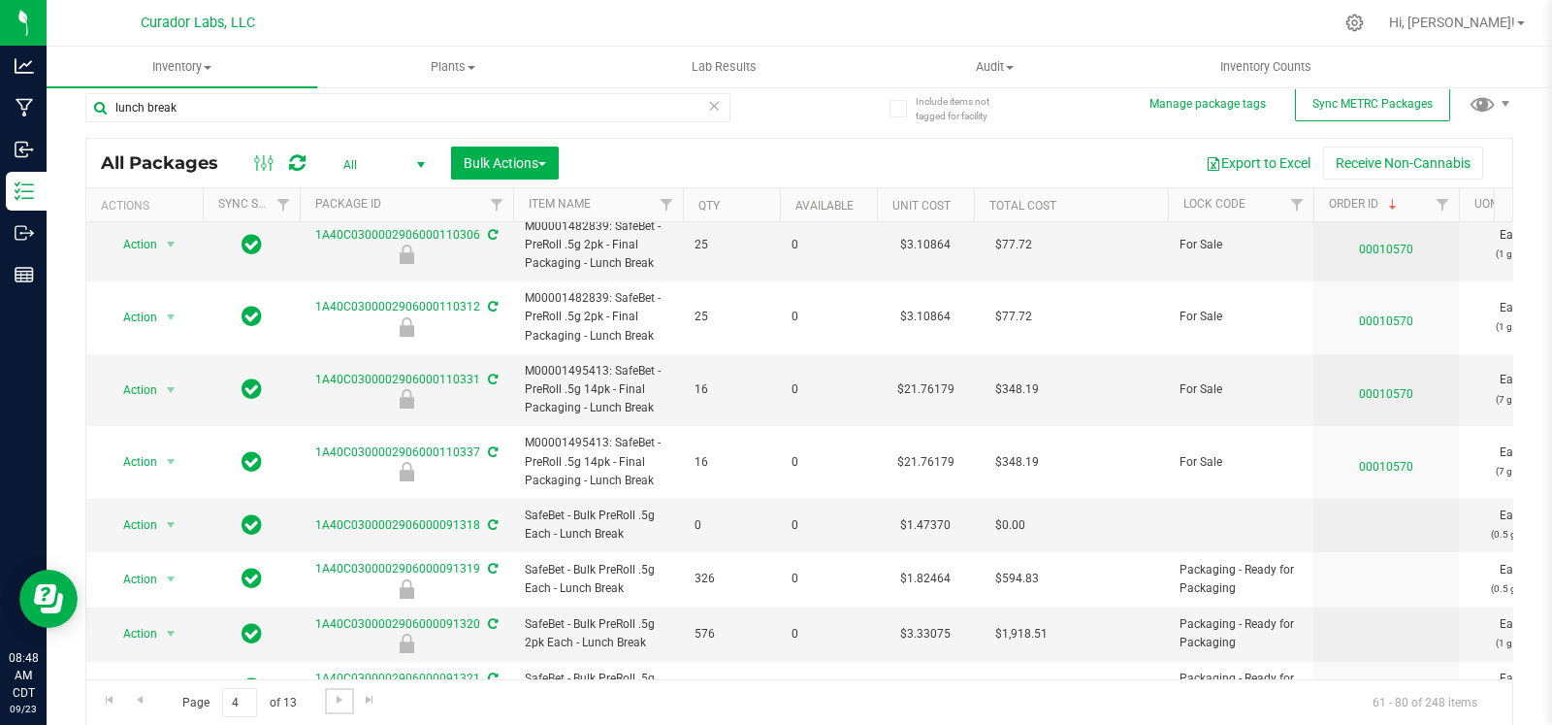
scroll to position [639, 0]
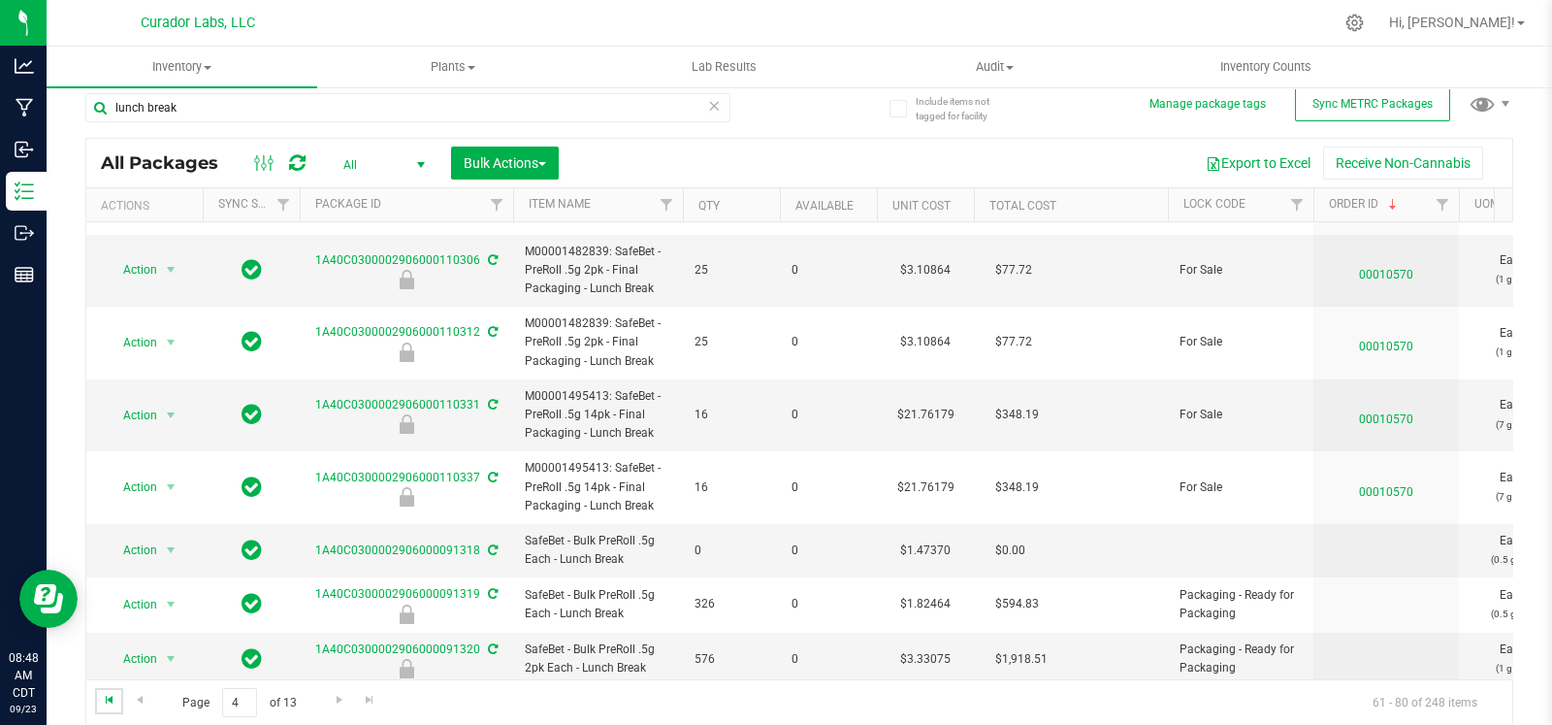
click at [108, 700] on span "Go to the first page" at bounding box center [110, 700] width 16 height 16
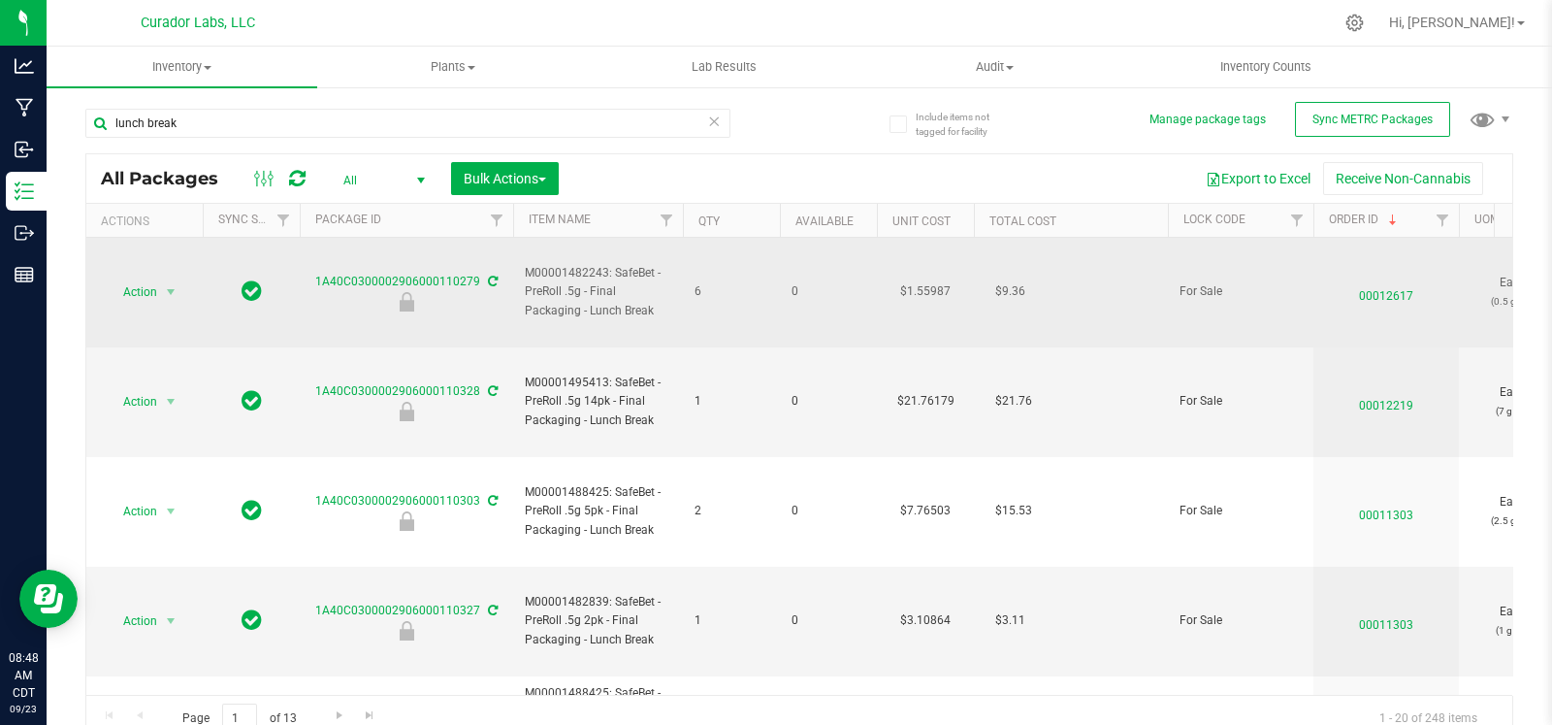
click at [1383, 281] on span "00012617" at bounding box center [1386, 291] width 122 height 28
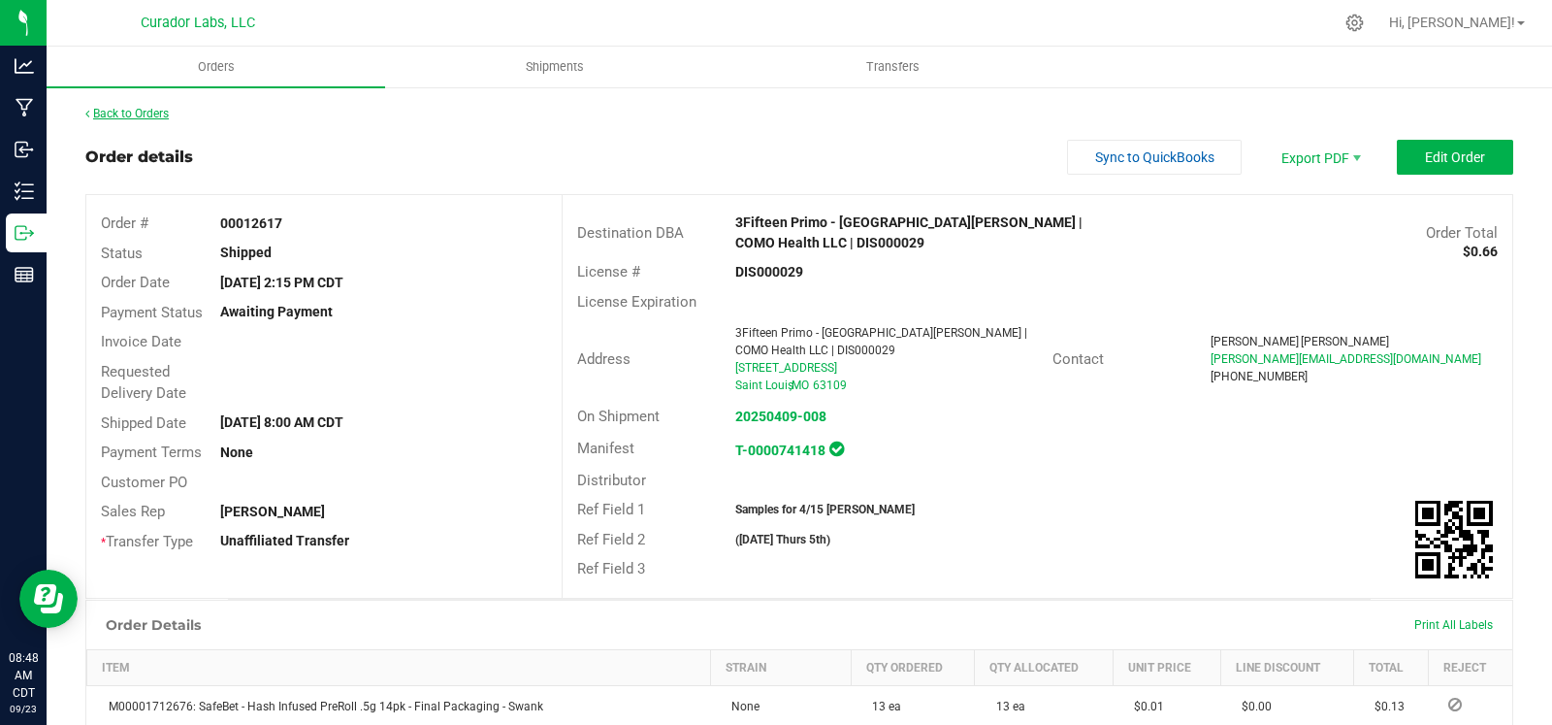
click at [136, 112] on link "Back to Orders" at bounding box center [126, 114] width 83 height 14
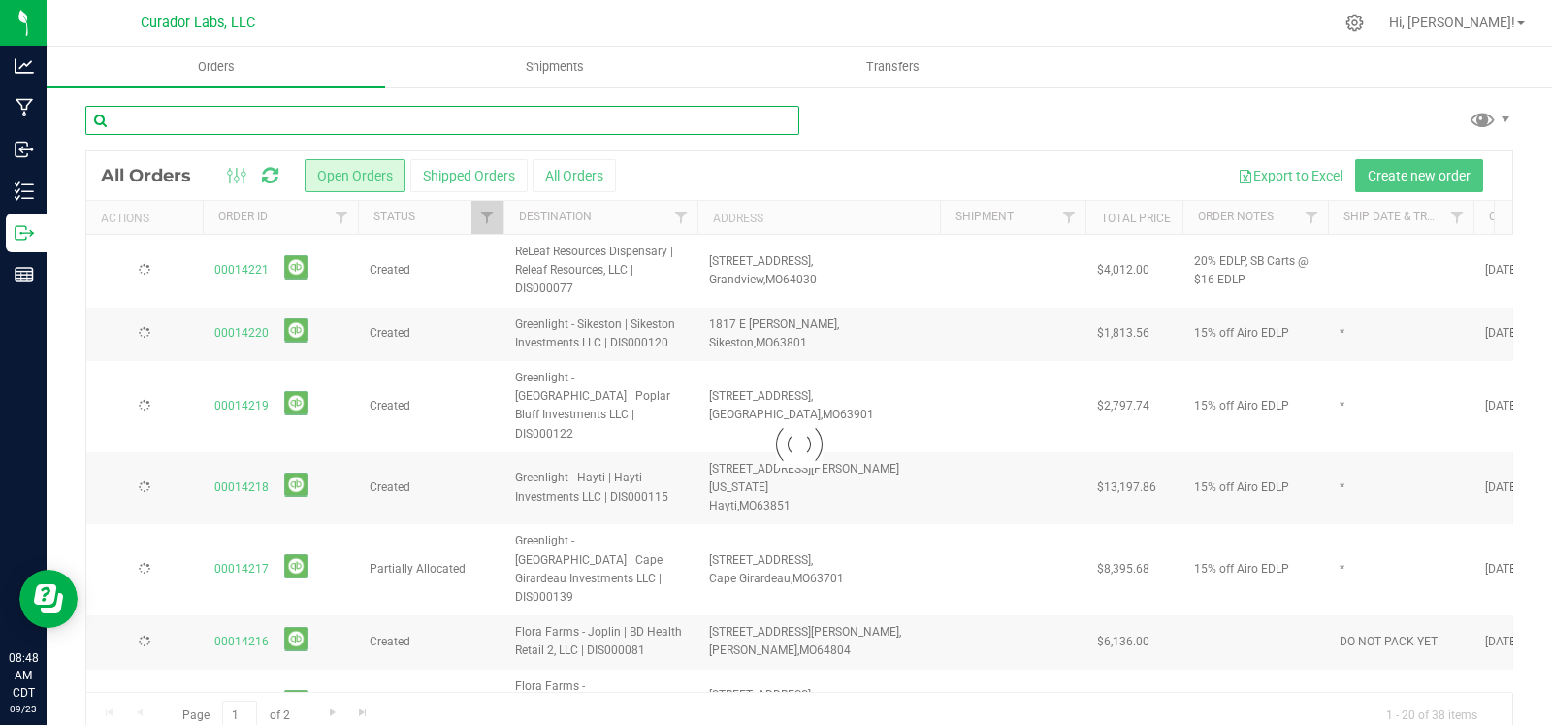
click at [192, 117] on input "text" at bounding box center [442, 120] width 714 height 29
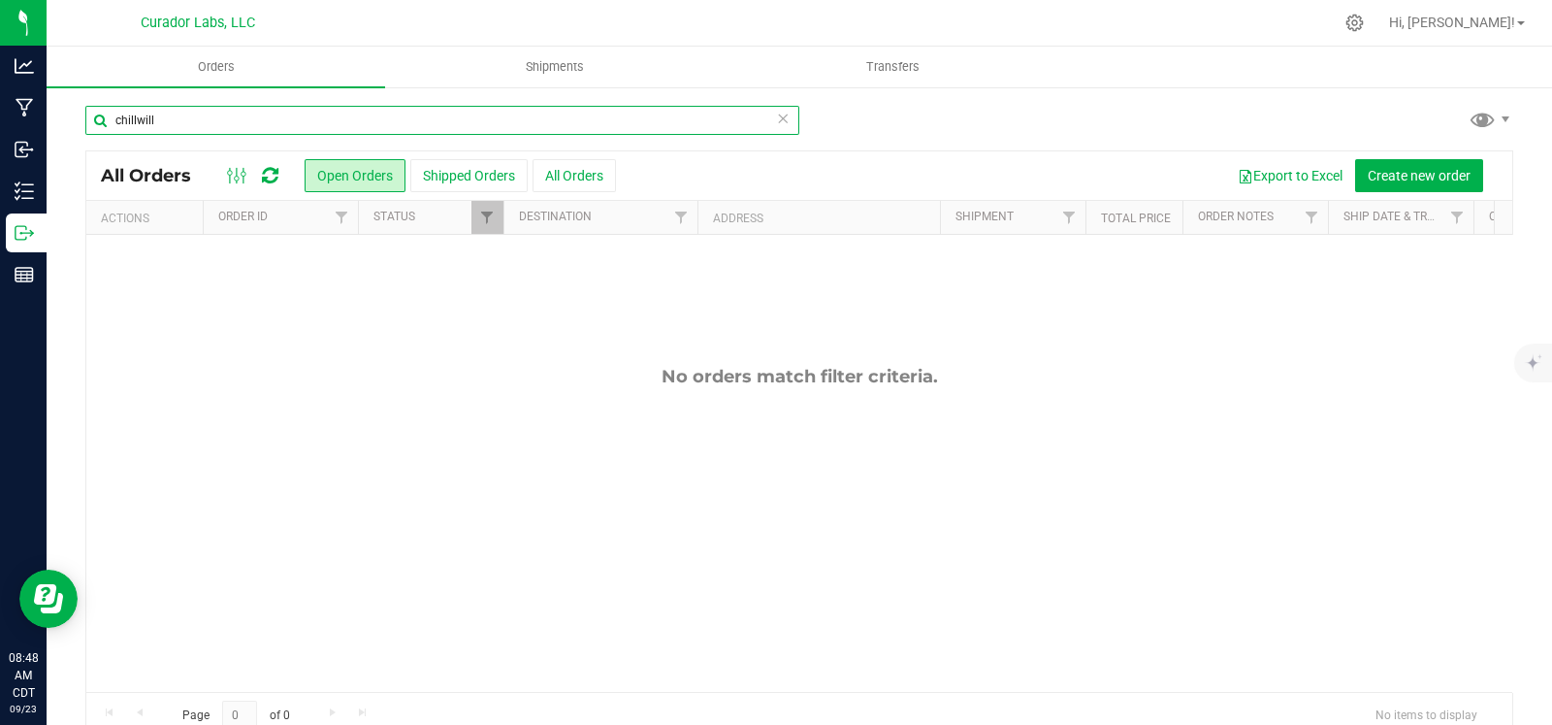
type input "chillwill"
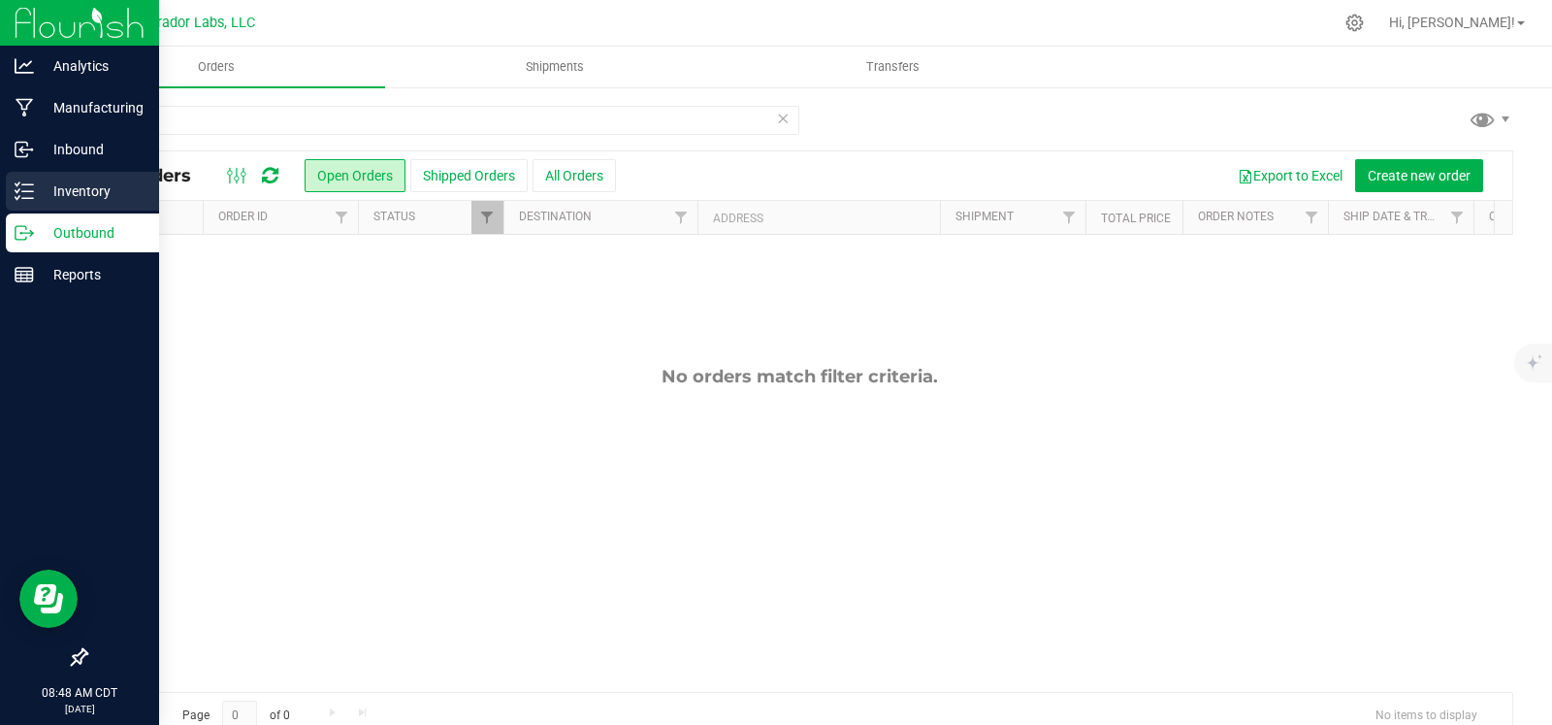
click at [8, 181] on div "Inventory" at bounding box center [82, 191] width 153 height 39
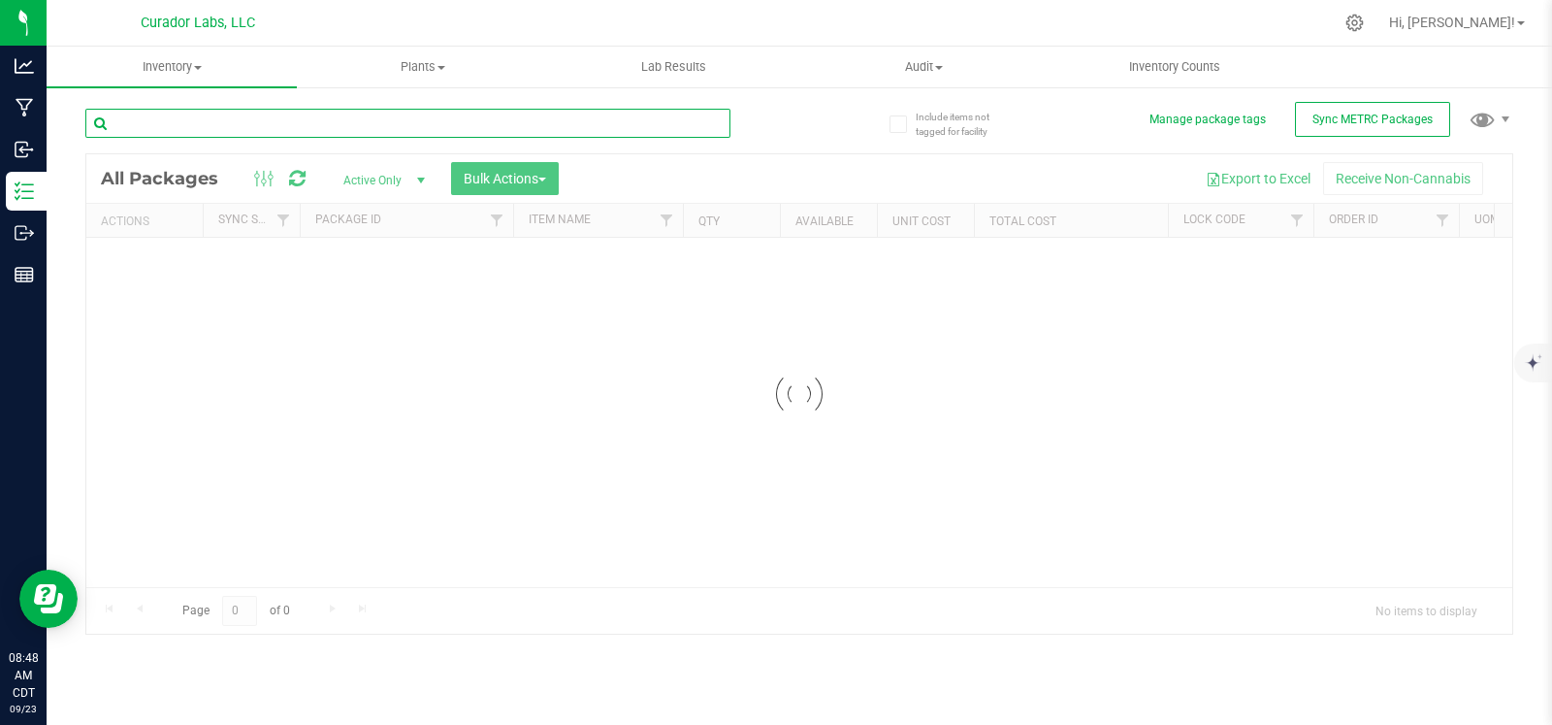
click at [209, 123] on input "text" at bounding box center [407, 123] width 645 height 29
type input "chillwill"
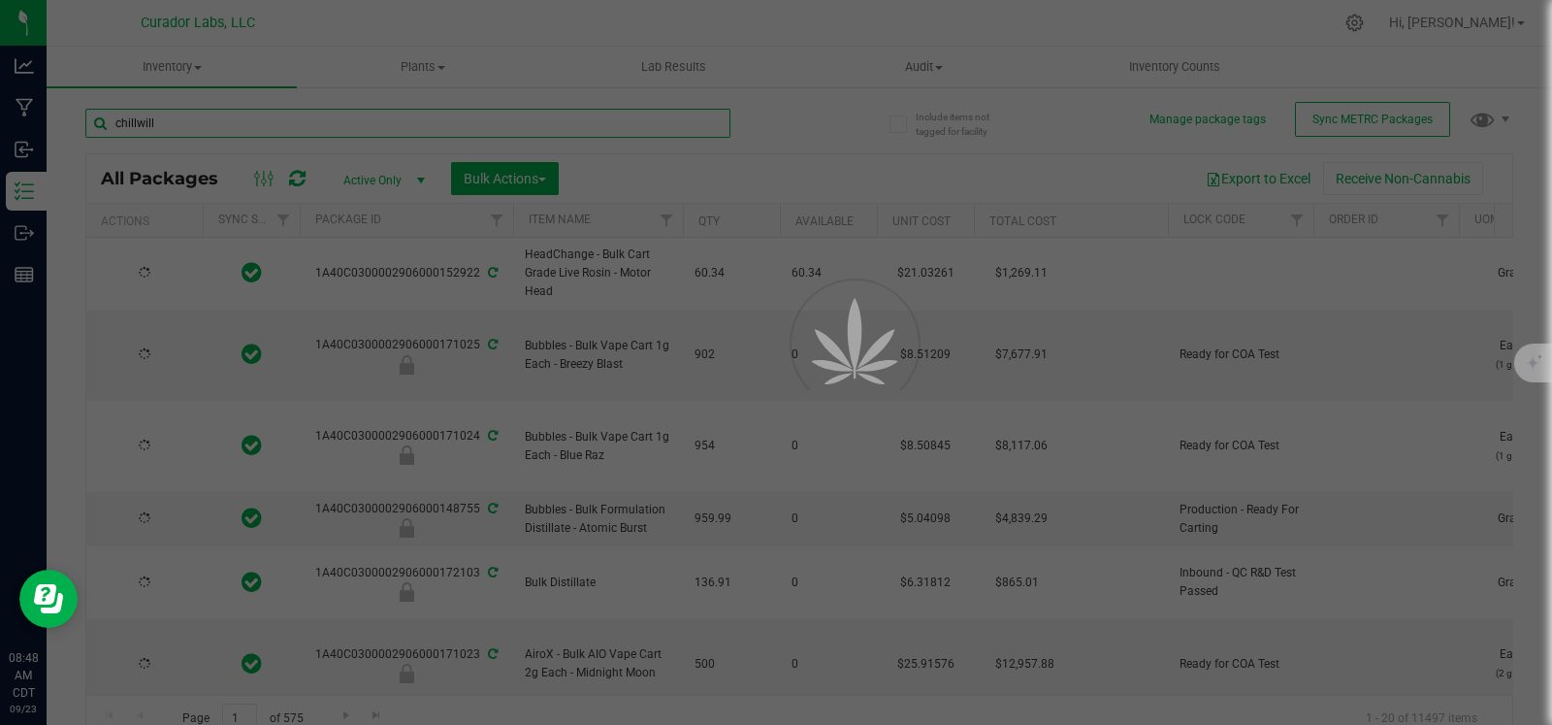
type input "2026-09-23"
type input "2026-09-22"
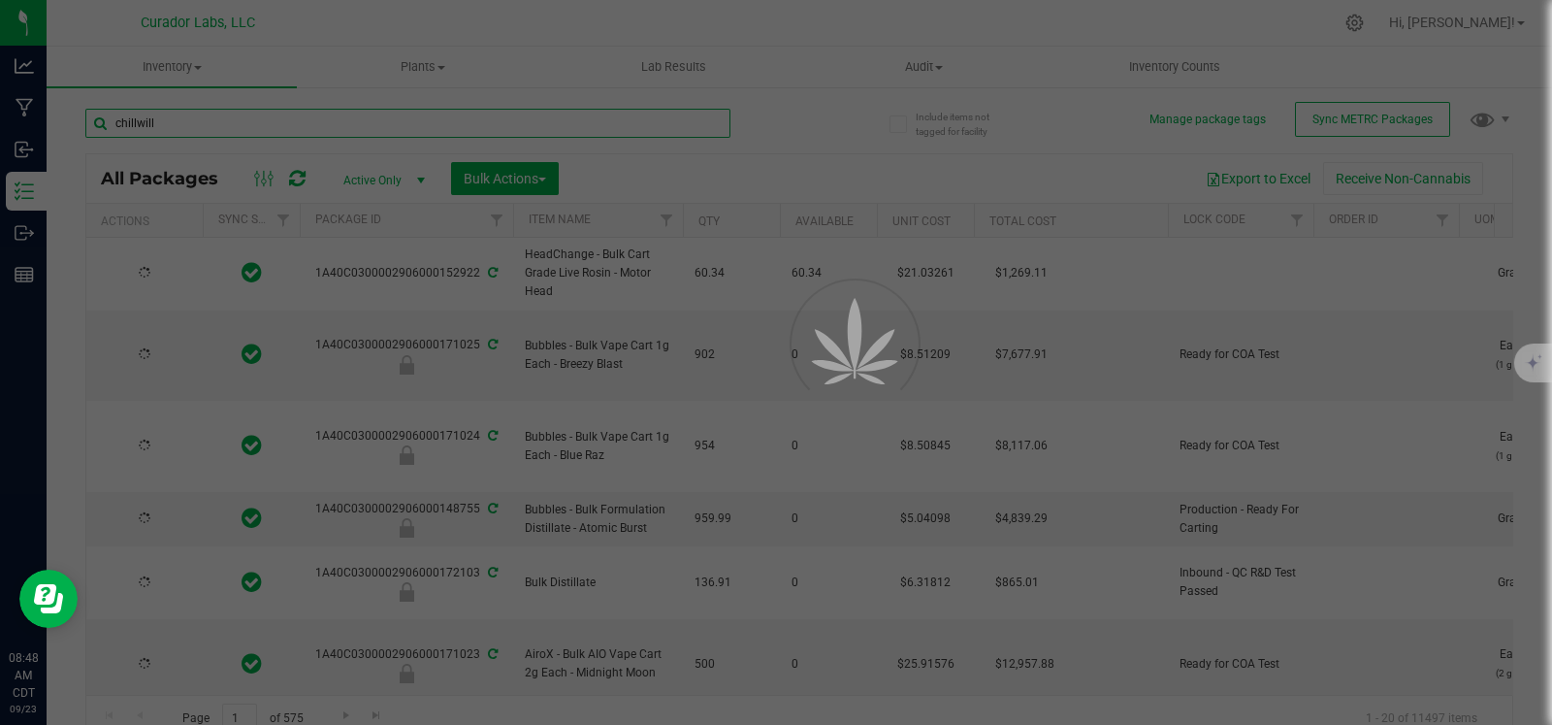
type input "2026-09-22"
type input "2026-08-19"
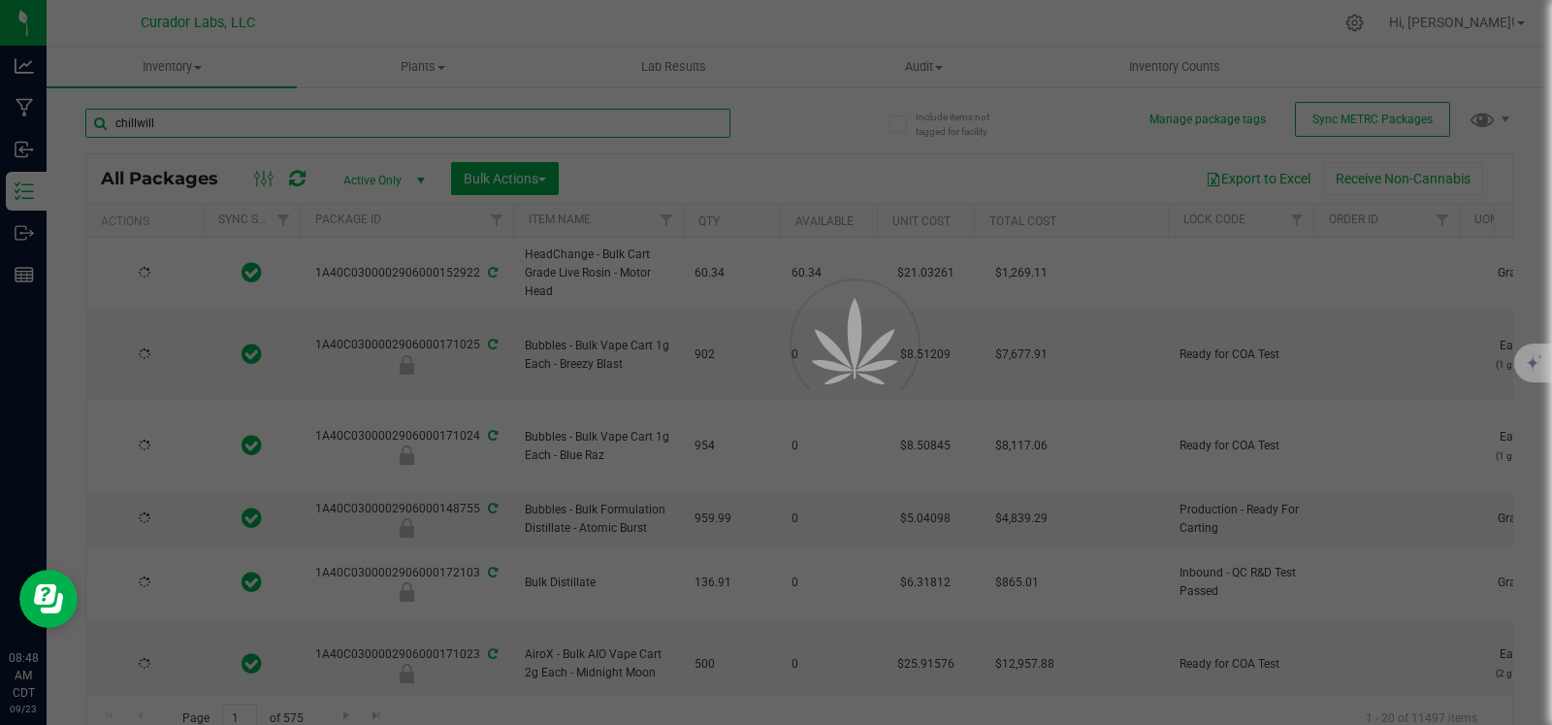
type input "2026-08-19"
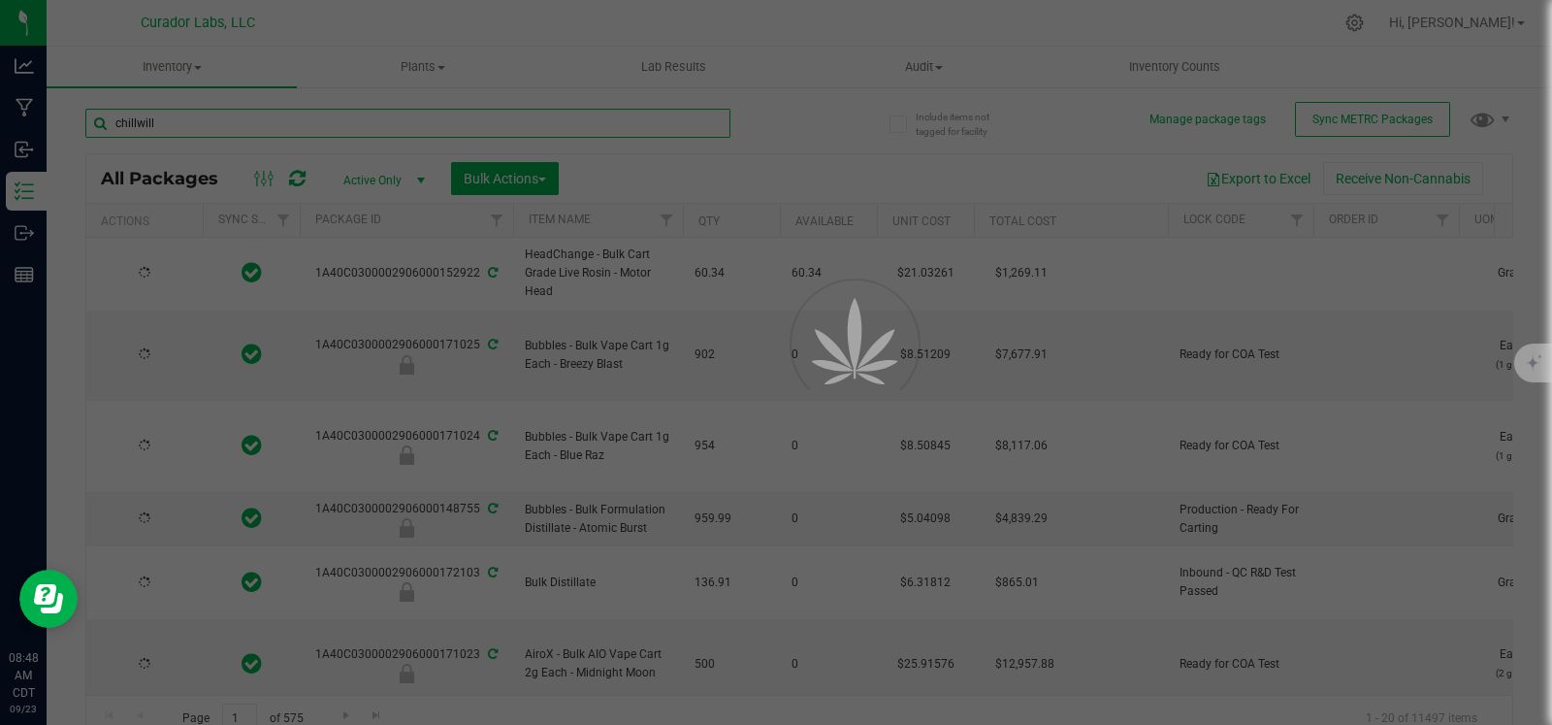
type input "2026-08-19"
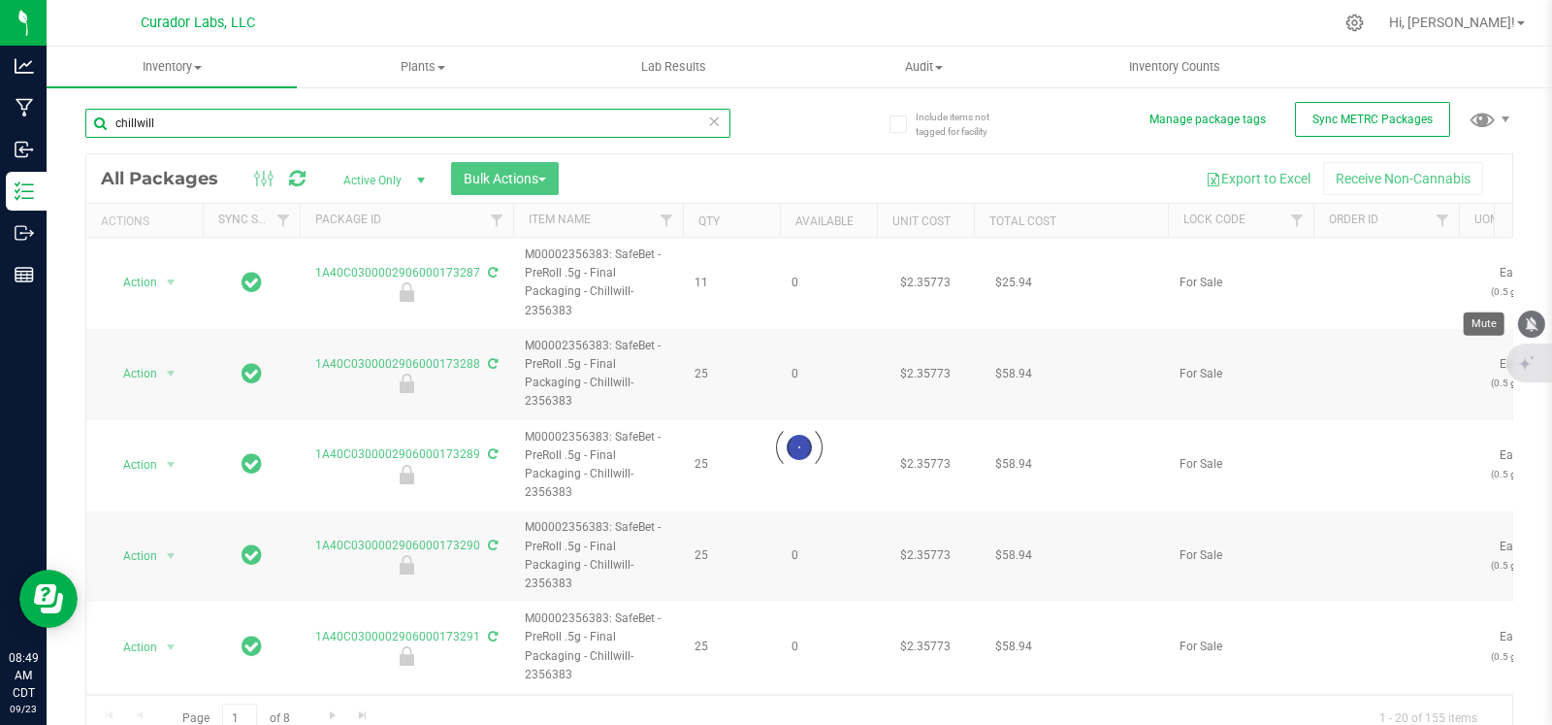
type input "chillwill"
click at [1531, 330] on icon "mute" at bounding box center [1532, 323] width 13 height 15
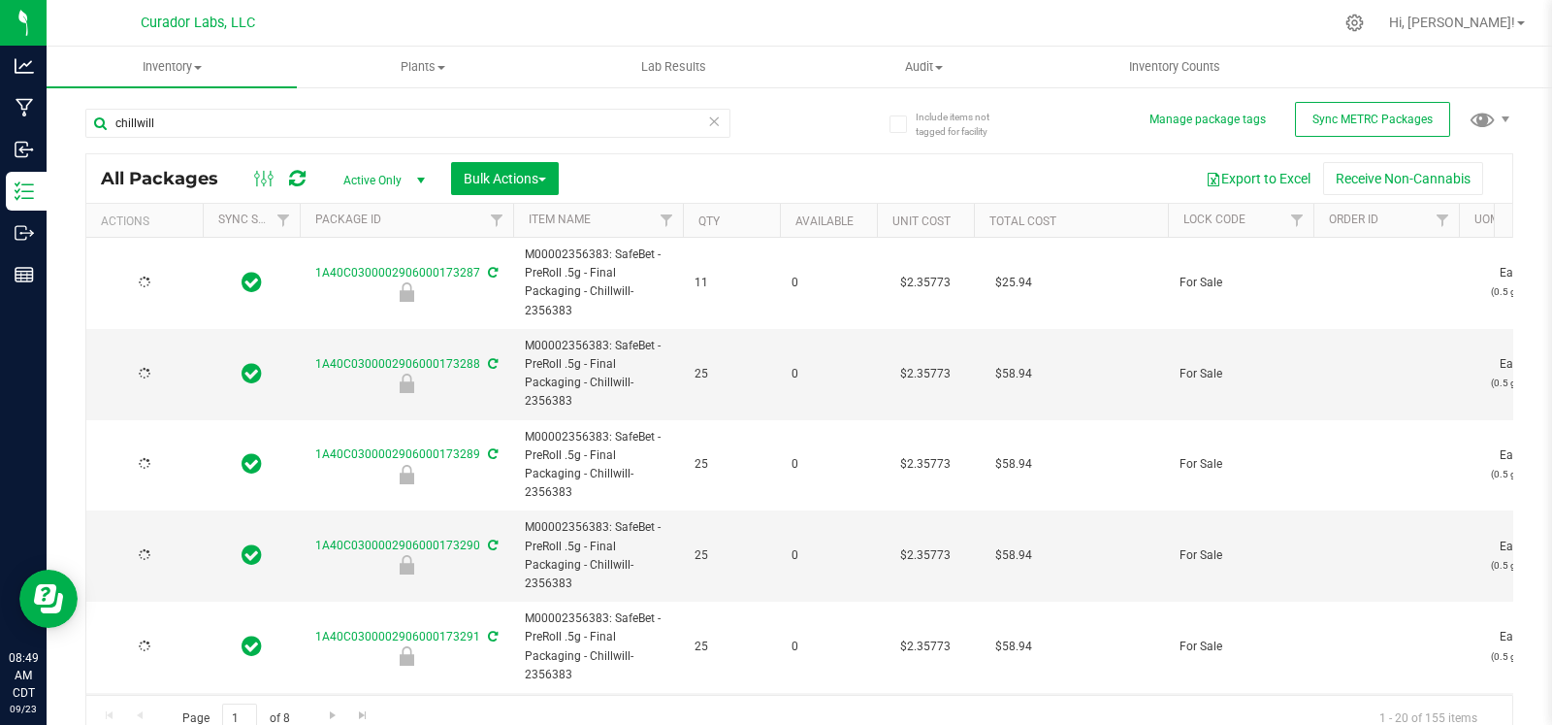
type input "2026-08-13"
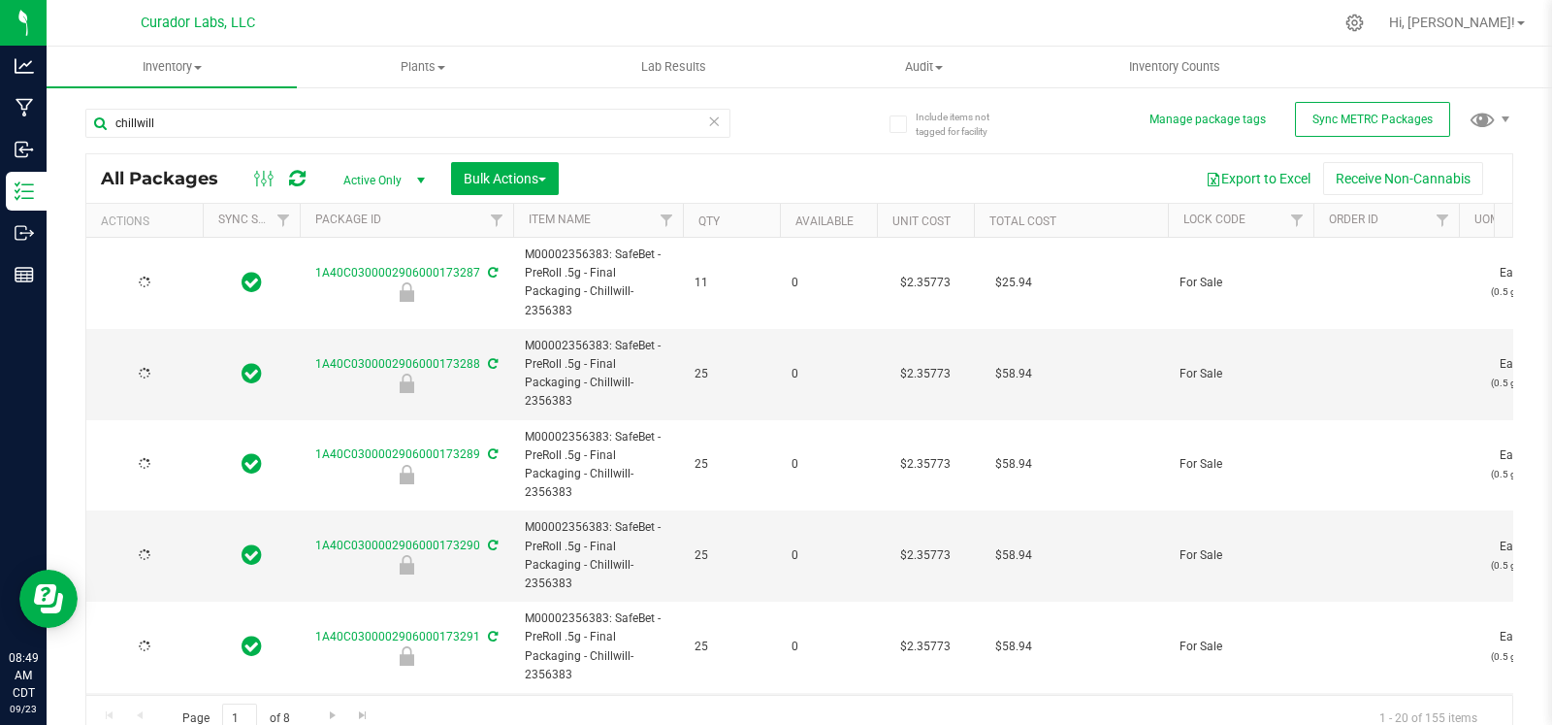
type input "2026-08-13"
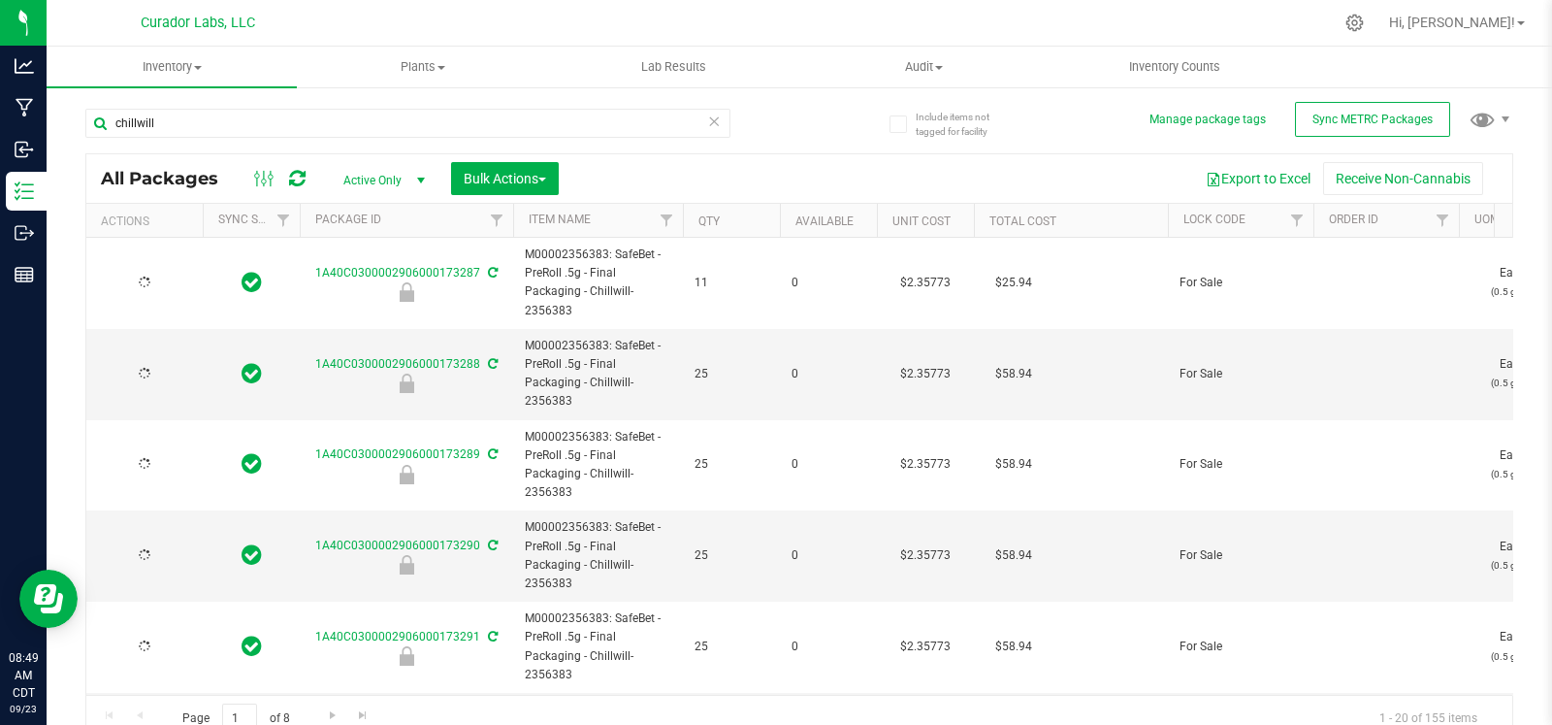
type input "2026-08-13"
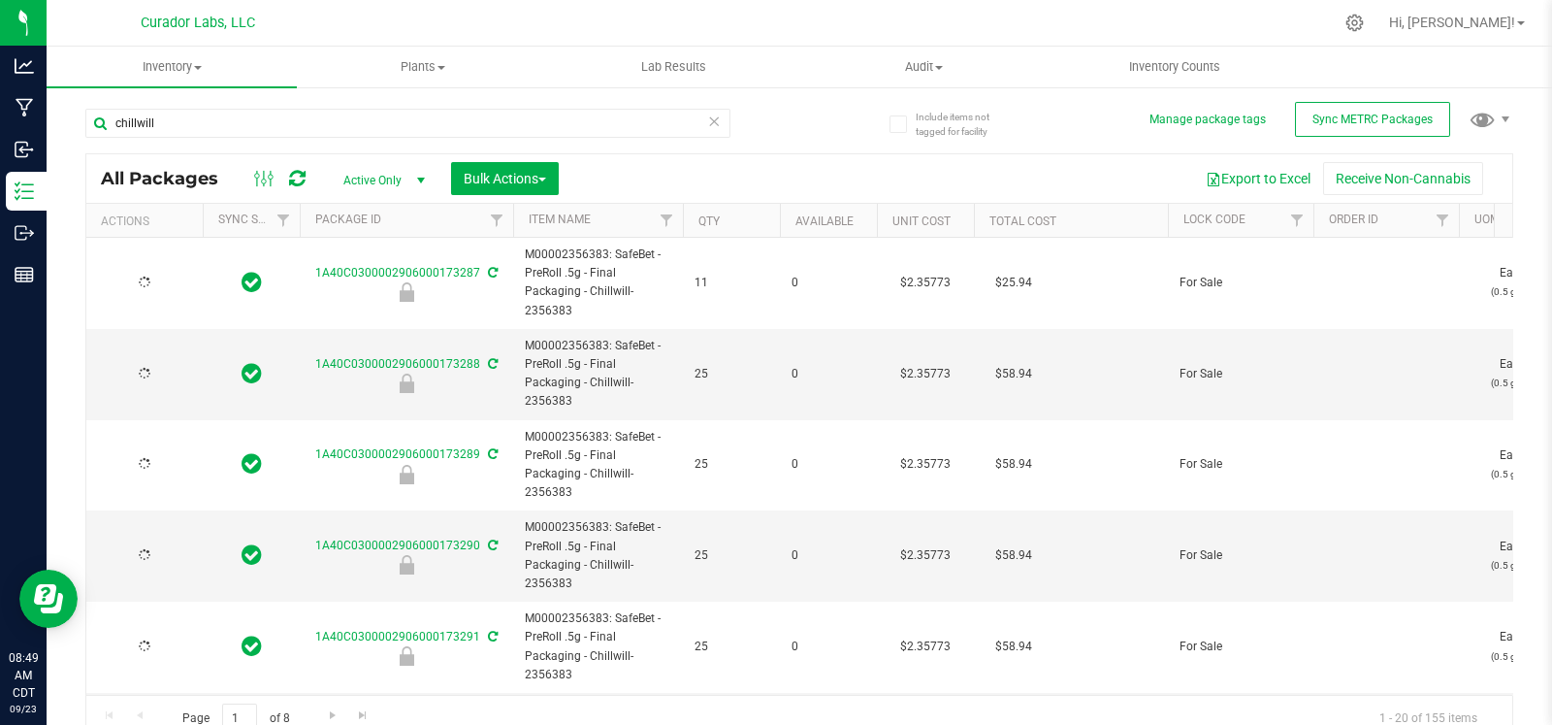
type input "2026-08-13"
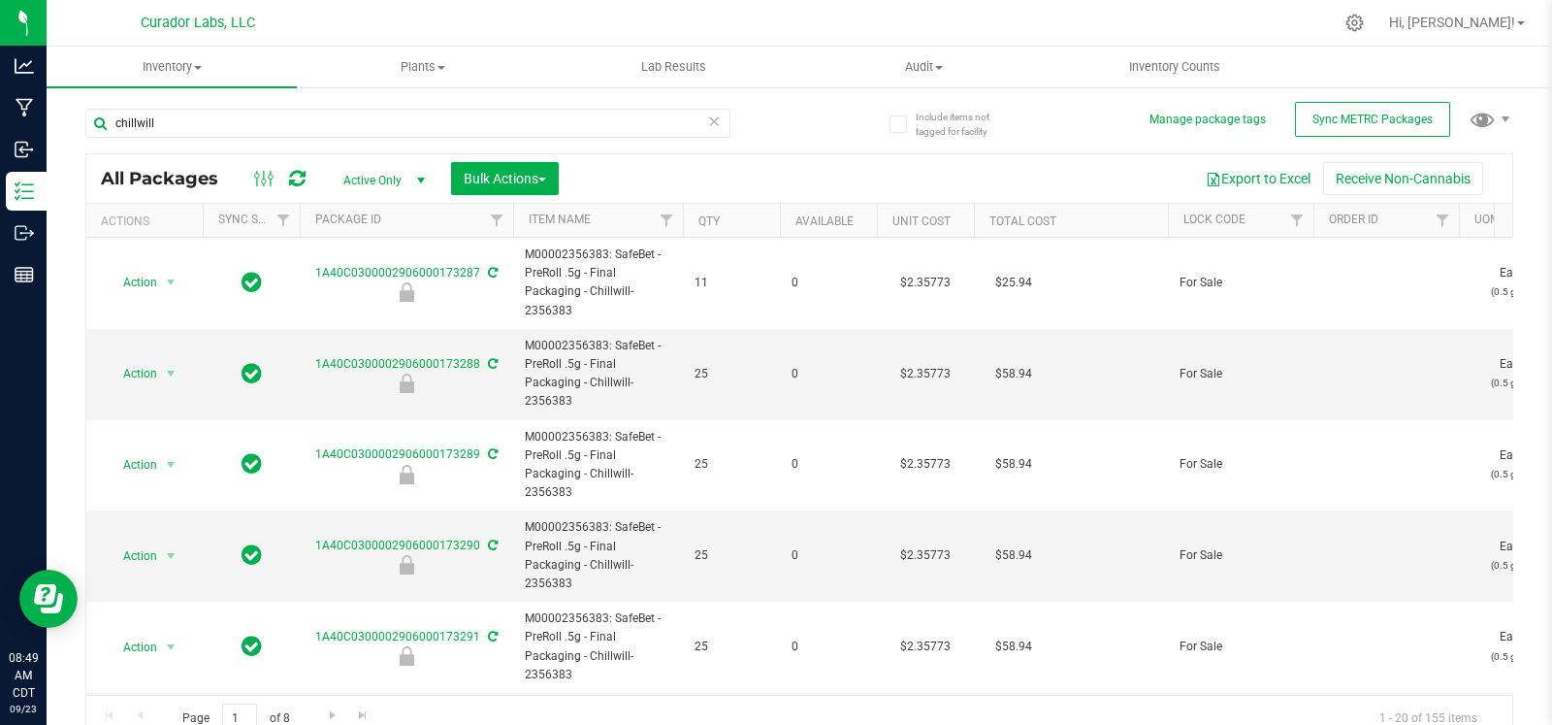
click at [417, 179] on span "select" at bounding box center [421, 181] width 16 height 16
click at [378, 294] on li "All" at bounding box center [379, 297] width 105 height 29
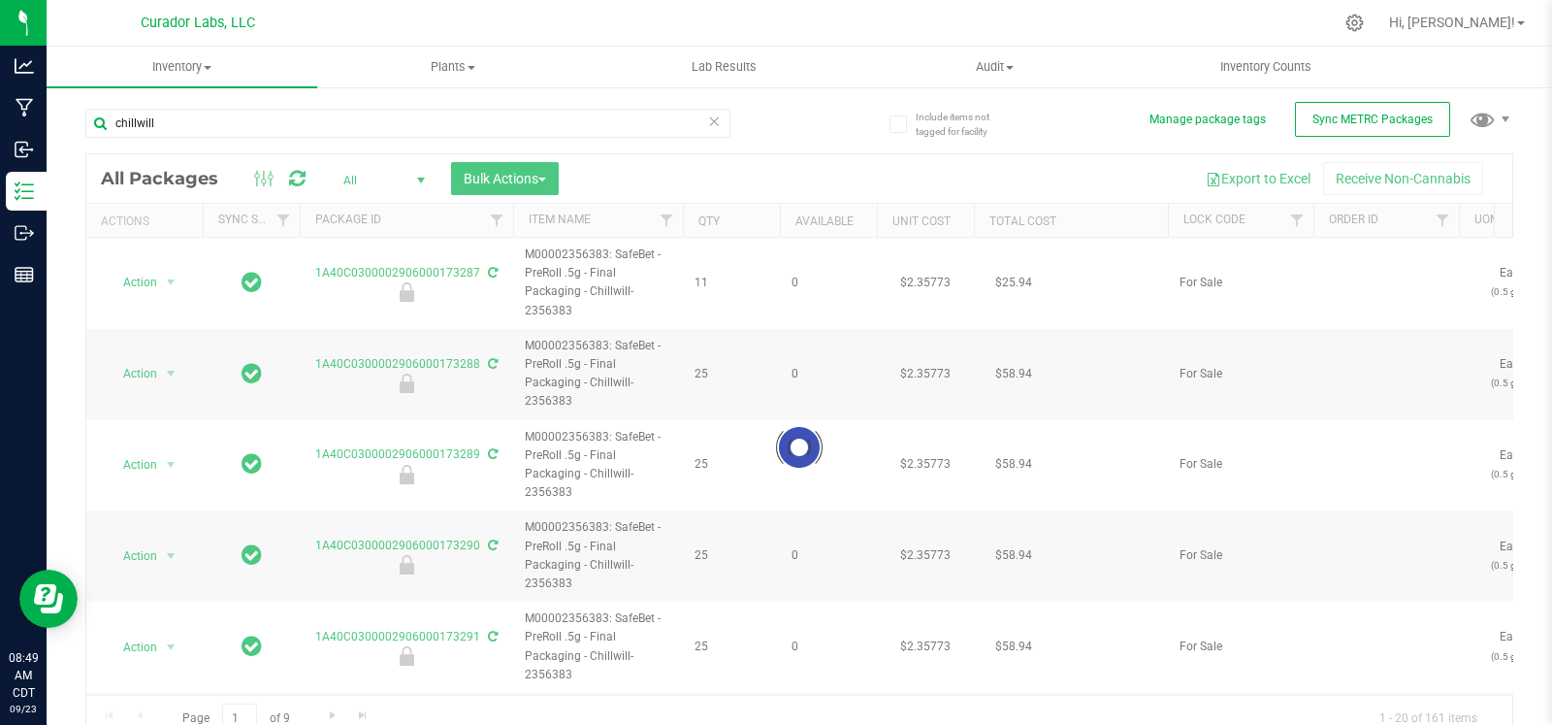
click at [1404, 220] on div at bounding box center [799, 447] width 1426 height 587
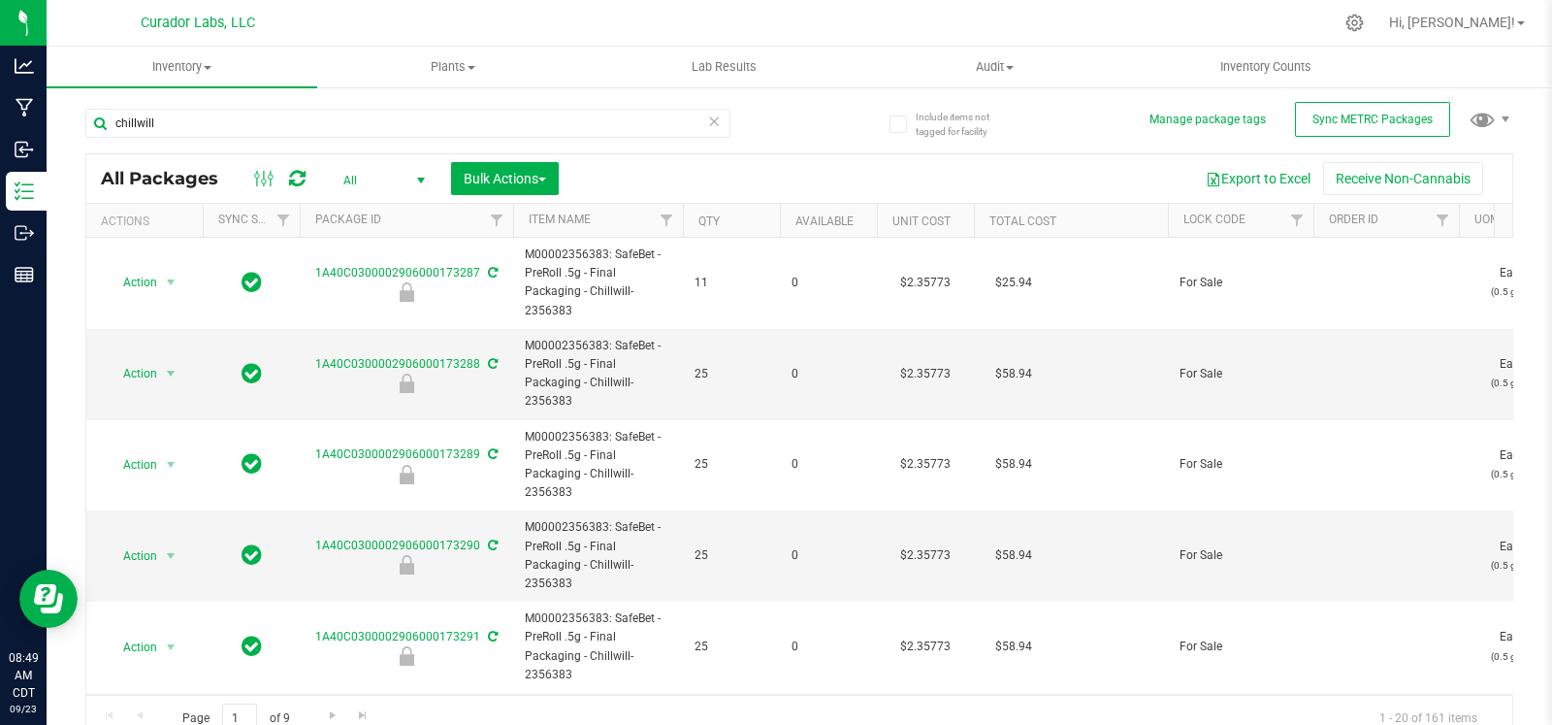
click at [1410, 223] on th "Order Id" at bounding box center [1387, 221] width 146 height 34
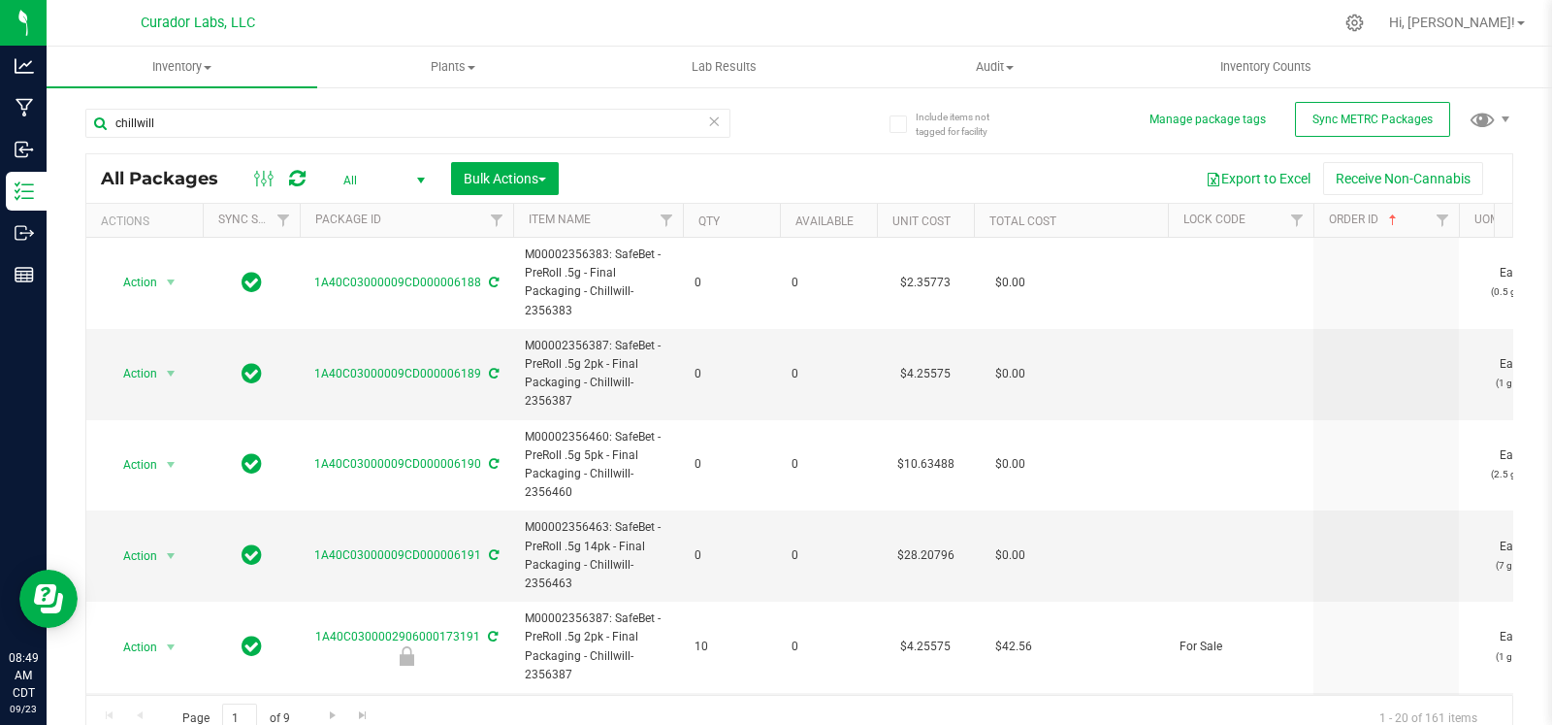
click at [1421, 225] on th "Order Id" at bounding box center [1387, 221] width 146 height 34
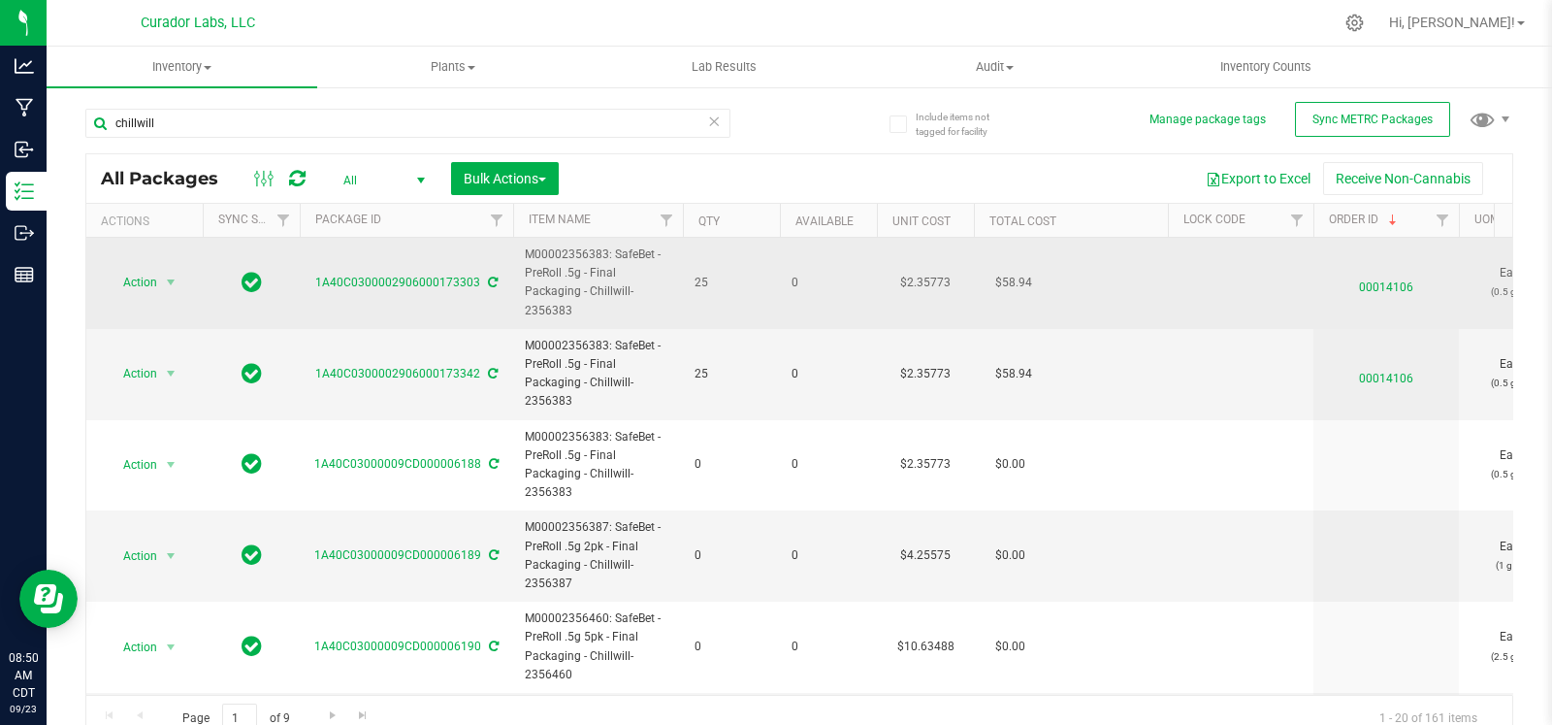
click at [1379, 291] on span "00014106" at bounding box center [1386, 283] width 122 height 28
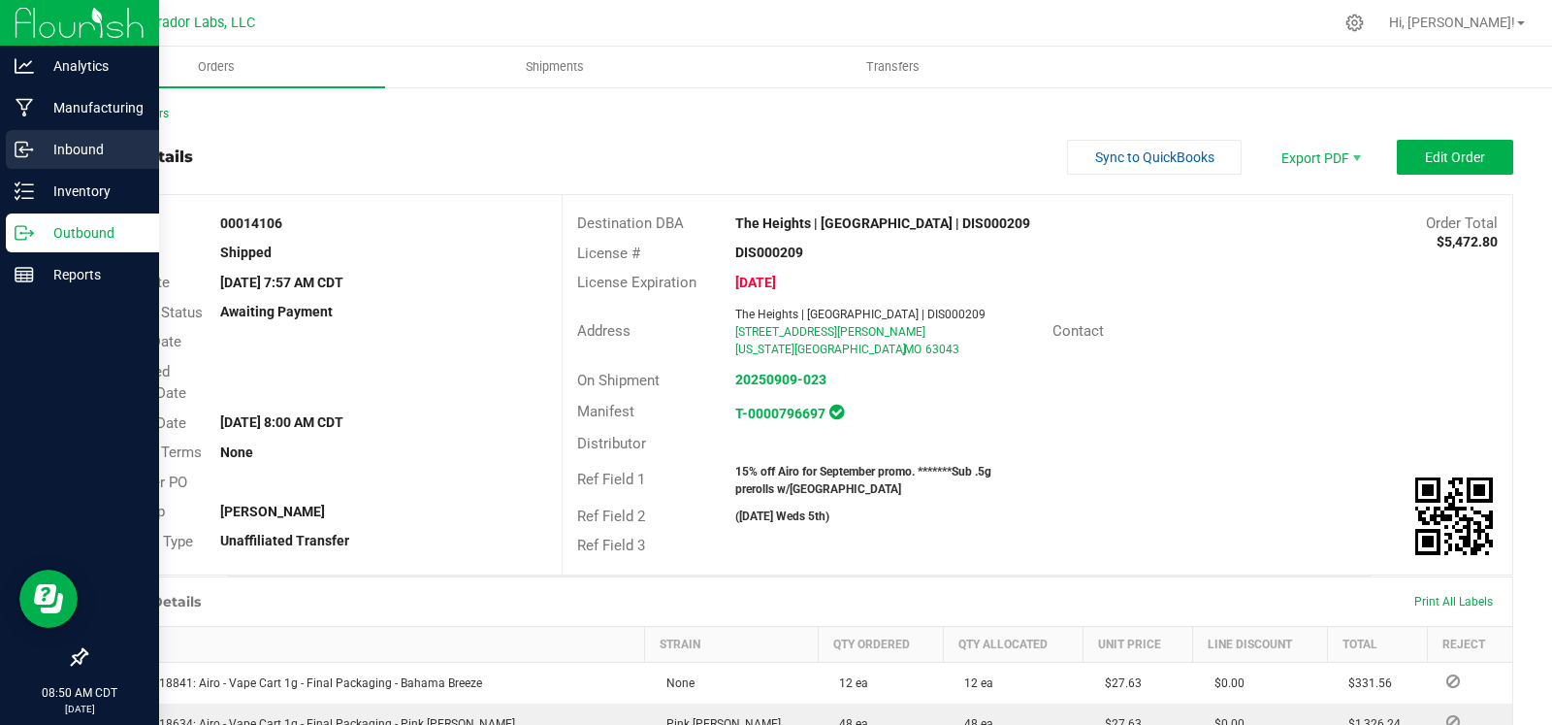
click at [24, 133] on div "Inbound" at bounding box center [82, 149] width 153 height 39
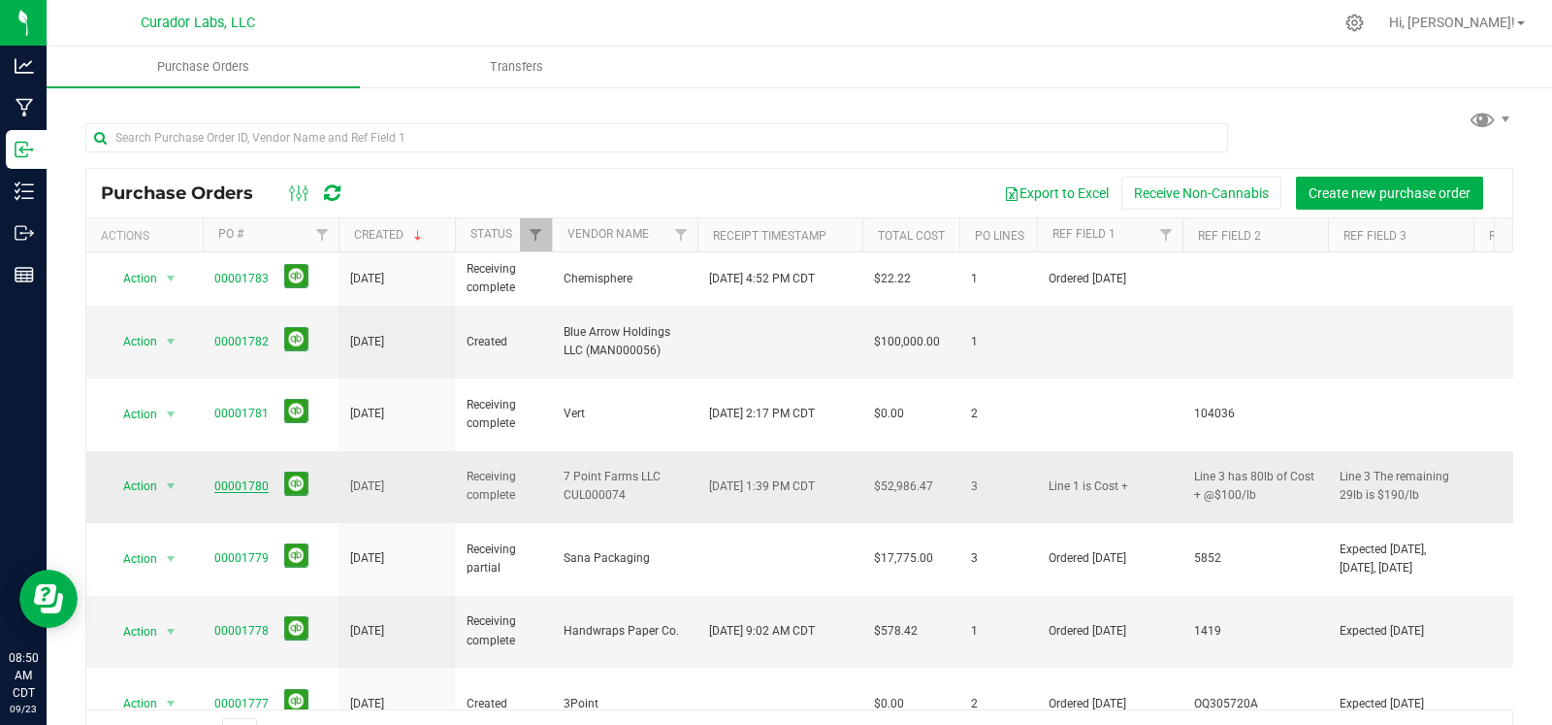
click at [231, 479] on link "00001780" at bounding box center [241, 486] width 54 height 14
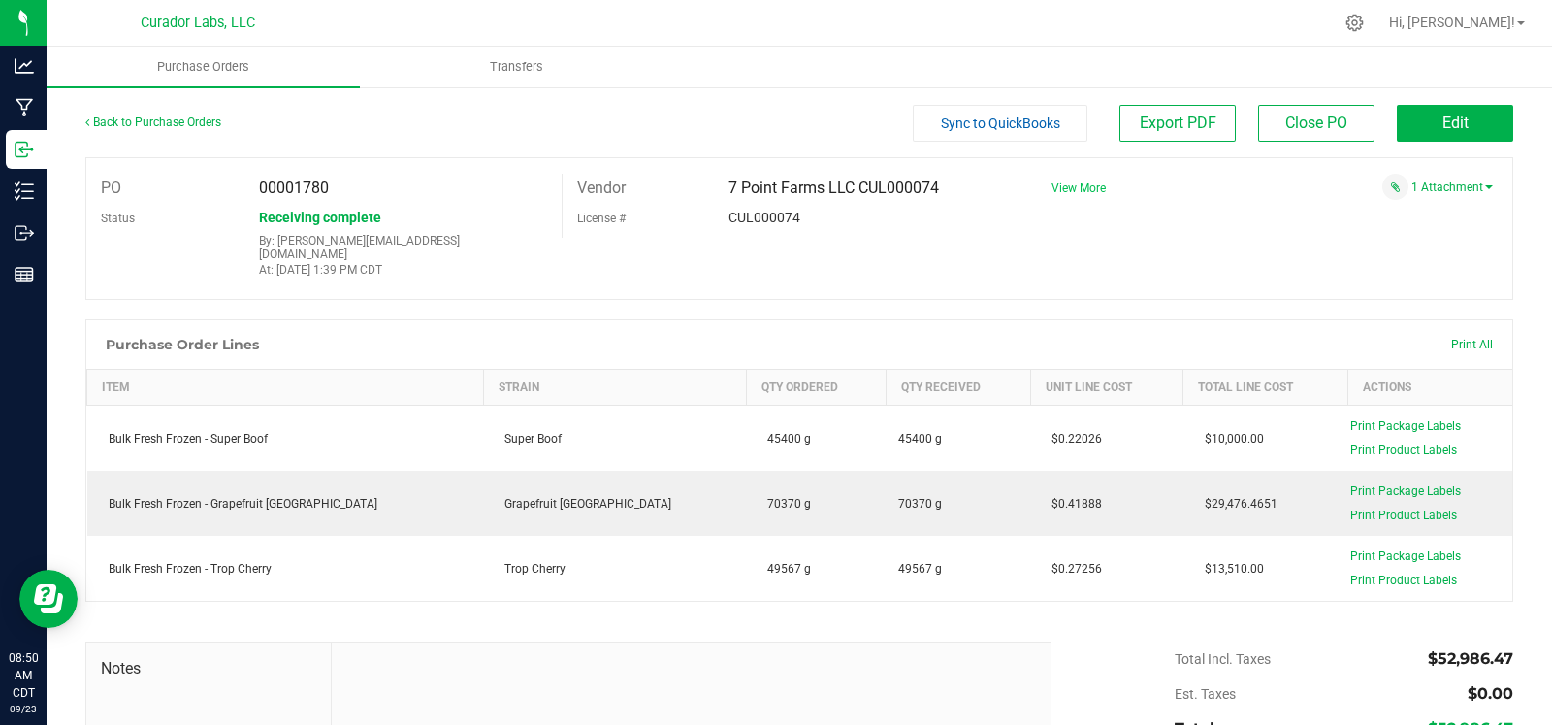
click at [1071, 191] on span "View More" at bounding box center [1079, 188] width 54 height 14
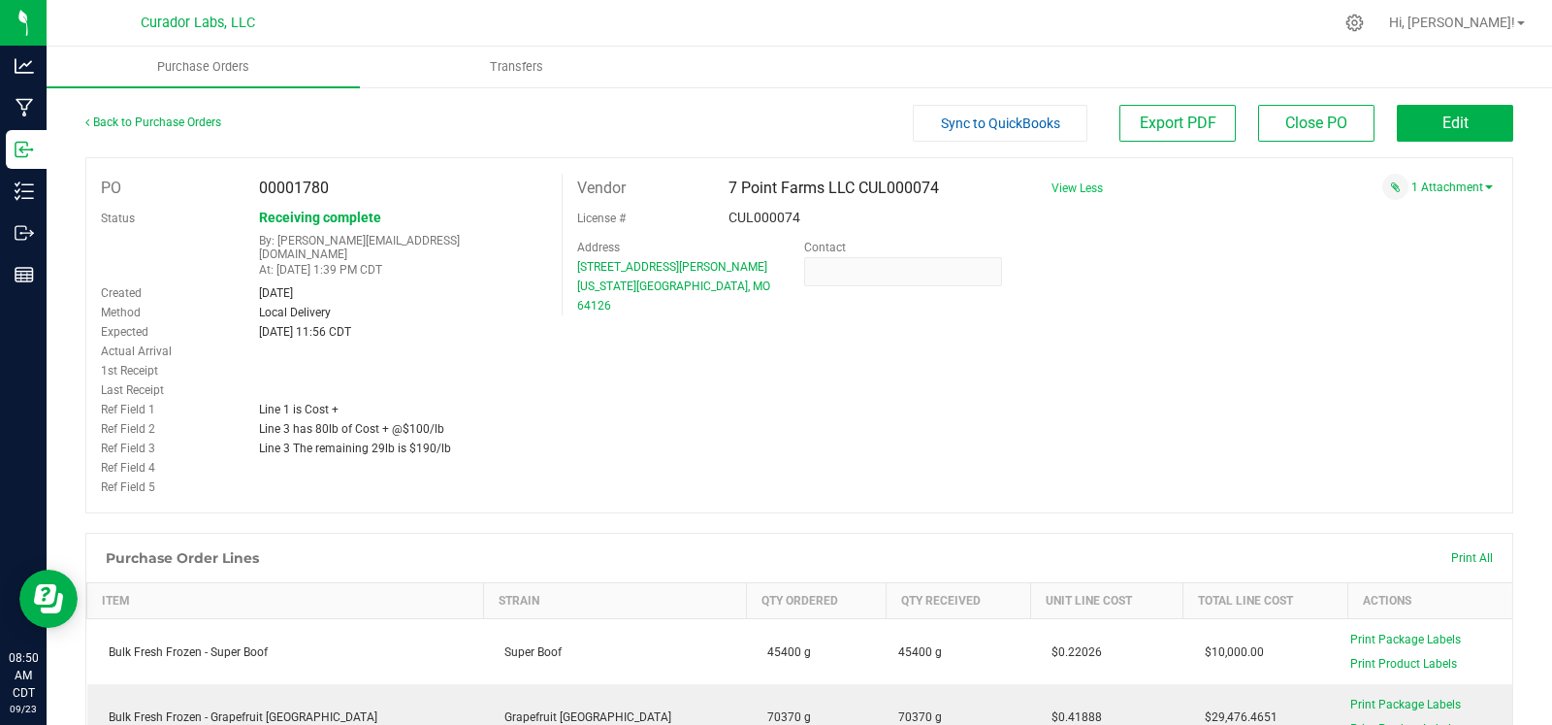
click at [366, 439] on div "Line 3 The remaining 29lb is $190/lb" at bounding box center [402, 448] width 317 height 19
click at [1443, 114] on span "Edit" at bounding box center [1456, 123] width 26 height 18
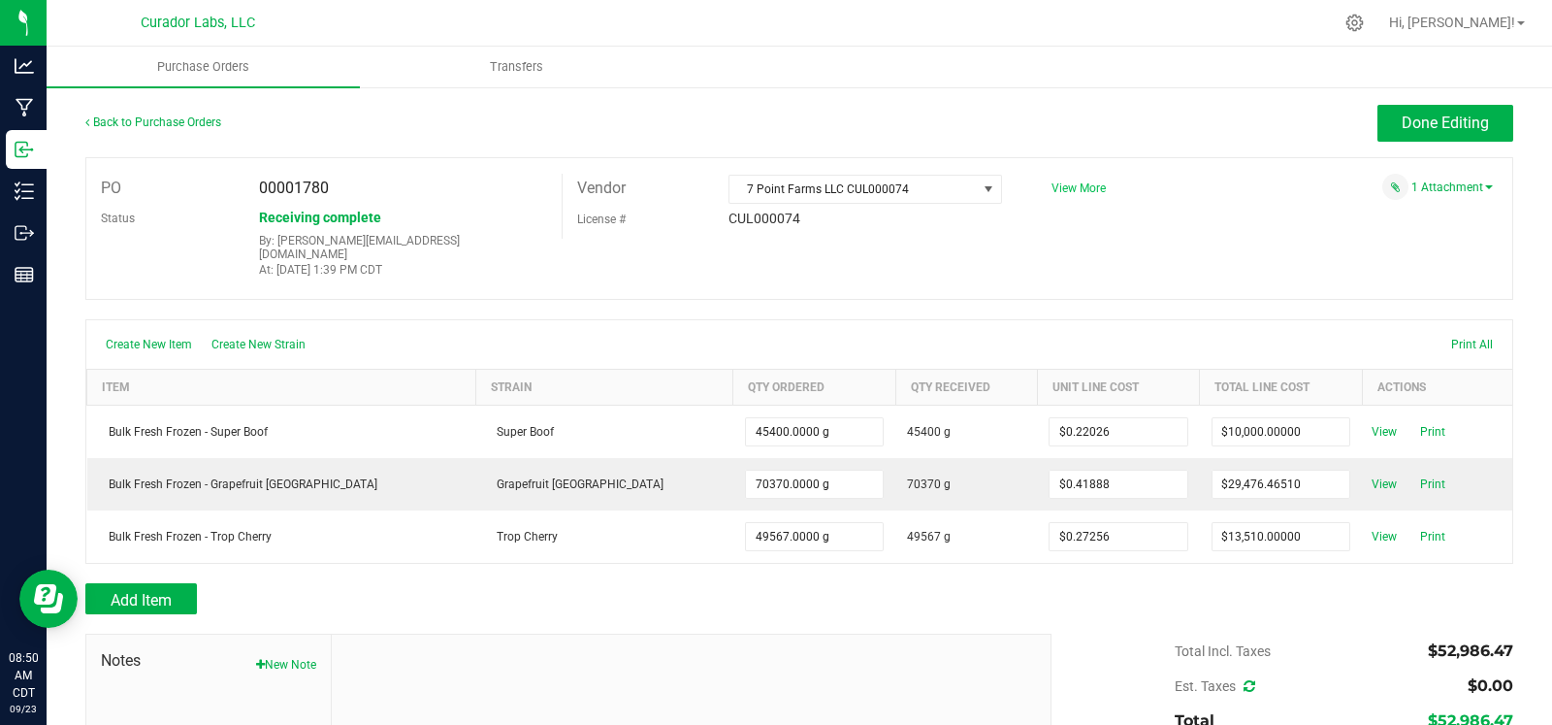
click at [1072, 190] on span "View More" at bounding box center [1079, 188] width 54 height 14
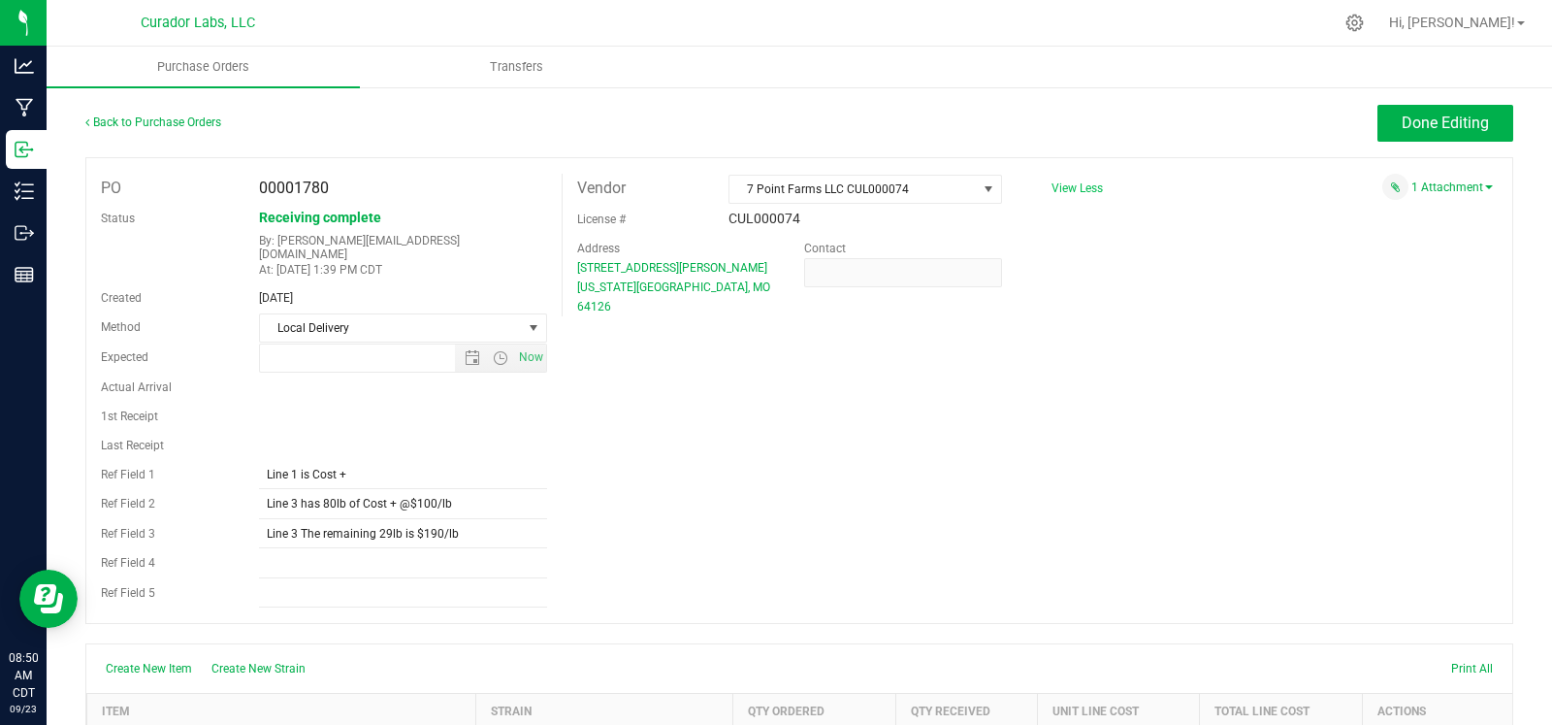
type input "9/19/2025 11:56 AM"
click at [294, 490] on input "Line 3 has 80lb of Cost + @$100/lb" at bounding box center [403, 504] width 288 height 29
type input "Line 2 has 80lb of Cost + @$100/lb"
click at [299, 525] on input "Line 3 The remaining 29lb is $190/lb" at bounding box center [403, 533] width 288 height 29
type input "Line 2 The remaining 29lb is $190/lb"
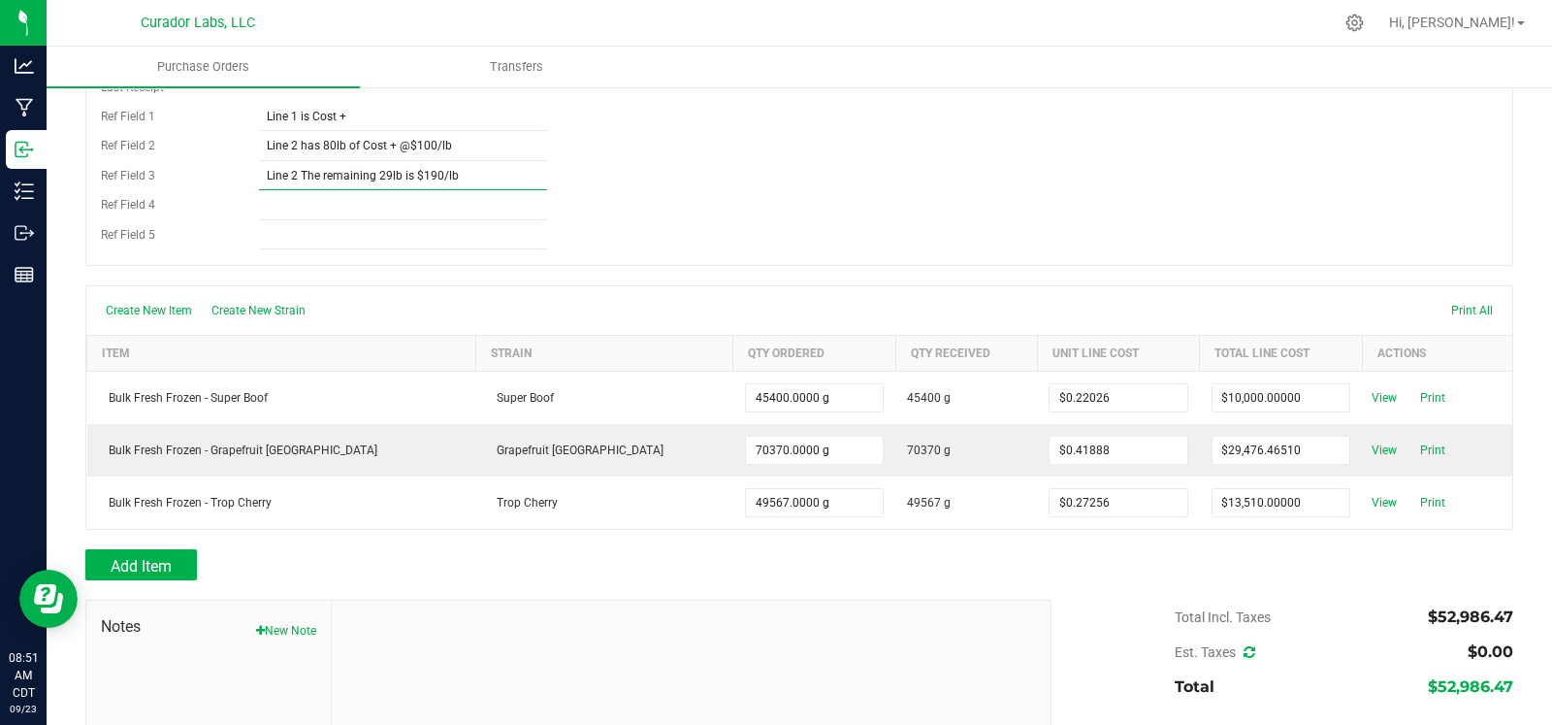
scroll to position [382, 0]
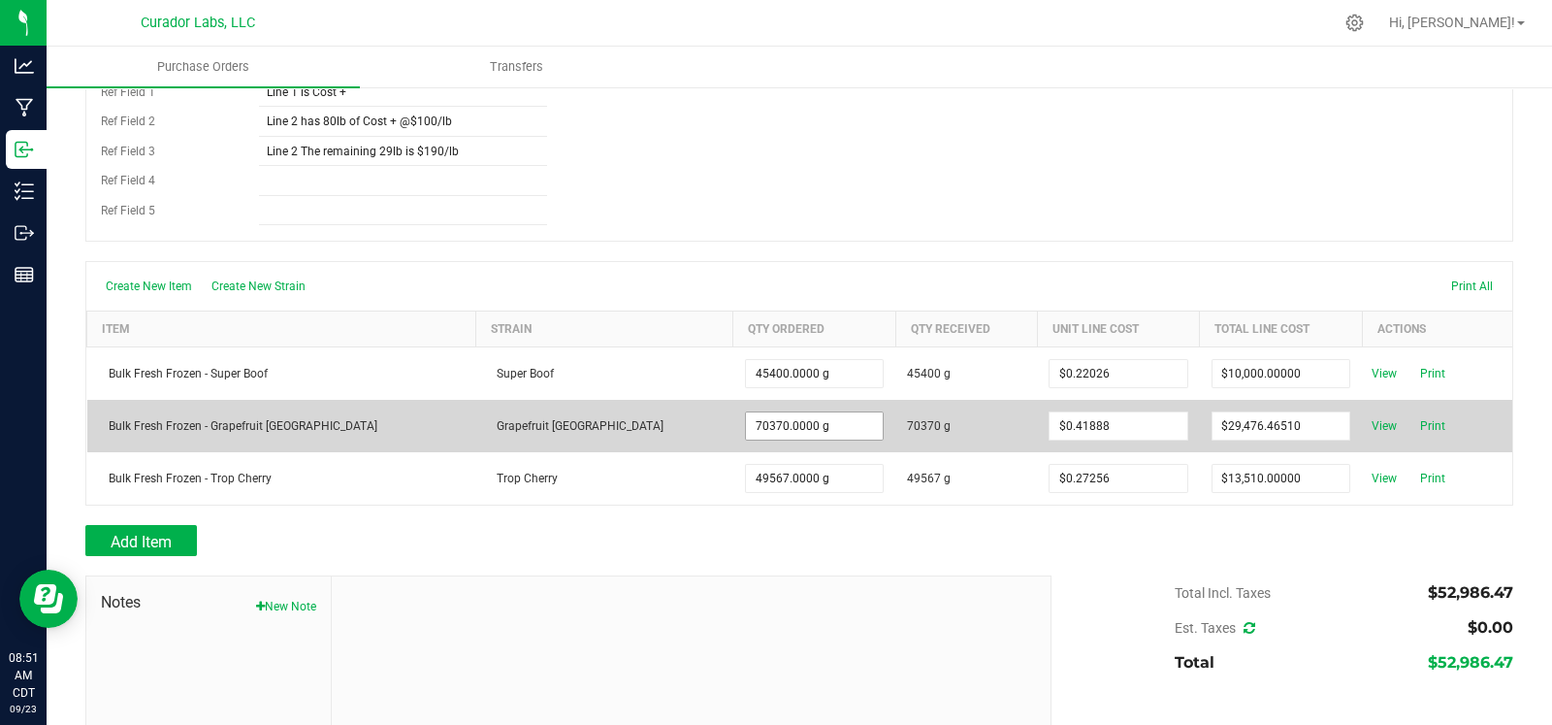
type input "70370"
click at [746, 414] on input "70370" at bounding box center [815, 425] width 138 height 27
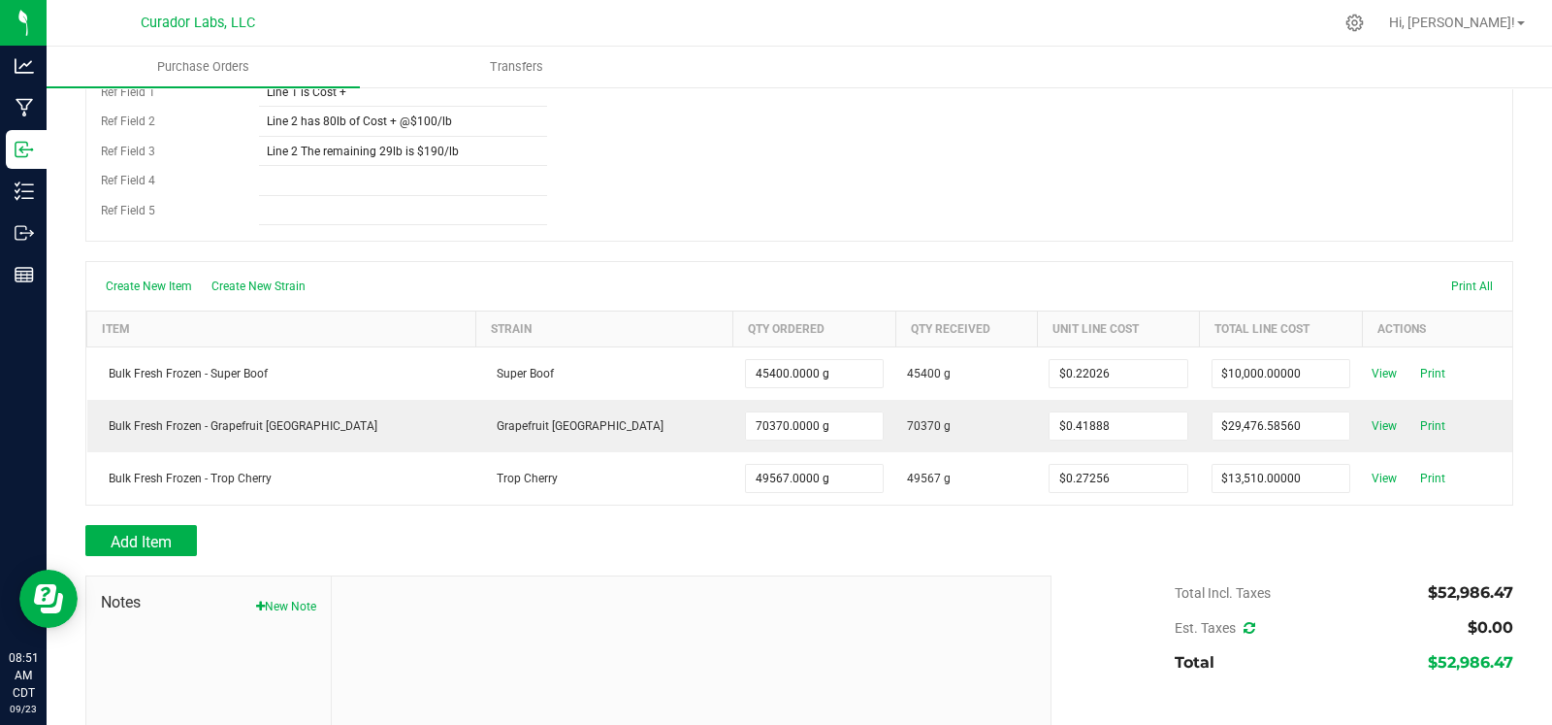
type input "Line 3 has 80lb of Cost + @$100/lb"
type input "Line 3 The remaining 29lb is $190/lb"
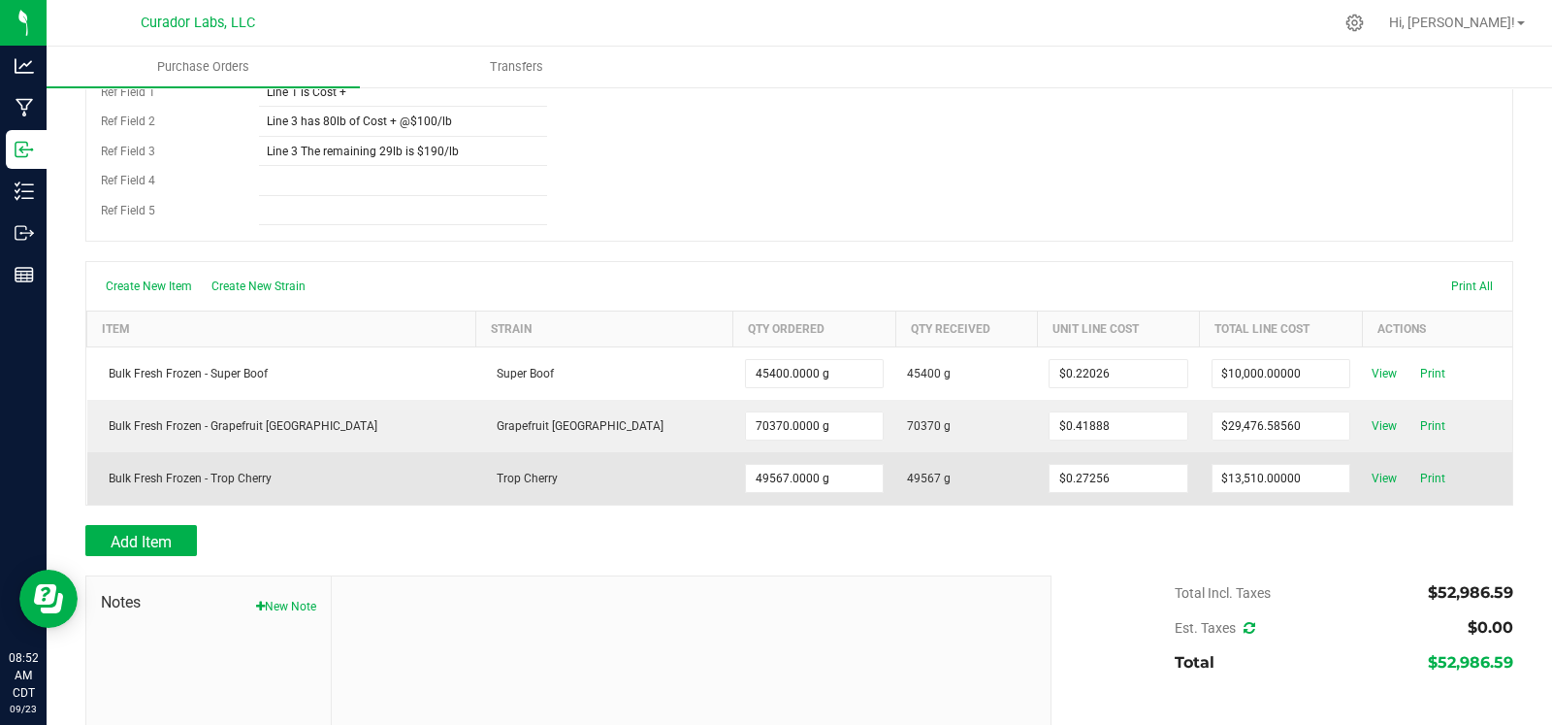
click at [733, 478] on td "49567.0000 g" at bounding box center [814, 478] width 163 height 52
type input "49567"
click at [746, 472] on input "49567" at bounding box center [815, 478] width 138 height 27
click at [746, 475] on input "49567.0000 g" at bounding box center [815, 478] width 138 height 27
type input "49567"
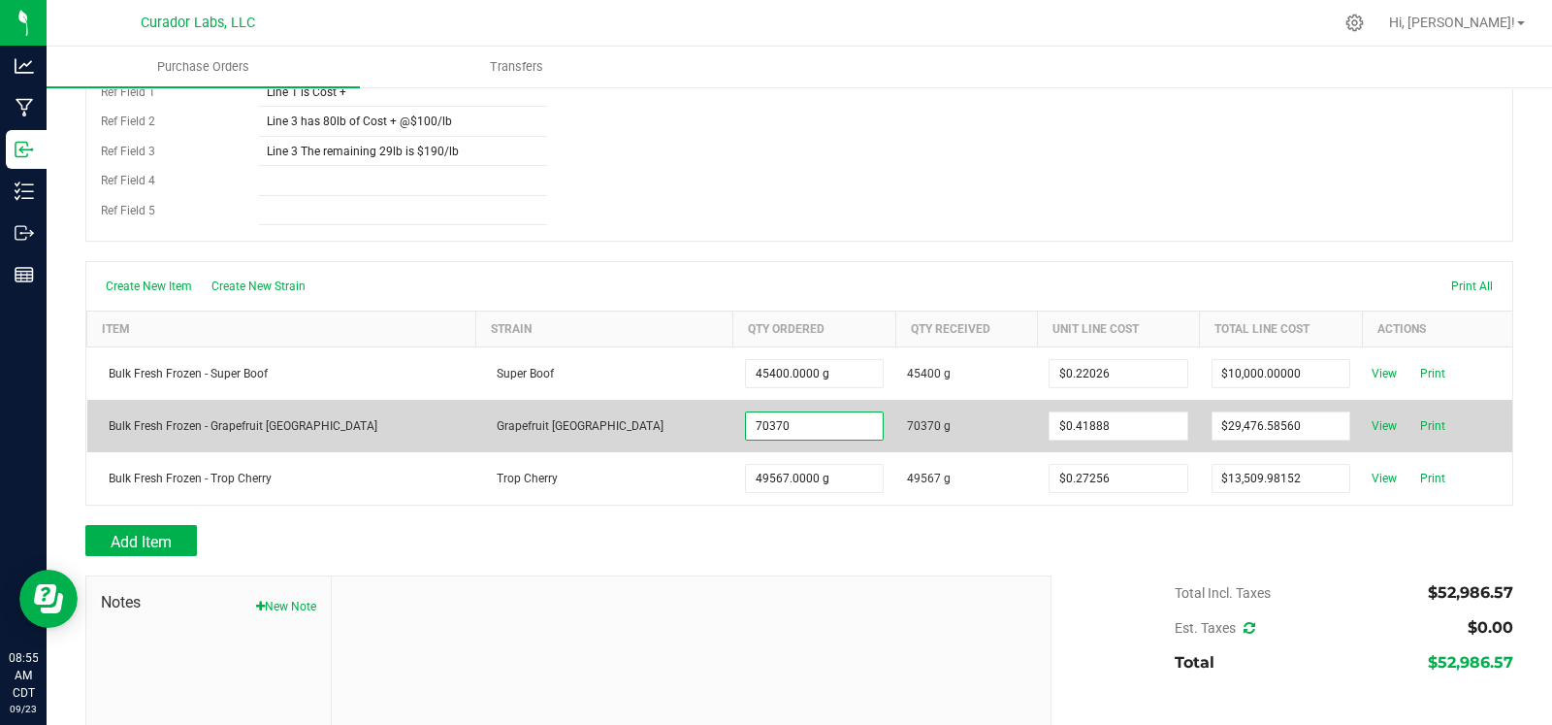
click at [746, 412] on input "70370" at bounding box center [815, 425] width 138 height 27
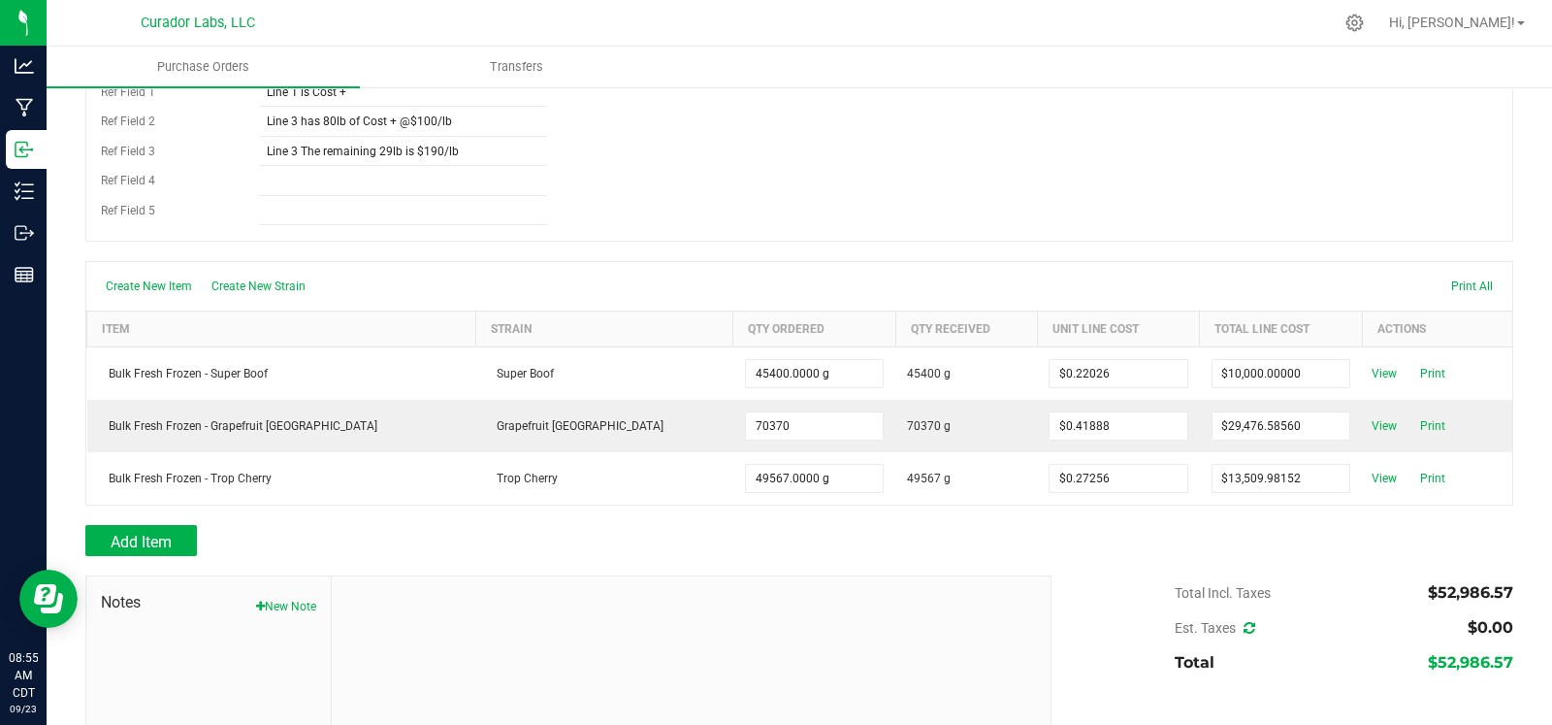
type input "70370.0000 g"
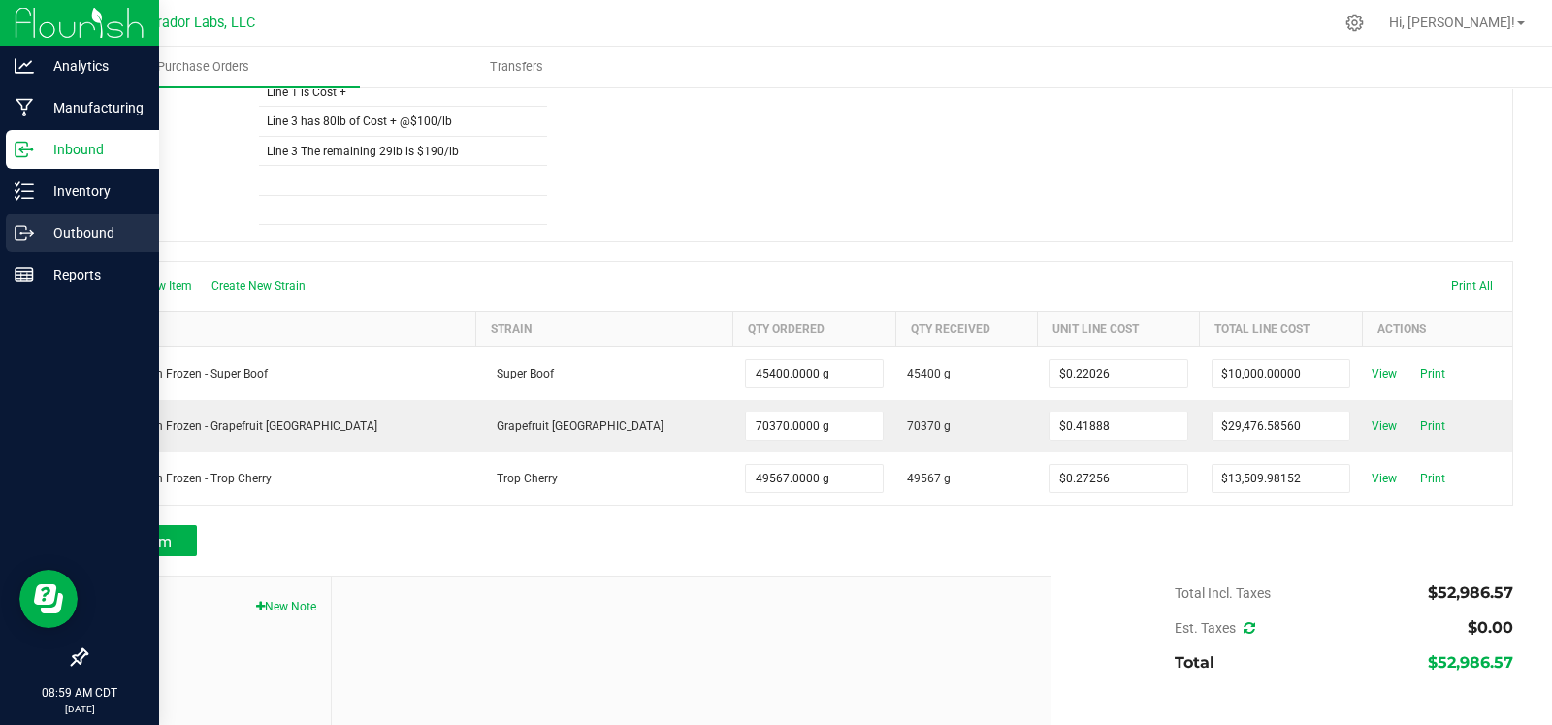
drag, startPoint x: 30, startPoint y: 234, endPoint x: 102, endPoint y: 233, distance: 71.8
click at [30, 234] on icon at bounding box center [24, 232] width 19 height 19
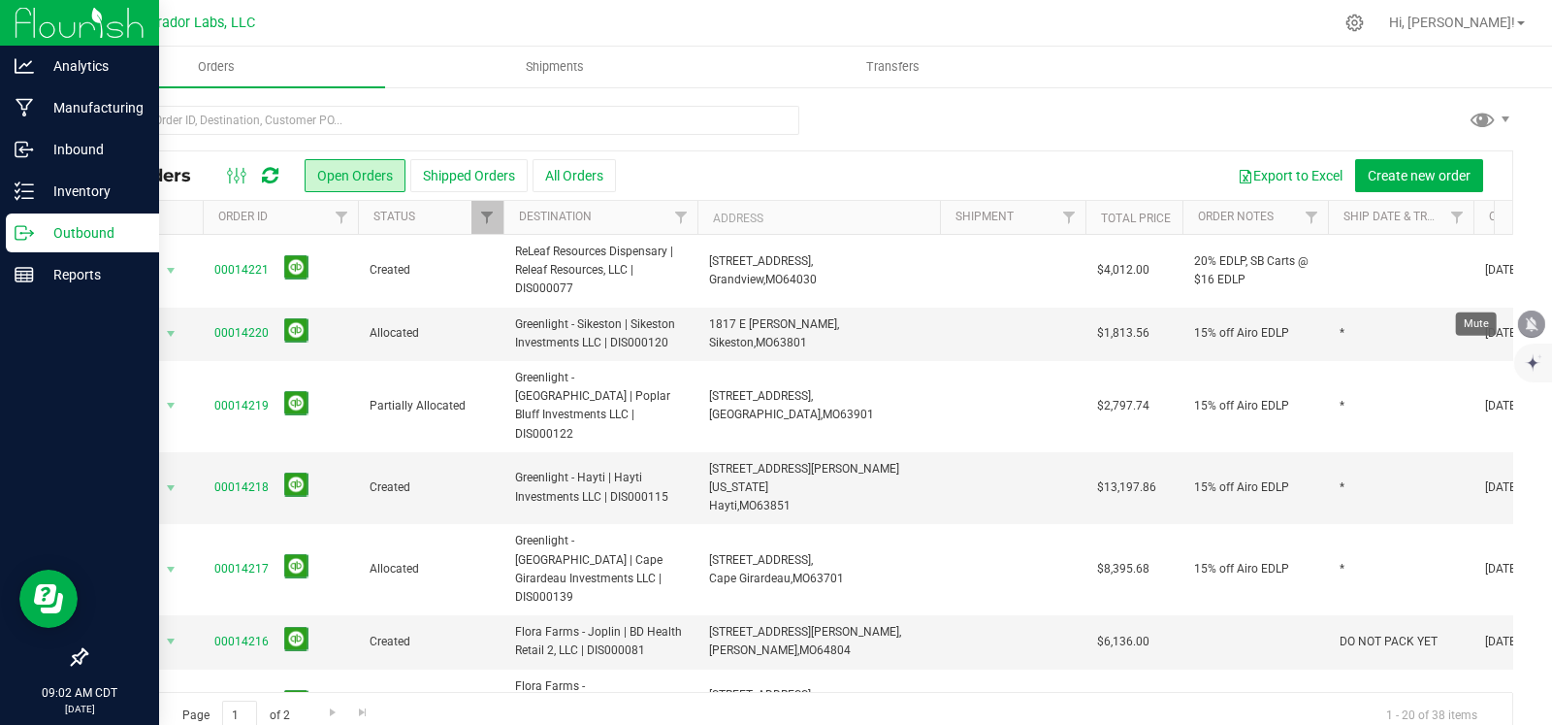
click at [1530, 323] on icon "mute" at bounding box center [1532, 323] width 13 height 15
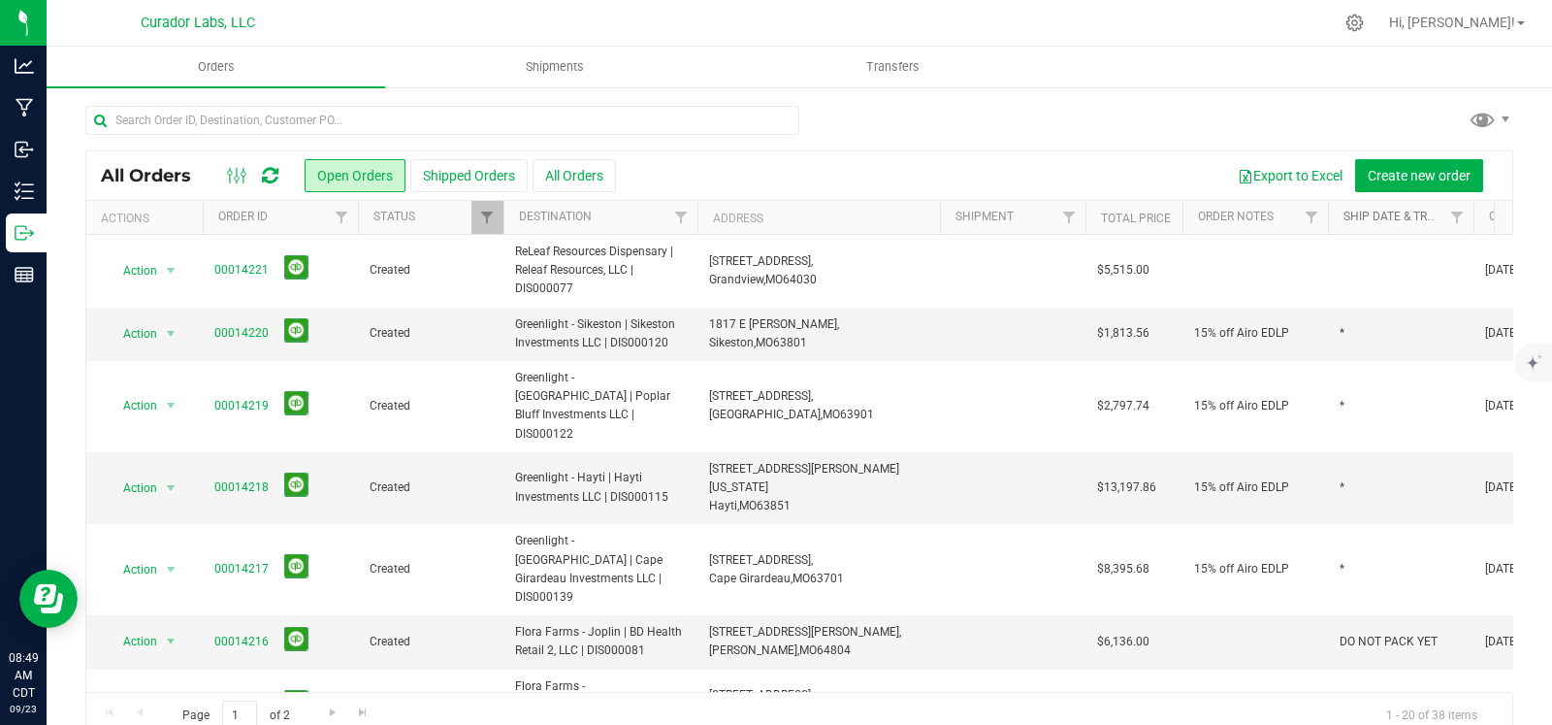
click at [1440, 220] on link "Ship Date & Transporter" at bounding box center [1418, 217] width 149 height 14
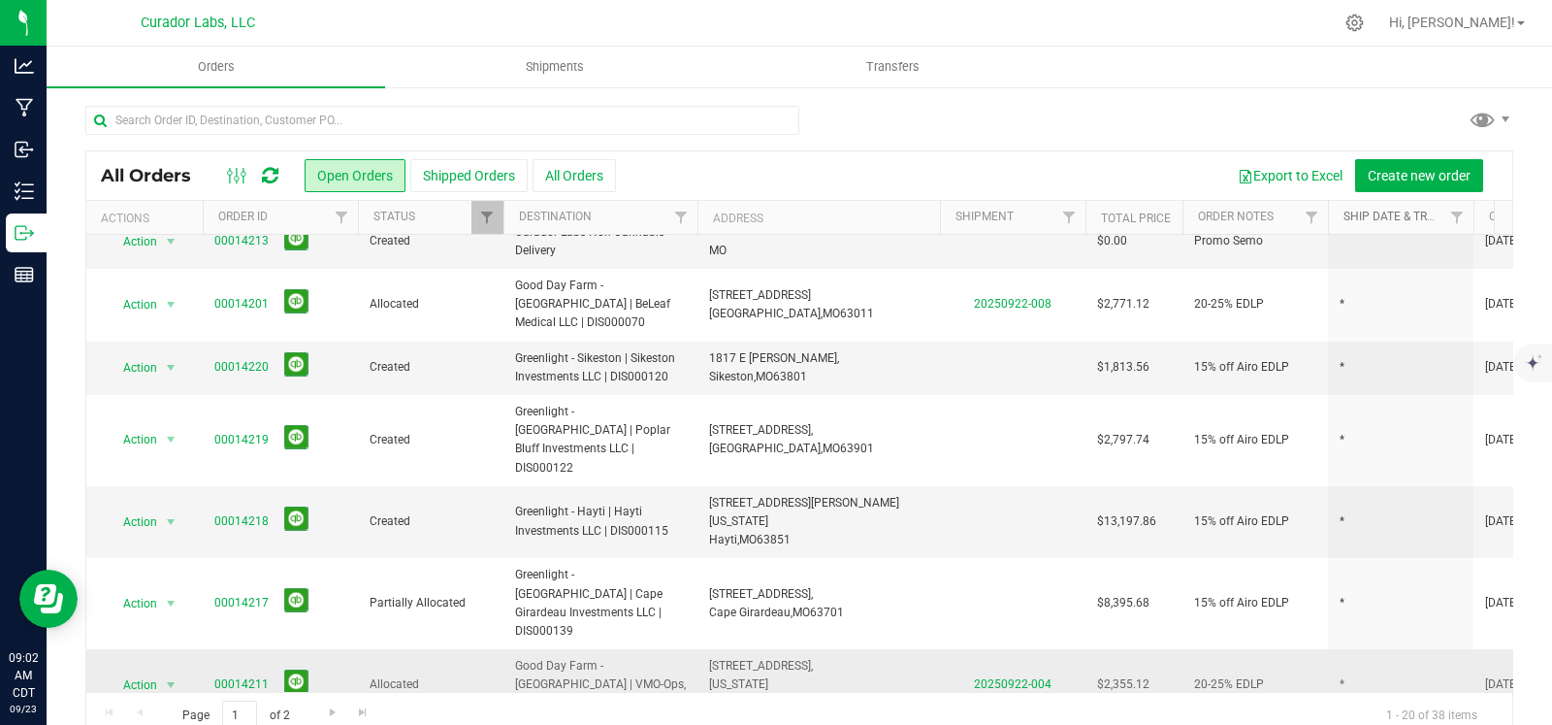
scroll to position [93, 0]
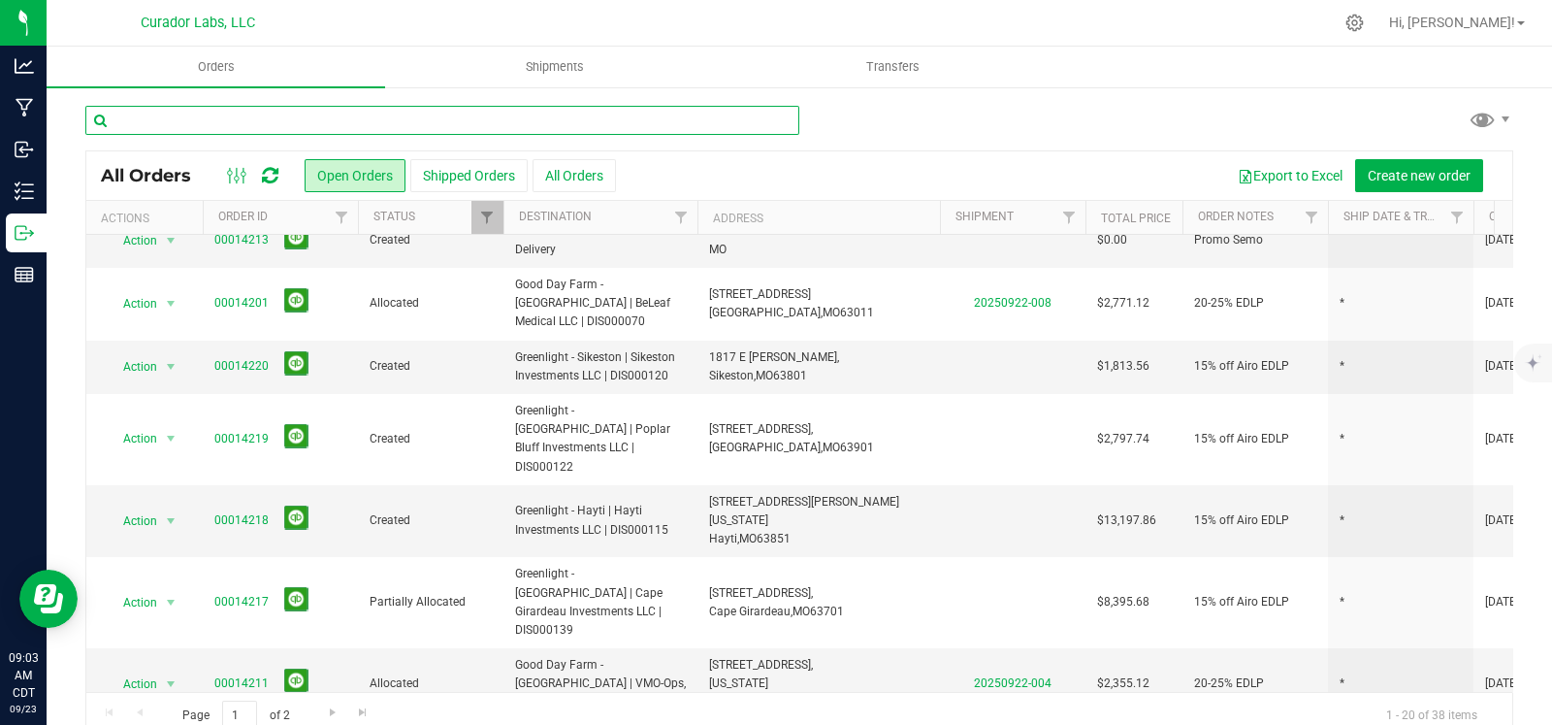
click at [437, 117] on input "text" at bounding box center [442, 120] width 714 height 29
type input "flora"
